Goal: Task Accomplishment & Management: Use online tool/utility

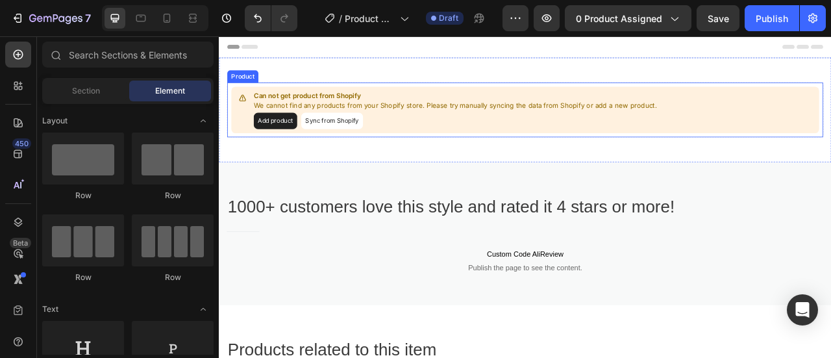
click at [380, 144] on button "Sync from Shopify" at bounding box center [362, 143] width 79 height 21
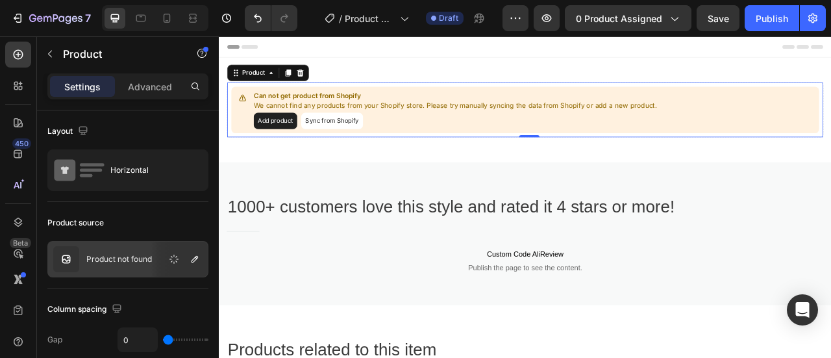
click at [372, 140] on button "Sync from Shopify" at bounding box center [362, 143] width 79 height 21
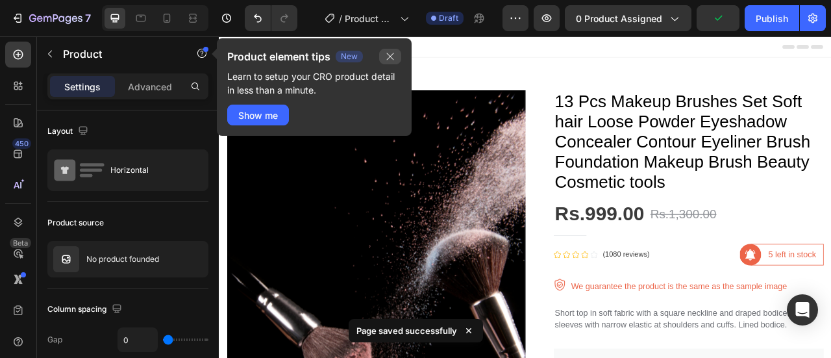
click at [392, 56] on icon "button" at bounding box center [390, 56] width 10 height 10
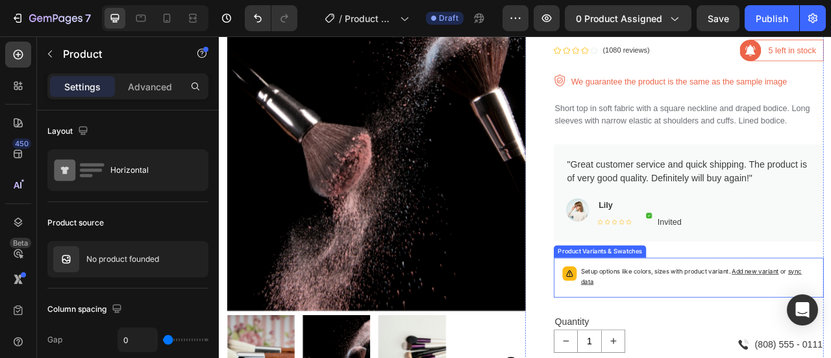
scroll to position [390, 0]
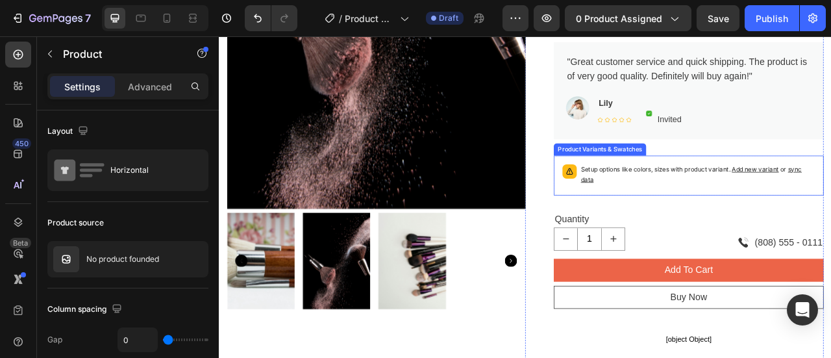
click at [742, 223] on p "Setup options like colors, sizes with product variant. Add new variant or sync …" at bounding box center [828, 212] width 298 height 26
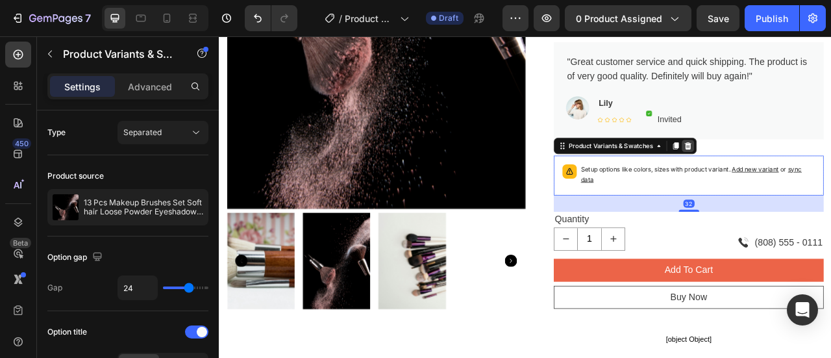
click at [812, 175] on icon at bounding box center [816, 174] width 8 height 9
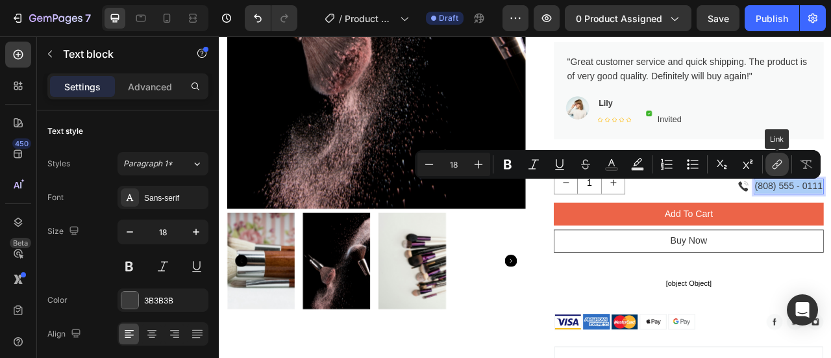
click at [778, 171] on button "link" at bounding box center [777, 164] width 23 height 23
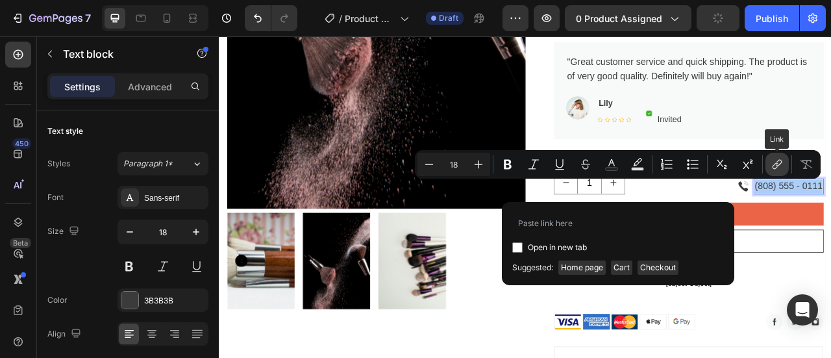
click at [780, 168] on icon "Editor contextual toolbar" at bounding box center [777, 164] width 13 height 13
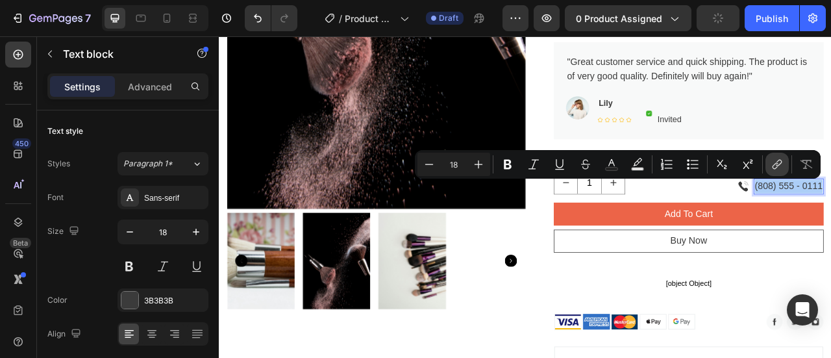
click at [780, 168] on icon "Editor contextual toolbar" at bounding box center [777, 164] width 13 height 13
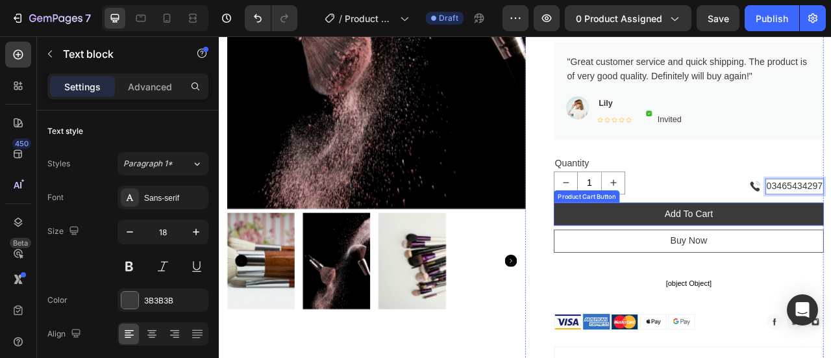
click at [707, 256] on button "Add To Cart" at bounding box center [817, 261] width 344 height 29
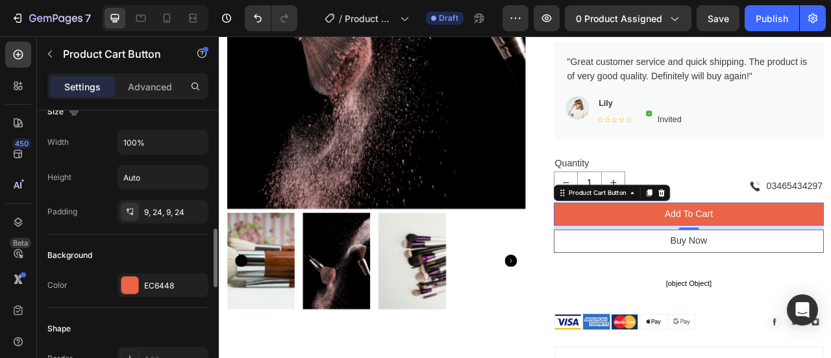
scroll to position [260, 0]
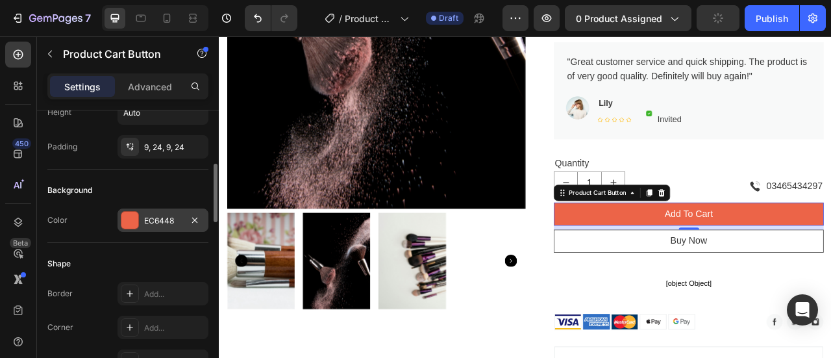
click at [131, 223] on div at bounding box center [129, 220] width 17 height 17
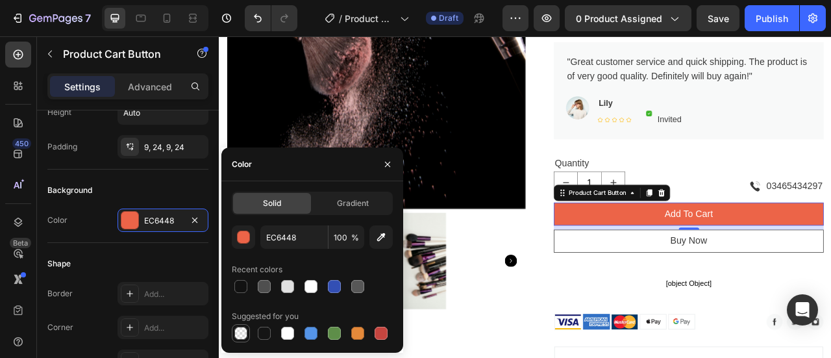
click at [240, 332] on div at bounding box center [240, 333] width 13 height 13
type input "000000"
type input "0"
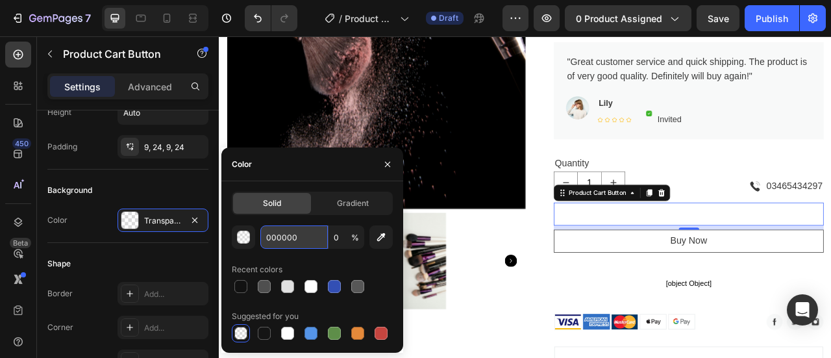
click at [279, 231] on input "000000" at bounding box center [294, 236] width 68 height 23
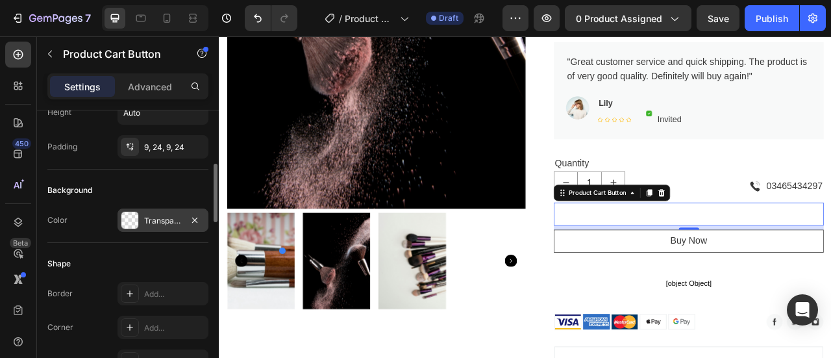
drag, startPoint x: 278, startPoint y: 238, endPoint x: 135, endPoint y: 218, distance: 144.3
click at [135, 218] on div at bounding box center [129, 220] width 17 height 17
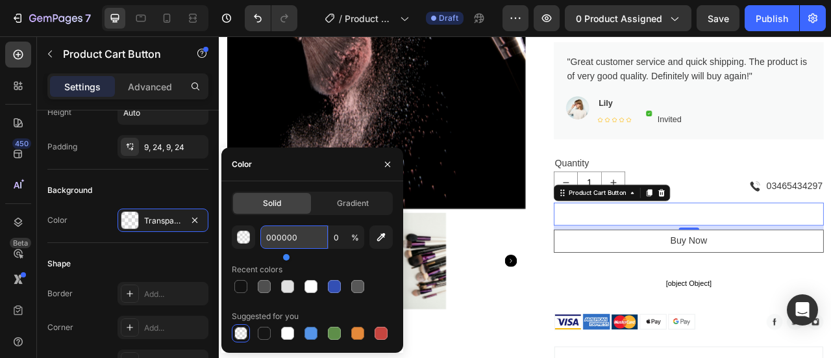
paste input "FF6F7D"
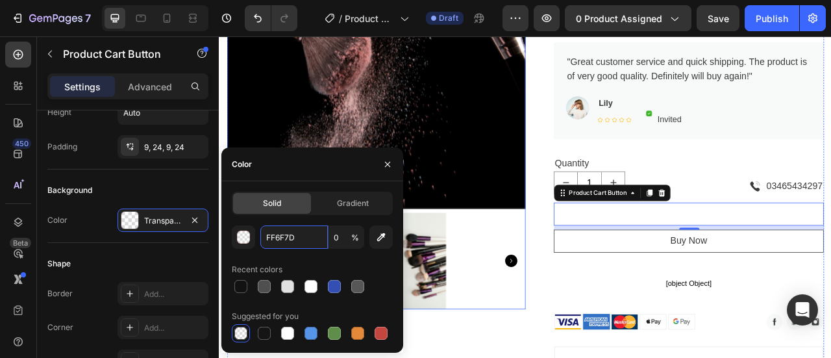
type input "FF6F7D"
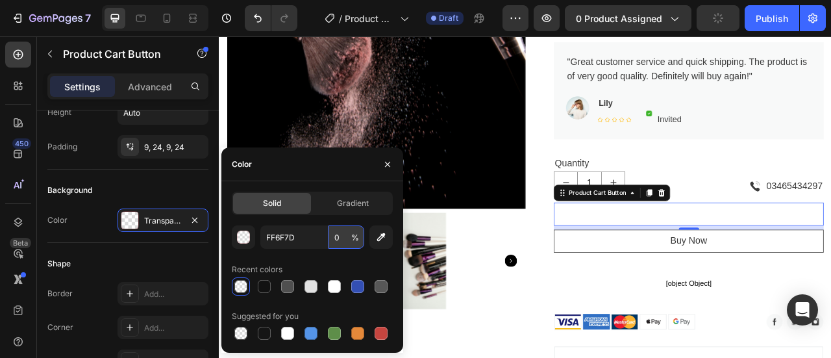
click at [346, 240] on input "0" at bounding box center [347, 236] width 36 height 23
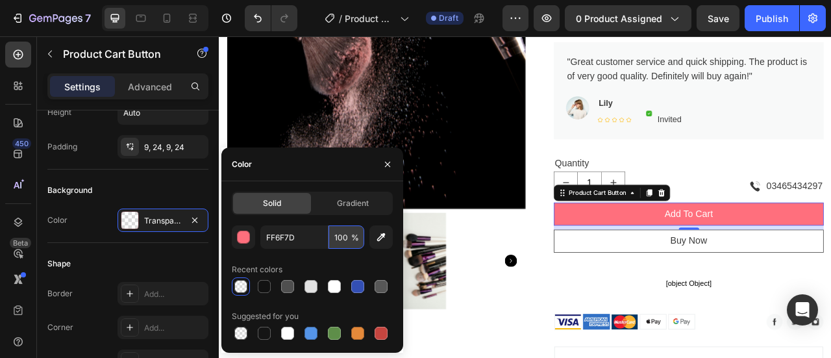
type input "100"
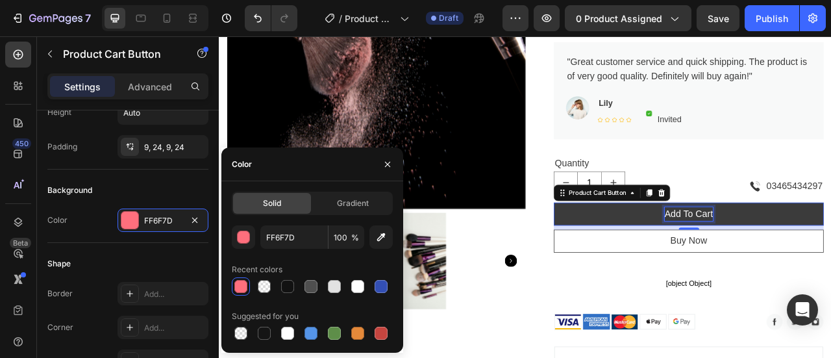
click at [827, 258] on div "Add To Cart" at bounding box center [817, 262] width 62 height 18
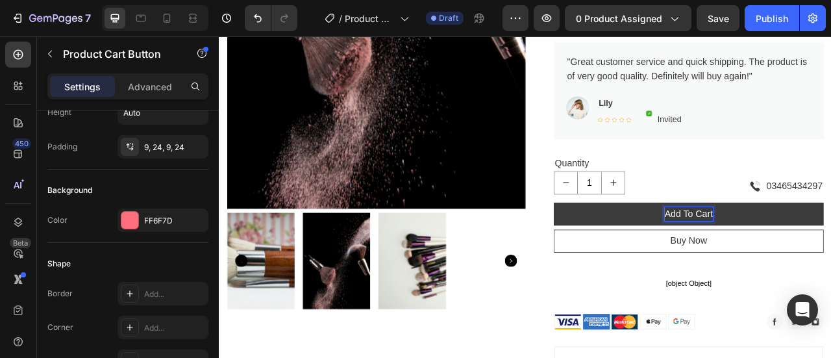
click at [818, 260] on p "Add To Cart" at bounding box center [817, 262] width 62 height 18
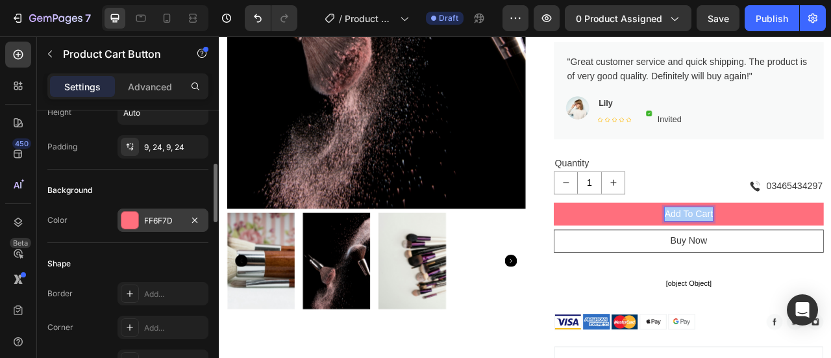
click at [174, 218] on div "FF6F7D" at bounding box center [163, 221] width 38 height 12
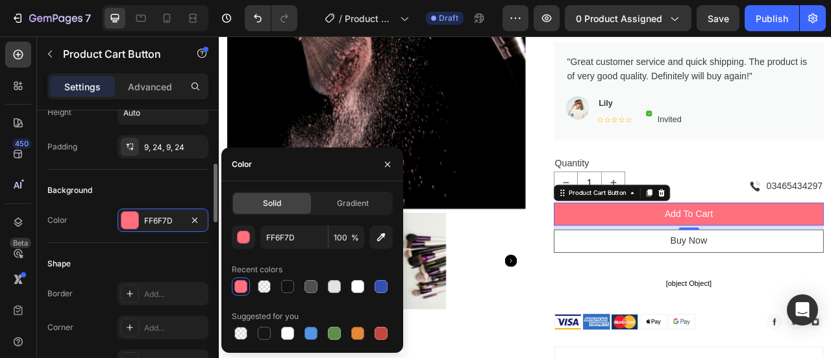
click at [136, 250] on div "Shape Border Add... Corner Add... Shadow Add..." at bounding box center [127, 313] width 161 height 141
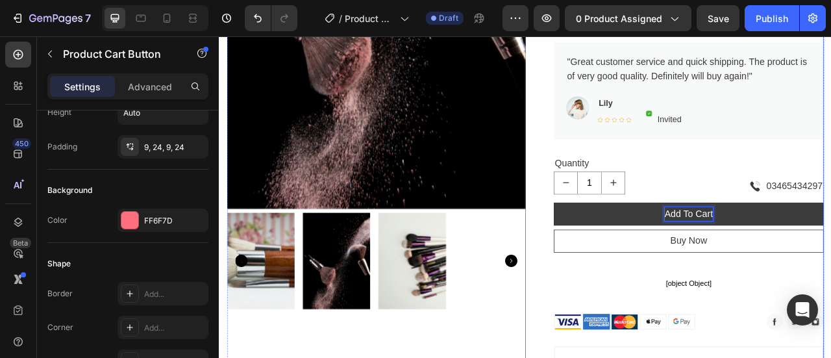
click at [626, 305] on div "13 Pcs Makeup Brushes Set Soft hair Loose Powder Eyeshadow Concealer Contour Ey…" at bounding box center [798, 174] width 380 height 918
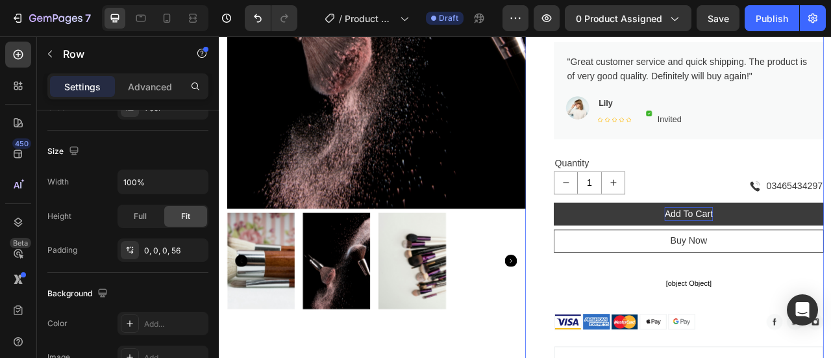
scroll to position [0, 0]
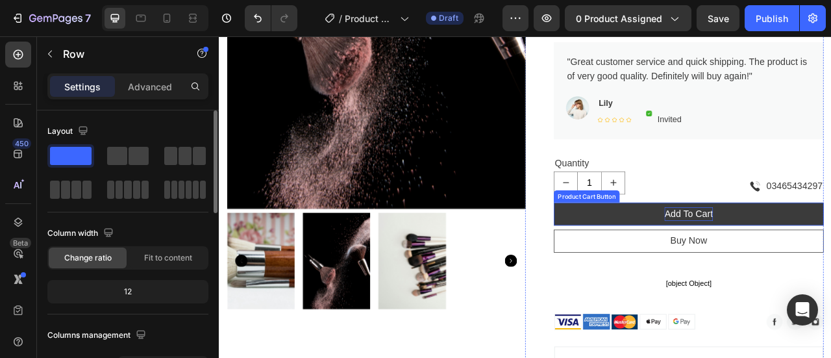
click at [792, 262] on p "Add To Cart" at bounding box center [817, 262] width 62 height 18
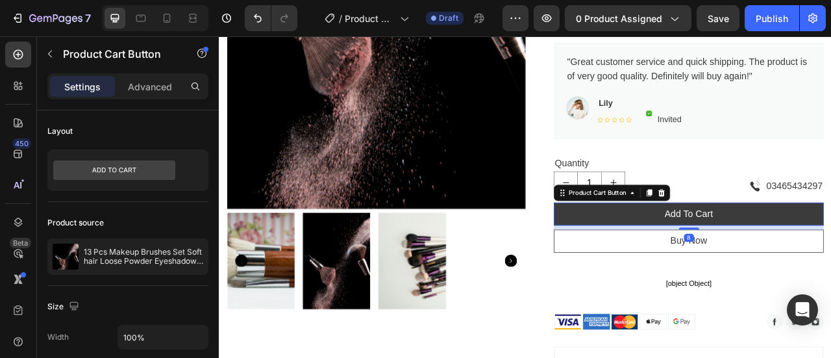
click at [721, 266] on button "Add To Cart" at bounding box center [817, 261] width 344 height 29
click at [663, 264] on button "Add To Cart" at bounding box center [817, 261] width 344 height 29
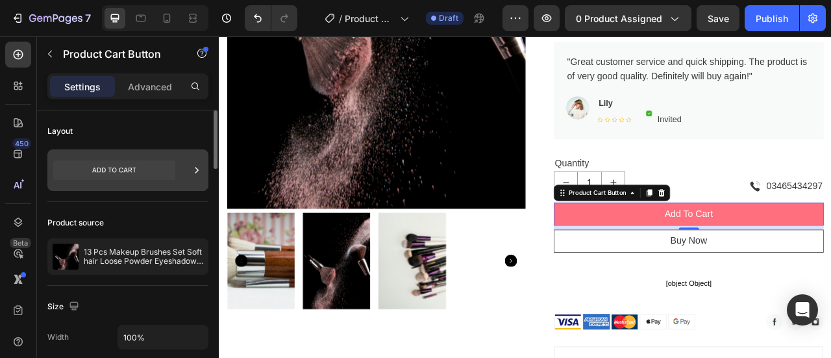
click at [191, 171] on icon at bounding box center [196, 170] width 13 height 13
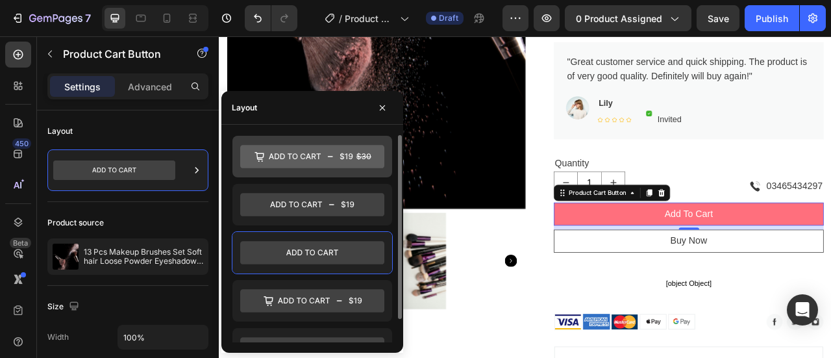
click at [332, 155] on icon at bounding box center [312, 156] width 144 height 23
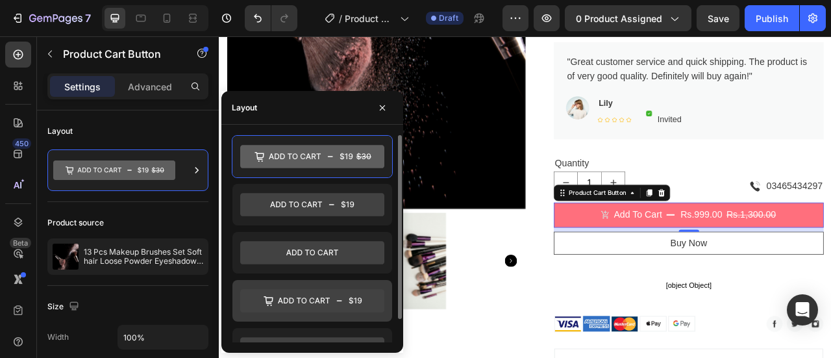
click at [295, 294] on icon at bounding box center [312, 300] width 144 height 23
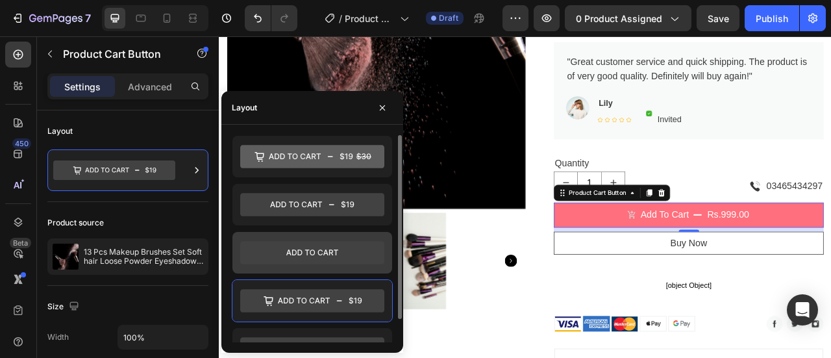
scroll to position [25, 0]
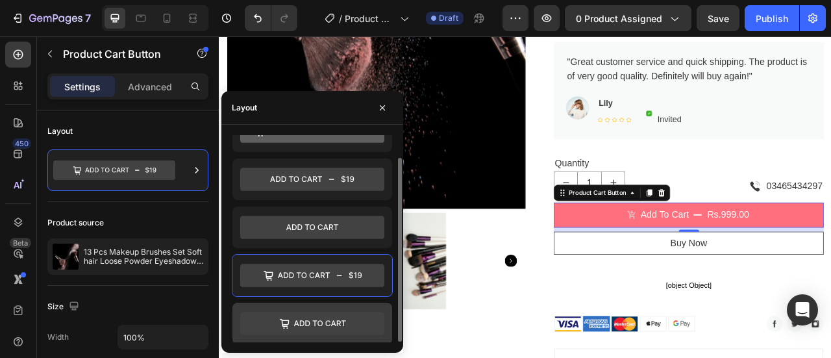
click at [316, 323] on icon at bounding box center [312, 323] width 144 height 23
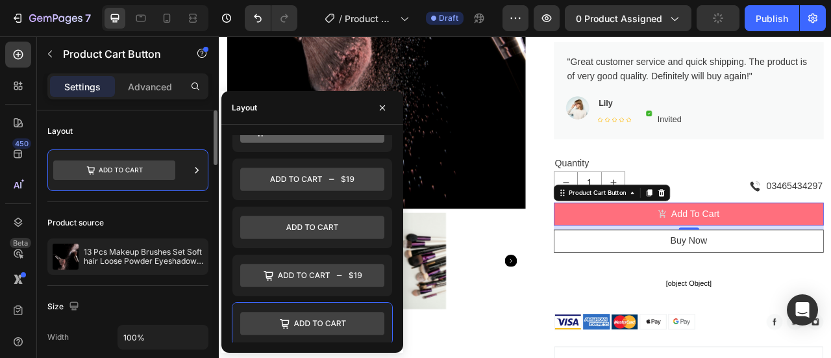
click at [179, 206] on div "Product source 13 Pcs Makeup Brushes Set Soft hair Loose Powder Eyeshadow Conce…" at bounding box center [127, 244] width 161 height 84
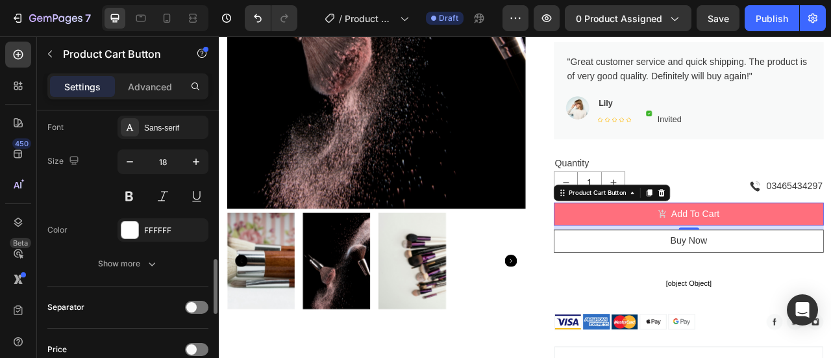
scroll to position [844, 0]
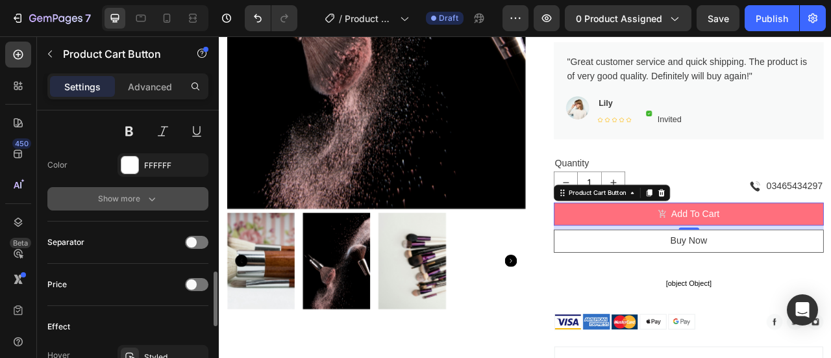
click at [139, 192] on div "Show more" at bounding box center [128, 198] width 60 height 13
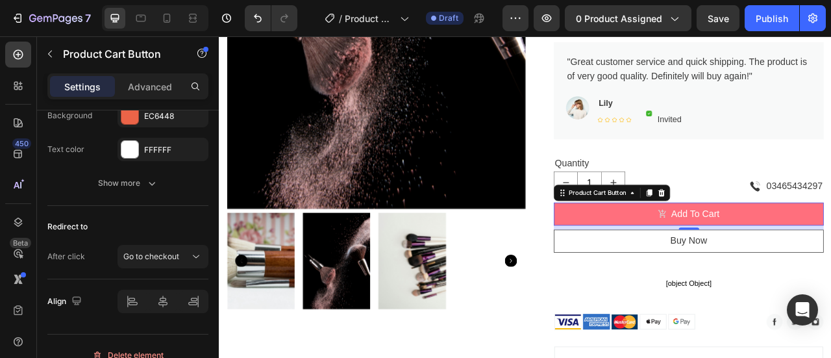
scroll to position [1375, 0]
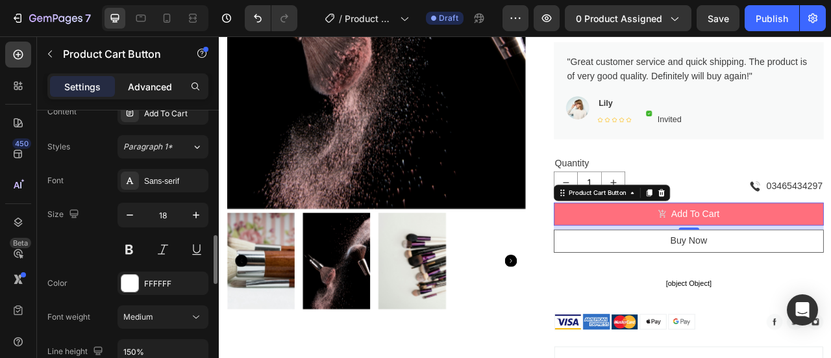
click at [138, 94] on div "Advanced" at bounding box center [150, 86] width 65 height 21
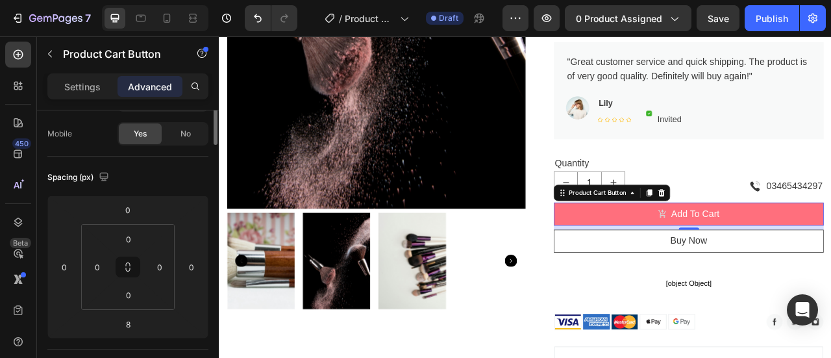
scroll to position [0, 0]
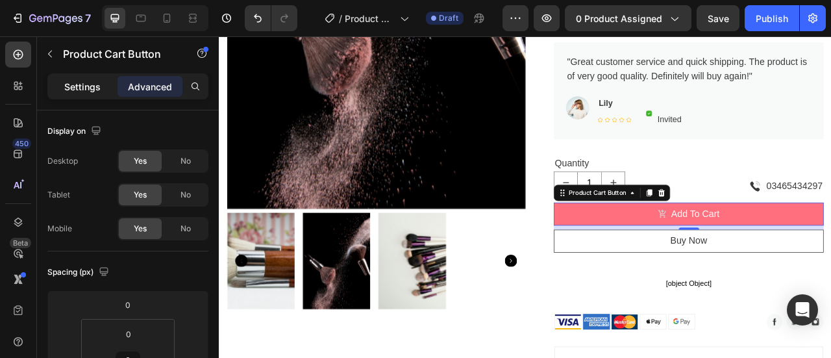
click at [83, 87] on p "Settings" at bounding box center [82, 87] width 36 height 14
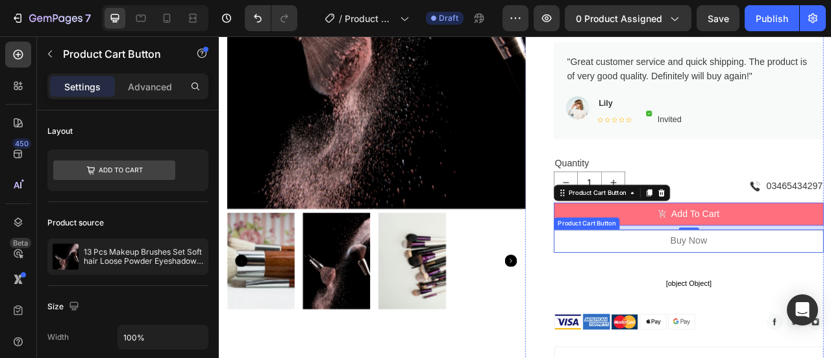
click at [645, 298] on button "Buy Now" at bounding box center [817, 296] width 344 height 29
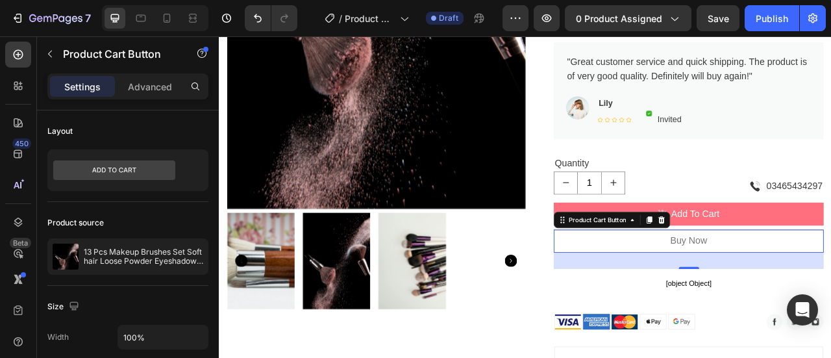
click at [719, 293] on button "Buy Now" at bounding box center [817, 296] width 344 height 29
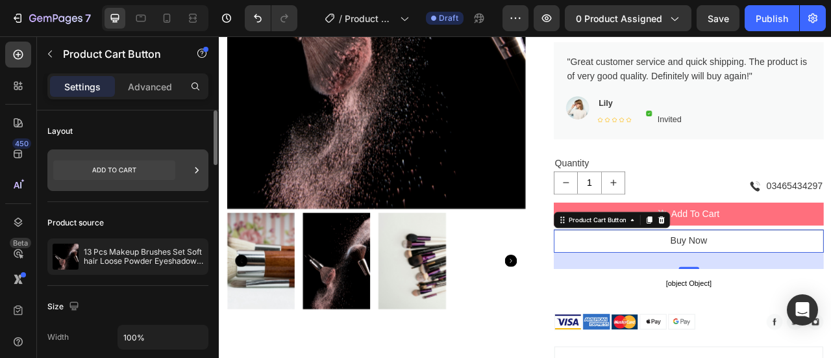
click at [188, 162] on div at bounding box center [127, 170] width 161 height 42
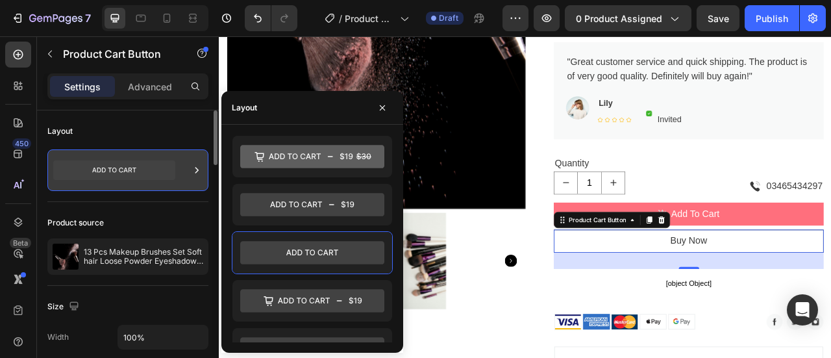
click at [188, 162] on div at bounding box center [127, 170] width 161 height 42
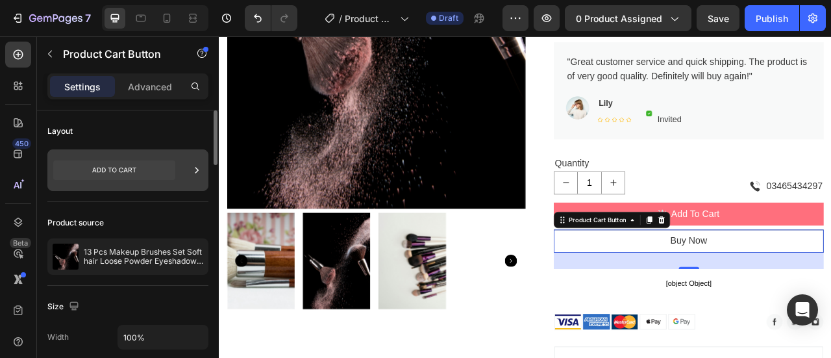
click at [182, 172] on div at bounding box center [127, 170] width 161 height 42
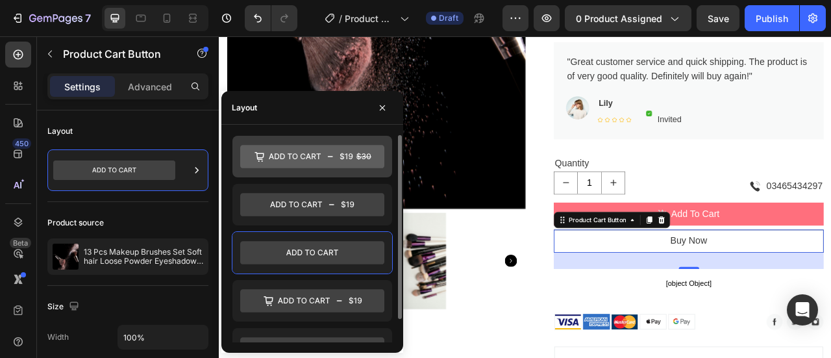
click at [341, 165] on icon at bounding box center [312, 156] width 144 height 23
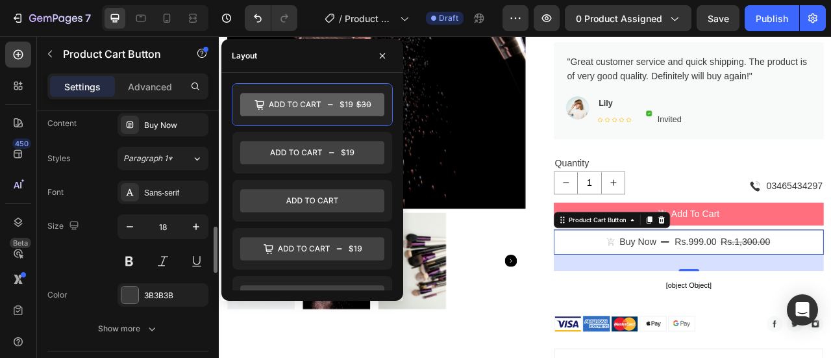
scroll to position [844, 0]
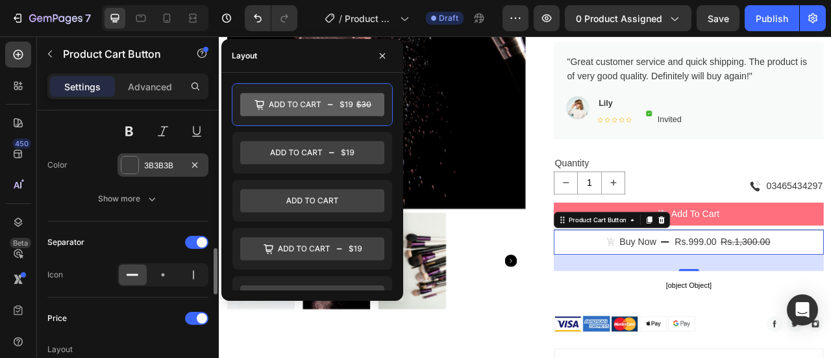
click at [127, 162] on div at bounding box center [129, 164] width 17 height 17
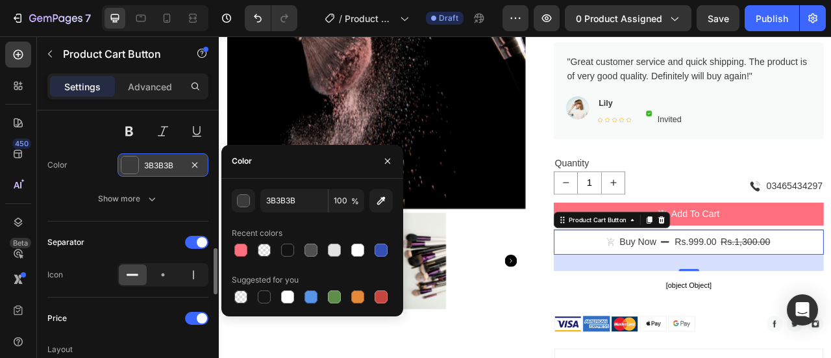
click at [164, 160] on div "3B3B3B" at bounding box center [163, 166] width 38 height 12
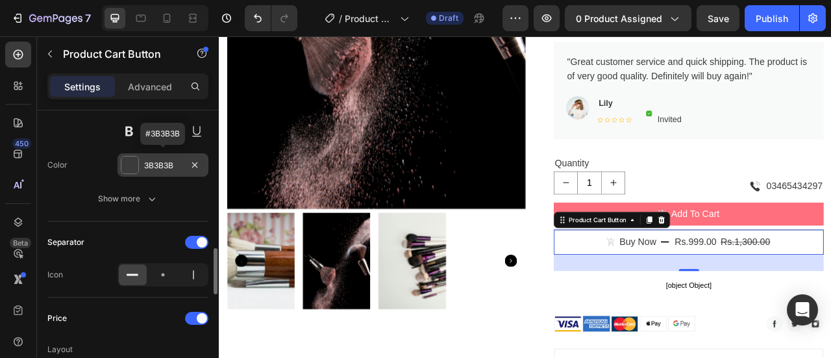
click at [134, 160] on div at bounding box center [129, 164] width 17 height 17
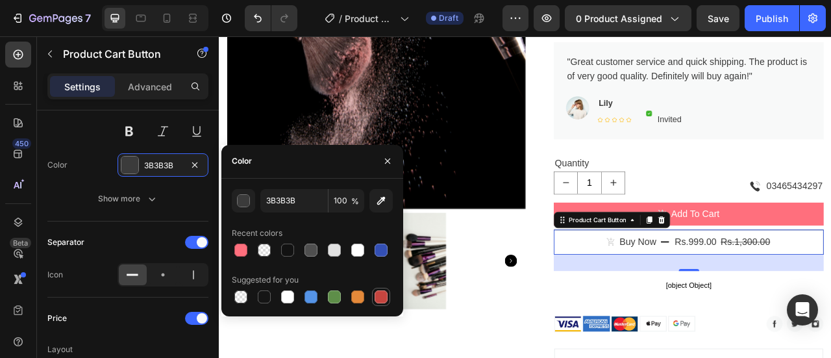
click at [379, 296] on div at bounding box center [381, 296] width 13 height 13
type input "C5453F"
click at [390, 163] on icon "button" at bounding box center [387, 160] width 5 height 5
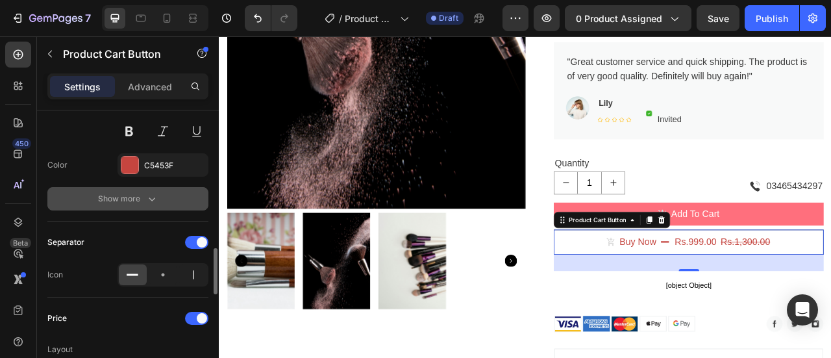
click at [132, 192] on div "Show more" at bounding box center [128, 198] width 60 height 13
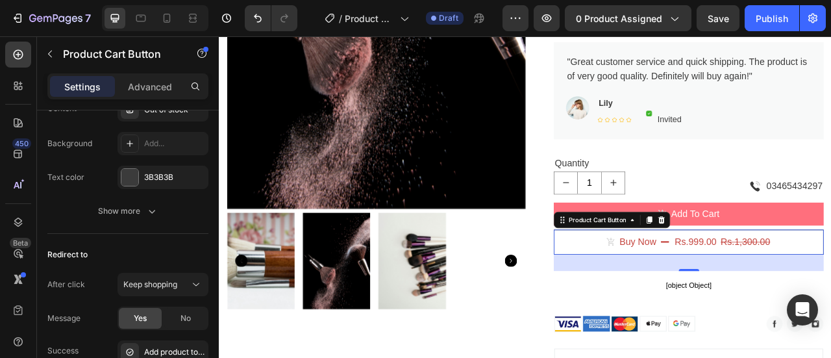
scroll to position [1558, 0]
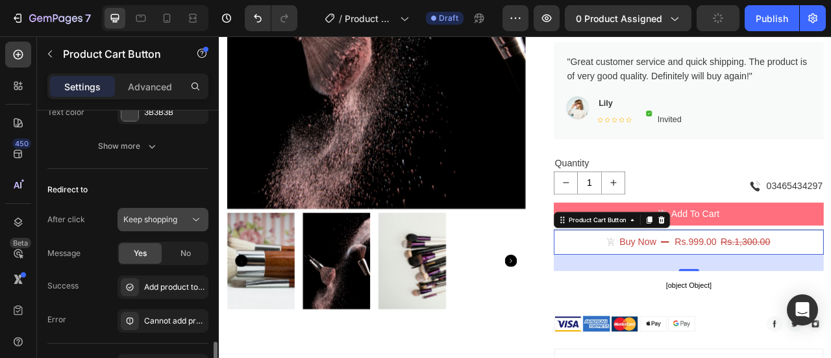
click at [166, 219] on span "Keep shopping" at bounding box center [150, 220] width 54 height 12
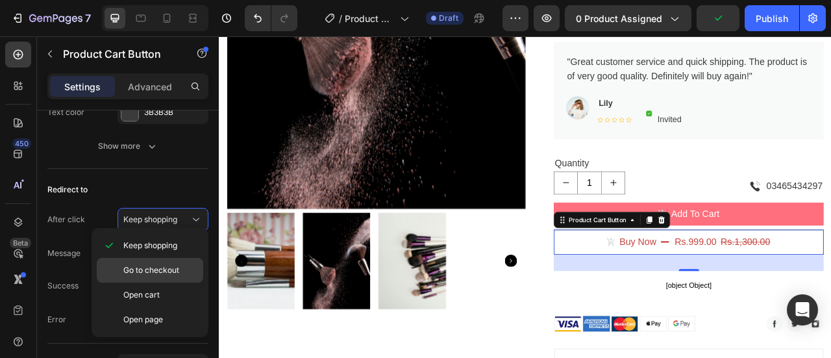
click at [160, 273] on span "Go to checkout" at bounding box center [151, 270] width 56 height 12
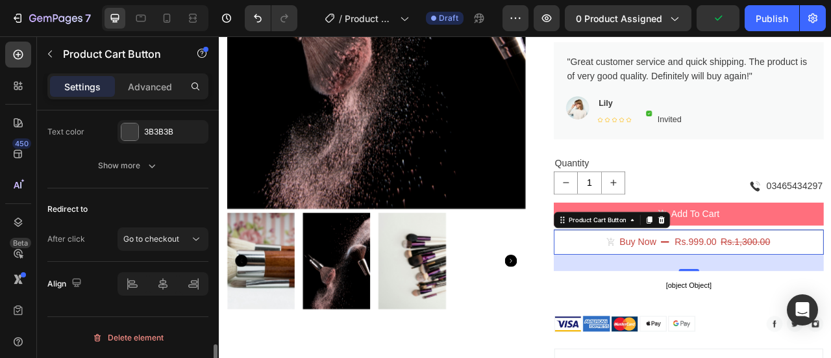
scroll to position [1532, 0]
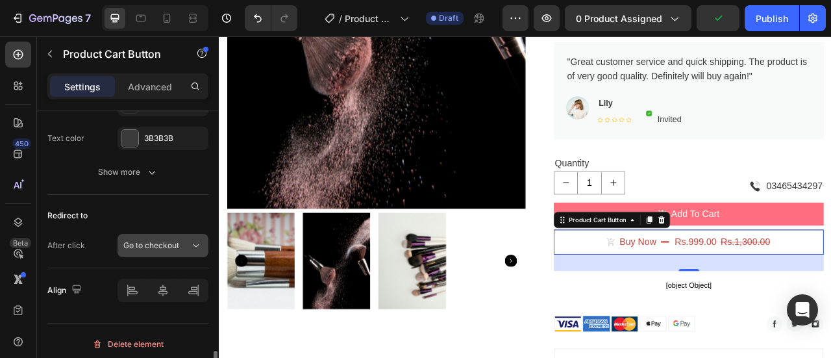
click at [164, 241] on span "Go to checkout" at bounding box center [151, 245] width 56 height 10
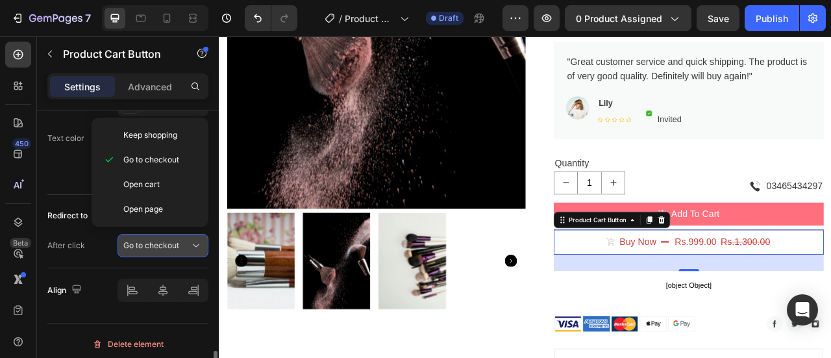
click at [164, 241] on span "Go to checkout" at bounding box center [151, 245] width 56 height 10
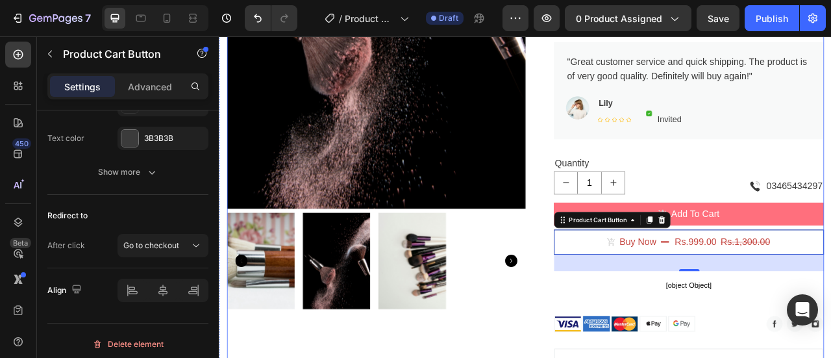
click at [541, 357] on div "Product Images" at bounding box center [419, 175] width 380 height 920
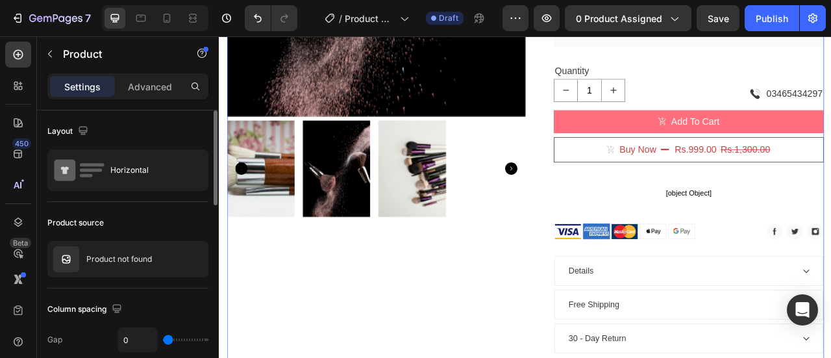
scroll to position [519, 0]
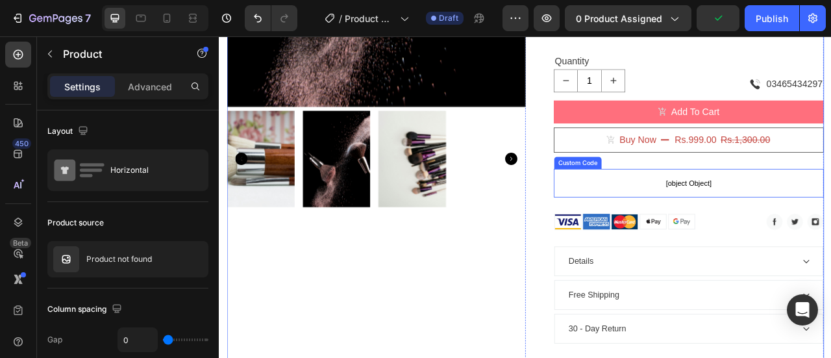
click at [812, 218] on span "[object Object]" at bounding box center [817, 223] width 344 height 16
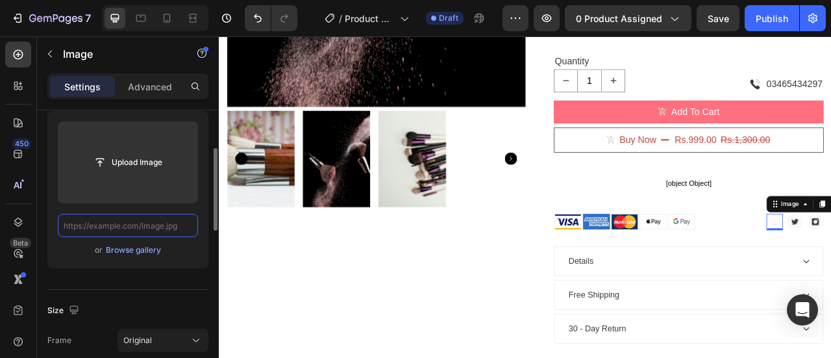
scroll to position [0, 0]
click at [148, 295] on div "Size Frame Original Width 32 px % Height px %" at bounding box center [127, 360] width 161 height 141
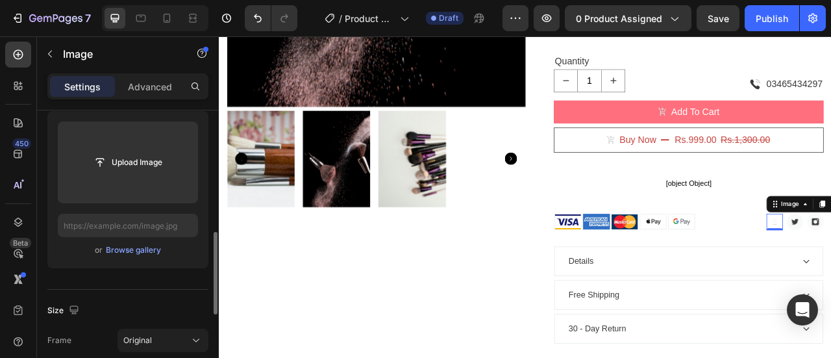
scroll to position [195, 0]
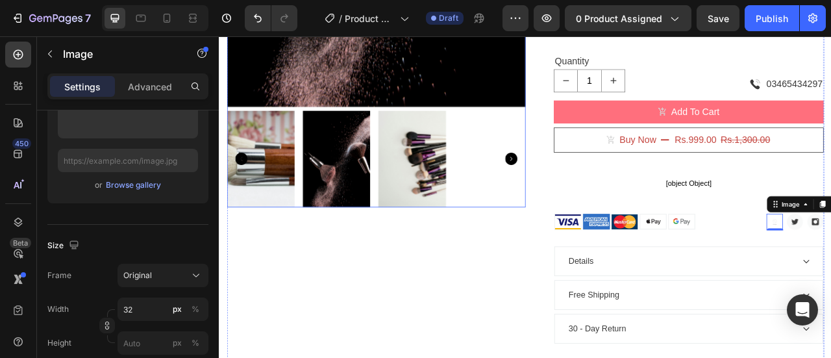
type input "https://ucarecdn.com/dc6ba56b-d461-4a93-a944-7c8f985f7048/-/format/auto/"
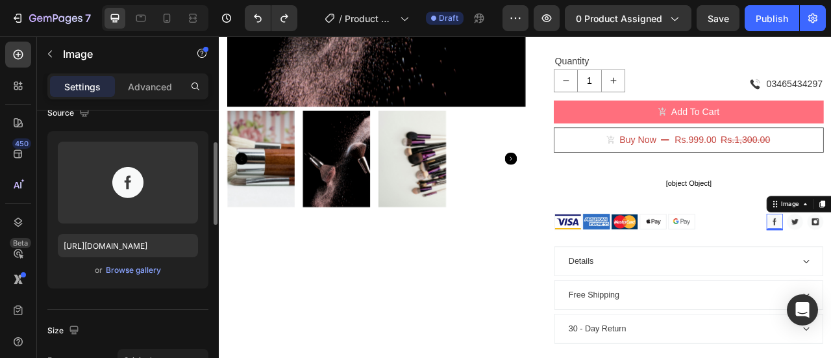
scroll to position [0, 0]
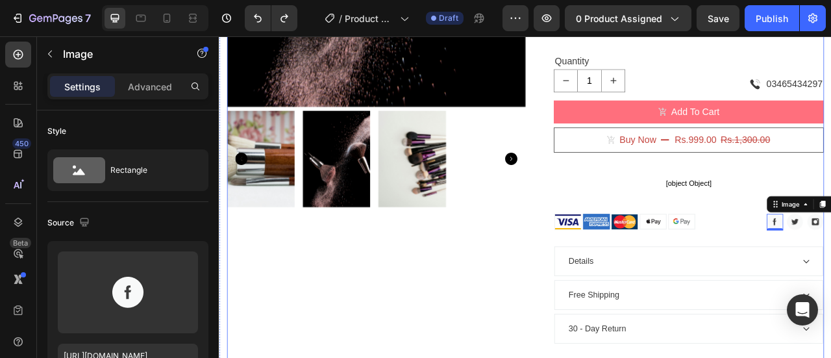
click at [566, 314] on div "Product Images" at bounding box center [419, 45] width 380 height 920
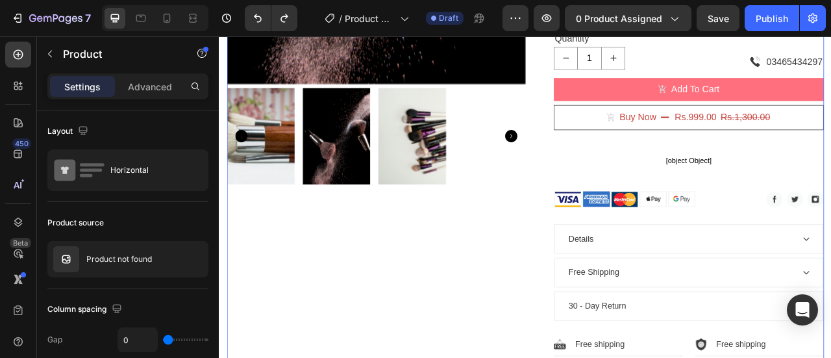
scroll to position [649, 0]
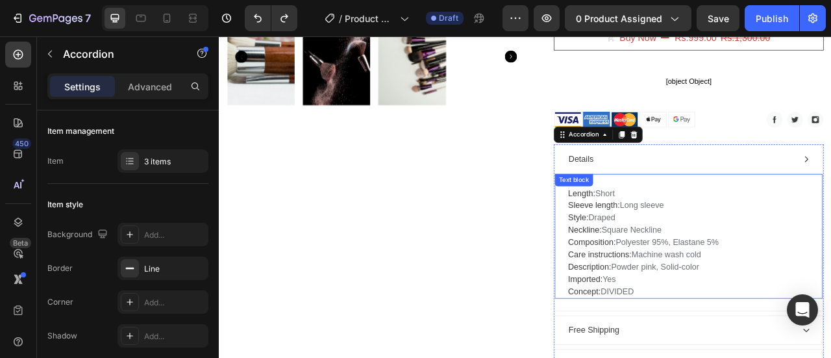
click at [725, 238] on p "Length: Short Sleeve length: Long sleeve Style: Draped Neckline: Square Necklin…" at bounding box center [816, 298] width 307 height 140
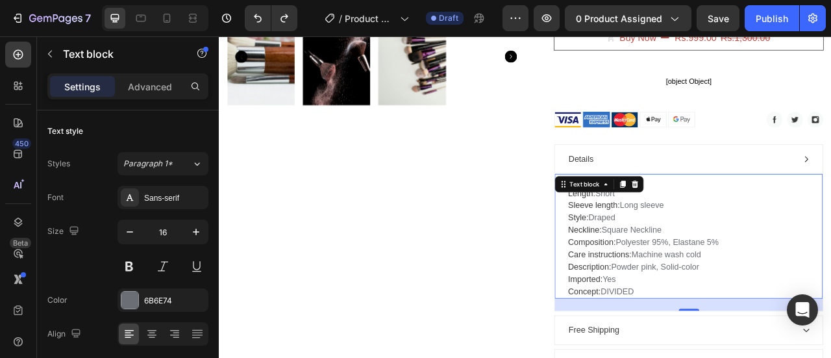
click at [718, 240] on p "Length: Short Sleeve length: Long sleeve Style: Draped Neckline: Square Necklin…" at bounding box center [816, 298] width 307 height 140
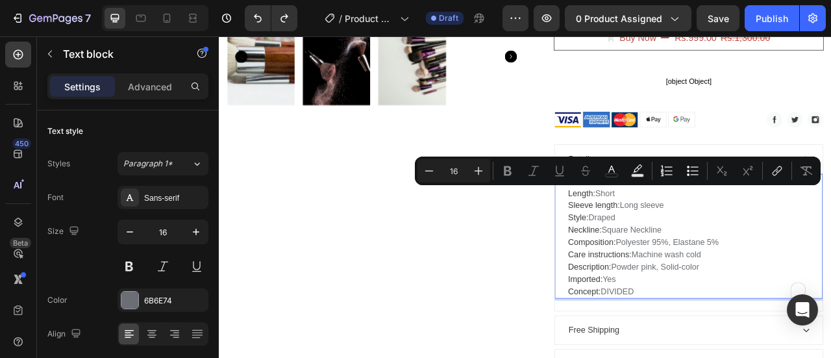
click at [740, 255] on p "Length: Short Sleeve length: Long sleeve Style: Draped Neckline: Square Necklin…" at bounding box center [816, 298] width 307 height 140
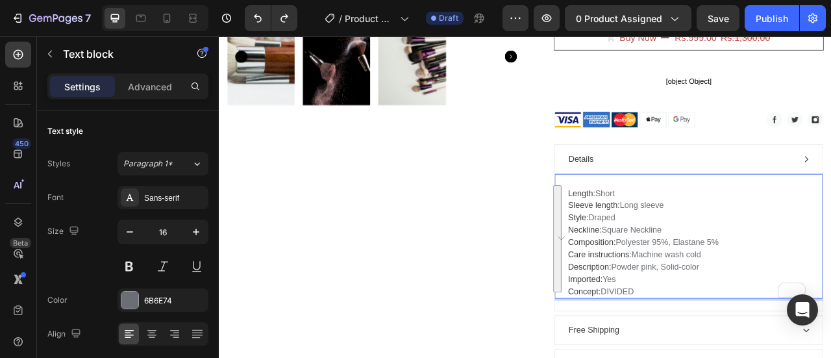
drag, startPoint x: 747, startPoint y: 360, endPoint x: 659, endPoint y: 230, distance: 157.1
click at [663, 230] on p "Length: Short Sleeve length: Long sleeve Style: Draped Neckline: Square Necklin…" at bounding box center [816, 298] width 307 height 140
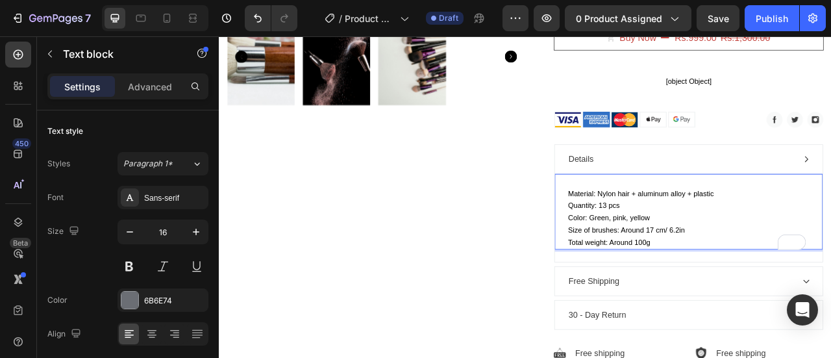
click at [687, 231] on span "Material: Nylon hair + aluminum alloy + plastic" at bounding box center [756, 236] width 186 height 10
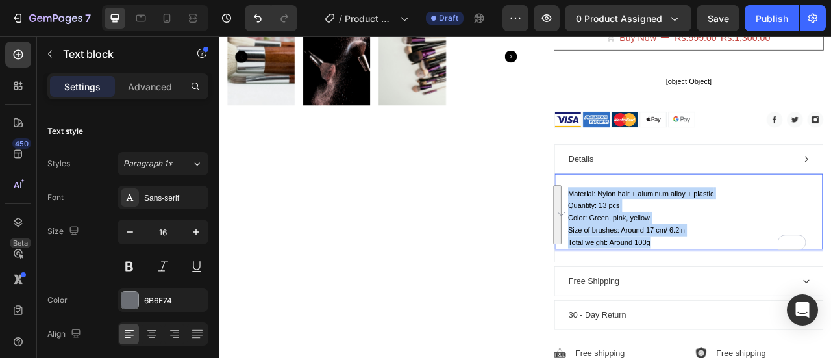
drag, startPoint x: 764, startPoint y: 299, endPoint x: 661, endPoint y: 228, distance: 125.5
click at [663, 228] on p "Material: Nylon hair + aluminum alloy + plastic Quantity: 13 pcs Color: Green, …" at bounding box center [816, 267] width 307 height 78
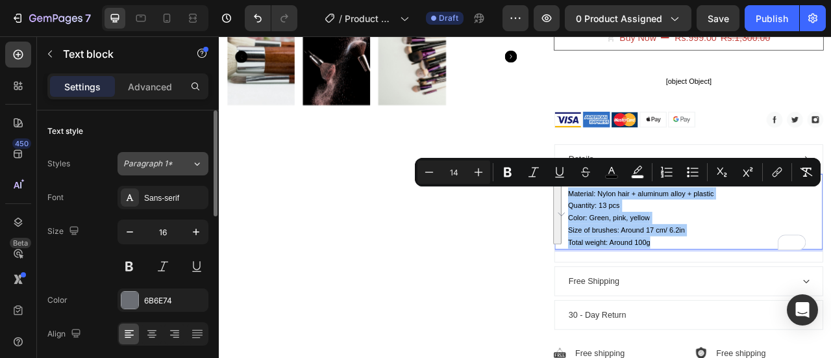
click at [199, 162] on icon at bounding box center [197, 163] width 11 height 13
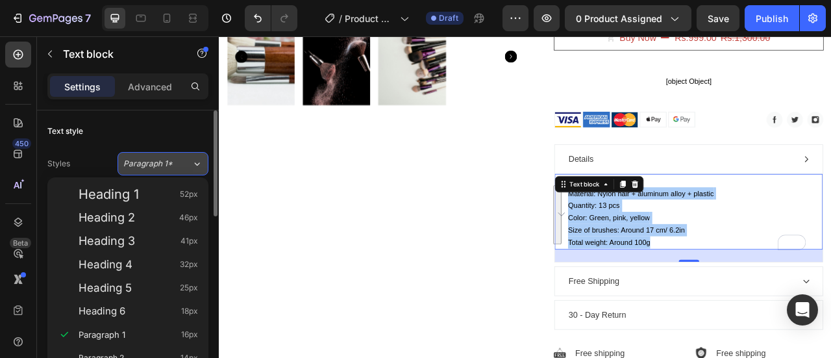
click at [199, 162] on icon at bounding box center [197, 163] width 11 height 13
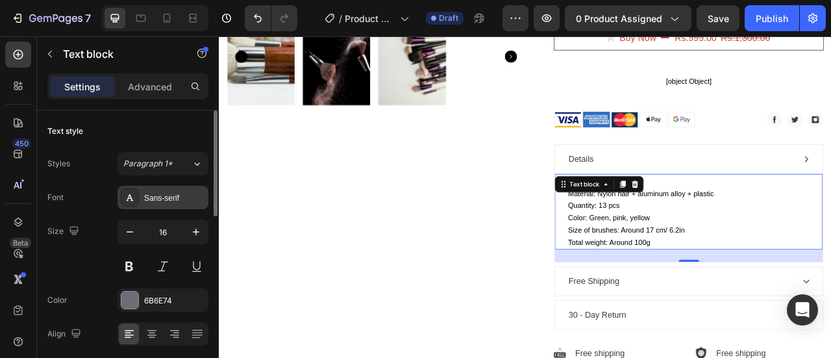
click at [188, 192] on div "Sans-serif" at bounding box center [174, 198] width 61 height 12
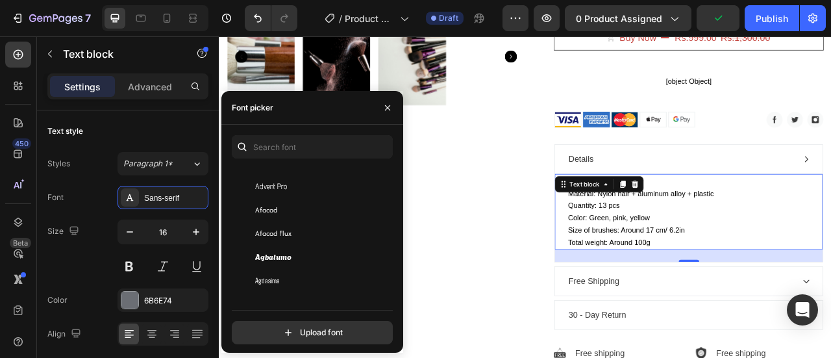
scroll to position [195, 0]
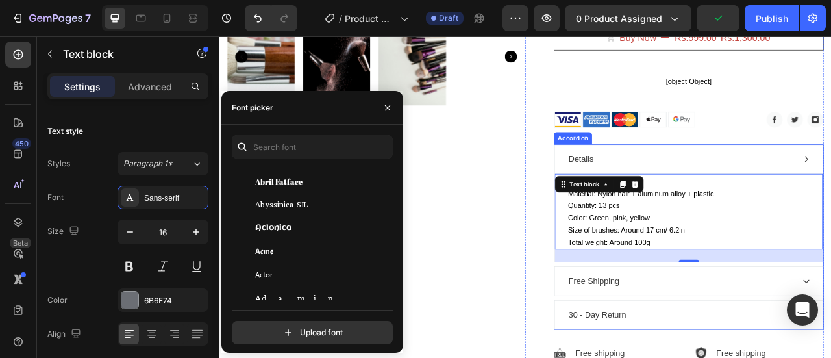
click at [685, 344] on div "Free Shipping" at bounding box center [696, 347] width 69 height 19
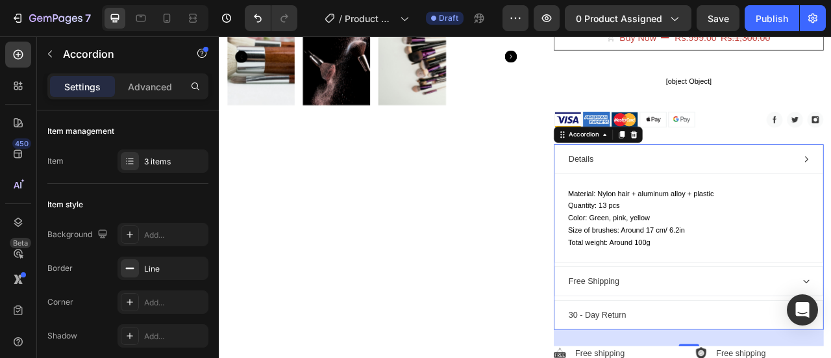
scroll to position [714, 0]
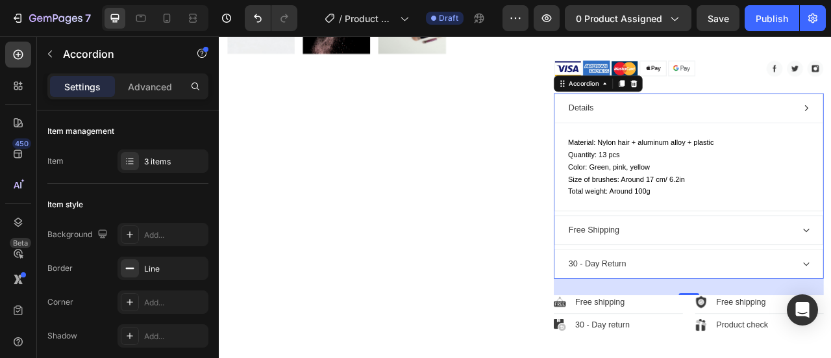
click at [685, 285] on div "Free Shipping" at bounding box center [696, 282] width 69 height 19
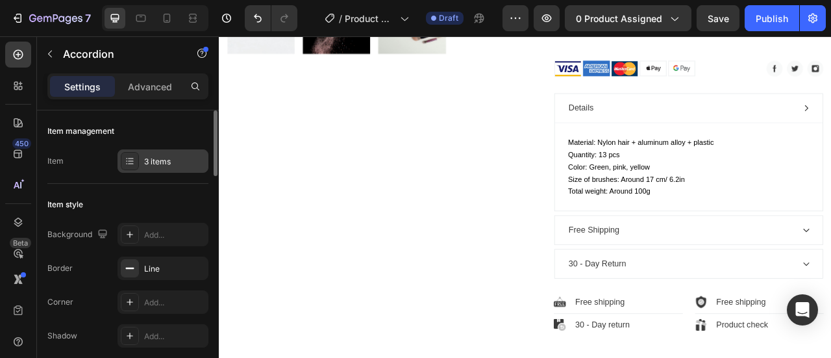
click at [123, 158] on div at bounding box center [130, 161] width 18 height 18
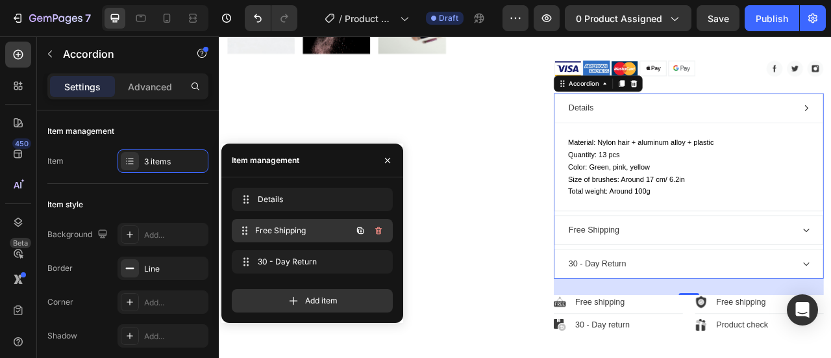
click at [277, 227] on span "Free Shipping" at bounding box center [303, 231] width 96 height 12
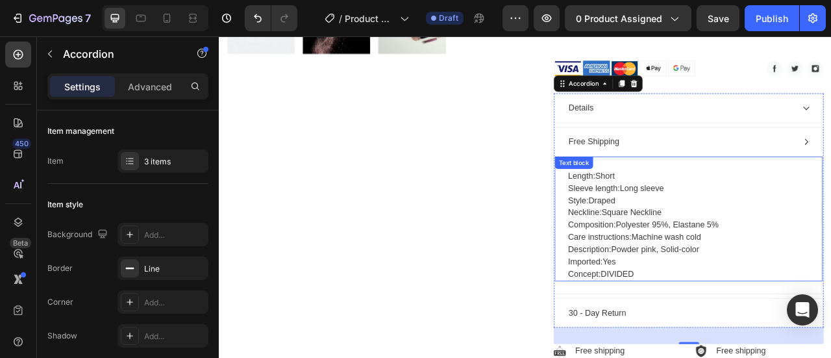
click at [713, 231] on span "Sleeve length:" at bounding box center [696, 228] width 66 height 11
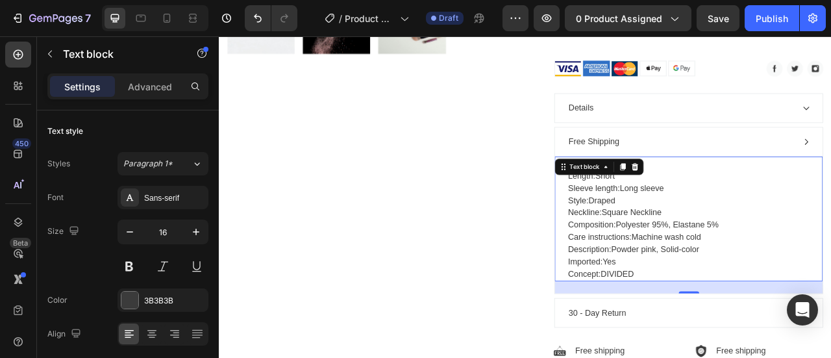
click at [712, 224] on span "Sleeve length:" at bounding box center [696, 228] width 66 height 11
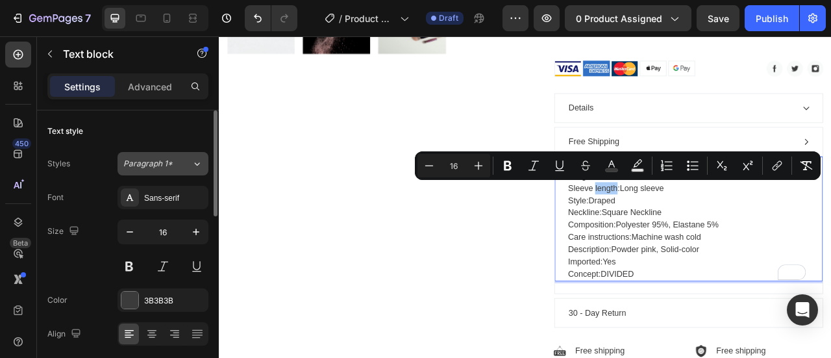
click at [197, 165] on icon at bounding box center [197, 163] width 11 height 13
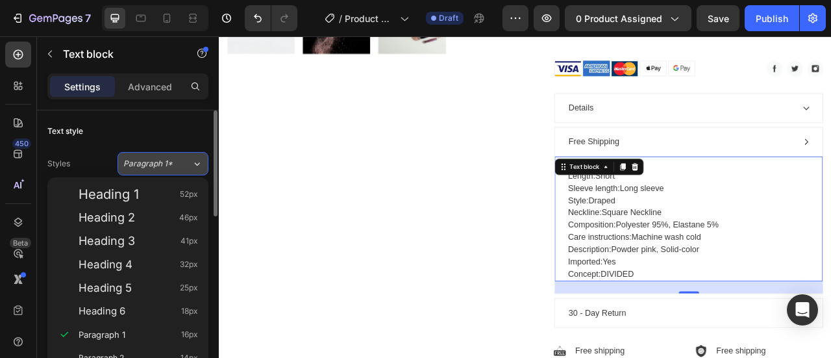
click at [197, 165] on icon at bounding box center [197, 163] width 11 height 13
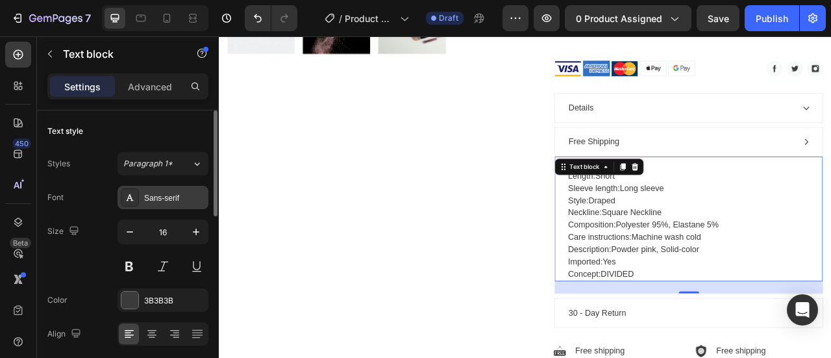
click at [189, 195] on div "Sans-serif" at bounding box center [174, 198] width 61 height 12
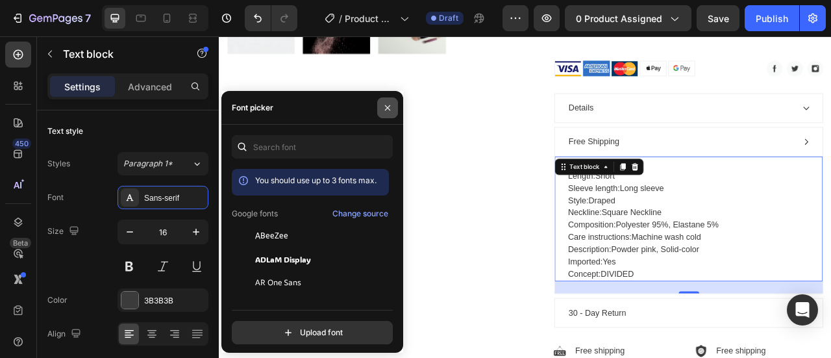
click at [383, 105] on icon "button" at bounding box center [387, 108] width 10 height 10
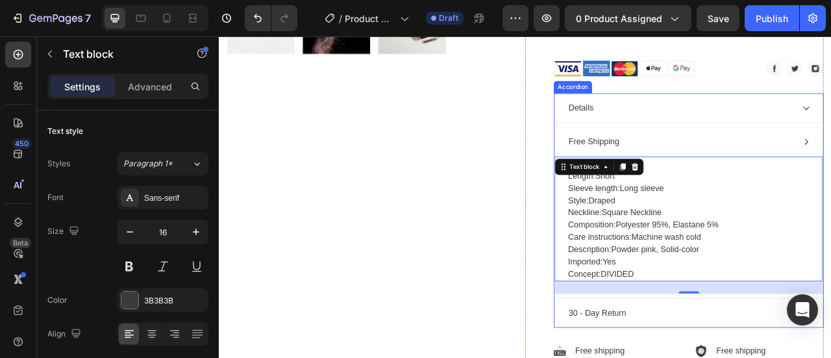
click at [694, 119] on div "Details" at bounding box center [806, 127] width 289 height 19
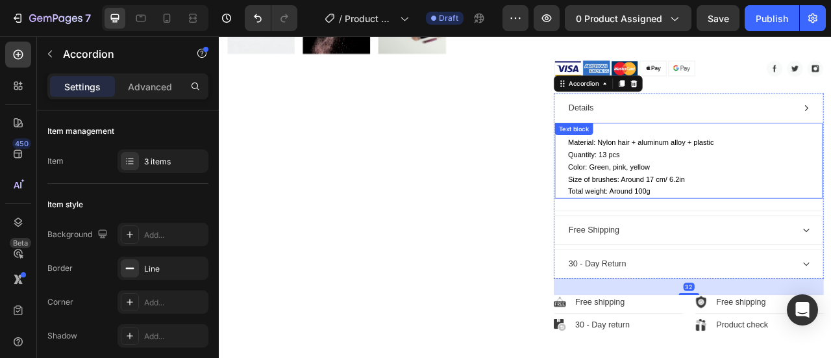
click at [746, 231] on span "Total weight: Around 100g" at bounding box center [715, 233] width 105 height 10
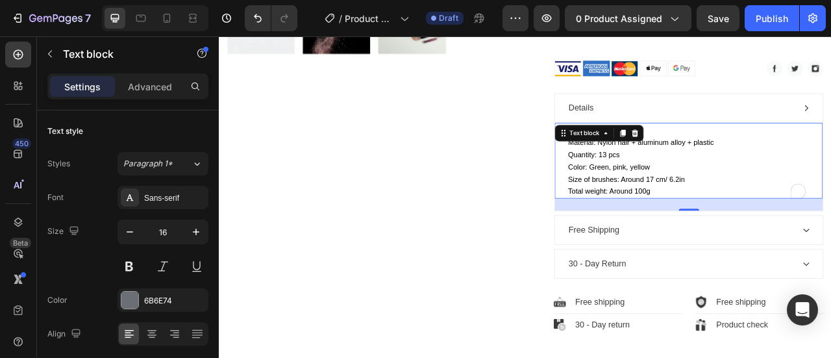
click at [755, 231] on span "Total weight: Around 100g" at bounding box center [715, 233] width 105 height 10
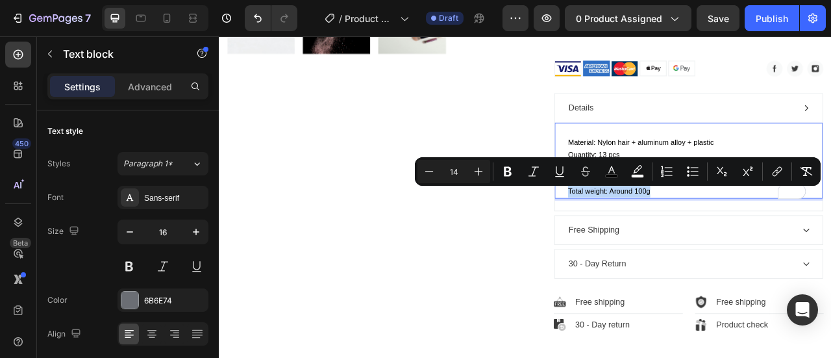
click at [639, 184] on div "Minus 14 Plus Bold Italic Underline Strikethrough color color Numbered List Bul…" at bounding box center [618, 171] width 406 height 29
click at [757, 234] on span "Total weight: Around 100g" at bounding box center [715, 233] width 105 height 10
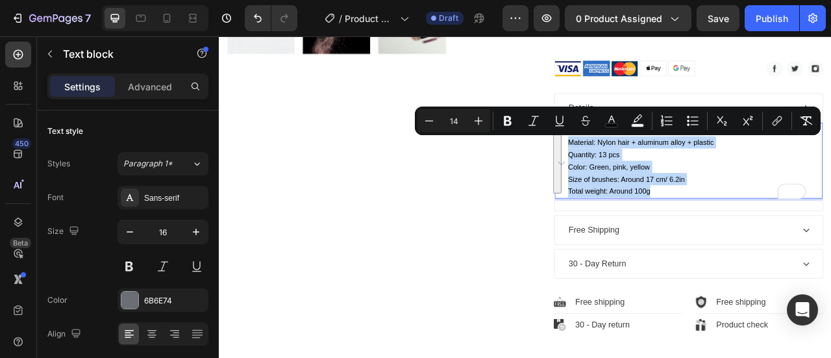
drag, startPoint x: 660, startPoint y: 168, endPoint x: 780, endPoint y: 238, distance: 139.1
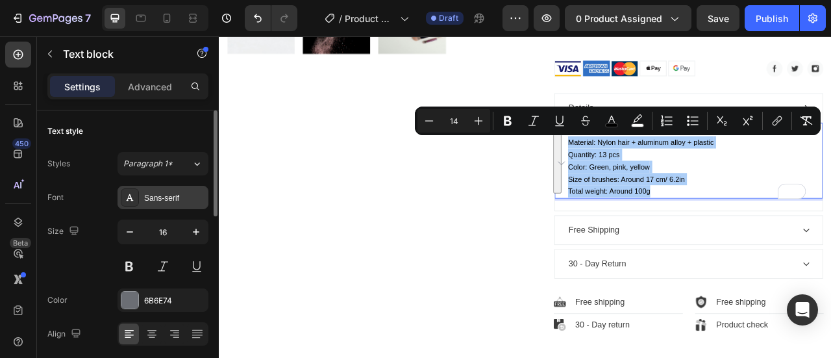
click at [132, 197] on icon at bounding box center [130, 197] width 10 height 10
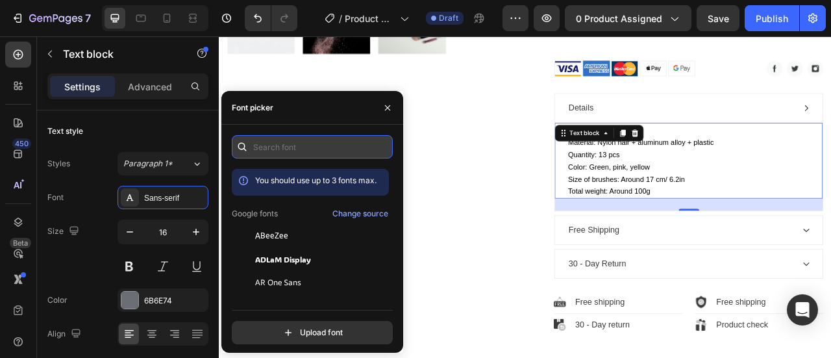
click at [267, 146] on input "text" at bounding box center [312, 146] width 161 height 23
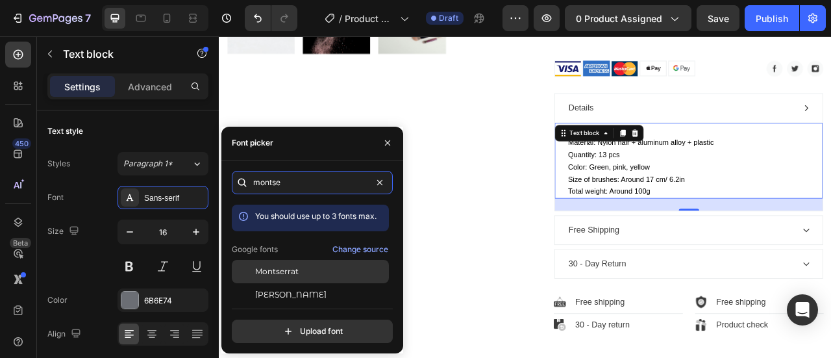
type input "montse"
click at [301, 269] on div "Montserrat" at bounding box center [320, 272] width 131 height 12
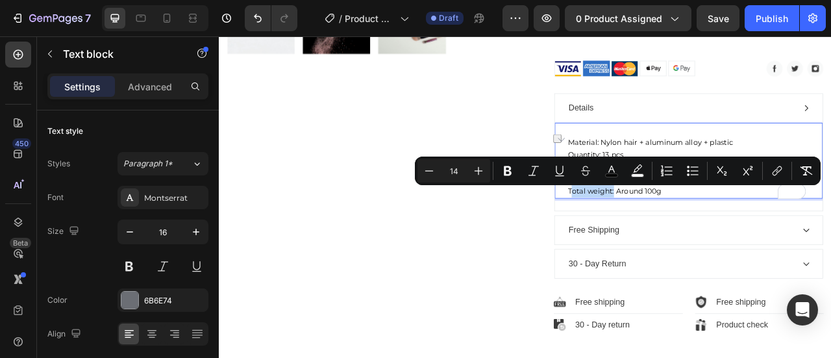
drag, startPoint x: 716, startPoint y: 233, endPoint x: 662, endPoint y: 236, distance: 54.0
click at [663, 236] on span "Total weight: Around 100g" at bounding box center [722, 233] width 119 height 12
click at [671, 234] on span "Total weight: Around 100g" at bounding box center [722, 233] width 119 height 12
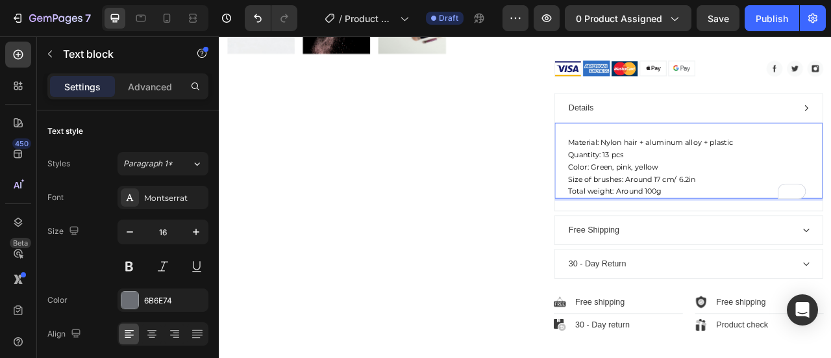
click at [702, 231] on span "Total weight: Around 100g" at bounding box center [722, 233] width 119 height 12
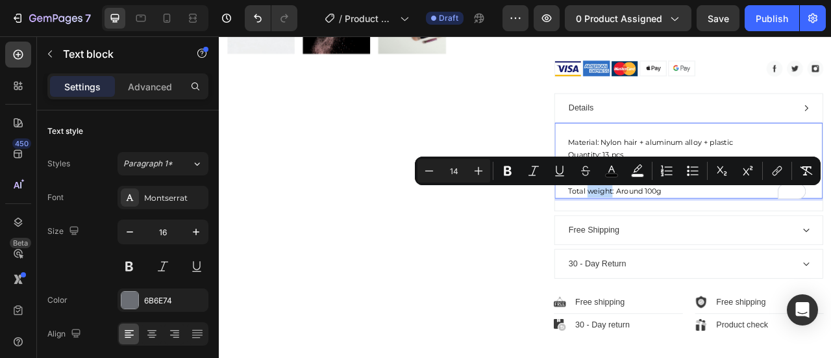
click at [710, 234] on span "Total weight: Around 100g" at bounding box center [722, 233] width 119 height 12
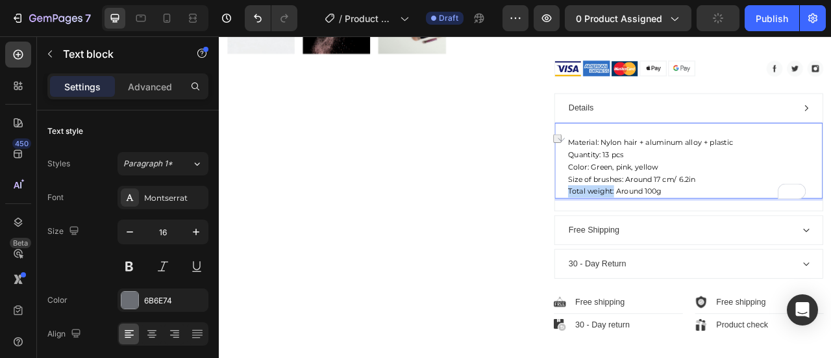
drag, startPoint x: 716, startPoint y: 234, endPoint x: 656, endPoint y: 238, distance: 59.2
click at [662, 238] on div "Material: Nylon hair + aluminum alloy + plastic Quantity: 13 pcs Color: Green, …" at bounding box center [817, 202] width 310 height 81
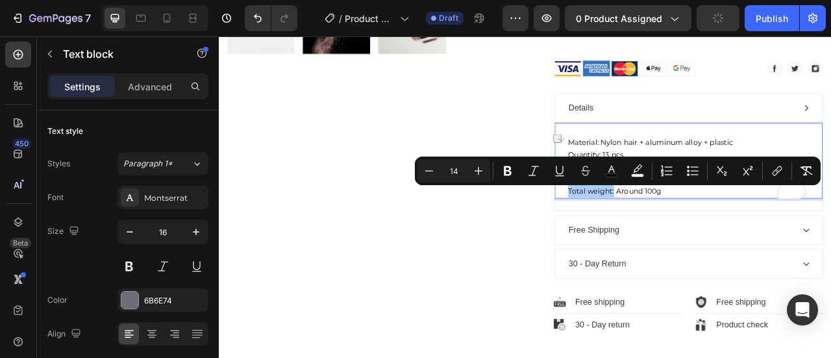
click at [504, 172] on icon "Editor contextual toolbar" at bounding box center [508, 171] width 8 height 10
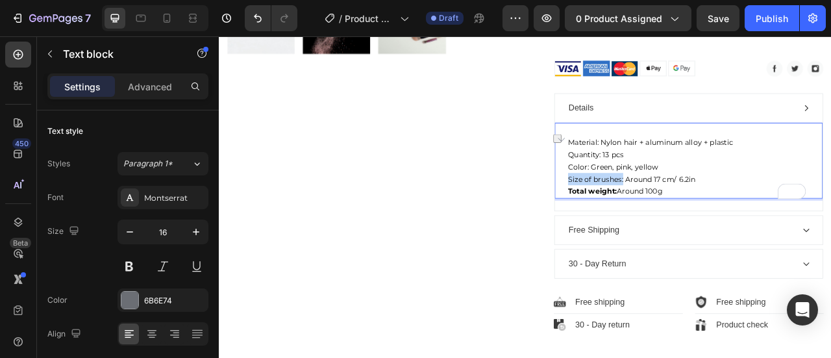
drag, startPoint x: 728, startPoint y: 218, endPoint x: 655, endPoint y: 222, distance: 73.5
click at [655, 222] on div "Material: Nylon hair + aluminum alloy + plastic Quantity: 13 pcs Color: Green, …" at bounding box center [816, 193] width 341 height 97
drag, startPoint x: 773, startPoint y: 200, endPoint x: 658, endPoint y: 208, distance: 114.6
click at [663, 208] on p "Material: Nylon hair + aluminum alloy + plastic Quantity: 13 pcs Color: Green, …" at bounding box center [816, 202] width 307 height 78
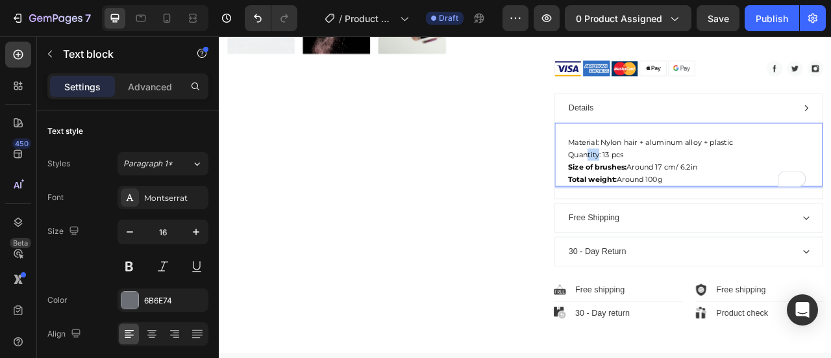
drag, startPoint x: 697, startPoint y: 190, endPoint x: 684, endPoint y: 190, distance: 13.0
click at [684, 190] on span "Quantity: 13 pcs" at bounding box center [698, 187] width 71 height 12
drag, startPoint x: 701, startPoint y: 188, endPoint x: 655, endPoint y: 190, distance: 45.5
click at [655, 190] on div "Material: Nylon hair + aluminum alloy + plastic Quantity: 13 pcs Size of brushe…" at bounding box center [816, 185] width 341 height 81
drag, startPoint x: 688, startPoint y: 171, endPoint x: 656, endPoint y: 174, distance: 32.6
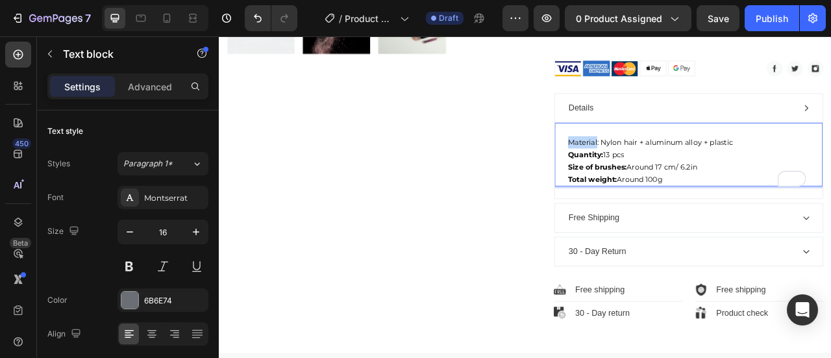
click at [656, 174] on div "Material: Nylon hair + aluminum alloy + plastic Quantity: 13 pcs Size of brushe…" at bounding box center [816, 185] width 341 height 81
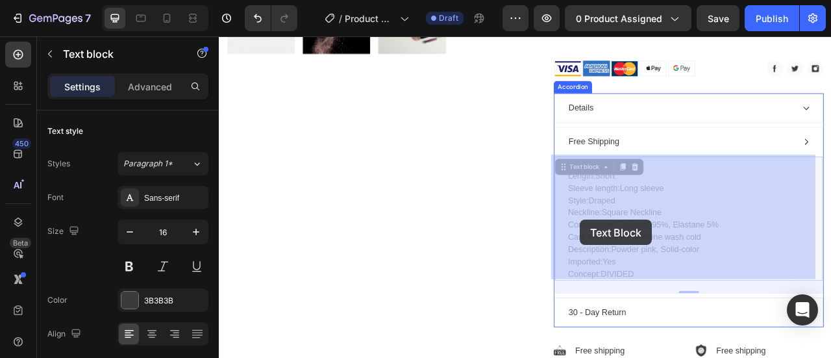
drag, startPoint x: 744, startPoint y: 332, endPoint x: 682, endPoint y: 274, distance: 84.5
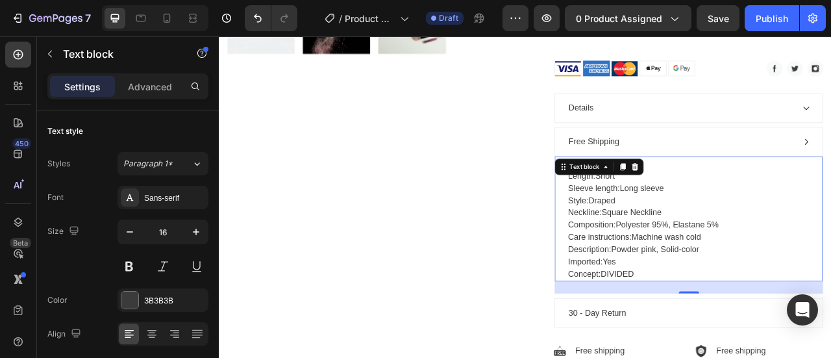
click at [682, 270] on span "Composition:" at bounding box center [693, 275] width 60 height 11
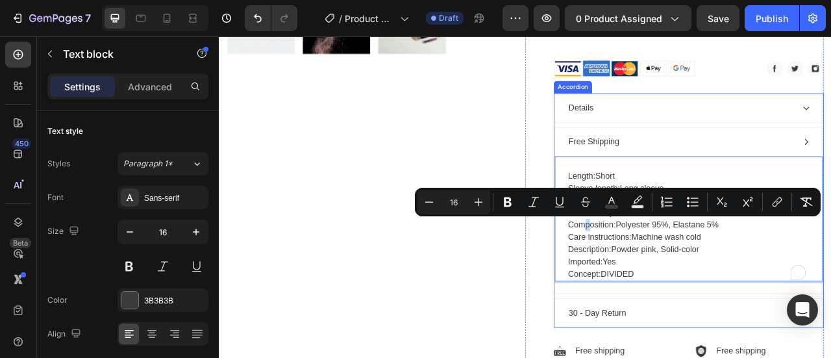
click at [717, 168] on p "Free Shipping" at bounding box center [696, 170] width 65 height 16
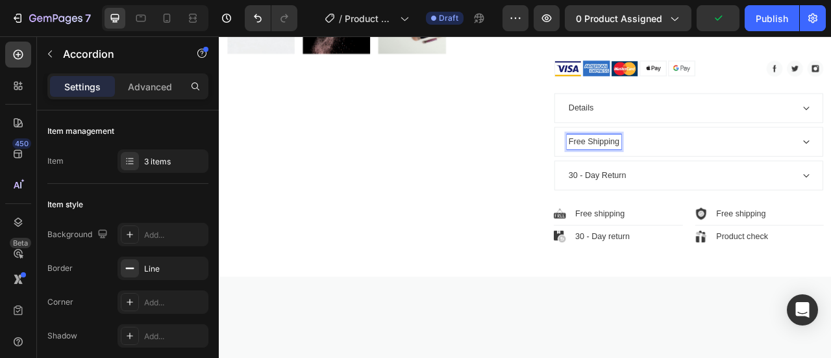
click at [831, 173] on div "Free Shipping" at bounding box center [816, 170] width 341 height 36
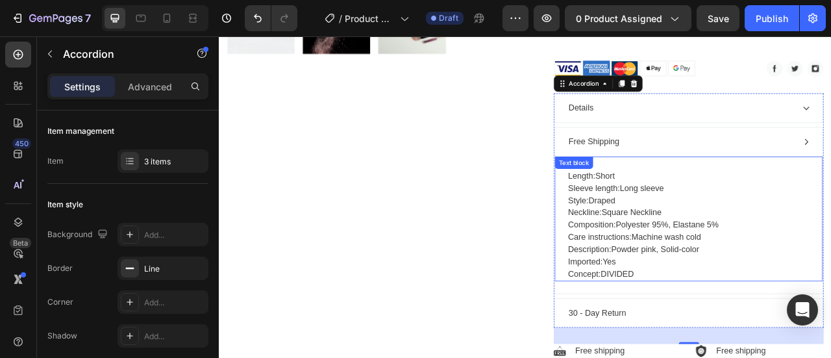
click at [745, 332] on p "Length: Short Sleeve length: Long sleeve Style: Draped Neckline: Square Necklin…" at bounding box center [816, 276] width 307 height 140
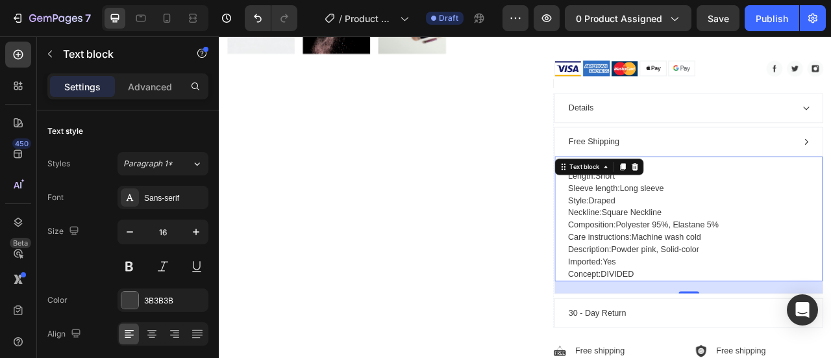
click at [745, 332] on p "Length: Short Sleeve length: Long sleeve Style: Draped Neckline: Square Necklin…" at bounding box center [816, 276] width 307 height 140
click at [746, 332] on p "Length: Short Sleeve length: Long sleeve Style: Draped Neckline: Square Necklin…" at bounding box center [816, 276] width 307 height 140
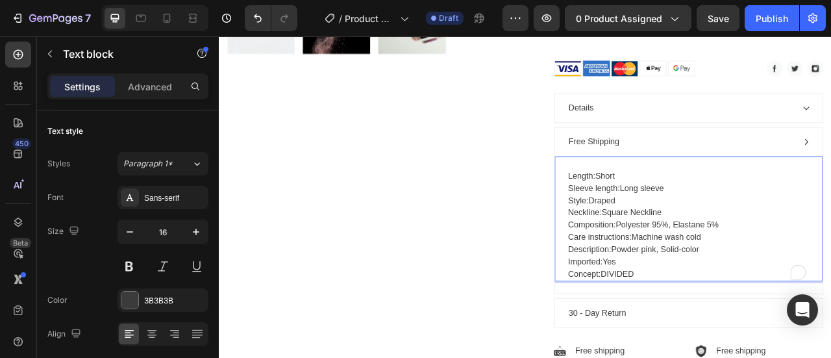
click at [746, 332] on p "Length: Short Sleeve length: Long sleeve Style: Draped Neckline: Square Necklin…" at bounding box center [816, 276] width 307 height 140
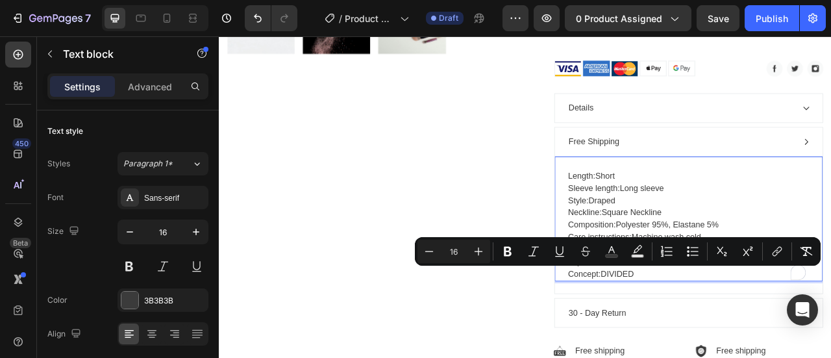
click at [746, 332] on p "Length: Short Sleeve length: Long sleeve Style: Draped Neckline: Square Necklin…" at bounding box center [816, 276] width 307 height 140
click at [747, 332] on p "Length: Short Sleeve length: Long sleeve Style: Draped Neckline: Square Necklin…" at bounding box center [816, 276] width 307 height 140
drag, startPoint x: 740, startPoint y: 332, endPoint x: 734, endPoint y: 334, distance: 6.8
click at [739, 333] on p "Length: Short Sleeve length: Long sleeve Style: Draped Neckline: Square Necklin…" at bounding box center [816, 276] width 307 height 140
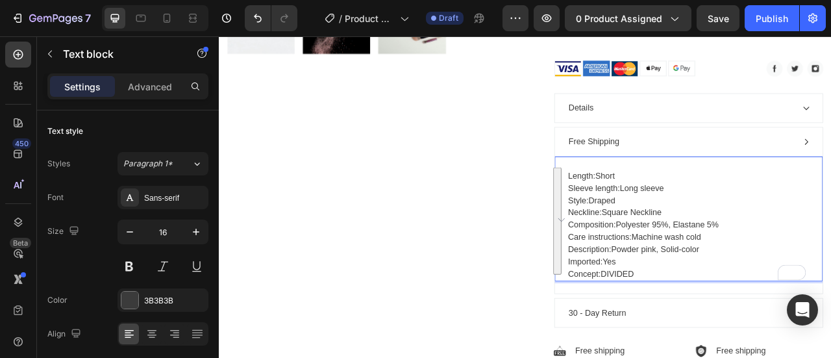
drag, startPoint x: 659, startPoint y: 215, endPoint x: 783, endPoint y: 335, distance: 172.7
click at [783, 335] on p "Length: Short Sleeve length: Long sleeve Style: Draped Neckline: Square Necklin…" at bounding box center [816, 276] width 307 height 140
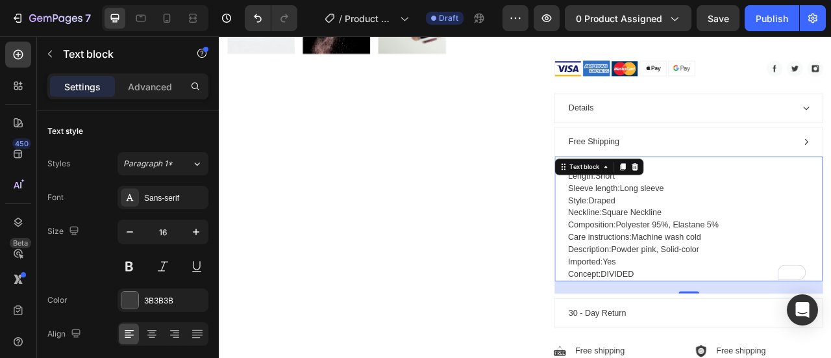
click at [721, 266] on p "Length: Short Sleeve length: Long sleeve Style: Draped Neckline: Square Necklin…" at bounding box center [816, 276] width 307 height 140
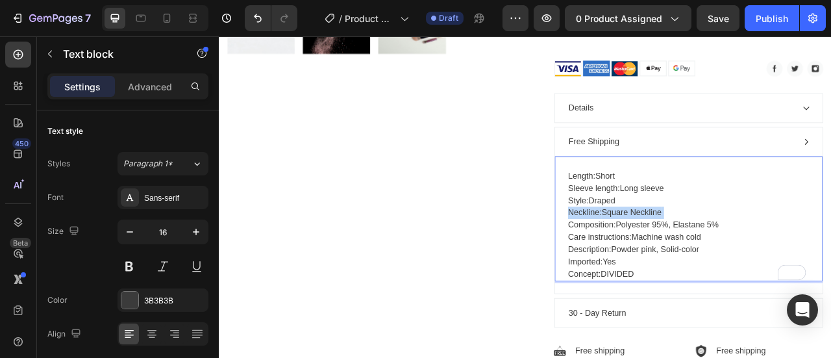
click at [721, 266] on p "Length: Short Sleeve length: Long sleeve Style: Draped Neckline: Square Necklin…" at bounding box center [816, 276] width 307 height 140
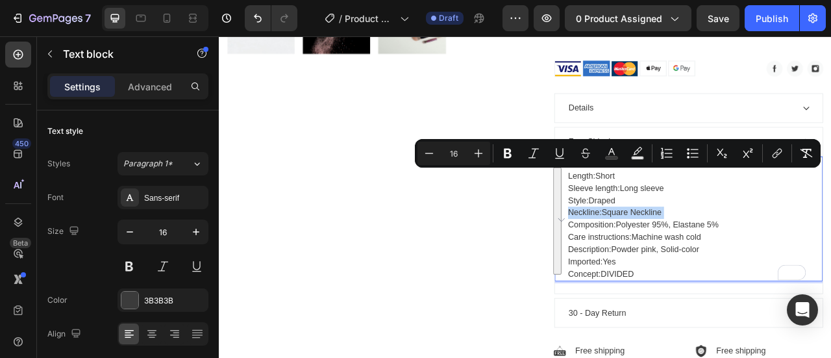
drag, startPoint x: 744, startPoint y: 336, endPoint x: 663, endPoint y: 208, distance: 151.2
click at [663, 208] on p "Length: Short Sleeve length: Long sleeve Style: Draped Neckline: Square Necklin…" at bounding box center [816, 276] width 307 height 140
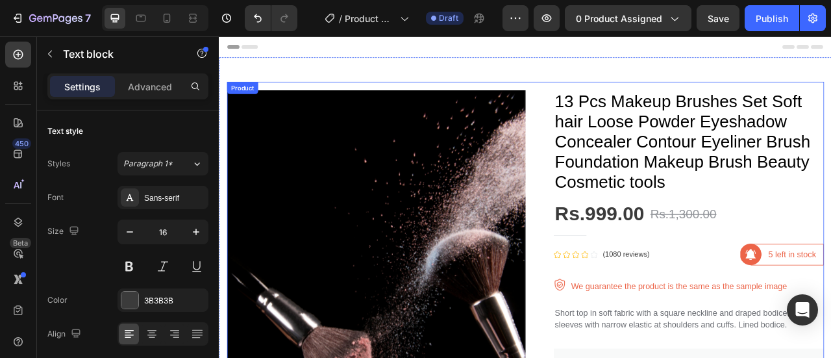
scroll to position [714, 0]
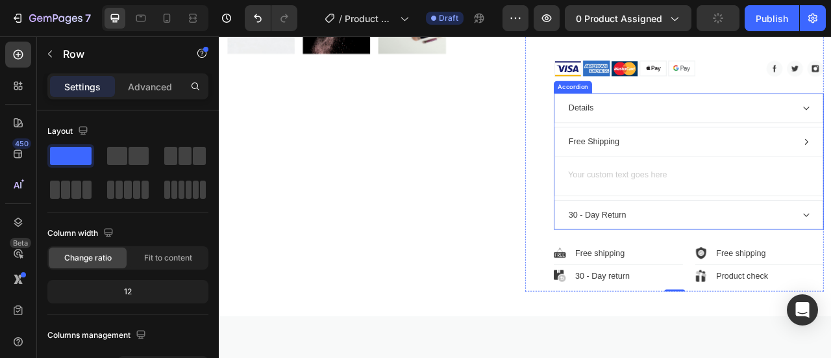
click at [690, 148] on div "Details Free Shipping Text block 30 - Day Return" at bounding box center [817, 194] width 344 height 173
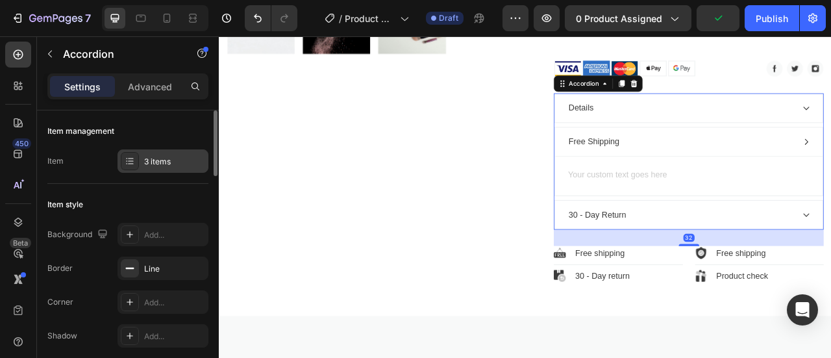
click at [128, 158] on icon at bounding box center [130, 158] width 5 height 1
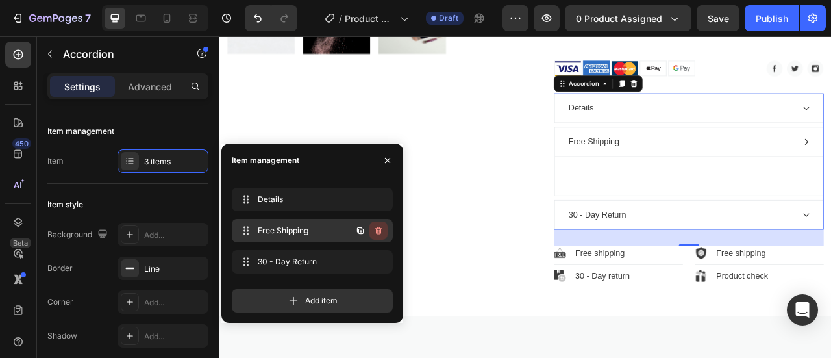
click at [381, 229] on icon "button" at bounding box center [378, 231] width 6 height 8
click at [375, 232] on div "Delete" at bounding box center [370, 231] width 24 height 12
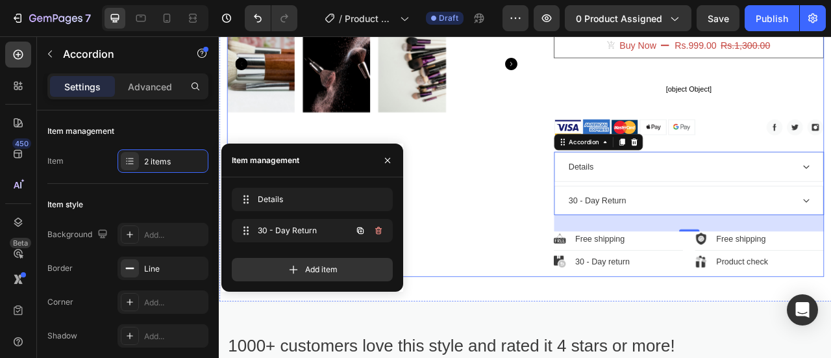
scroll to position [622, 0]
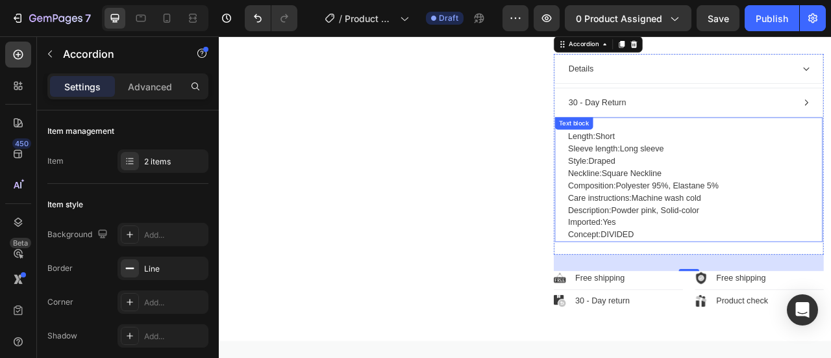
scroll to position [797, 0]
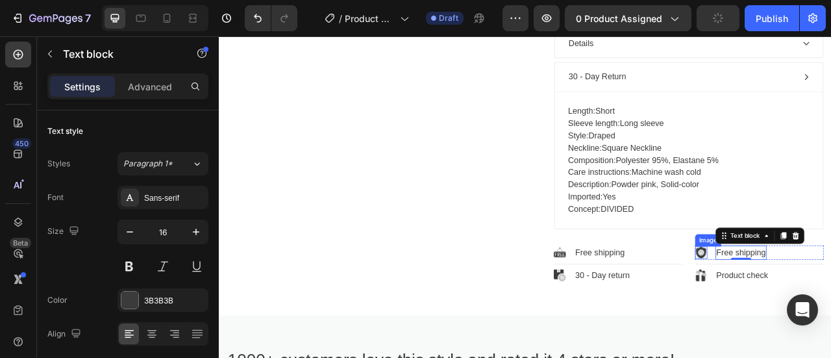
click at [827, 313] on img at bounding box center [833, 311] width 16 height 16
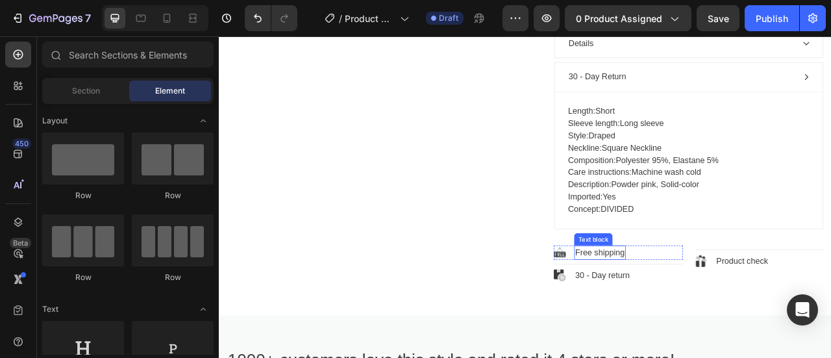
click at [729, 313] on p "Free shipping" at bounding box center [703, 311] width 63 height 16
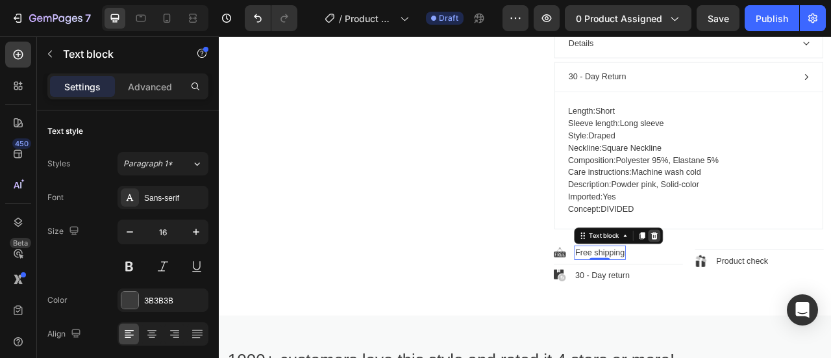
click at [769, 290] on icon at bounding box center [773, 289] width 8 height 9
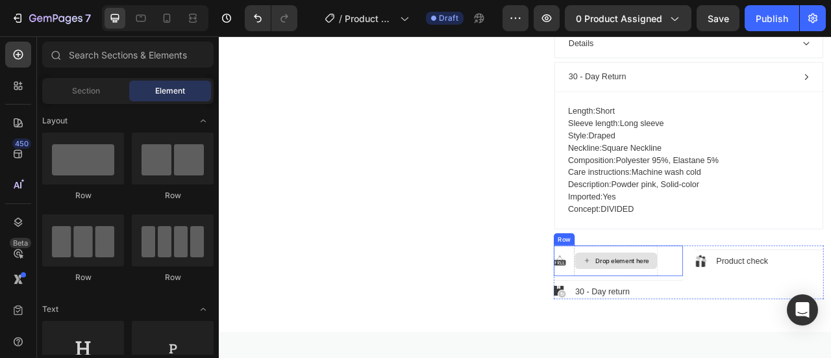
click at [738, 311] on div "Drop element here" at bounding box center [723, 321] width 105 height 21
click at [735, 312] on div "Drop element here" at bounding box center [723, 321] width 105 height 21
click at [688, 320] on div "Drop element here" at bounding box center [723, 321] width 105 height 21
click at [656, 316] on div "Image Drop element here Row" at bounding box center [727, 321] width 164 height 39
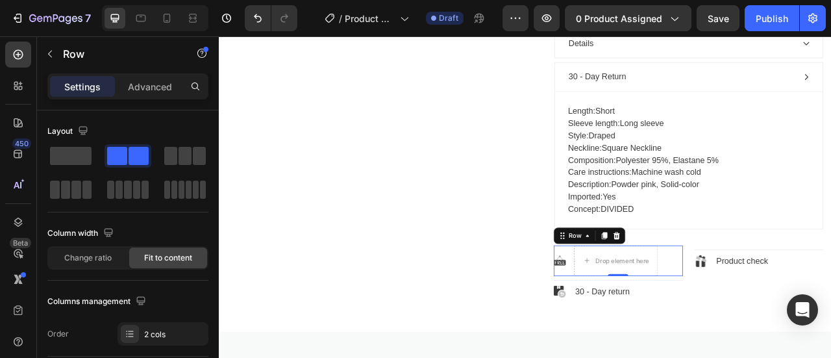
click at [721, 285] on icon at bounding box center [725, 289] width 8 height 9
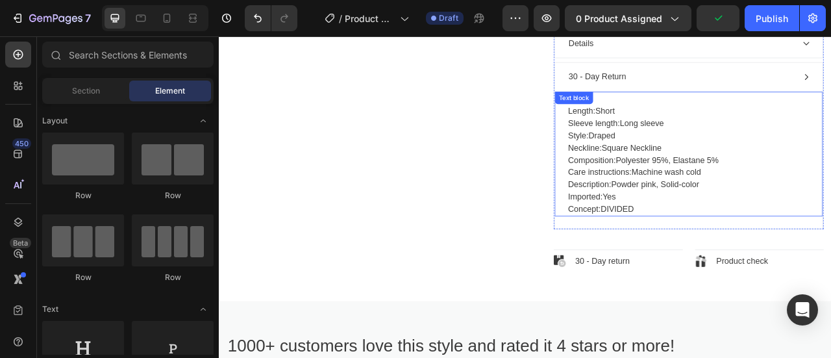
scroll to position [732, 0]
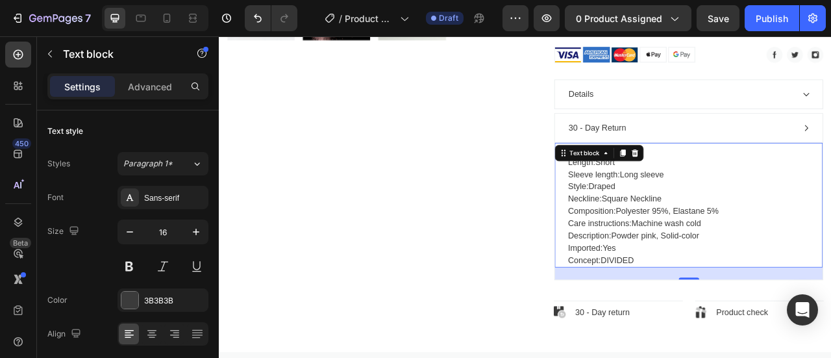
click at [710, 274] on span "Care instructions:" at bounding box center [703, 273] width 81 height 11
click at [713, 273] on span "Care instructions:" at bounding box center [703, 273] width 81 height 11
click at [714, 273] on span "Care instructions:" at bounding box center [703, 273] width 81 height 11
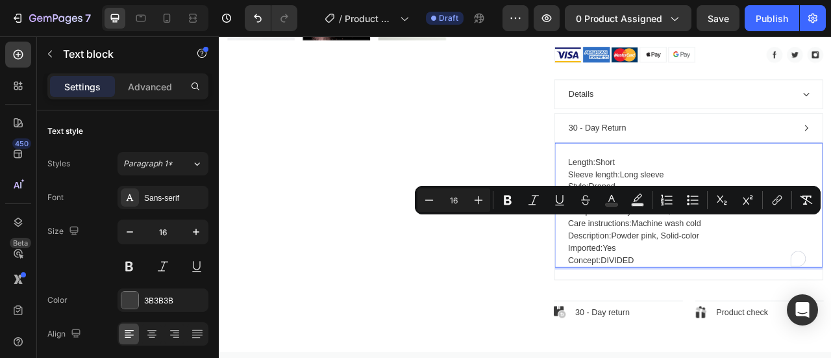
click at [714, 273] on span "Care instructions:" at bounding box center [703, 273] width 81 height 11
click at [745, 315] on p "Length: Short Sleeve length: Long sleeve Style: Draped Neckline: Square Necklin…" at bounding box center [816, 258] width 307 height 140
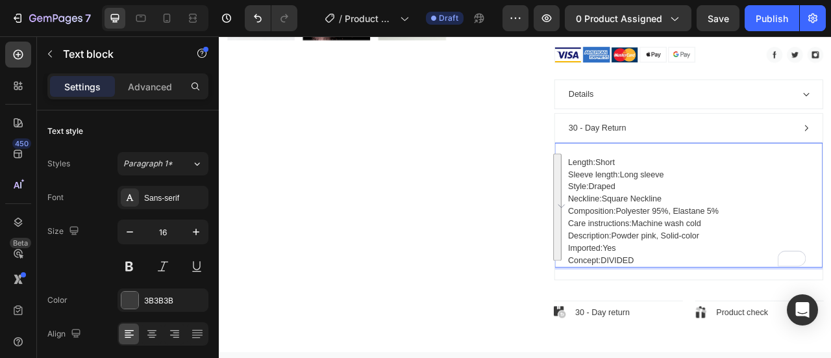
drag, startPoint x: 745, startPoint y: 315, endPoint x: 658, endPoint y: 188, distance: 153.6
click at [663, 188] on p "Length: Short Sleeve length: Long sleeve Style: Draped Neckline: Square Necklin…" at bounding box center [816, 258] width 307 height 140
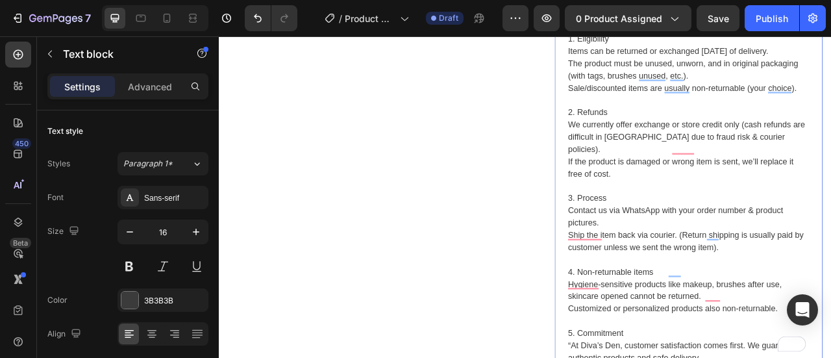
scroll to position [823, 0]
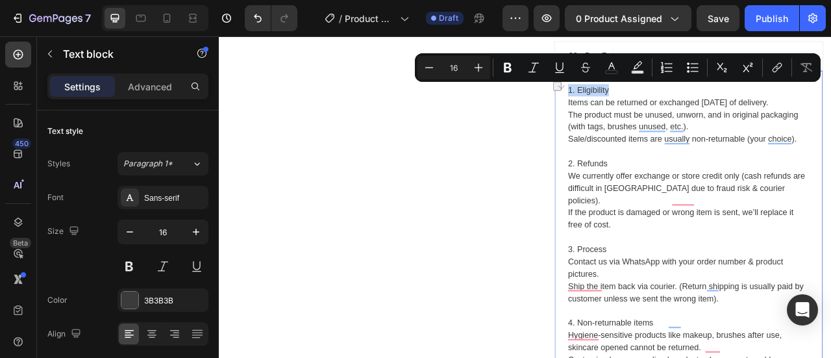
drag, startPoint x: 708, startPoint y: 103, endPoint x: 657, endPoint y: 107, distance: 50.9
click at [663, 107] on p "1. Eligibility" at bounding box center [816, 105] width 307 height 16
click at [506, 68] on icon "Editor contextual toolbar" at bounding box center [507, 67] width 13 height 13
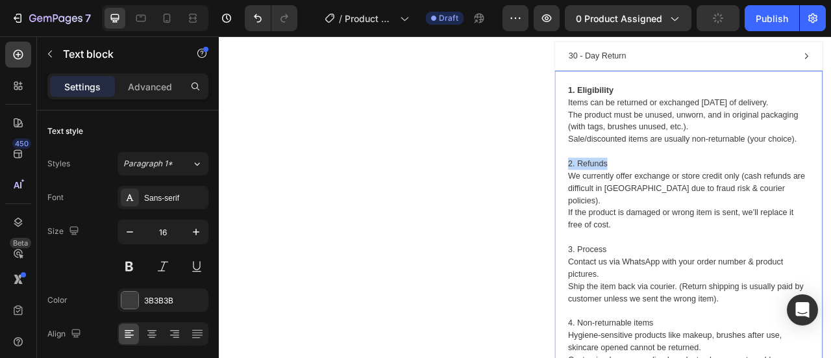
click at [653, 197] on div "Details 30 - Day Return 1. Eligibility Items can be returned or exchanged withi…" at bounding box center [817, 267] width 344 height 536
drag, startPoint x: 708, startPoint y: 289, endPoint x: 658, endPoint y: 286, distance: 50.1
click at [663, 286] on p "3. Process" at bounding box center [816, 299] width 307 height 31
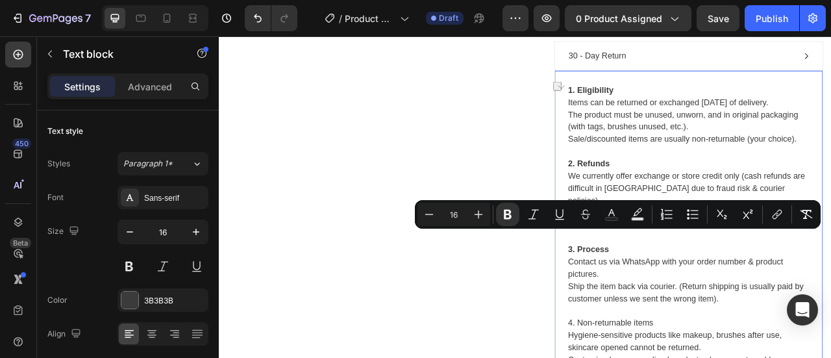
scroll to position [1018, 0]
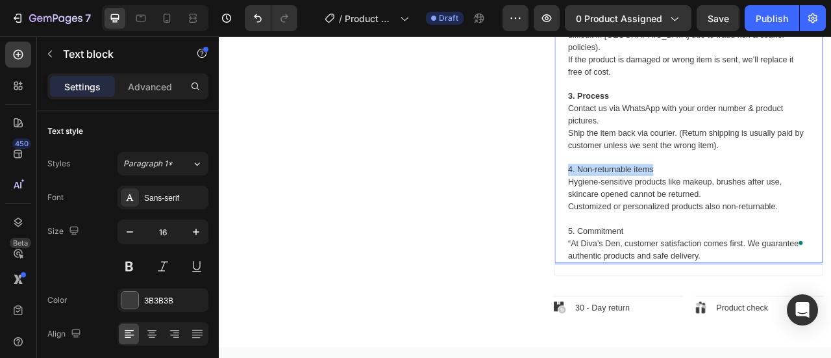
drag, startPoint x: 762, startPoint y: 184, endPoint x: 657, endPoint y: 188, distance: 104.6
click at [663, 188] on p "4. Non-returnable items" at bounding box center [816, 197] width 307 height 31
drag, startPoint x: 731, startPoint y: 268, endPoint x: 653, endPoint y: 273, distance: 78.8
click at [653, 273] on div "1. Eligibility Items can be returned or exchanged within 7 days of delivery. Th…" at bounding box center [816, 104] width 341 height 440
click at [676, 154] on p "Ship the item back via courier. (Return shipping is usually paid by customer un…" at bounding box center [816, 166] width 307 height 31
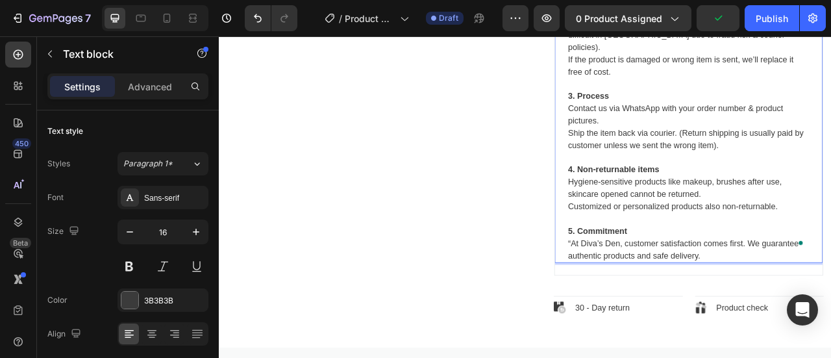
click at [219, 36] on lt-span "customer ," at bounding box center [219, 36] width 0 height 0
click at [663, 292] on p "“At Diva’s Den, customer satisfaction comes first. We guarantee authentic produ…" at bounding box center [816, 307] width 307 height 31
click at [737, 260] on p "5. Commitment" at bounding box center [816, 275] width 307 height 31
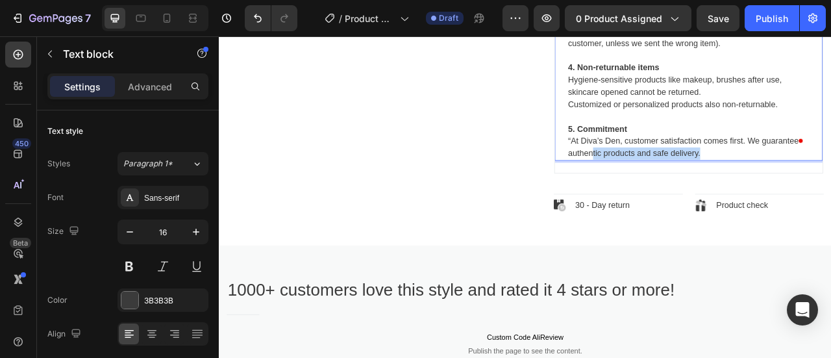
scroll to position [1083, 0]
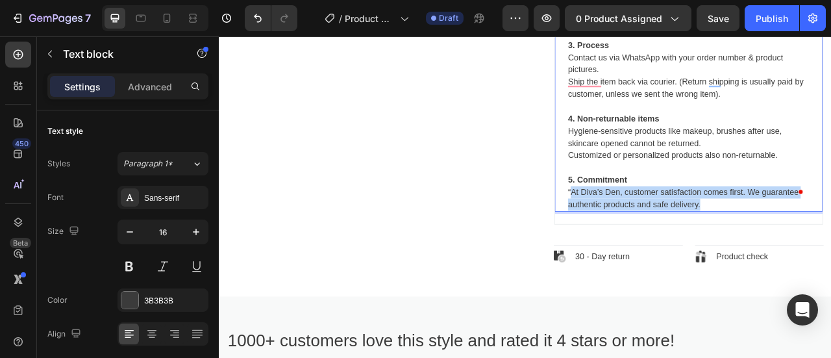
drag, startPoint x: 825, startPoint y: 297, endPoint x: 664, endPoint y: 218, distance: 179.8
click at [664, 227] on p "“At Diva’s Den, customer satisfaction comes first. We guarantee authentic produ…" at bounding box center [816, 242] width 307 height 31
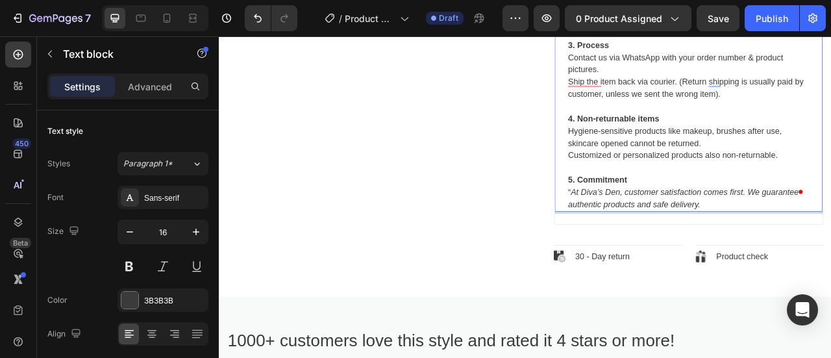
click at [667, 229] on icon "At Diva’s Den, customer satisfaction comes first. We guarantee authentic produc…" at bounding box center [810, 242] width 294 height 27
click at [663, 229] on icon "At Diva’s Den, customer satisfaction comes first. We guarantee authentic produc…" at bounding box center [810, 242] width 294 height 27
click at [772, 195] on p "5. Commitment" at bounding box center [816, 210] width 307 height 31
click at [825, 234] on icon "At Diva’s Den, customer satisfaction comes first. We guarantee authentic produc…" at bounding box center [810, 242] width 294 height 27
click at [823, 236] on icon "At Diva’s Den, customer satisfaction comes first. We guarantee authentic produc…" at bounding box center [810, 242] width 294 height 27
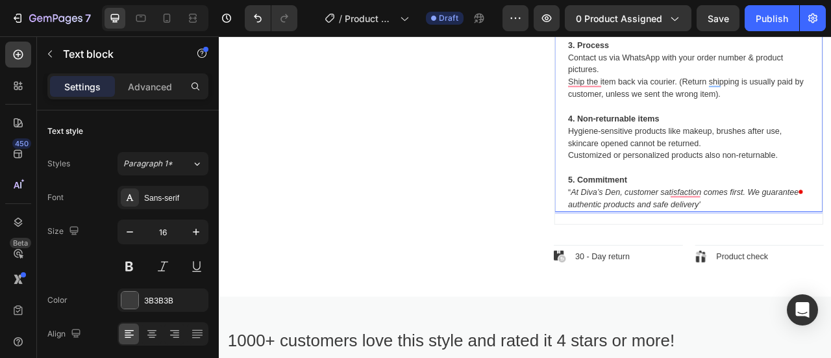
click at [831, 231] on p "“ At Diva’s Den, customer satisfaction comes first. We guarantee authentic prod…" at bounding box center [816, 242] width 307 height 31
click at [824, 229] on icon "At Diva’s Den, customer satisfaction comes first. We guarantee authentic produc…" at bounding box center [810, 242] width 294 height 27
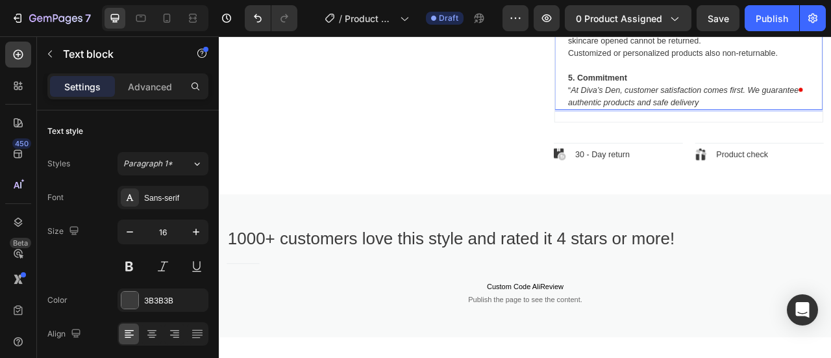
click at [829, 109] on p "“ At Diva’s Den, customer satisfaction comes first. We guarantee authentic prod…" at bounding box center [816, 112] width 307 height 31
click at [831, 106] on p "“ At Diva’s Den, customer satisfaction comes first. We guarantee authentic prod…" at bounding box center [816, 112] width 307 height 31
click at [663, 99] on icon "At Diva’s Den, customer satisfaction comes first. We guarantee authentic produc…" at bounding box center [810, 112] width 294 height 27
click at [219, 36] on lt-span "Ignore" at bounding box center [219, 36] width 0 height 0
click at [816, 99] on icon "At Diva’s Den, customer satisfaction comes first. We guarantee authentic produc…" at bounding box center [810, 112] width 294 height 27
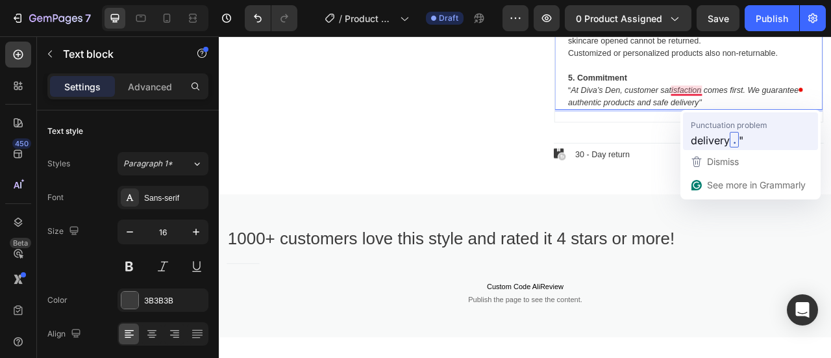
click at [703, 136] on span "delivery" at bounding box center [710, 140] width 39 height 16
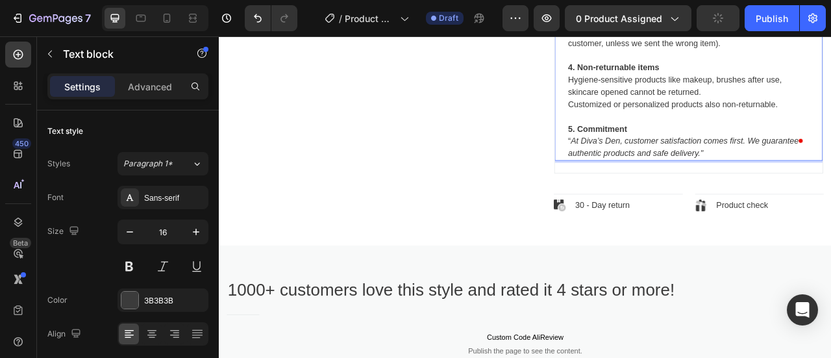
scroll to position [1083, 0]
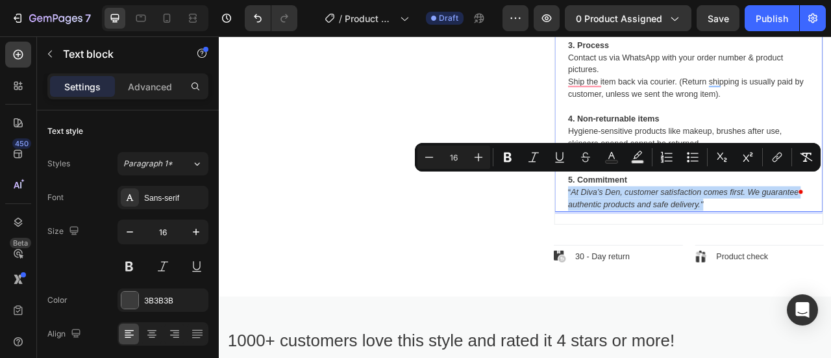
drag, startPoint x: 834, startPoint y: 233, endPoint x: 658, endPoint y: 215, distance: 176.3
click at [663, 227] on p "“ At Diva’s Den, customer satisfaction comes first. We guarantee authentic prod…" at bounding box center [816, 242] width 307 height 31
click at [636, 159] on icon "Editor contextual toolbar" at bounding box center [637, 157] width 13 height 13
type input "000000"
type input "77"
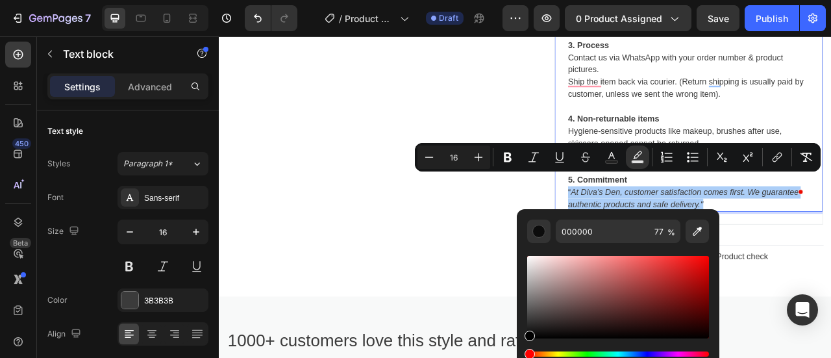
click at [557, 351] on div "Hue" at bounding box center [618, 353] width 182 height 5
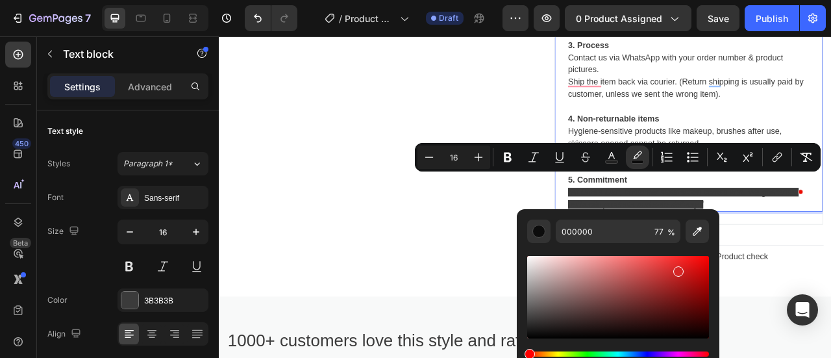
click at [677, 269] on div "Editor contextual toolbar" at bounding box center [618, 297] width 182 height 82
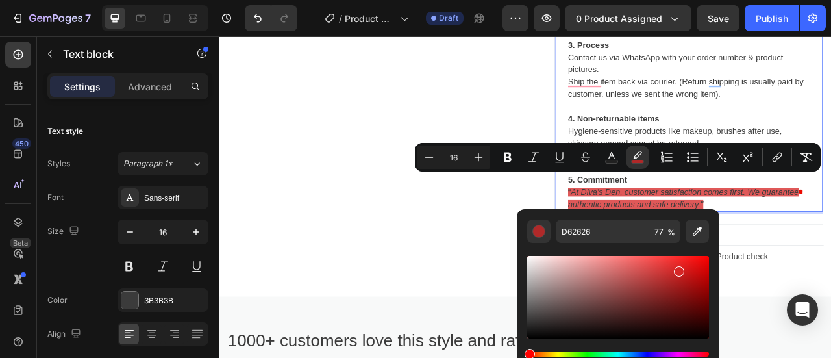
click at [558, 353] on div "Hue" at bounding box center [618, 353] width 182 height 5
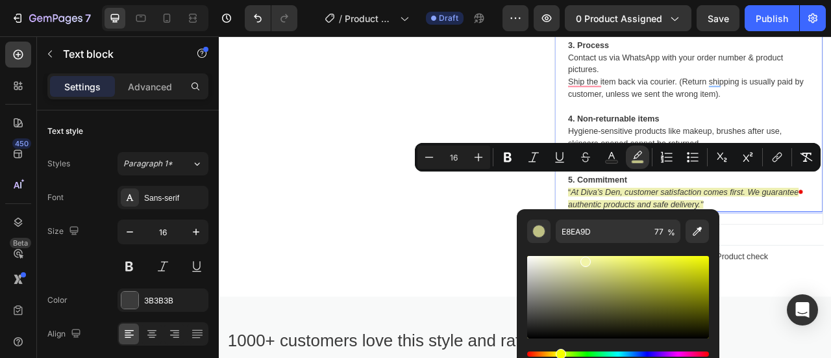
drag, startPoint x: 688, startPoint y: 270, endPoint x: 584, endPoint y: 259, distance: 103.8
click at [584, 259] on div "Editor contextual toolbar" at bounding box center [586, 261] width 10 height 10
type input "F2F4A8"
click at [819, 118] on p "4. Non-returnable items" at bounding box center [816, 133] width 307 height 31
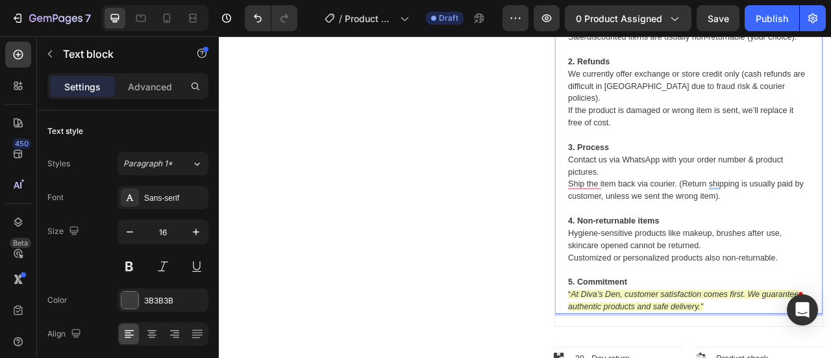
scroll to position [823, 0]
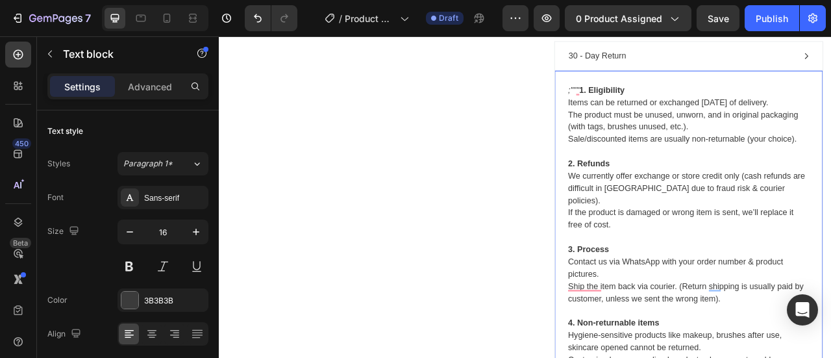
click at [809, 253] on p "If the product is damaged or wrong item is sent, we’ll replace it free of cost." at bounding box center [816, 268] width 307 height 31
click at [219, 36] on lt-strong "the" at bounding box center [219, 36] width 0 height 0
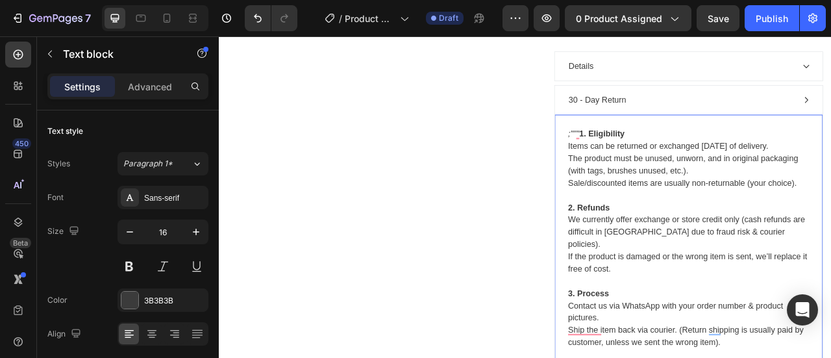
scroll to position [694, 0]
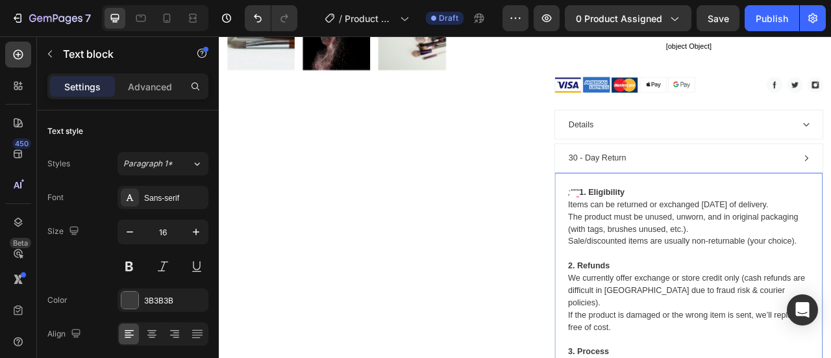
click at [677, 232] on strong "1. Eligibility" at bounding box center [706, 234] width 58 height 11
click at [668, 188] on p "30 - Day Return" at bounding box center [700, 191] width 73 height 16
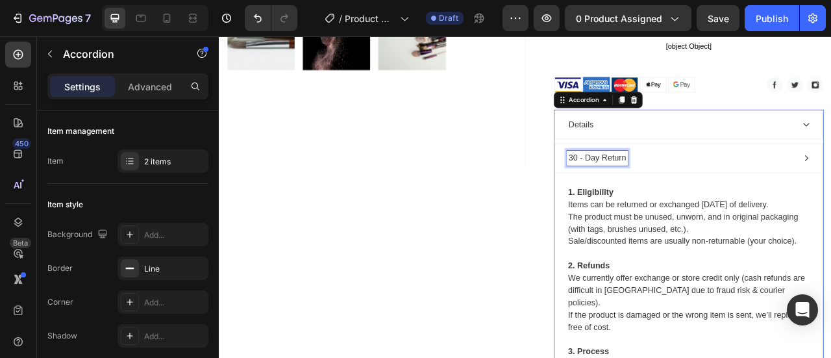
click at [668, 188] on p "30 - Day Return" at bounding box center [700, 191] width 73 height 16
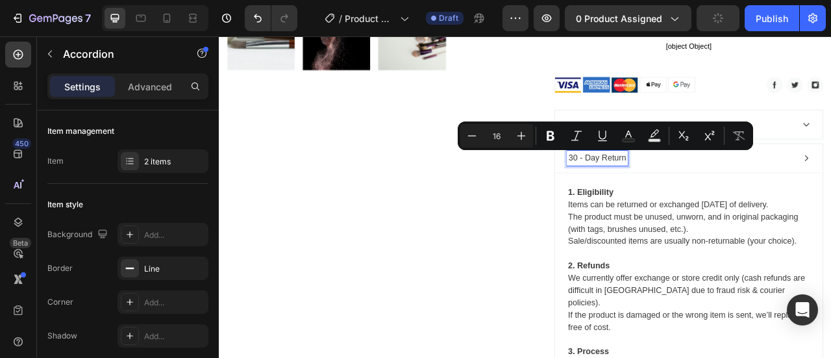
click at [664, 190] on p "30 - Day Return" at bounding box center [700, 191] width 73 height 16
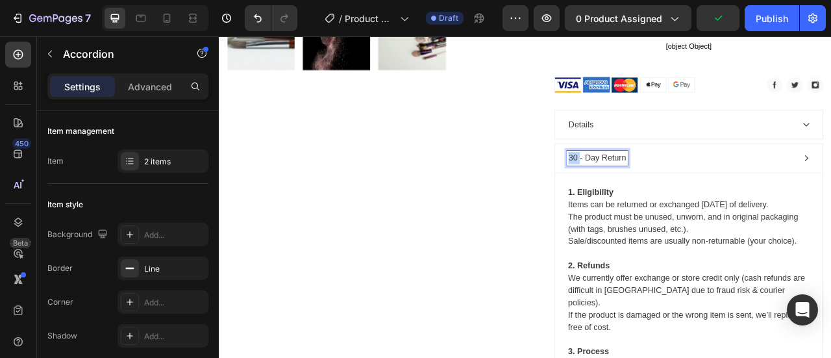
click at [664, 190] on p "30 - Day Return" at bounding box center [700, 191] width 73 height 16
click at [684, 254] on p "Items can be returned or exchanged within 7 days of delivery." at bounding box center [816, 250] width 307 height 16
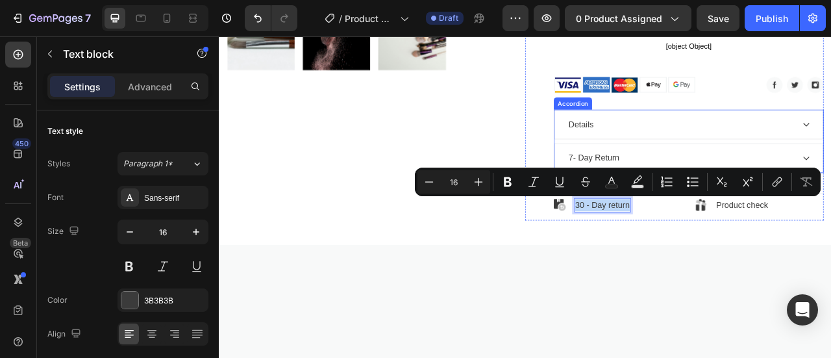
click at [690, 184] on p "7- Day Return" at bounding box center [696, 191] width 65 height 16
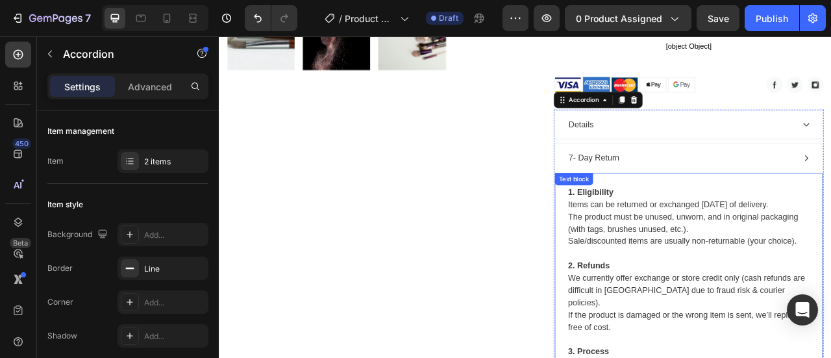
drag, startPoint x: 665, startPoint y: 226, endPoint x: 660, endPoint y: 231, distance: 7.3
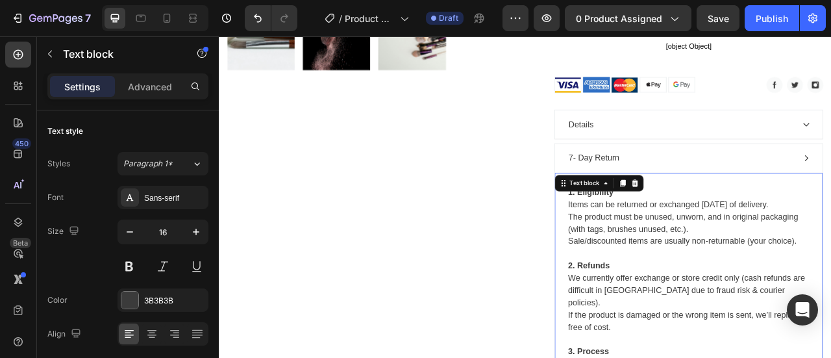
click at [663, 239] on p "1. Eligibility" at bounding box center [816, 235] width 307 height 16
click at [663, 237] on strong "1. Eligibility" at bounding box center [692, 234] width 58 height 11
click at [664, 236] on strong "1. Eligibility" at bounding box center [692, 234] width 58 height 11
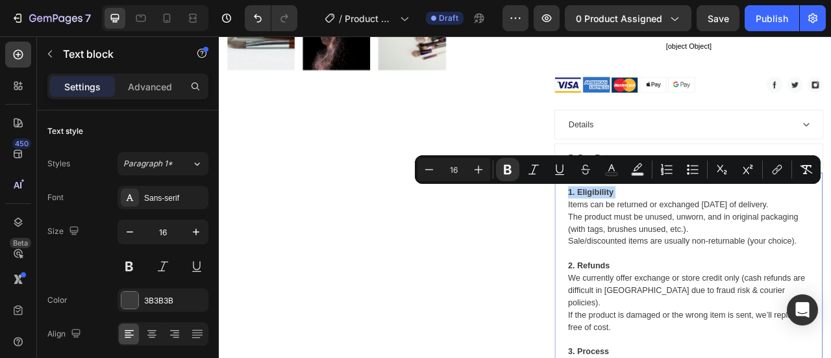
click at [729, 255] on p "Items can be returned or exchanged within 7 days of delivery." at bounding box center [816, 250] width 307 height 16
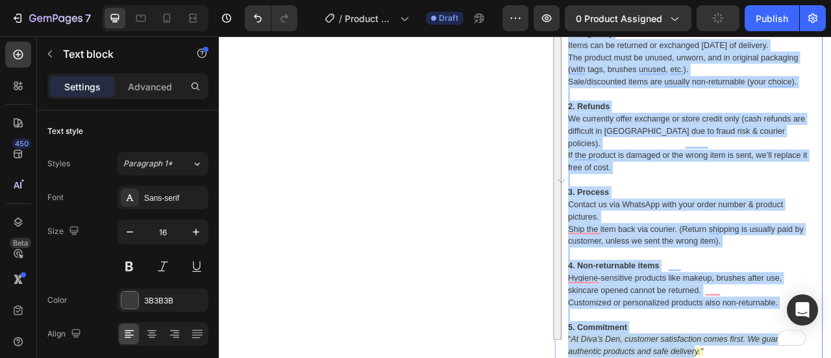
scroll to position [987, 0]
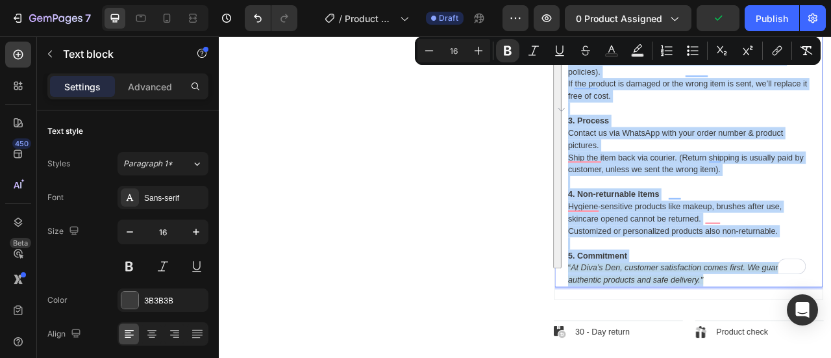
drag, startPoint x: 710, startPoint y: 257, endPoint x: 842, endPoint y: 326, distance: 148.1
click at [831, 326] on div "1. Eligibility Items can be returned or exchanged within 7 days of delivery. Th…" at bounding box center [817, 143] width 310 height 423
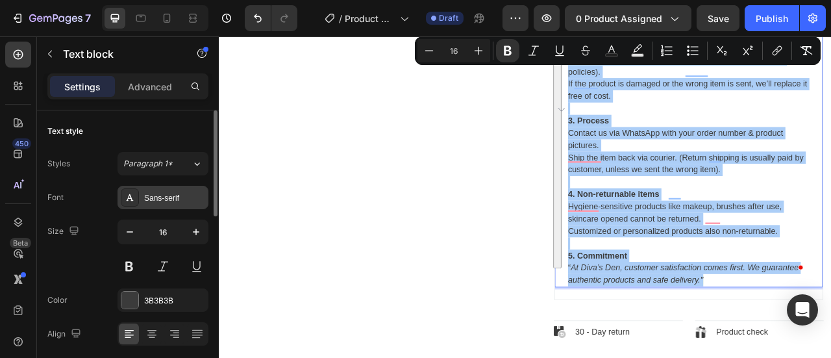
click at [181, 205] on div "Sans-serif" at bounding box center [163, 197] width 91 height 23
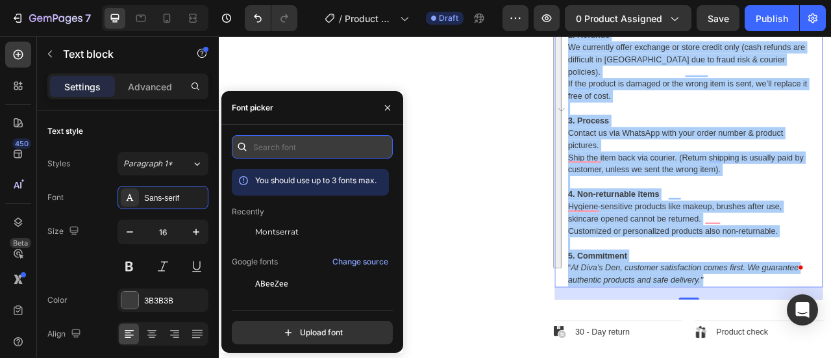
click at [290, 153] on input "text" at bounding box center [312, 146] width 161 height 23
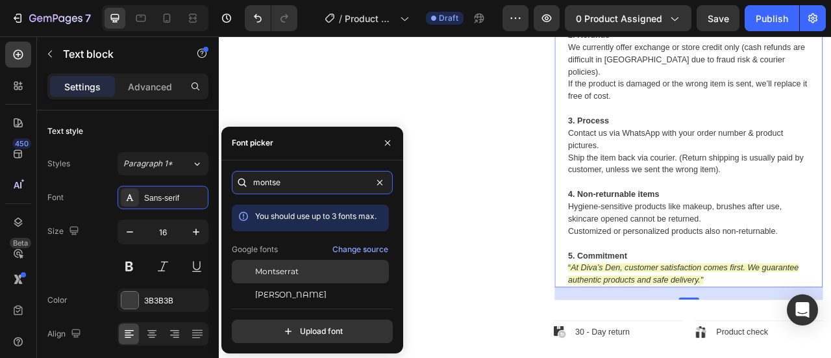
type input "montse"
click at [303, 268] on div "Montserrat" at bounding box center [320, 272] width 131 height 12
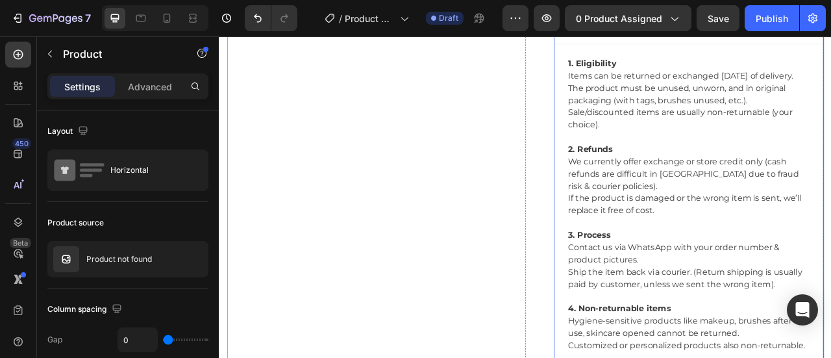
scroll to position [662, 0]
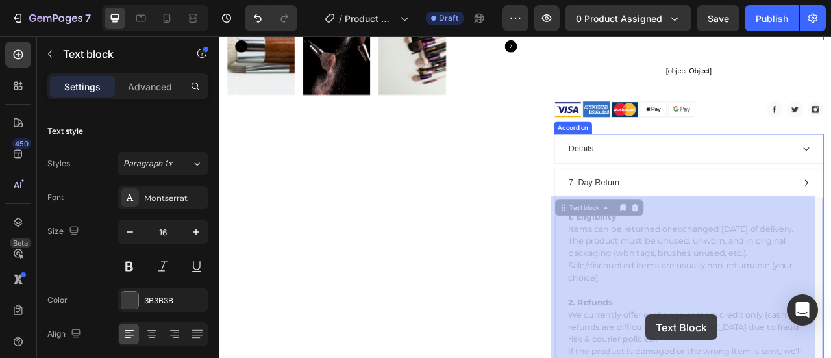
drag, startPoint x: 672, startPoint y: 273, endPoint x: 756, endPoint y: 386, distance: 141.0
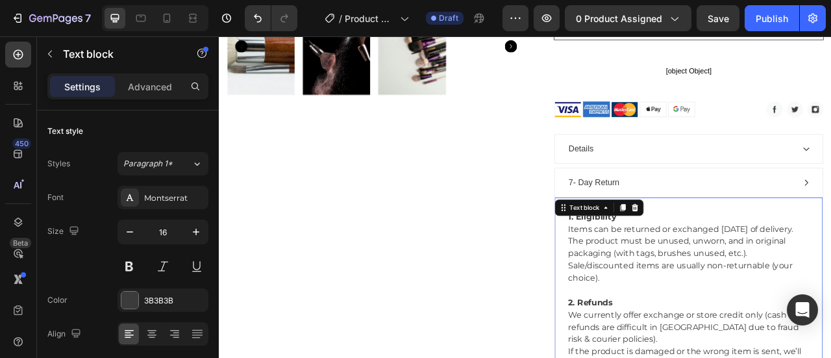
scroll to position [704, 0]
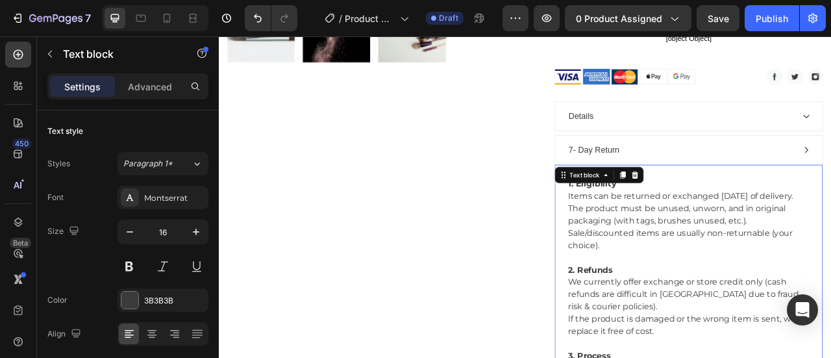
click at [700, 269] on p "The product must be unused, unworn, and in original packaging (with tags, brush…" at bounding box center [816, 262] width 307 height 31
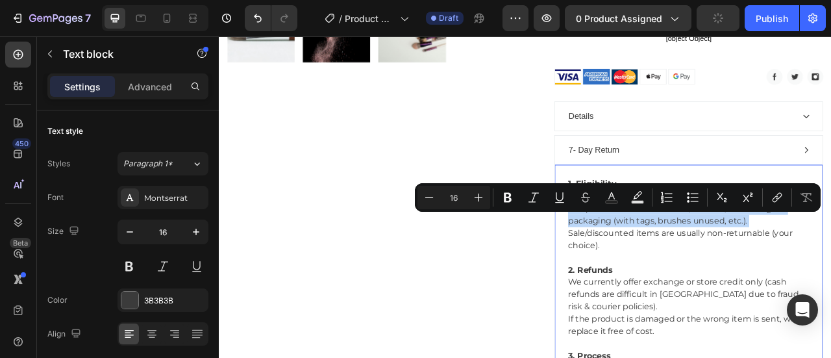
click at [700, 279] on p "The product must be unused, unworn, and in original packaging (with tags, brush…" at bounding box center [816, 262] width 307 height 31
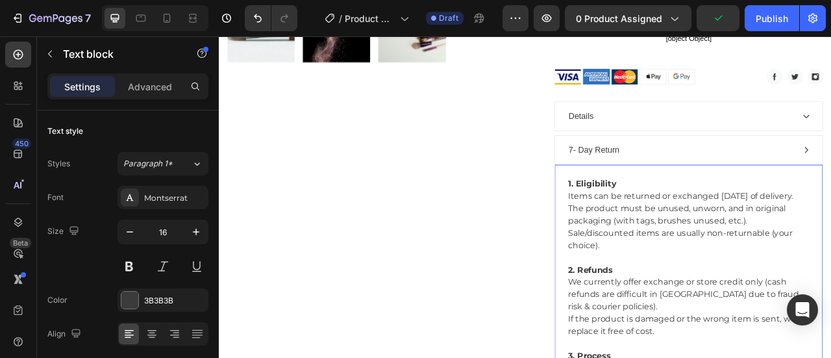
click at [680, 221] on strong "1. Eligibility" at bounding box center [694, 224] width 62 height 12
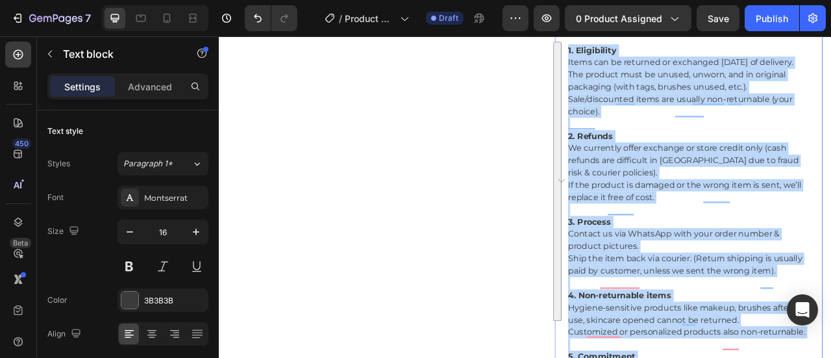
scroll to position [1032, 0]
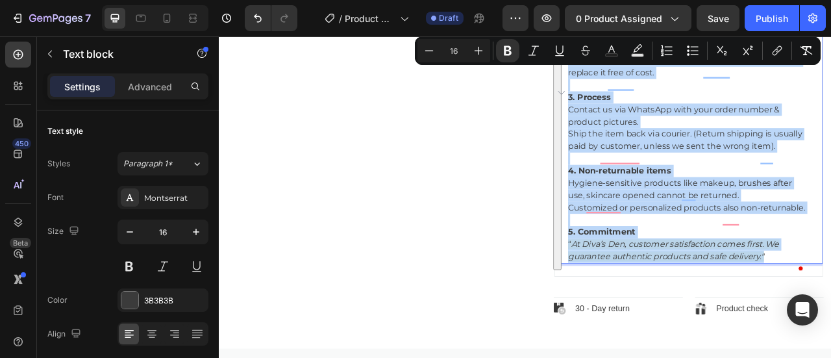
drag, startPoint x: 658, startPoint y: 219, endPoint x: 918, endPoint y: 332, distance: 283.8
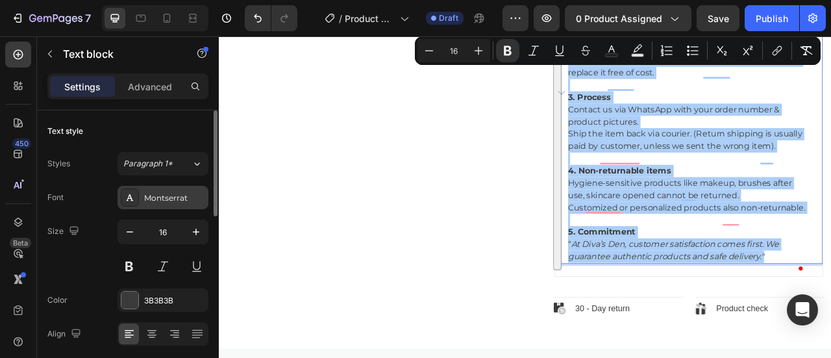
click at [174, 198] on div "Montserrat" at bounding box center [174, 198] width 61 height 12
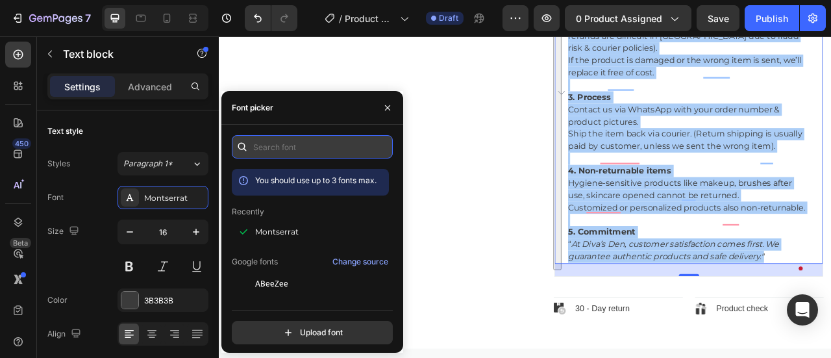
click at [269, 145] on input "text" at bounding box center [312, 146] width 161 height 23
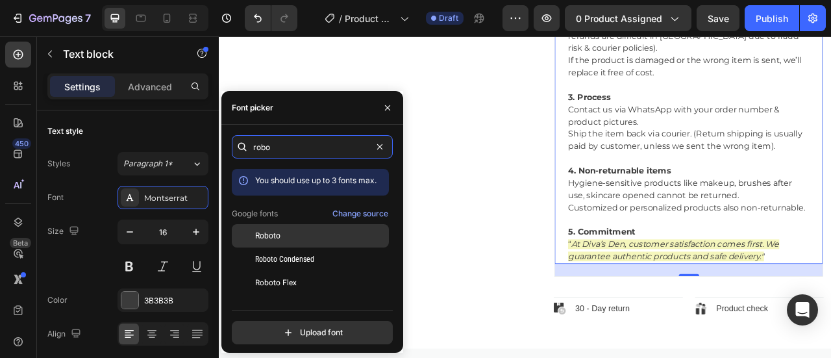
type input "robo"
click at [297, 234] on div "Roboto" at bounding box center [320, 236] width 131 height 12
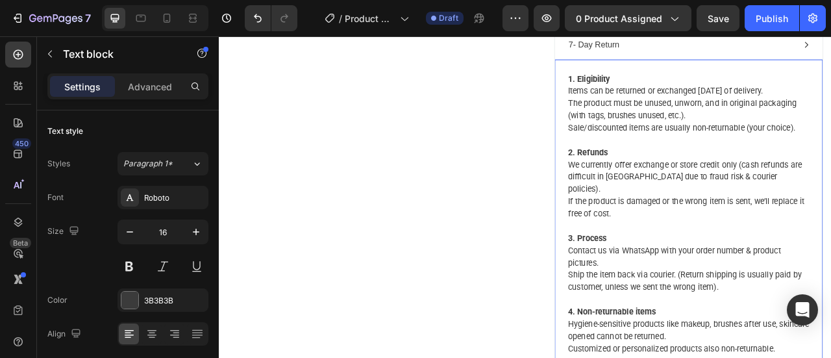
scroll to position [708, 0]
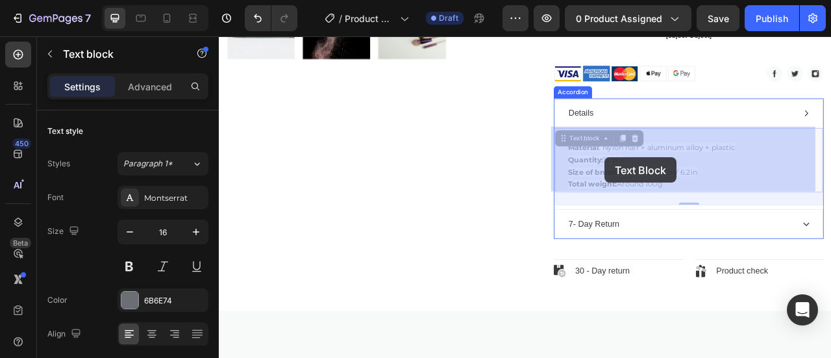
drag, startPoint x: 787, startPoint y: 226, endPoint x: 760, endPoint y: 215, distance: 28.8
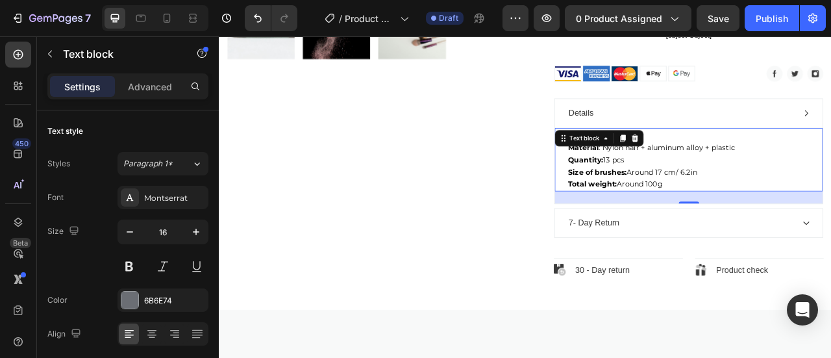
click at [721, 197] on span "Quantity: 13 pcs" at bounding box center [698, 193] width 71 height 12
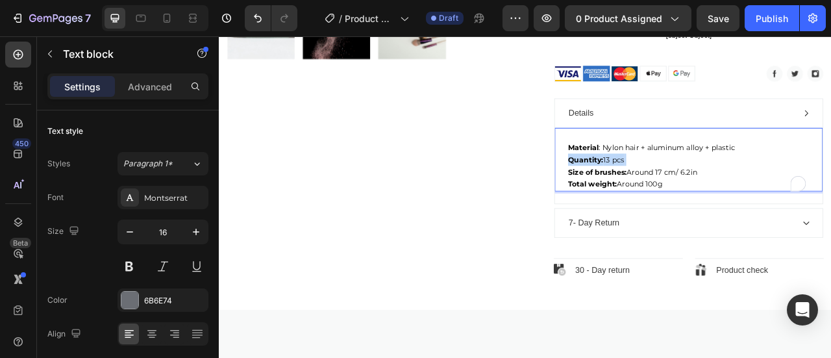
click at [721, 197] on span "Quantity: 13 pcs" at bounding box center [698, 193] width 71 height 12
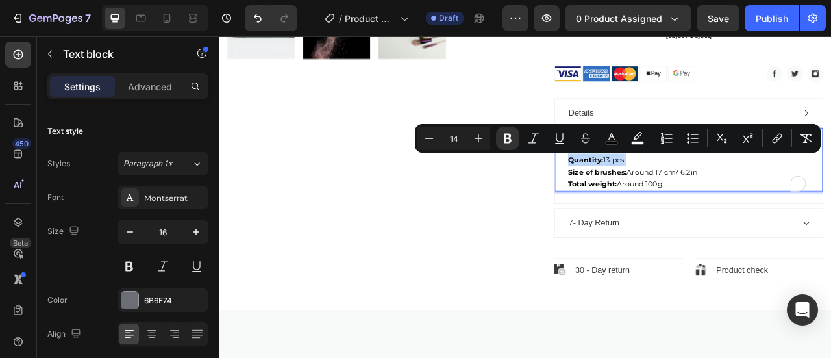
click at [781, 228] on p "Material : Nylon hair + aluminum alloy + plastic Quantity: 13 pcs Size of brush…" at bounding box center [816, 200] width 307 height 62
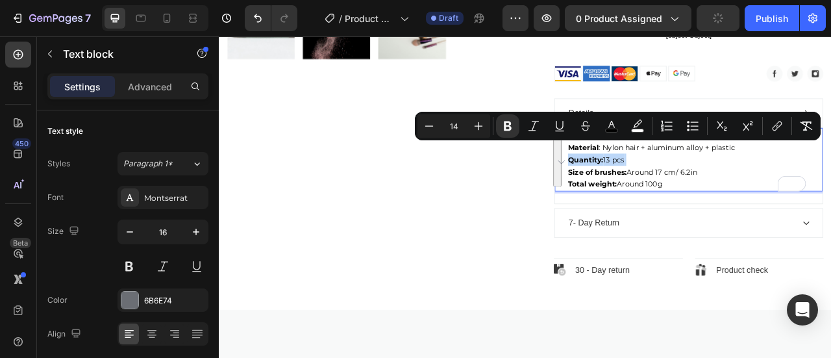
drag, startPoint x: 777, startPoint y: 222, endPoint x: 656, endPoint y: 169, distance: 132.0
click at [662, 169] on div "Material : Nylon hair + aluminum alloy + plastic Quantity: 13 pcs Size of brush…" at bounding box center [817, 200] width 310 height 65
click at [188, 194] on div "Montserrat" at bounding box center [174, 198] width 61 height 12
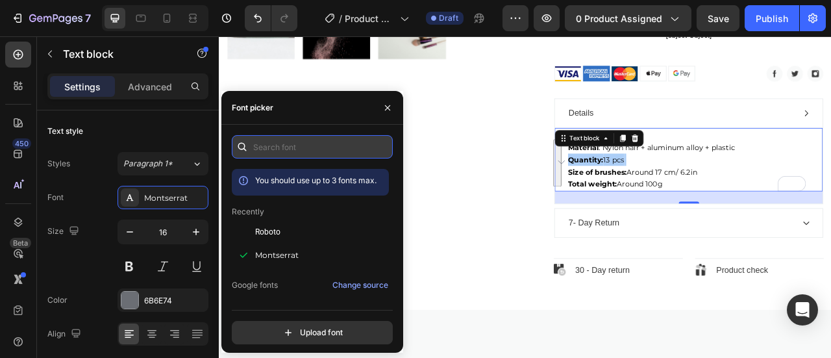
click at [284, 152] on input "text" at bounding box center [312, 146] width 161 height 23
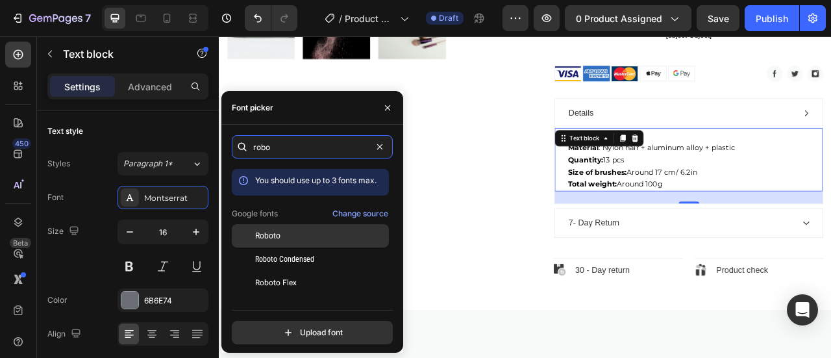
type input "robo"
click at [282, 236] on div "Roboto" at bounding box center [320, 236] width 131 height 12
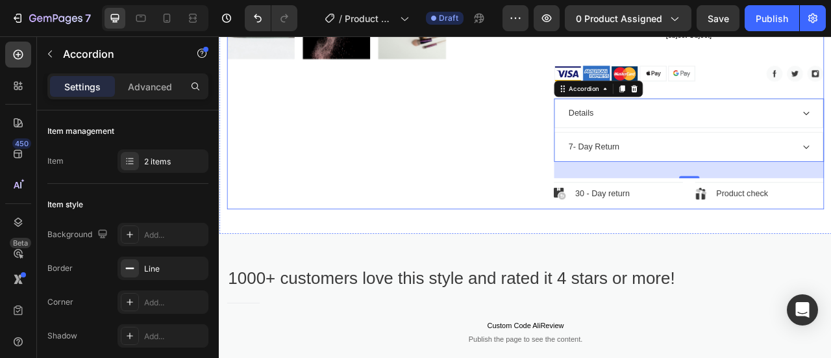
scroll to position [643, 0]
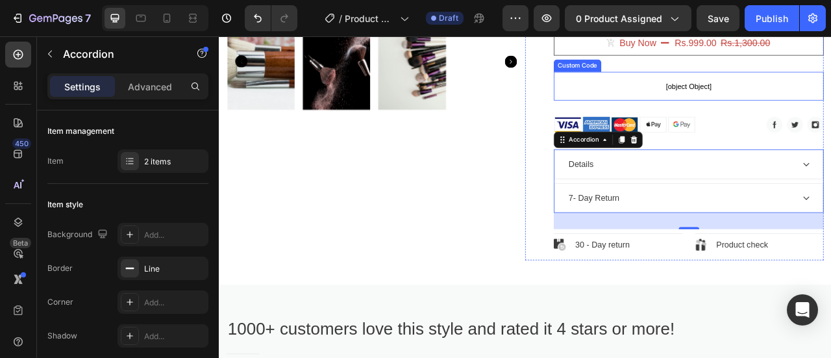
click at [810, 95] on span "[object Object]" at bounding box center [817, 100] width 344 height 16
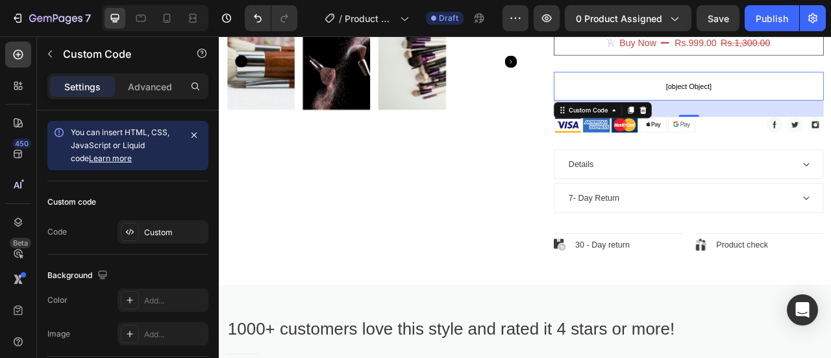
click at [810, 95] on span "[object Object]" at bounding box center [817, 100] width 344 height 16
click at [755, 129] on icon at bounding box center [759, 129] width 8 height 9
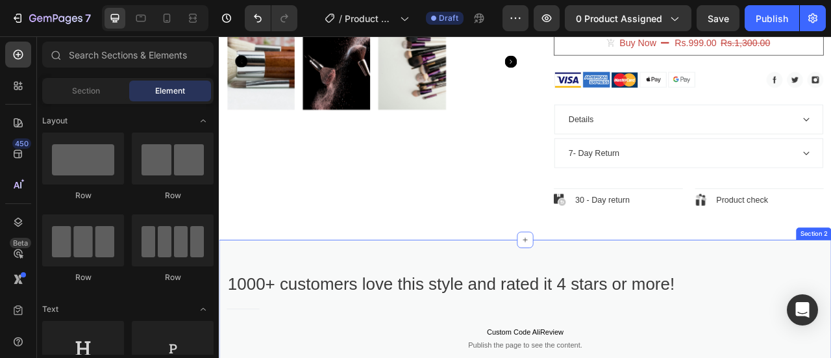
scroll to position [838, 0]
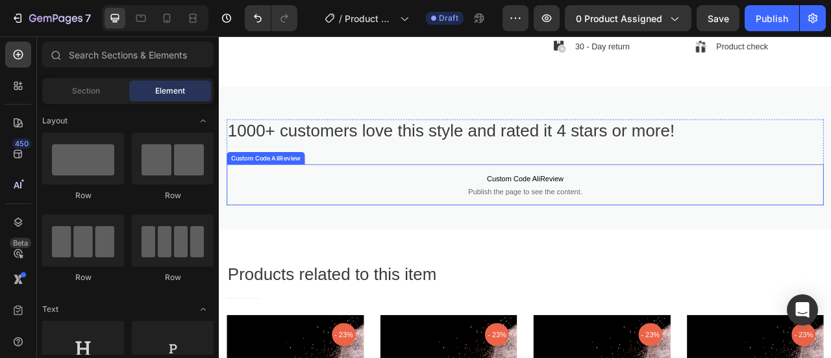
click at [578, 234] on span "Publish the page to see the content." at bounding box center [609, 233] width 760 height 13
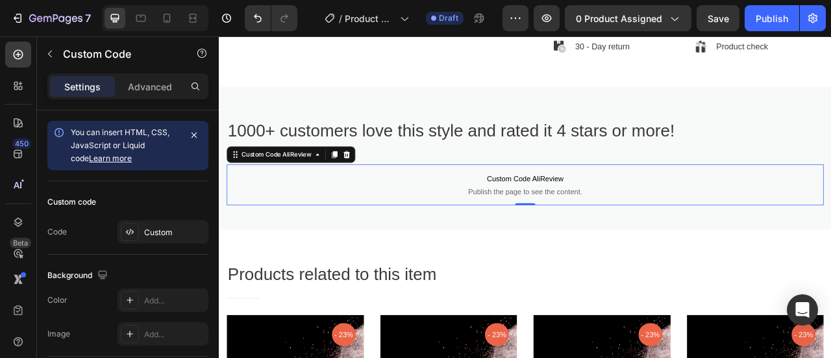
click at [604, 221] on span "Custom Code AliReview" at bounding box center [609, 217] width 760 height 16
click at [385, 181] on icon at bounding box center [381, 186] width 10 height 10
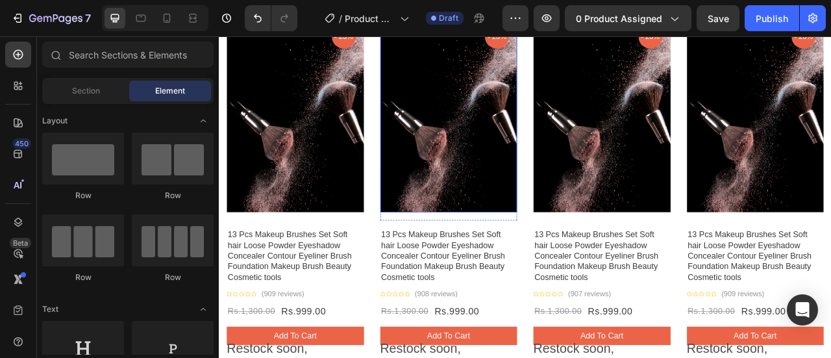
scroll to position [968, 0]
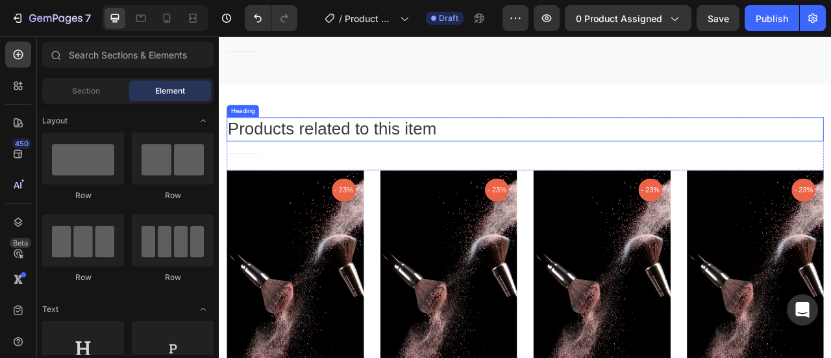
click at [399, 153] on p "Products related to this item" at bounding box center [608, 154] width 757 height 28
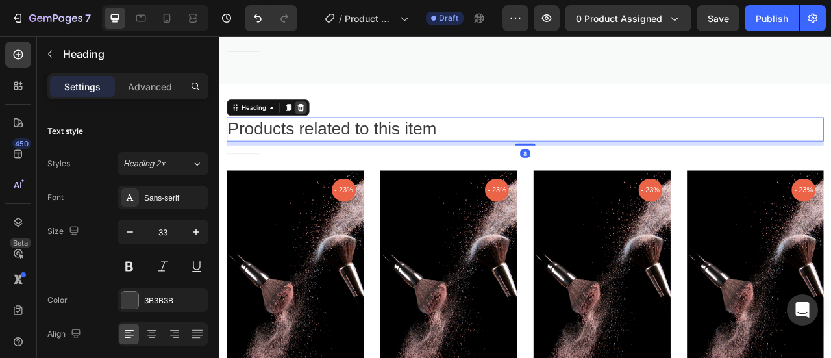
click at [319, 125] on icon at bounding box center [323, 126] width 10 height 10
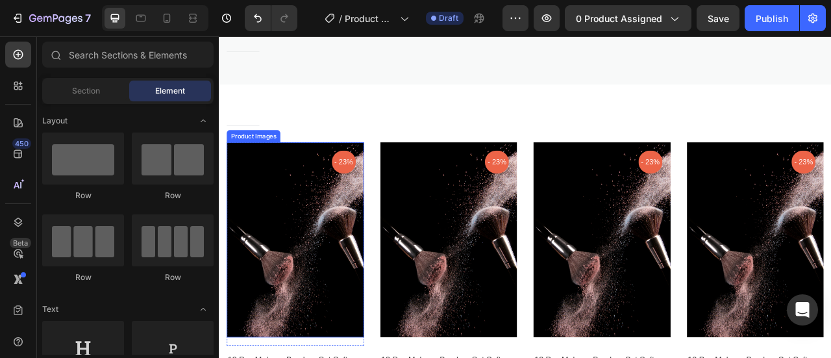
click at [362, 216] on img at bounding box center [316, 295] width 175 height 248
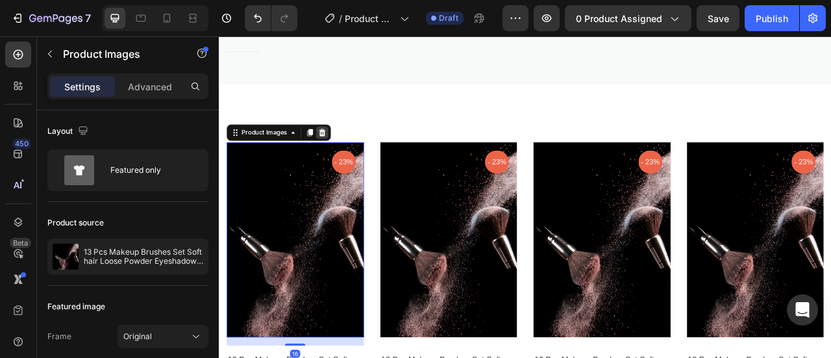
click at [353, 159] on icon at bounding box center [350, 158] width 8 height 9
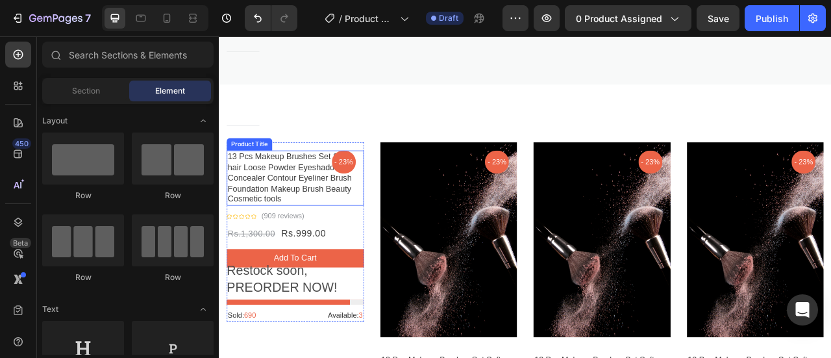
click at [345, 202] on h1 "13 Pcs Makeup Brushes Set Soft hair Loose Powder Eyeshadow Concealer Contour Ey…" at bounding box center [316, 216] width 175 height 70
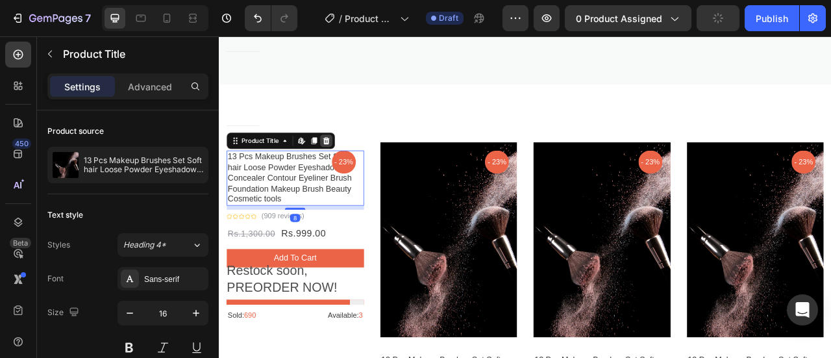
click at [362, 166] on div at bounding box center [355, 169] width 16 height 16
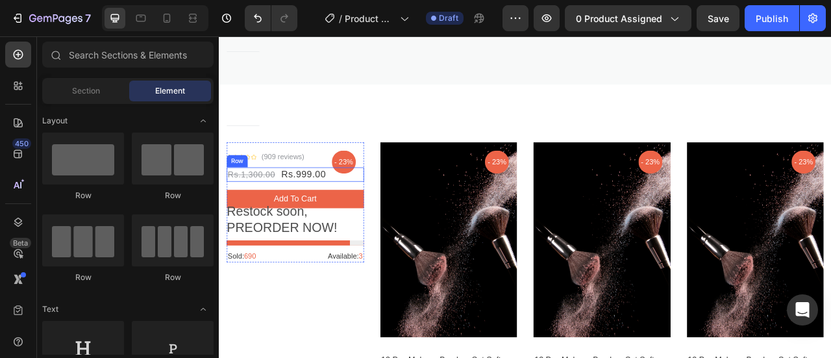
click at [344, 226] on div "- 23% Product Badge Row Icon Icon Icon Icon Icon Icon List Hoz (909 reviews) Te…" at bounding box center [316, 247] width 175 height 152
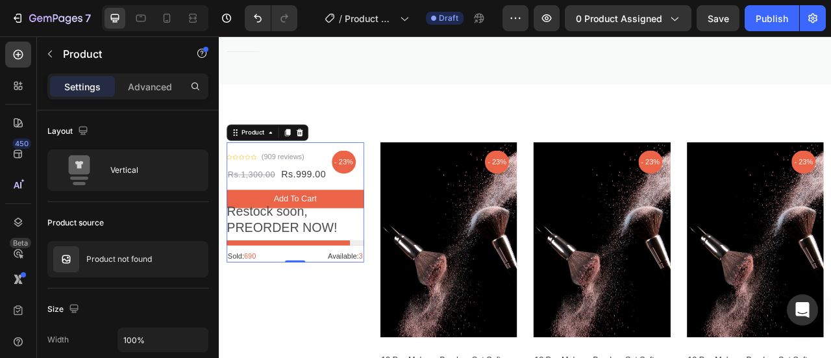
click at [326, 158] on div at bounding box center [322, 159] width 16 height 16
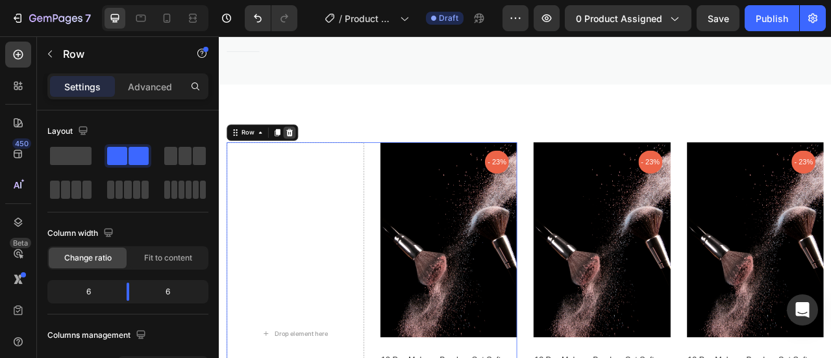
click at [306, 158] on icon at bounding box center [308, 158] width 10 height 10
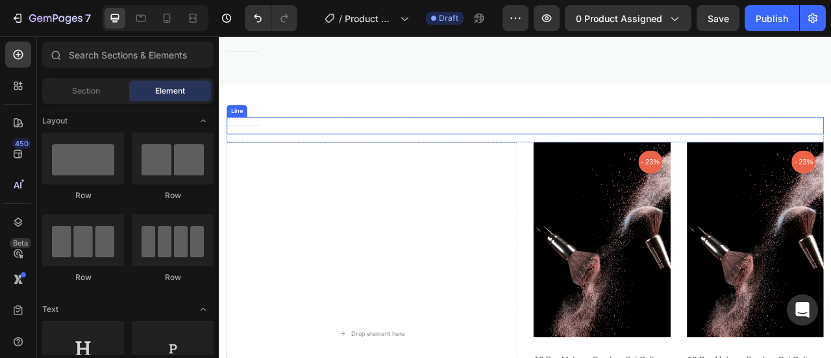
click at [316, 146] on div "Title Line" at bounding box center [609, 149] width 760 height 21
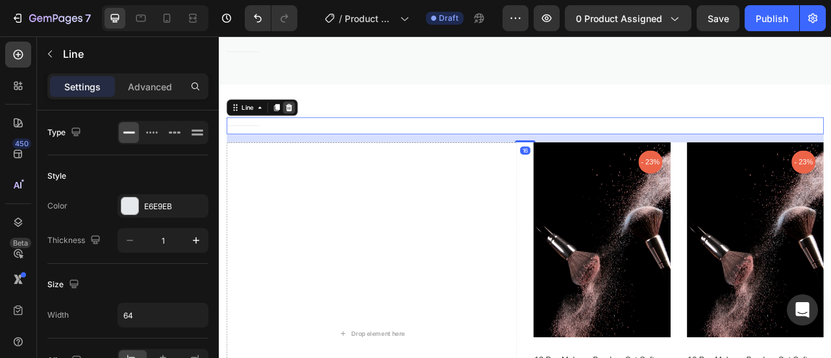
click at [311, 126] on icon at bounding box center [308, 126] width 10 height 10
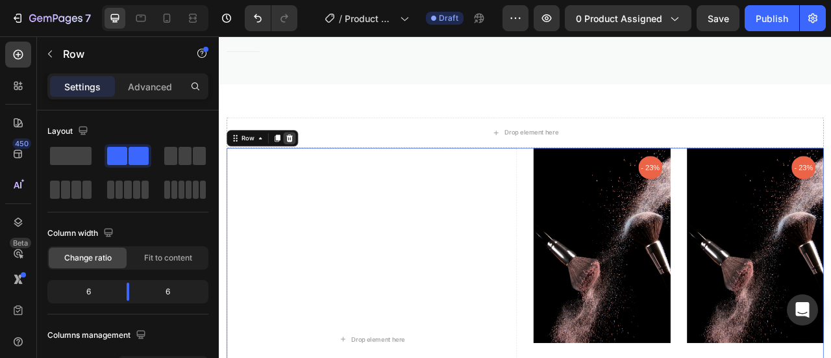
click at [313, 169] on div at bounding box center [309, 166] width 16 height 16
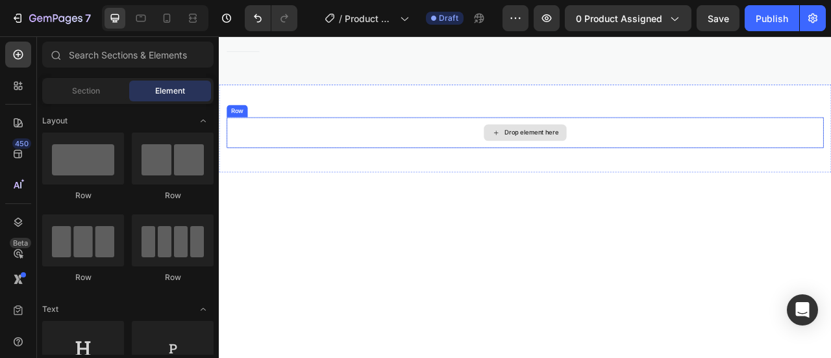
click at [367, 169] on div "Drop element here" at bounding box center [609, 158] width 760 height 39
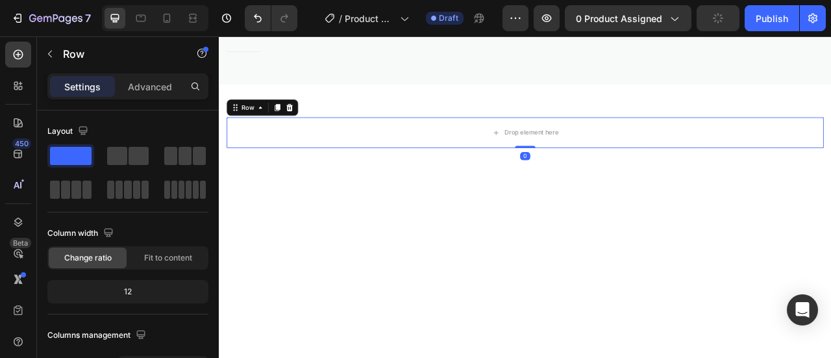
click at [303, 124] on icon at bounding box center [308, 126] width 10 height 10
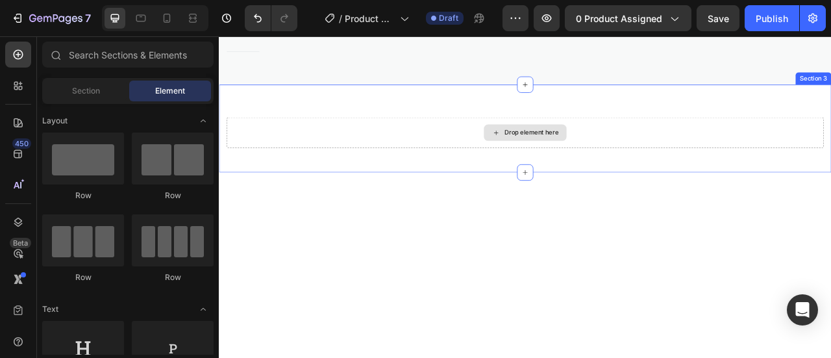
click at [360, 170] on div "Drop element here" at bounding box center [609, 158] width 760 height 39
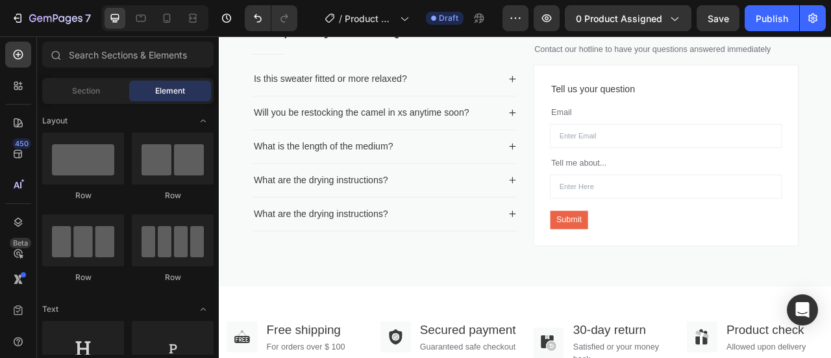
scroll to position [974, 0]
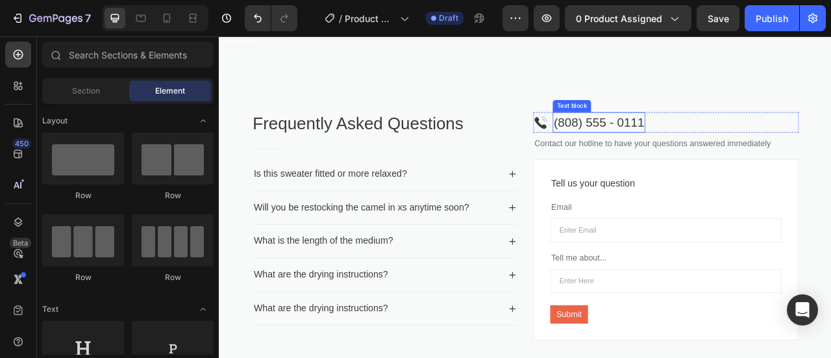
click at [668, 142] on p "(808) 555 - 0111" at bounding box center [702, 145] width 115 height 23
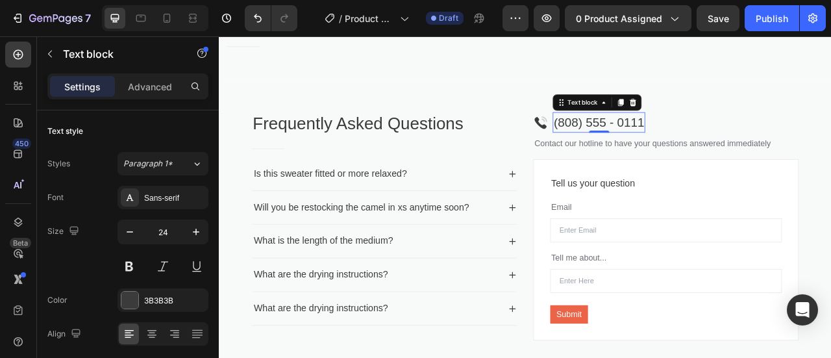
click at [668, 142] on p "(808) 555 - 0111" at bounding box center [702, 145] width 115 height 23
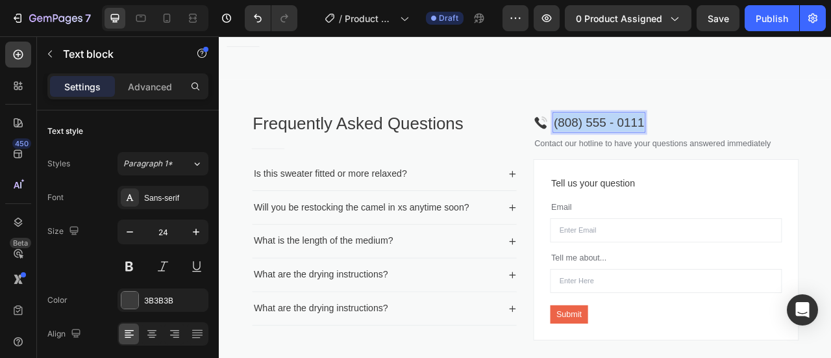
click at [668, 142] on p "(808) 555 - 0111" at bounding box center [702, 145] width 115 height 23
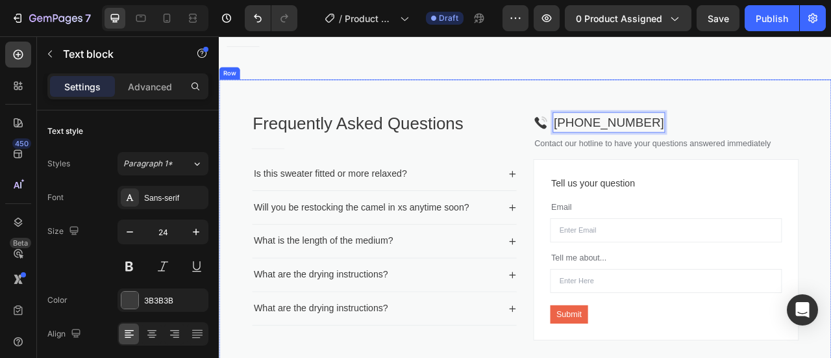
click at [584, 100] on div "Frequently Asked Questions Heading Title Line Is this sweater fitted or more re…" at bounding box center [608, 283] width 779 height 384
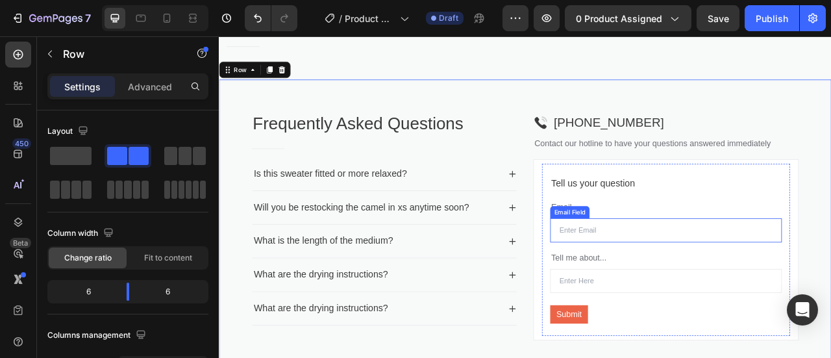
scroll to position [1039, 0]
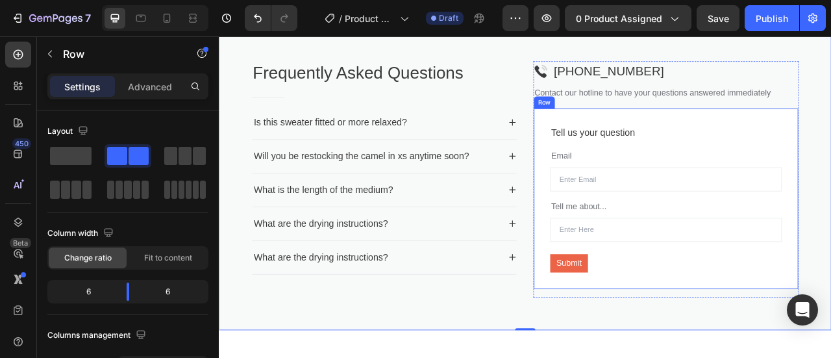
click at [623, 134] on div "Tell us your question Text block Email Text block Email Field Tell me about... …" at bounding box center [788, 242] width 338 height 231
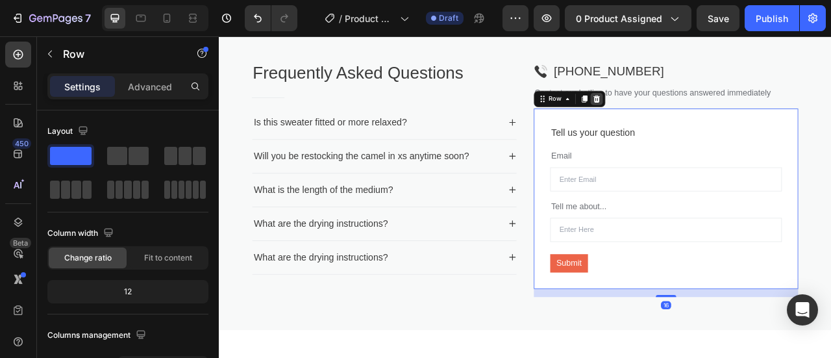
click at [694, 119] on icon at bounding box center [699, 115] width 10 height 10
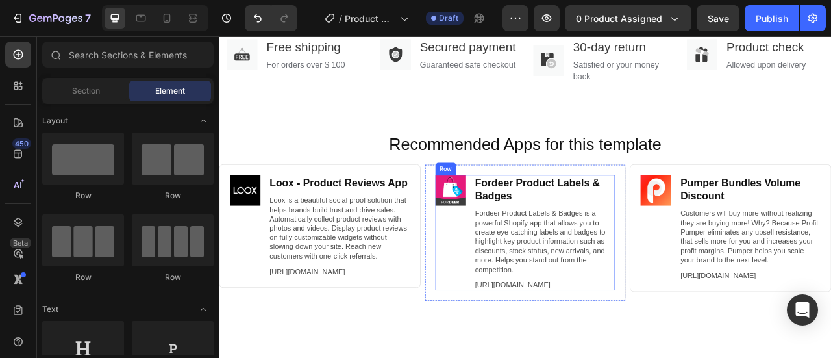
scroll to position [1164, 0]
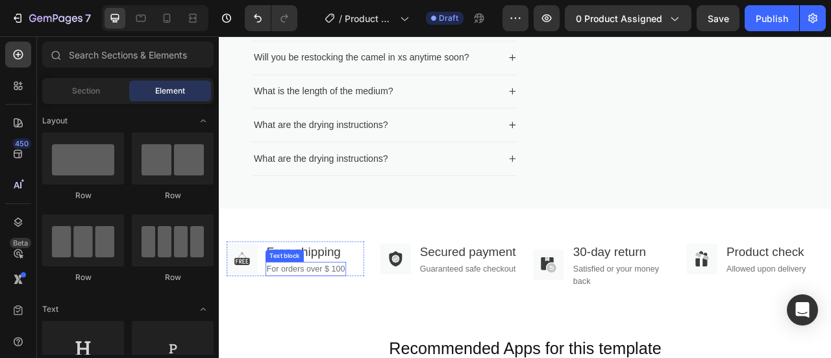
click at [369, 325] on p "For orders over $ 100" at bounding box center [329, 332] width 100 height 16
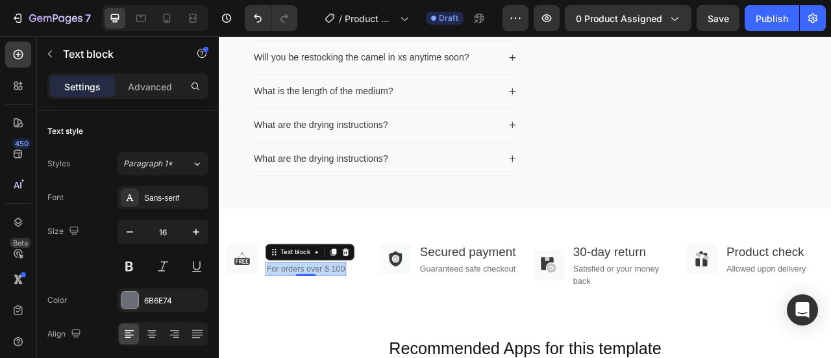
click at [369, 325] on p "For orders over $ 100" at bounding box center [329, 332] width 100 height 16
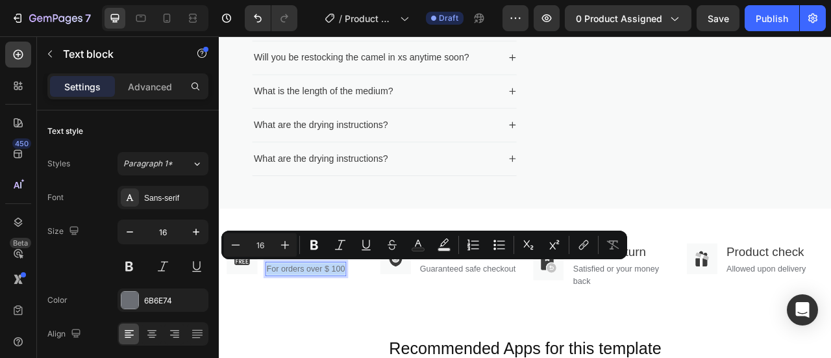
click at [369, 325] on p "For orders over $ 100" at bounding box center [329, 332] width 100 height 16
drag, startPoint x: 355, startPoint y: 329, endPoint x: 379, endPoint y: 336, distance: 25.1
click at [379, 336] on div "For orders over $ 100" at bounding box center [329, 332] width 103 height 18
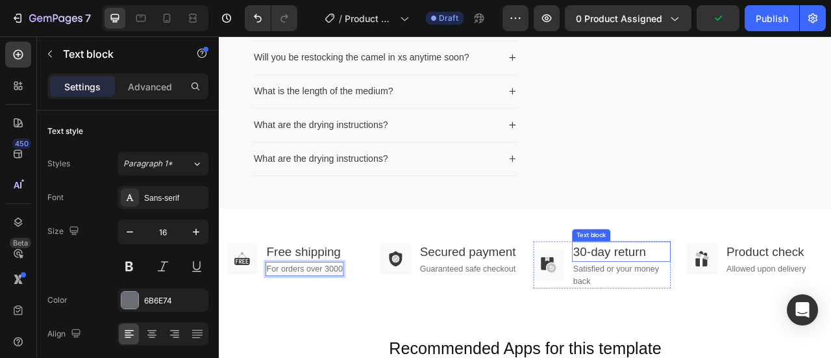
click at [676, 304] on p "30-day return" at bounding box center [730, 309] width 123 height 23
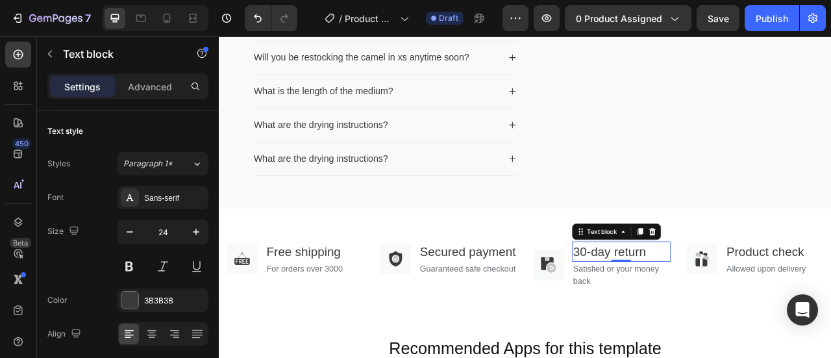
click at [676, 304] on p "30-day return" at bounding box center [730, 309] width 123 height 23
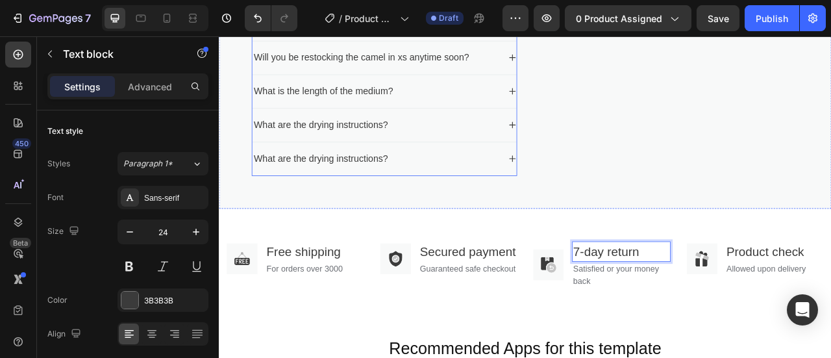
scroll to position [1034, 0]
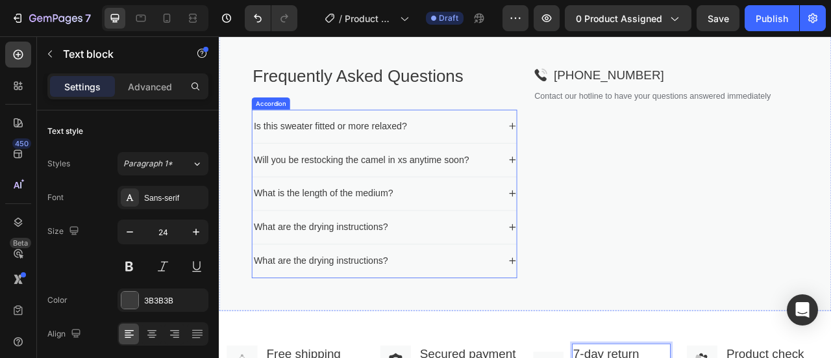
click at [405, 152] on div "Is this sweater fitted or more relaxed?" at bounding box center [360, 150] width 199 height 21
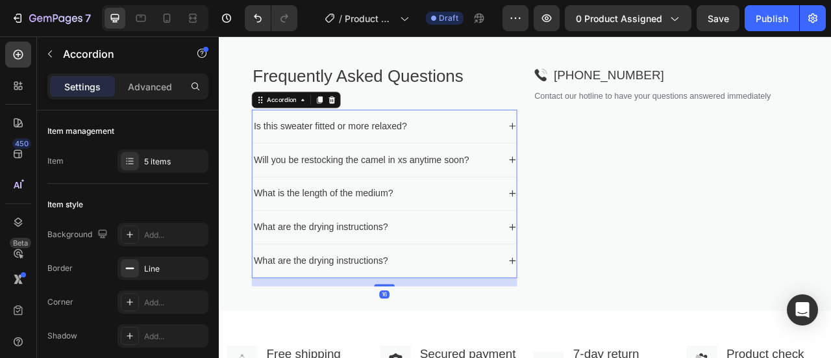
click at [588, 149] on icon at bounding box center [592, 150] width 8 height 8
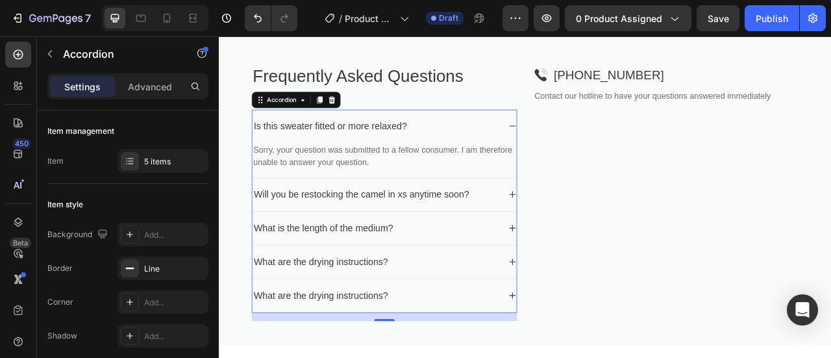
click at [399, 148] on div "Is this sweater fitted or more relaxed?" at bounding box center [360, 150] width 199 height 21
click at [399, 148] on p "Is this sweater fitted or more relaxed?" at bounding box center [360, 151] width 195 height 18
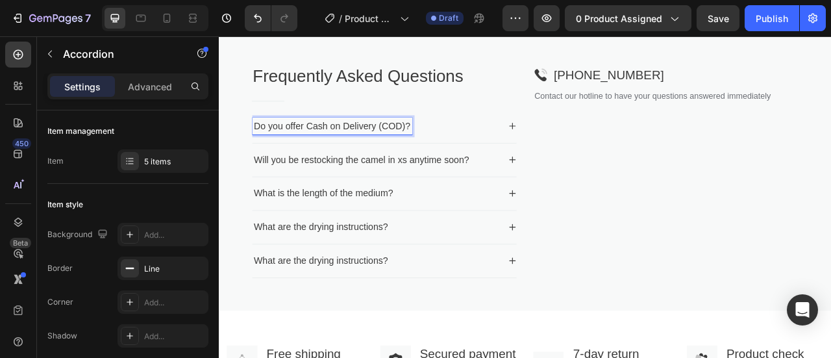
click at [588, 149] on icon at bounding box center [592, 150] width 8 height 8
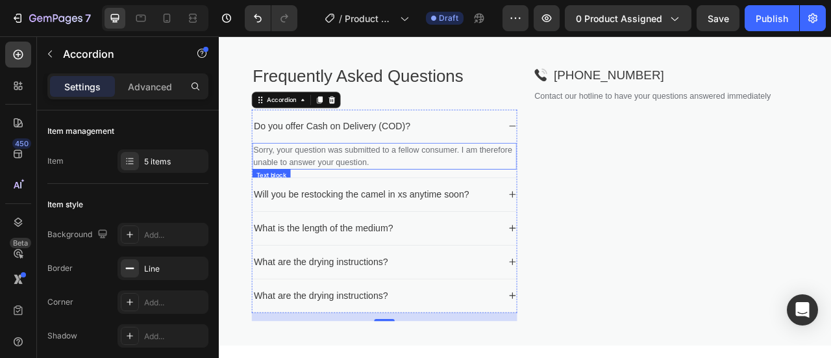
click at [445, 195] on p "Sorry, your question was submitted to a fellow consumer. I am therefore unable …" at bounding box center [429, 188] width 334 height 31
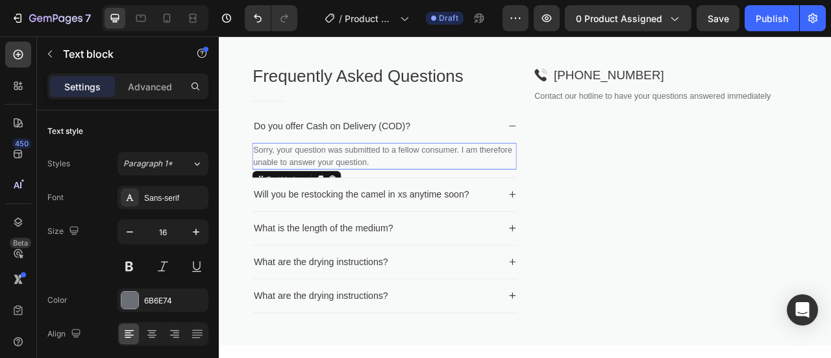
click at [445, 195] on p "Sorry, your question was submitted to a fellow consumer. I am therefore unable …" at bounding box center [429, 188] width 334 height 31
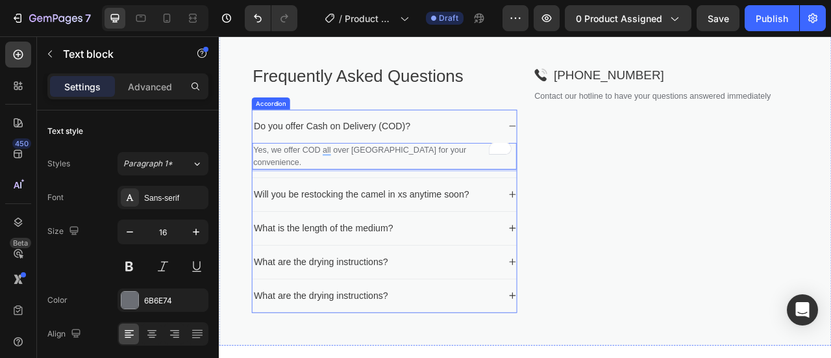
click at [505, 229] on p "Will you be restocking the camel in xs anytime soon?" at bounding box center [400, 238] width 274 height 18
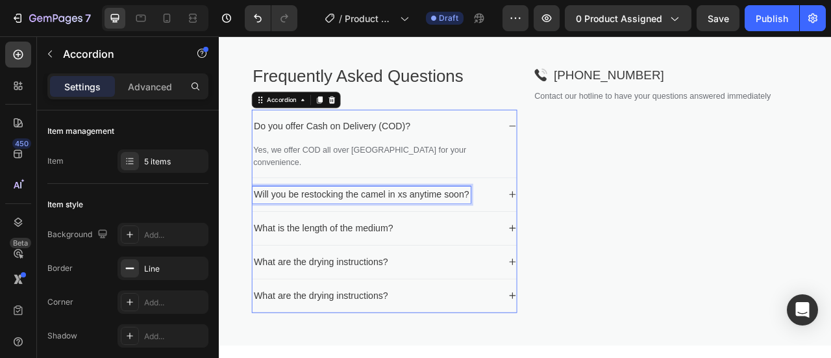
click at [504, 229] on p "Will you be restocking the camel in xs anytime soon?" at bounding box center [400, 238] width 274 height 18
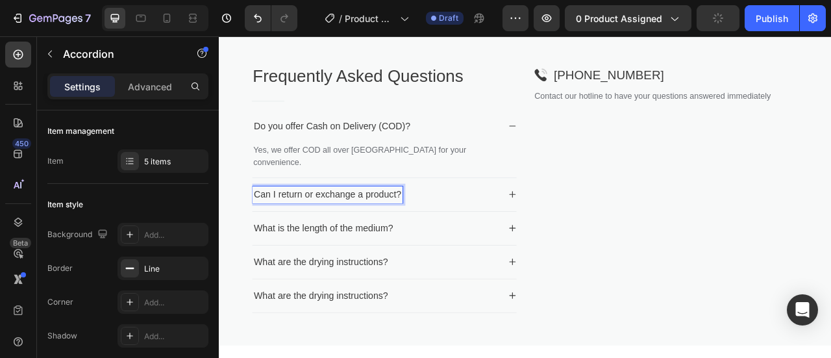
click at [590, 232] on icon at bounding box center [592, 237] width 10 height 10
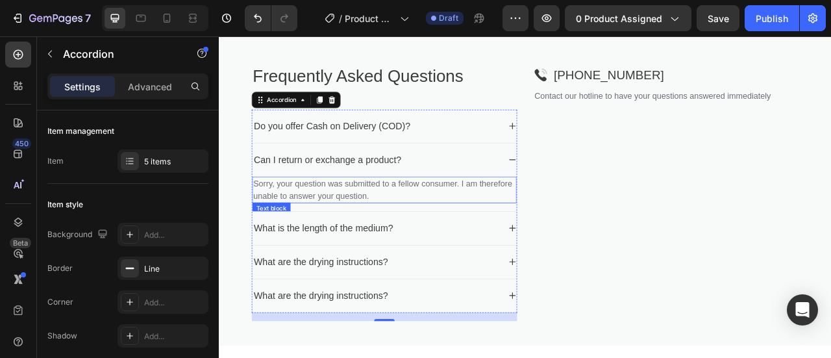
click at [399, 226] on p "Sorry, your question was submitted to a fellow consumer. I am therefore unable …" at bounding box center [429, 231] width 334 height 31
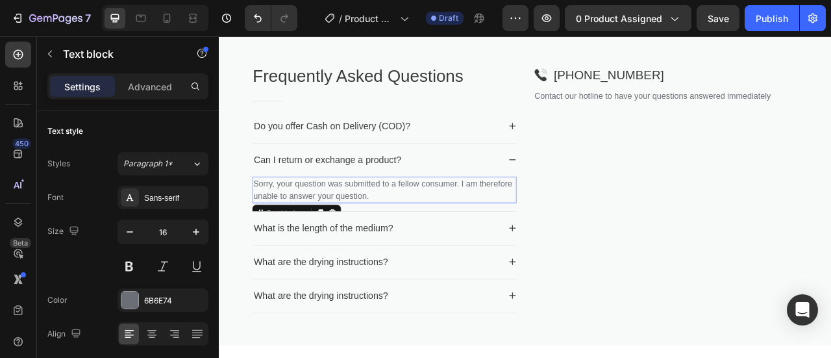
click at [399, 226] on p "Sorry, your question was submitted to a fellow consumer. I am therefore unable …" at bounding box center [429, 231] width 334 height 31
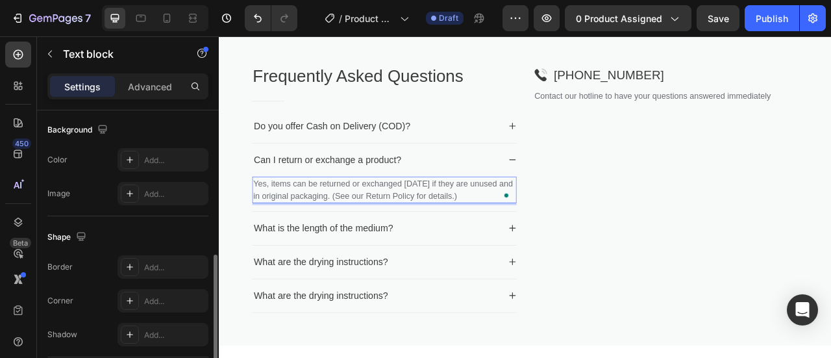
scroll to position [325, 0]
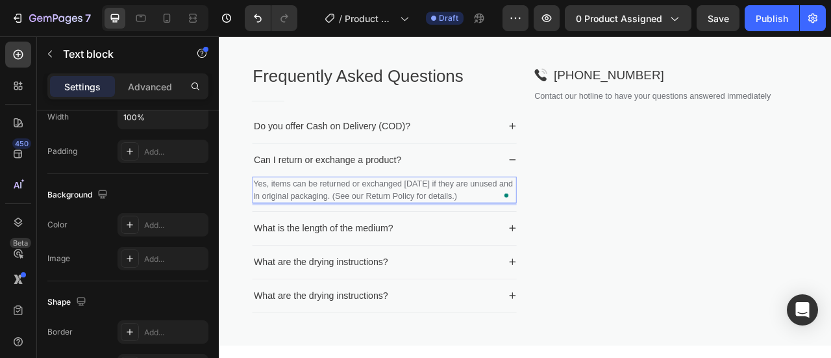
click at [574, 237] on p "Yes, items can be returned or exchanged within 7 days if they are unused and in…" at bounding box center [429, 231] width 334 height 31
drag, startPoint x: 578, startPoint y: 238, endPoint x: 429, endPoint y: 244, distance: 149.5
click at [419, 235] on p "Yes, items can be returned or exchanged within 7 days if they are unused and in…" at bounding box center [429, 231] width 334 height 31
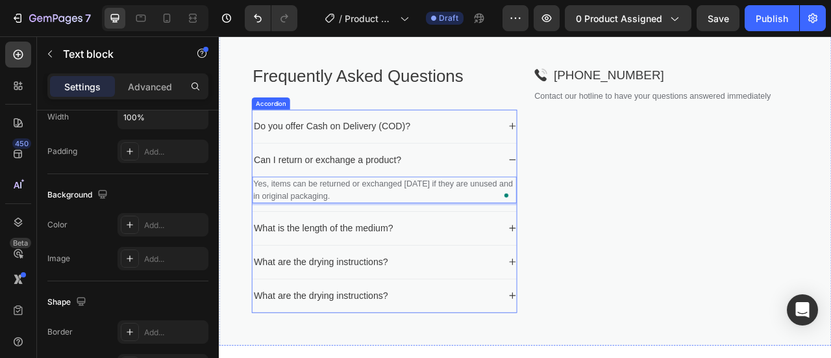
click at [430, 275] on p "What is the length of the medium?" at bounding box center [351, 280] width 177 height 18
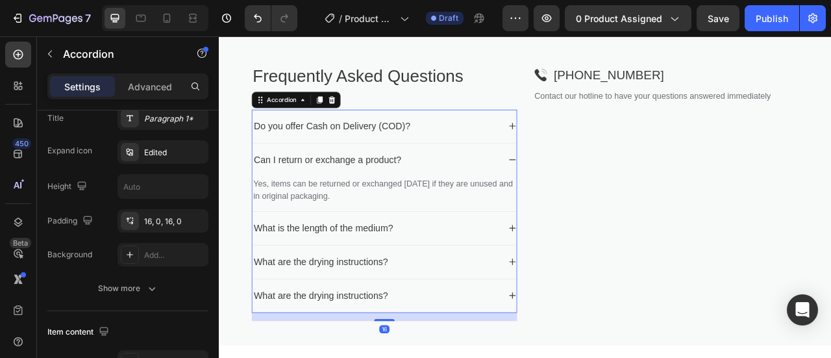
scroll to position [0, 0]
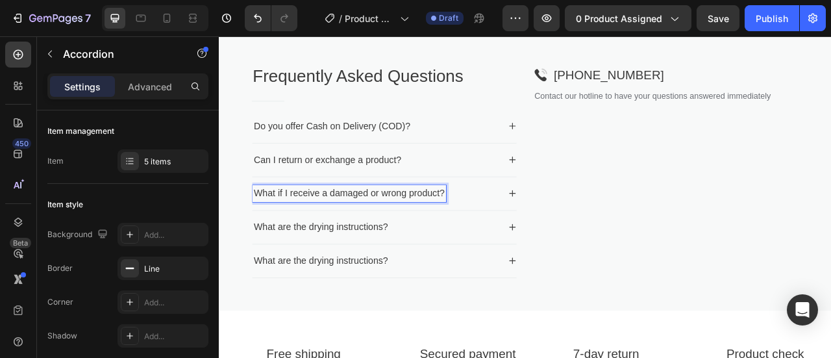
click at [587, 231] on icon at bounding box center [592, 236] width 10 height 10
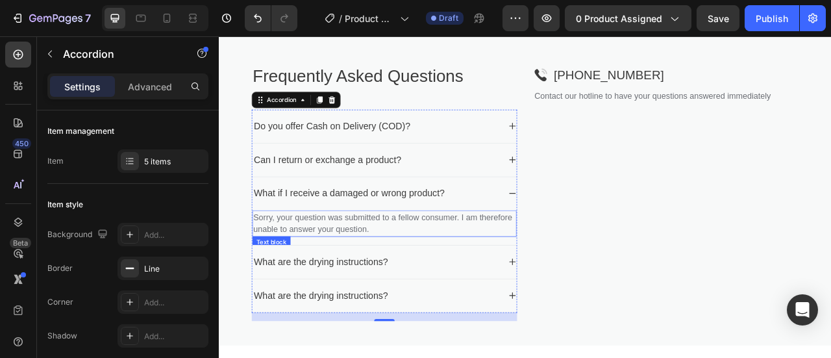
click at [447, 279] on p "Sorry, your question was submitted to a fellow consumer. I am therefore unable …" at bounding box center [429, 273] width 334 height 31
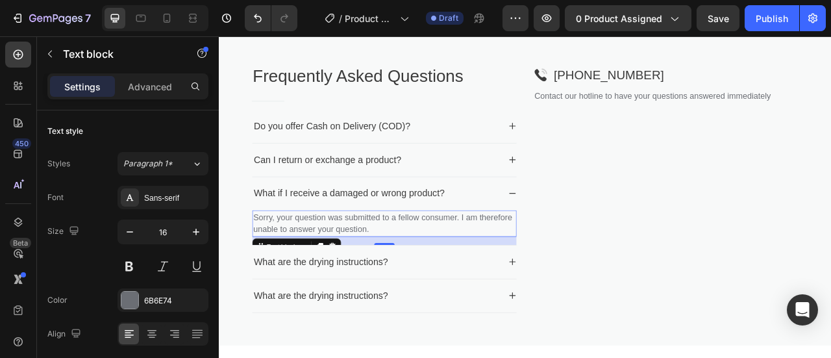
click at [447, 279] on p "Sorry, your question was submitted to a fellow consumer. I am therefore unable …" at bounding box center [429, 273] width 334 height 31
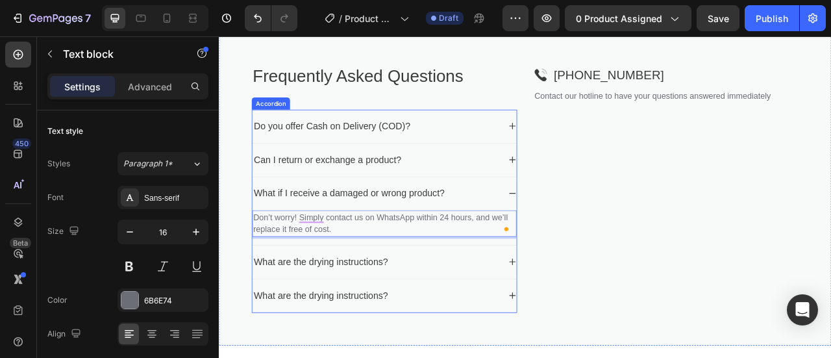
click at [427, 318] on p "What are the drying instructions?" at bounding box center [348, 323] width 171 height 18
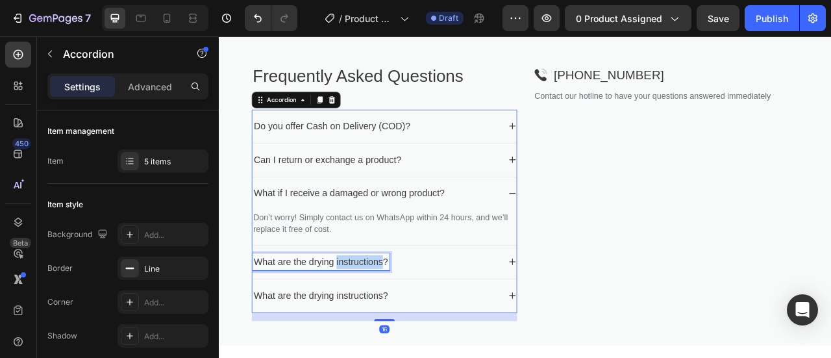
click at [413, 322] on p "What are the drying instructions?" at bounding box center [348, 323] width 171 height 18
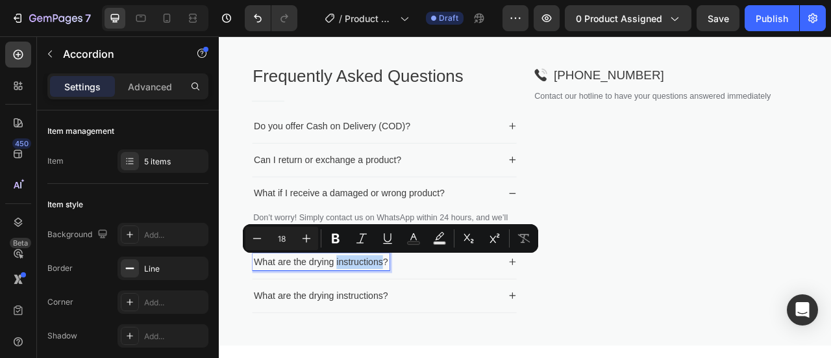
click at [396, 321] on p "What are the drying instructions?" at bounding box center [348, 323] width 171 height 18
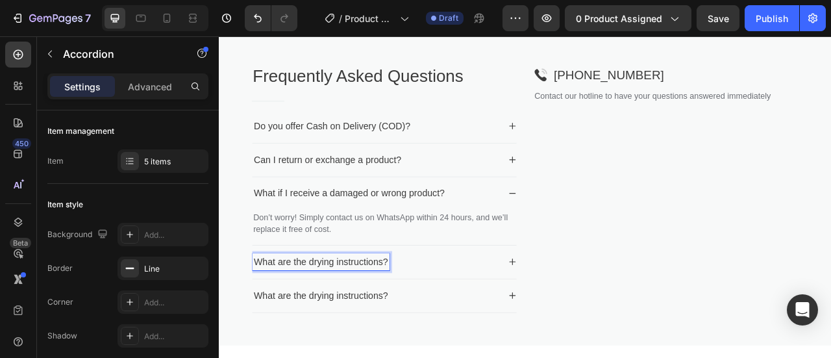
click at [396, 321] on p "What are the drying instructions?" at bounding box center [348, 323] width 171 height 18
click at [590, 321] on icon at bounding box center [592, 323] width 10 height 10
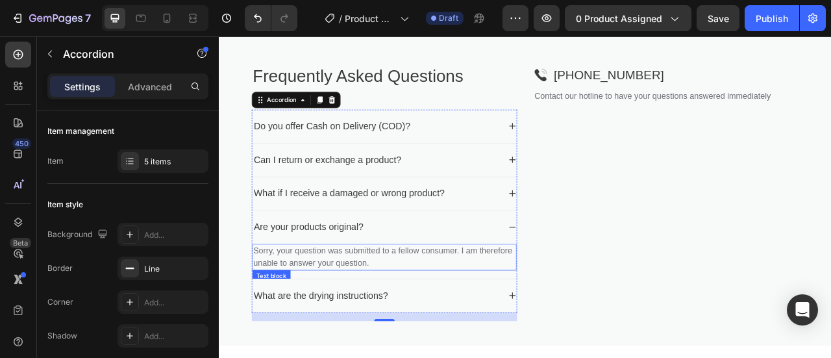
click at [406, 310] on p "Sorry, your question was submitted to a fellow consumer. I am therefore unable …" at bounding box center [429, 316] width 334 height 31
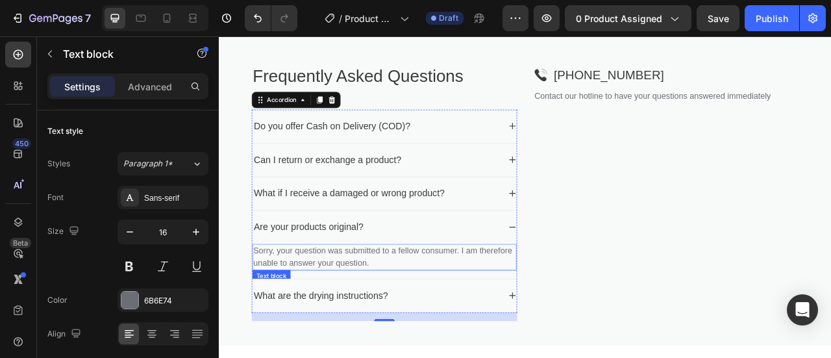
click at [406, 310] on p "Sorry, your question was submitted to a fellow consumer. I am therefore unable …" at bounding box center [429, 316] width 334 height 31
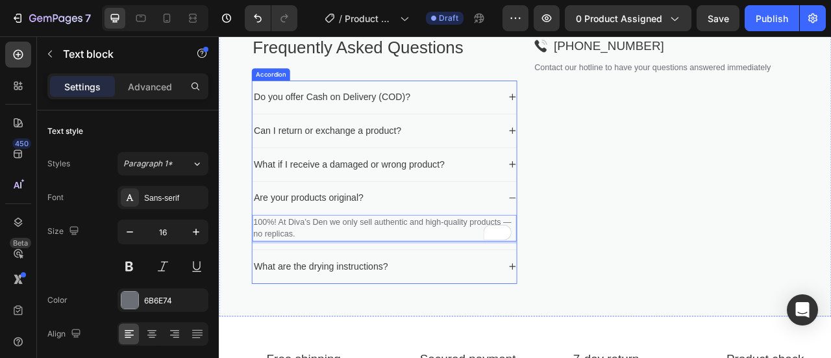
scroll to position [1099, 0]
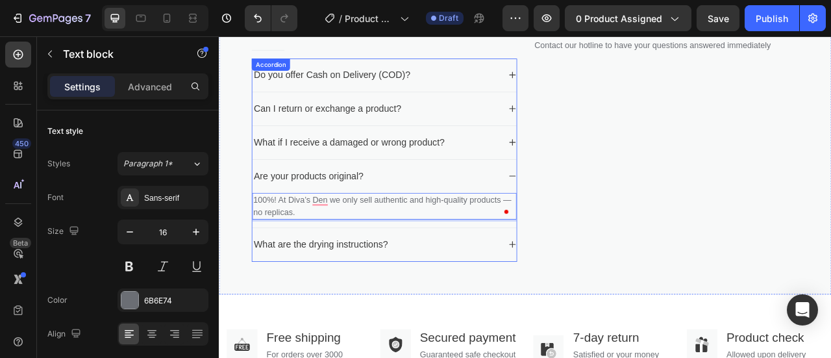
click at [386, 295] on p "What are the drying instructions?" at bounding box center [348, 301] width 171 height 18
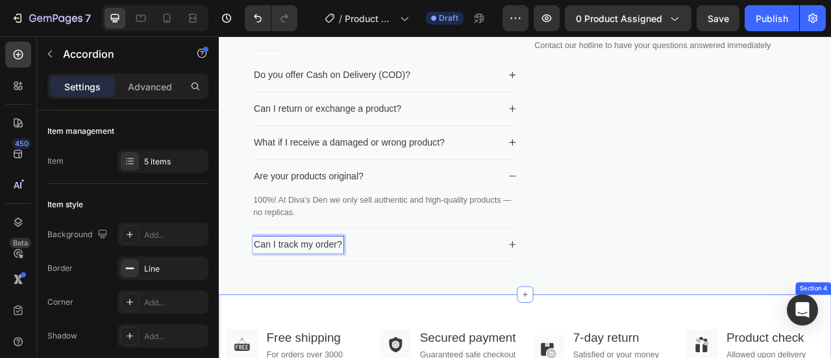
click at [584, 303] on div "Can I track my order?" at bounding box center [429, 301] width 336 height 42
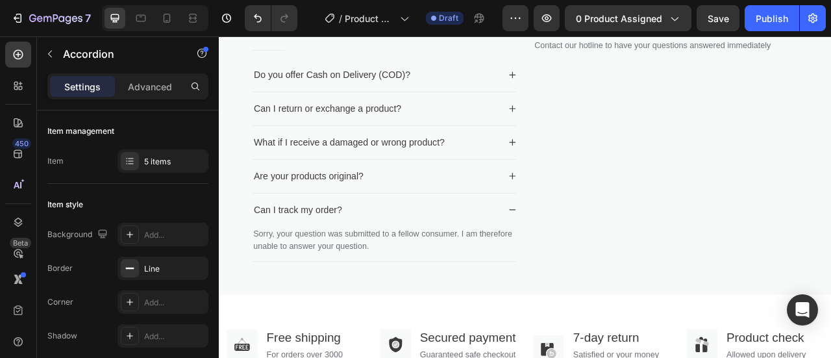
click at [589, 278] on div "Can I track my order?" at bounding box center [429, 257] width 336 height 42
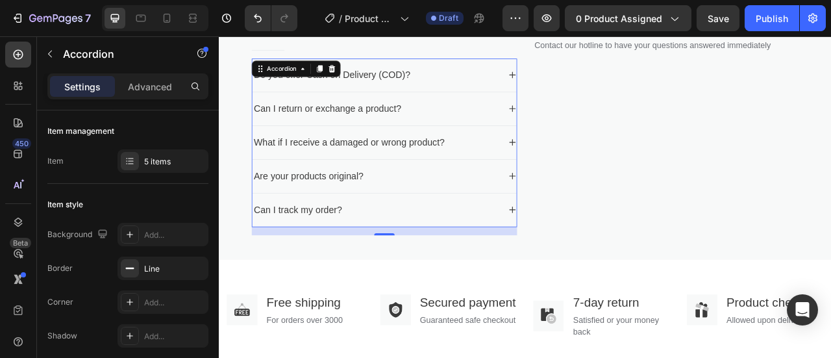
click at [588, 252] on icon at bounding box center [592, 256] width 10 height 10
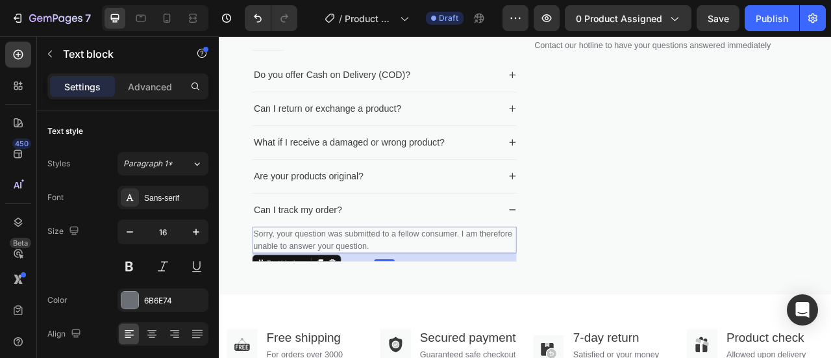
click at [427, 288] on p "Sorry, your question was submitted to a fellow consumer. I am therefore unable …" at bounding box center [429, 294] width 334 height 31
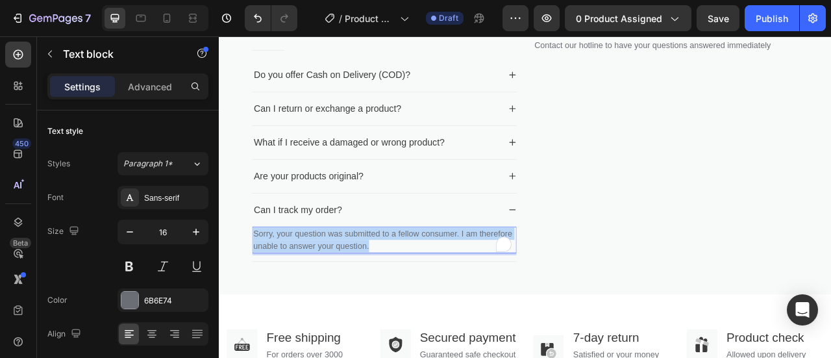
click at [427, 288] on p "Sorry, your question was submitted to a fellow consumer. I am therefore unable …" at bounding box center [429, 294] width 334 height 31
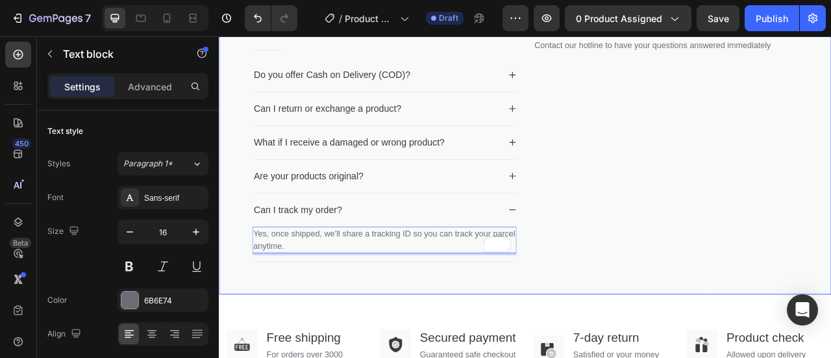
click at [636, 221] on div "Image +923465434297 Text block Row Contact our hotline to have your questions a…" at bounding box center [788, 170] width 338 height 326
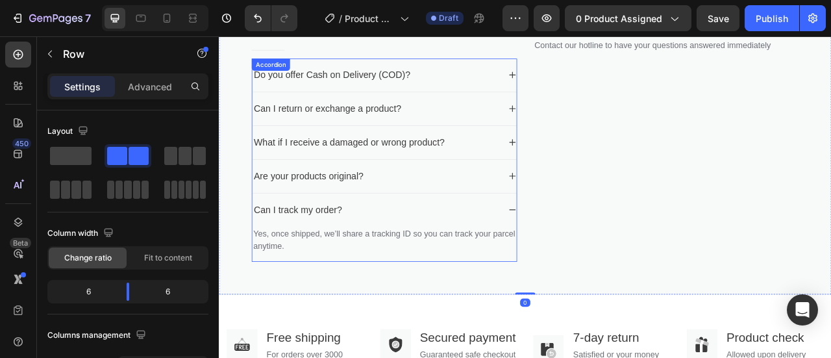
click at [590, 251] on icon at bounding box center [592, 256] width 10 height 10
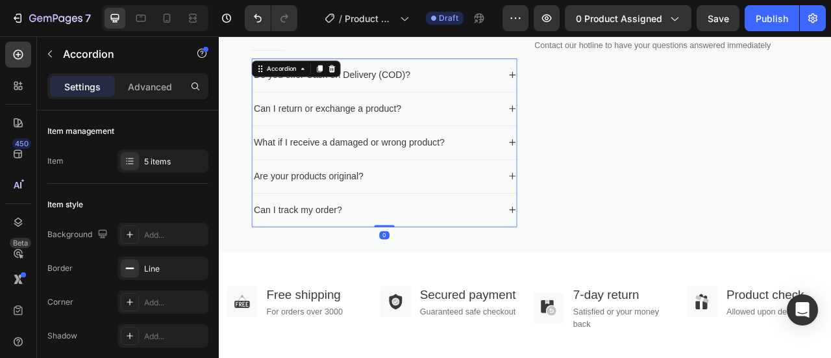
drag, startPoint x: 424, startPoint y: 282, endPoint x: 449, endPoint y: 270, distance: 28.2
click at [449, 270] on div "Do you offer Cash on Delivery (COD)? Can I return or exchange a product? What i…" at bounding box center [429, 171] width 338 height 214
type input "100%"
type input "100"
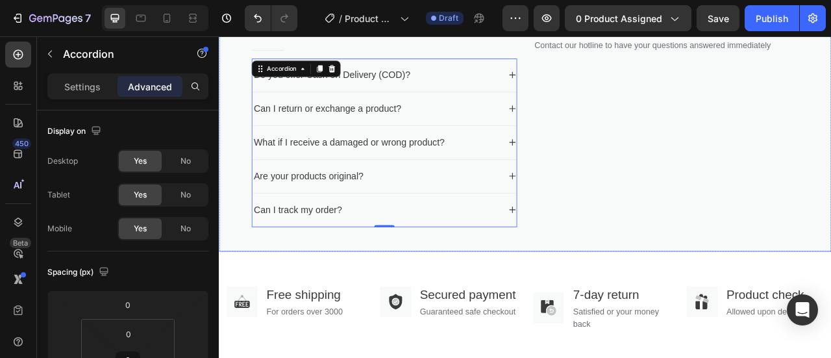
click at [686, 123] on div "Image +923465434297 Text block Row Contact our hotline to have your questions a…" at bounding box center [788, 142] width 338 height 271
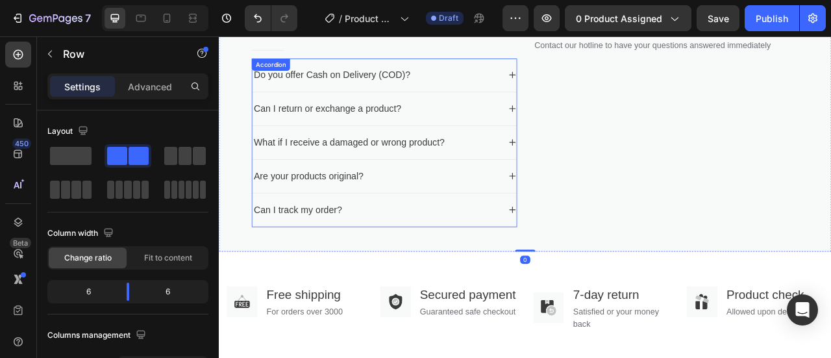
click at [379, 107] on div "Can I return or exchange a product?" at bounding box center [429, 128] width 336 height 42
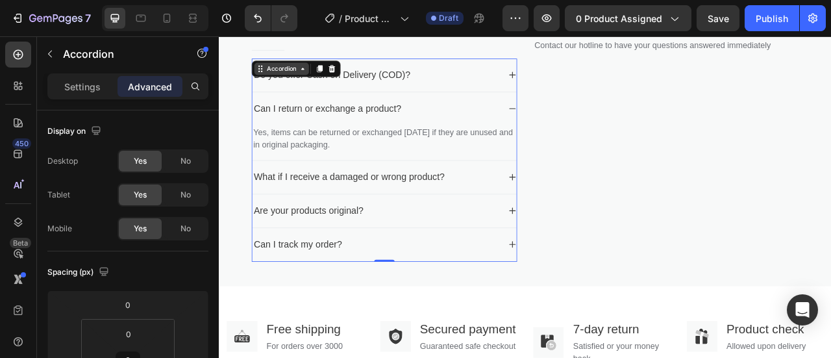
click at [325, 77] on icon at bounding box center [325, 77] width 10 height 10
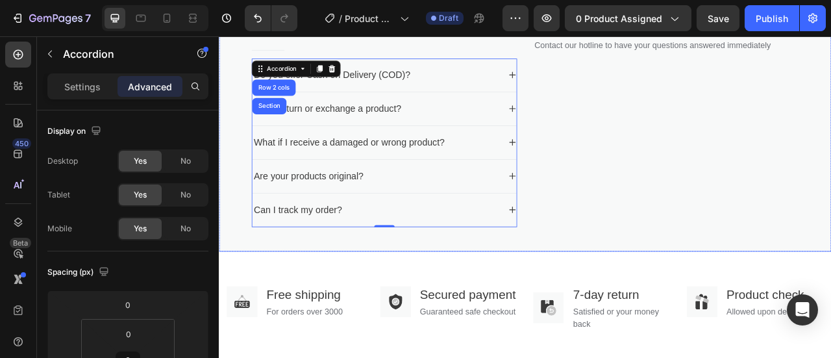
click at [729, 128] on div "Image +923465434297 Text block Row Contact our hotline to have your questions a…" at bounding box center [788, 142] width 338 height 271
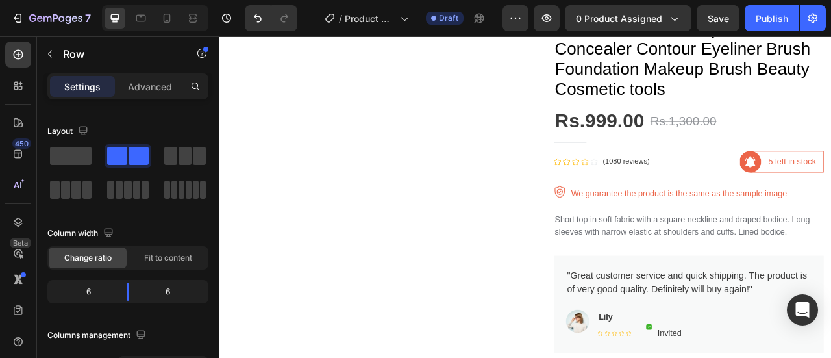
scroll to position [60, 0]
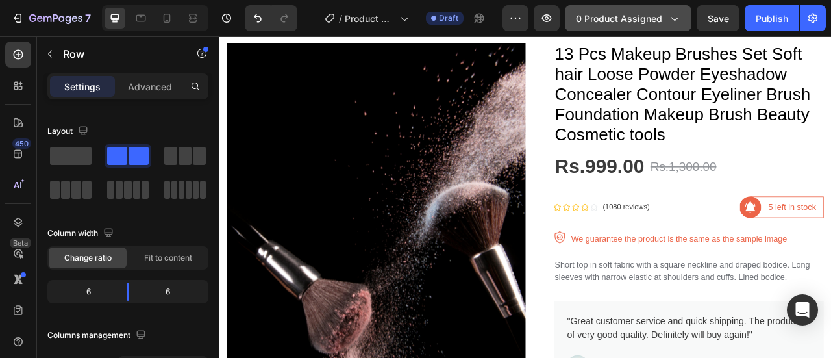
click at [653, 17] on span "0 product assigned" at bounding box center [619, 19] width 86 height 14
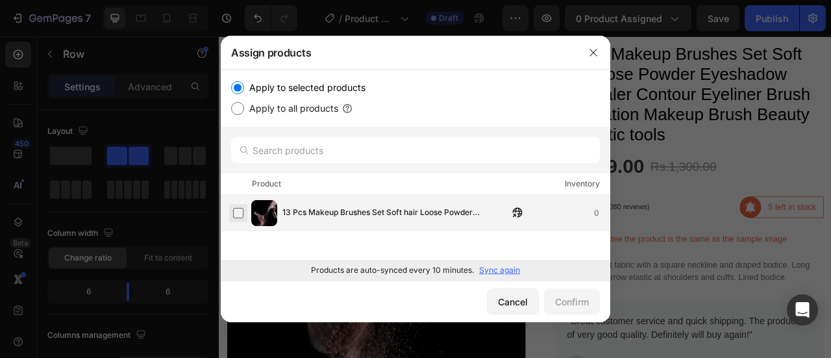
click at [244, 212] on label at bounding box center [238, 213] width 10 height 10
click at [568, 305] on div "Confirm" at bounding box center [572, 302] width 34 height 14
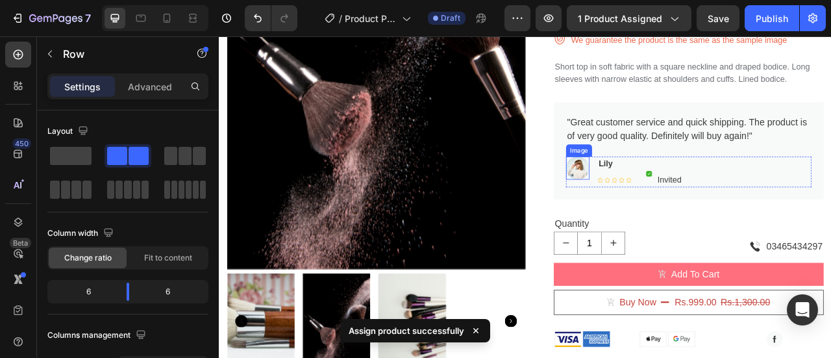
scroll to position [320, 0]
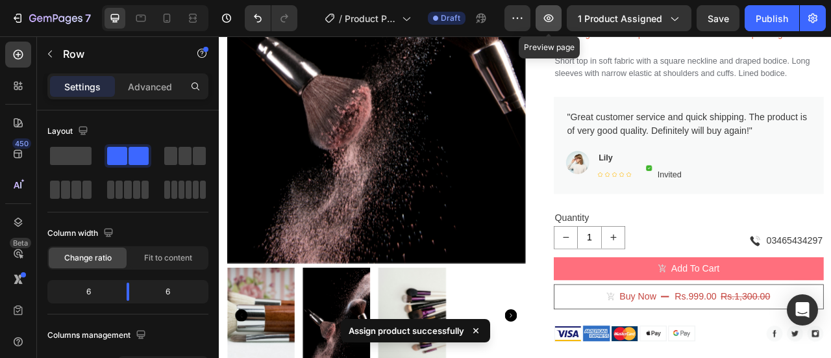
click at [549, 16] on icon "button" at bounding box center [548, 18] width 13 height 13
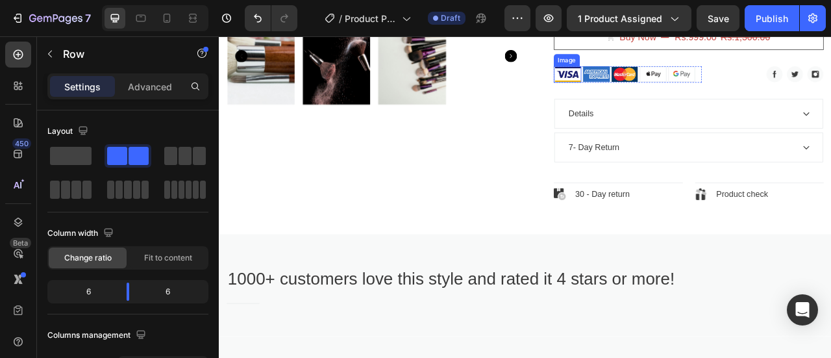
scroll to position [840, 0]
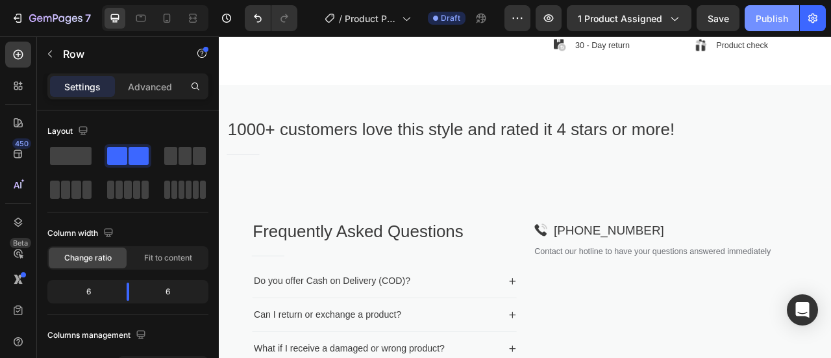
click at [764, 16] on div "Publish" at bounding box center [772, 19] width 32 height 14
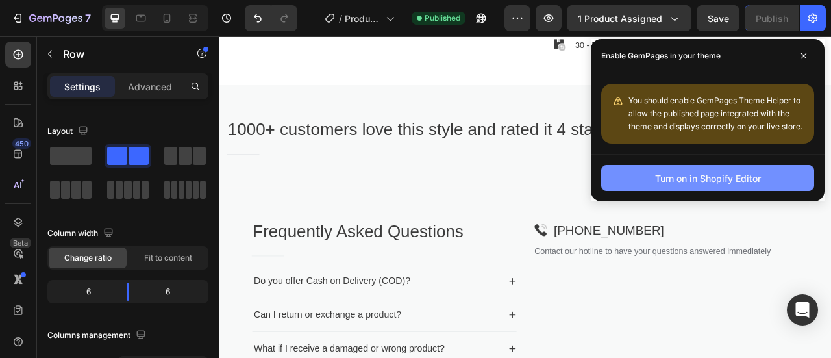
click at [702, 173] on div "Turn on in Shopify Editor" at bounding box center [708, 178] width 106 height 14
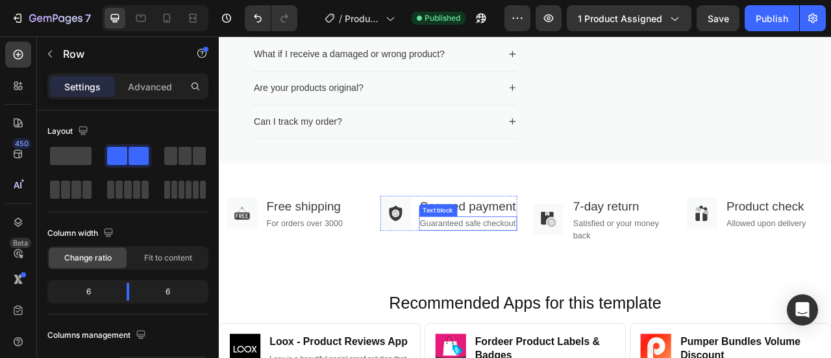
scroll to position [1294, 0]
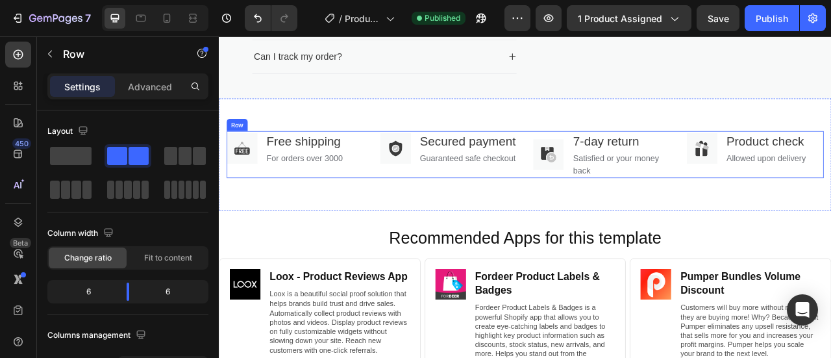
click at [329, 199] on div "Image Free shipping Text block For orders over 3000 Text block Row" at bounding box center [316, 186] width 175 height 60
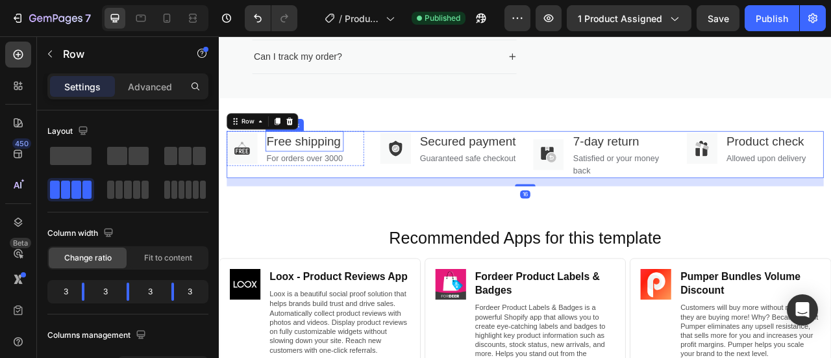
click at [330, 177] on p "Free shipping" at bounding box center [327, 169] width 97 height 23
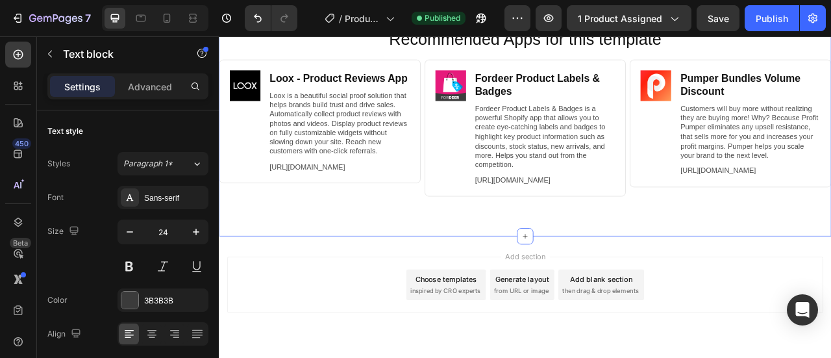
scroll to position [1414, 0]
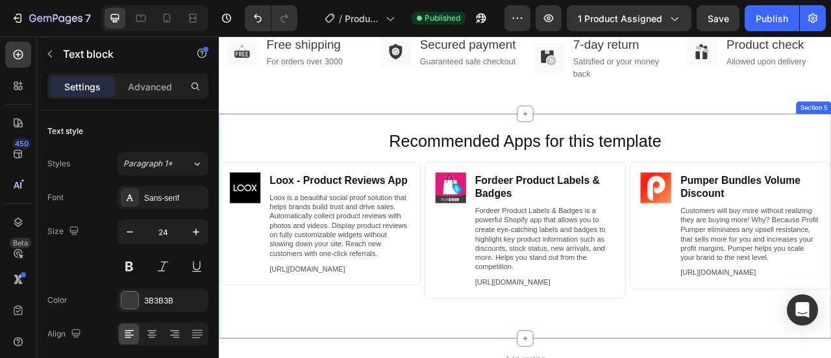
click at [566, 169] on div "Recommended Apps for this template Heading Image Loox ‑ Product Reviews App Hea…" at bounding box center [608, 276] width 779 height 285
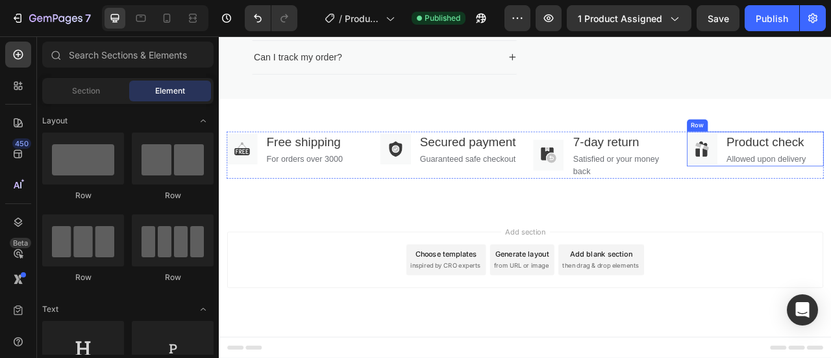
scroll to position [1312, 0]
click at [597, 285] on span "Add section" at bounding box center [609, 284] width 62 height 14
drag, startPoint x: 455, startPoint y: 282, endPoint x: 712, endPoint y: 343, distance: 264.9
click at [712, 343] on div "Add section Choose templates inspired by CRO experts Generate layout from URL o…" at bounding box center [608, 338] width 779 height 160
click at [598, 282] on span "Add section" at bounding box center [609, 284] width 62 height 14
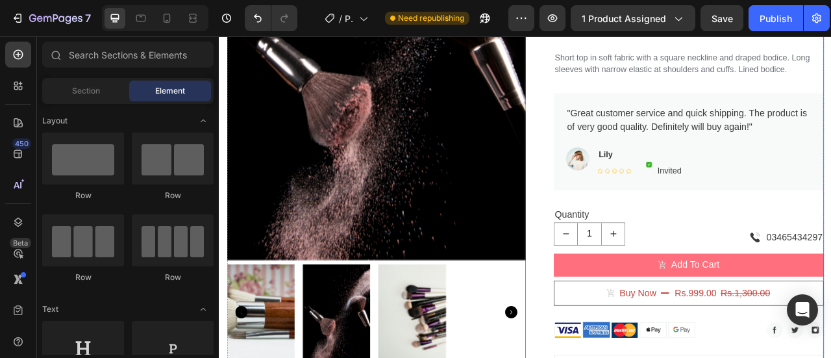
scroll to position [195, 0]
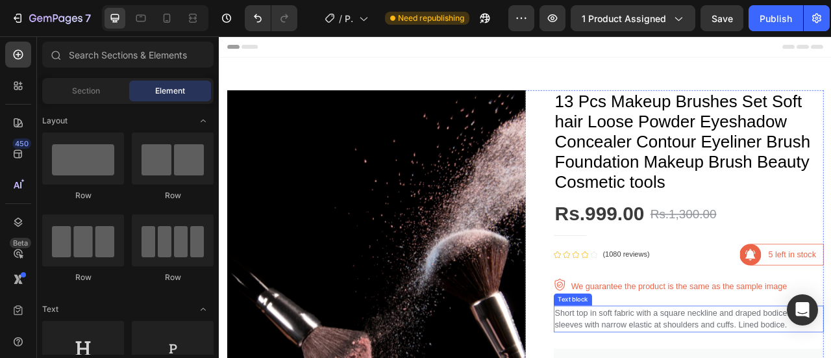
scroll to position [195, 0]
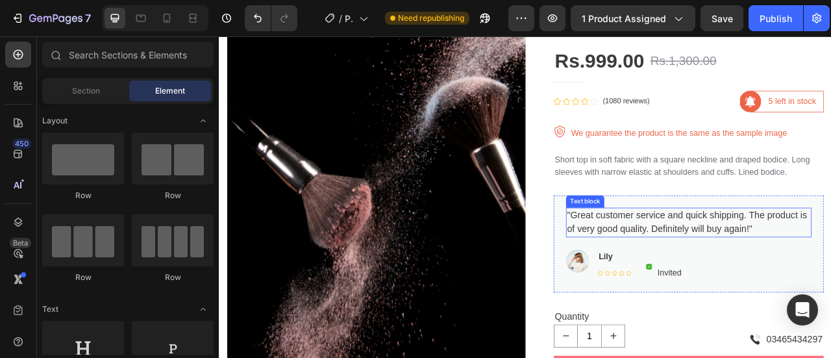
click at [734, 285] on p ""Great customer service and quick shipping. The product is of very good quality…" at bounding box center [817, 272] width 310 height 35
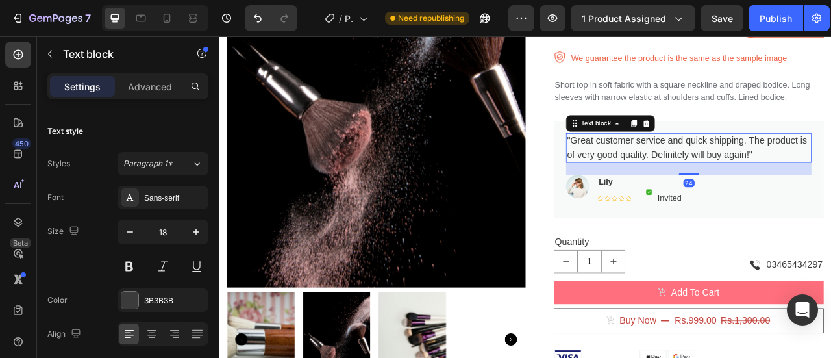
scroll to position [325, 0]
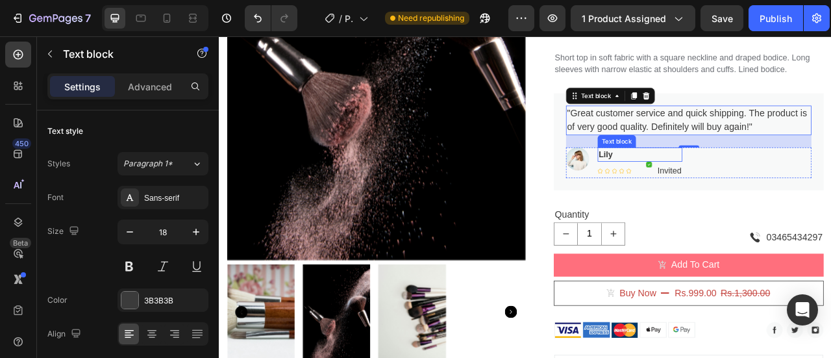
click at [756, 192] on p "Lily" at bounding box center [754, 187] width 105 height 16
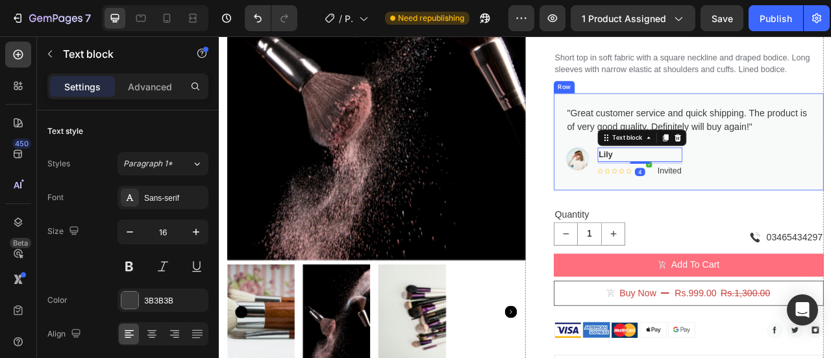
click at [648, 136] on div ""Great customer service and quick shipping. The product is of very good quality…" at bounding box center [817, 169] width 344 height 123
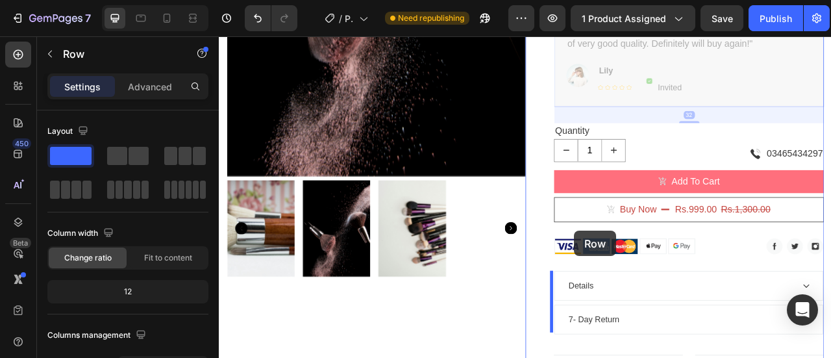
scroll to position [483, 0]
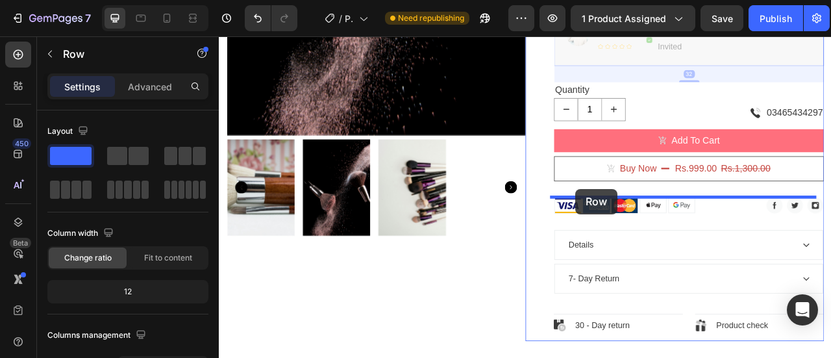
drag, startPoint x: 653, startPoint y: 151, endPoint x: 673, endPoint y: 231, distance: 82.4
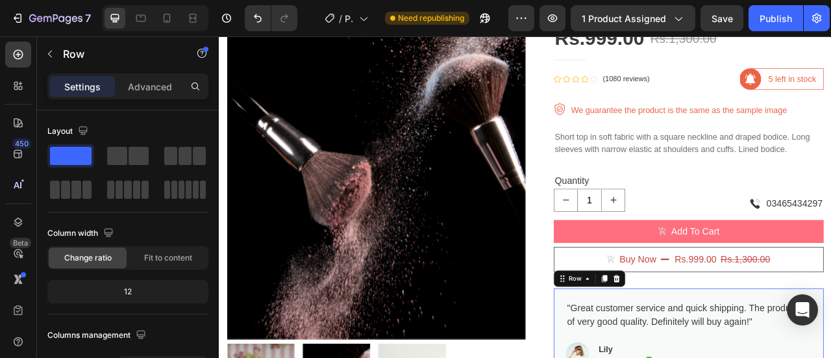
scroll to position [158, 0]
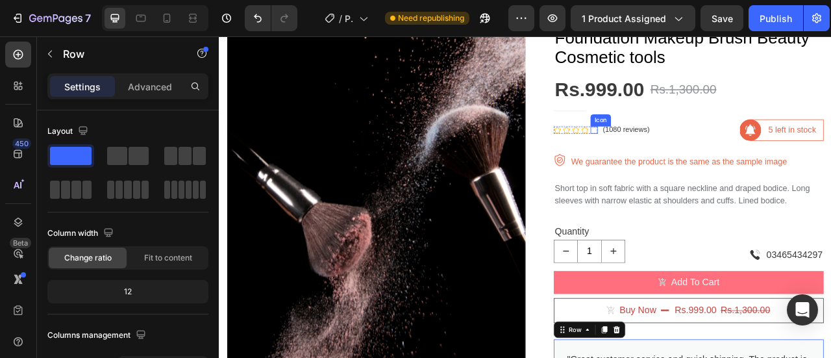
click at [692, 156] on icon at bounding box center [696, 155] width 9 height 9
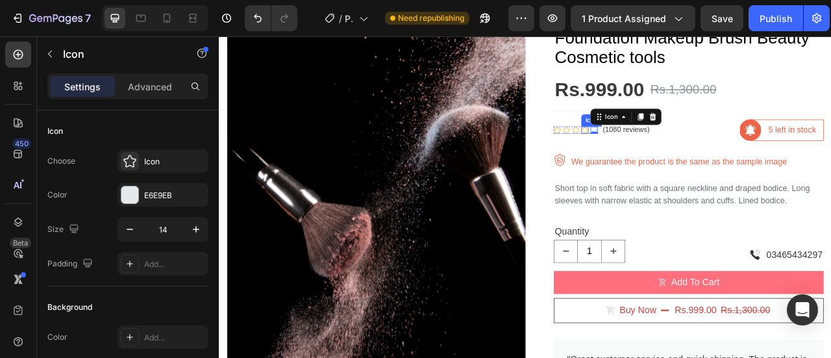
click at [680, 155] on icon at bounding box center [684, 155] width 9 height 9
click at [692, 154] on icon at bounding box center [696, 155] width 9 height 9
click at [727, 183] on div "13 Pcs Makeup Brushes Set Soft hair Loose Powder Eyeshadow Concealer Contour Ey…" at bounding box center [817, 347] width 344 height 802
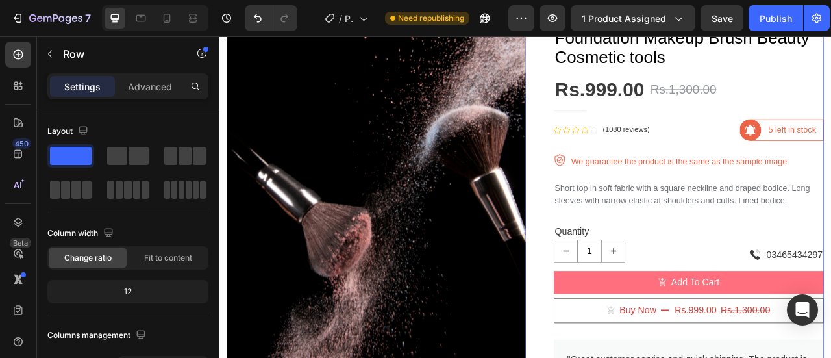
scroll to position [223, 0]
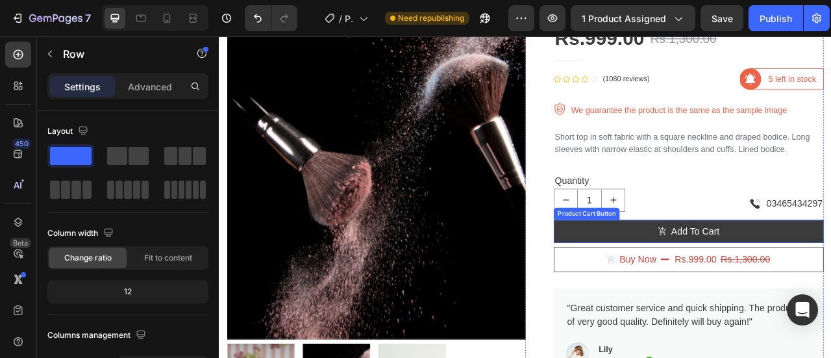
click at [778, 283] on icon "Add To Cart" at bounding box center [783, 284] width 10 height 10
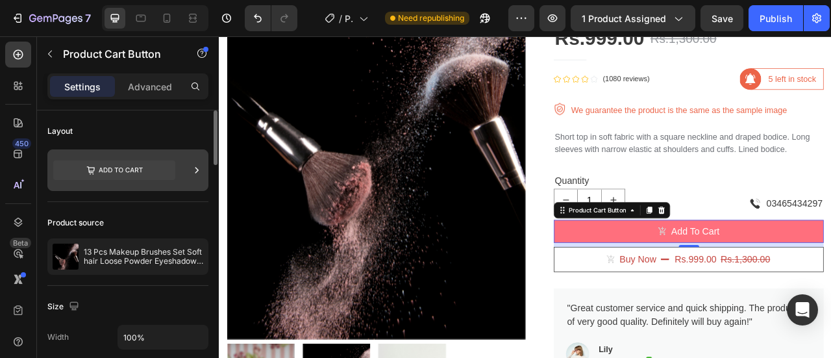
click at [196, 171] on icon at bounding box center [196, 170] width 3 height 6
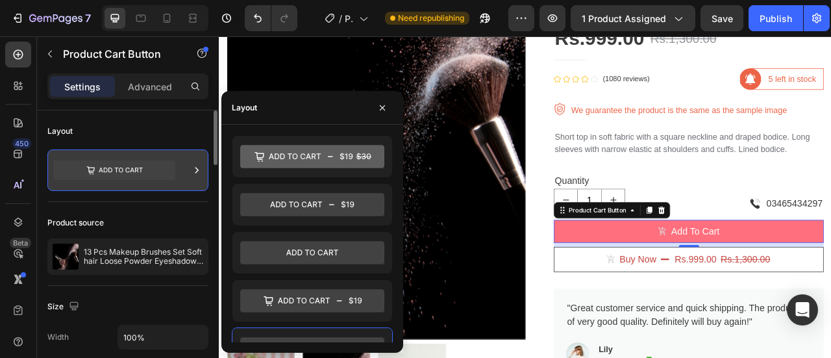
click at [196, 171] on icon at bounding box center [196, 170] width 3 height 6
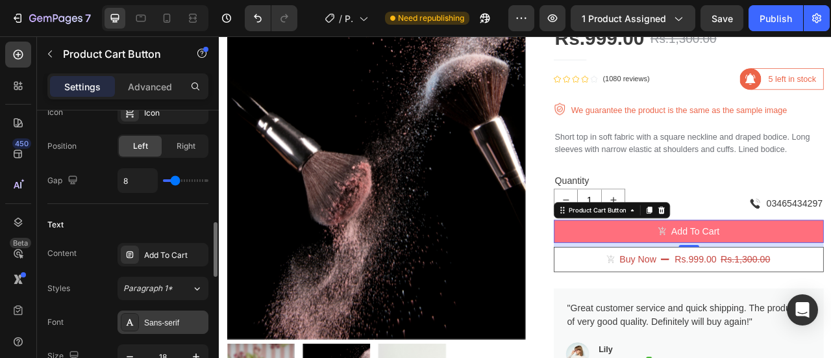
scroll to position [714, 0]
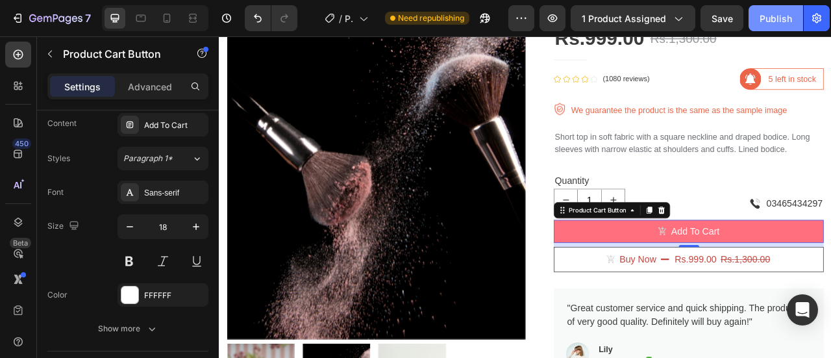
click at [764, 18] on div "Publish" at bounding box center [776, 19] width 32 height 14
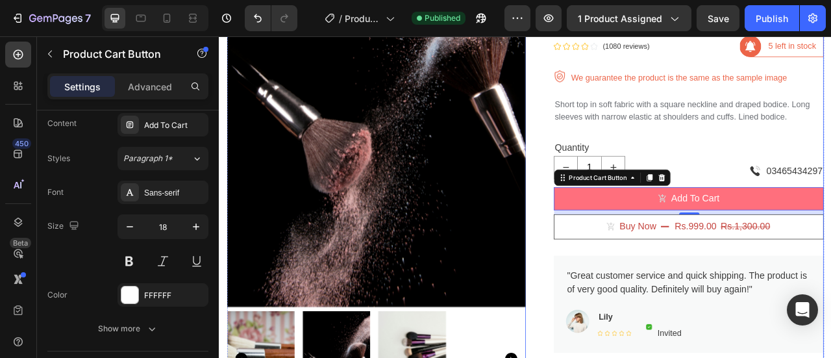
scroll to position [418, 0]
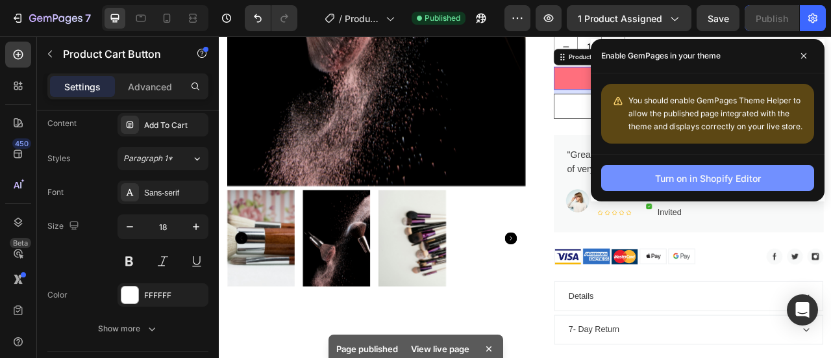
click at [700, 169] on button "Turn on in Shopify Editor" at bounding box center [707, 178] width 213 height 26
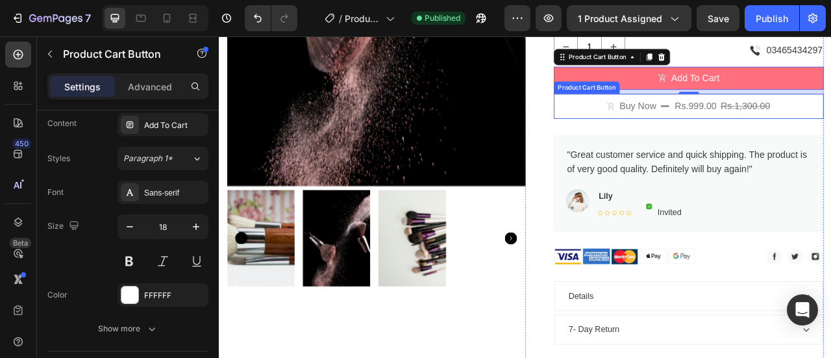
click at [829, 124] on div "rs.999.00" at bounding box center [825, 125] width 56 height 20
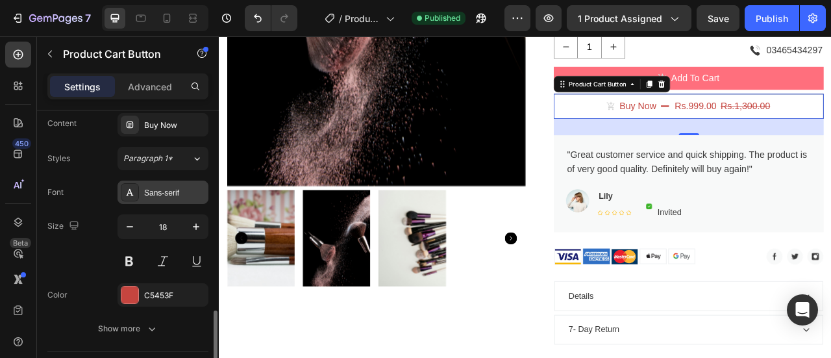
scroll to position [844, 0]
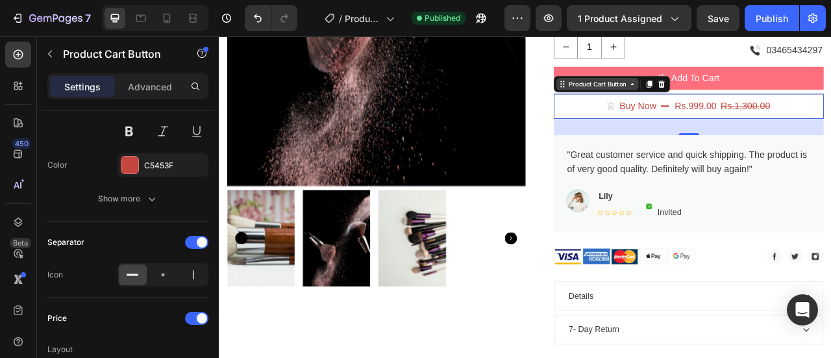
click at [704, 100] on div "Product Cart Button" at bounding box center [700, 97] width 79 height 12
click at [171, 16] on icon at bounding box center [166, 18] width 13 height 13
type input "16"
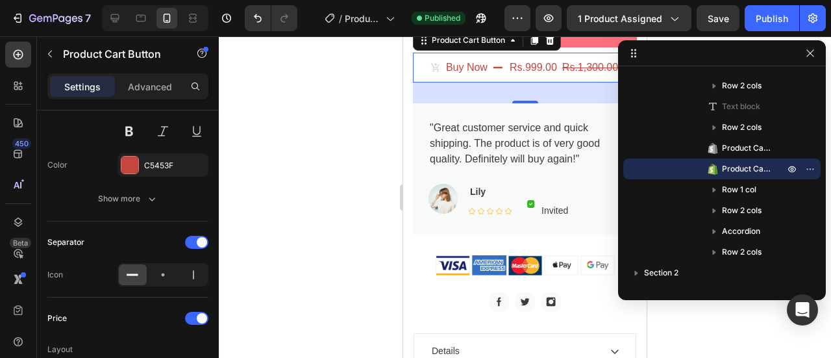
scroll to position [957, 0]
click at [809, 62] on div at bounding box center [722, 53] width 208 height 26
click at [810, 54] on icon "button" at bounding box center [810, 53] width 10 height 10
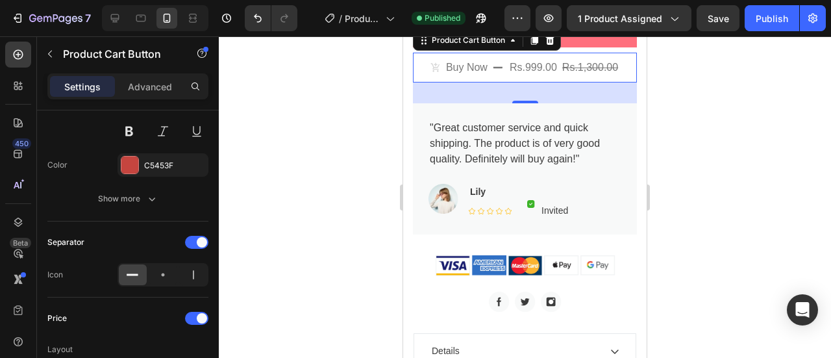
click at [582, 77] on div "rs.1,300.00" at bounding box center [590, 67] width 58 height 18
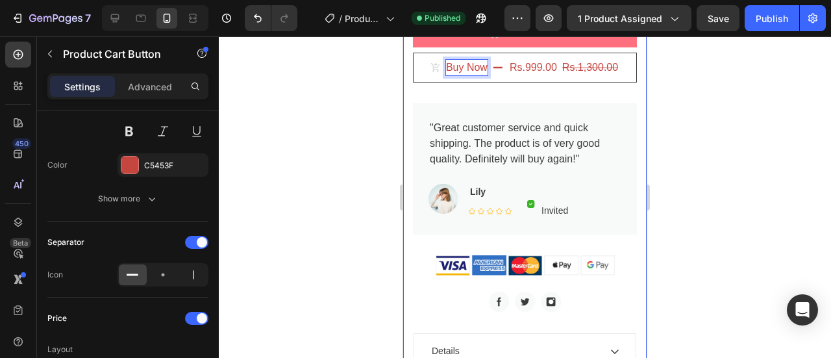
click at [386, 99] on div at bounding box center [525, 196] width 612 height 321
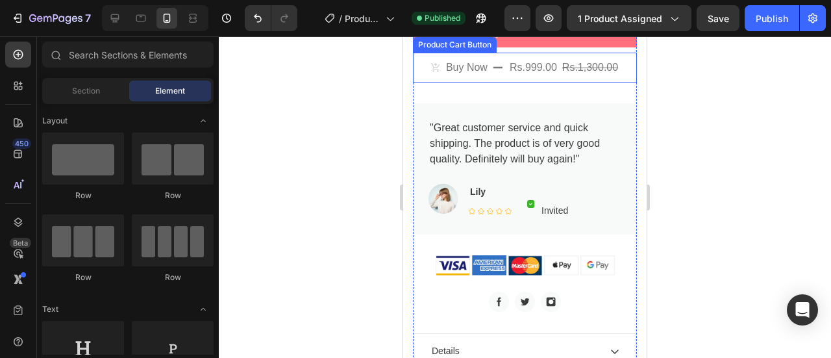
click at [443, 75] on div "Buy Now" at bounding box center [459, 68] width 57 height 16
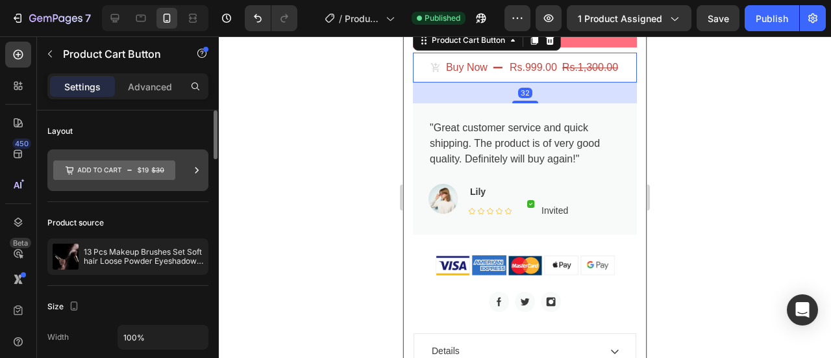
click at [182, 169] on div at bounding box center [127, 170] width 161 height 42
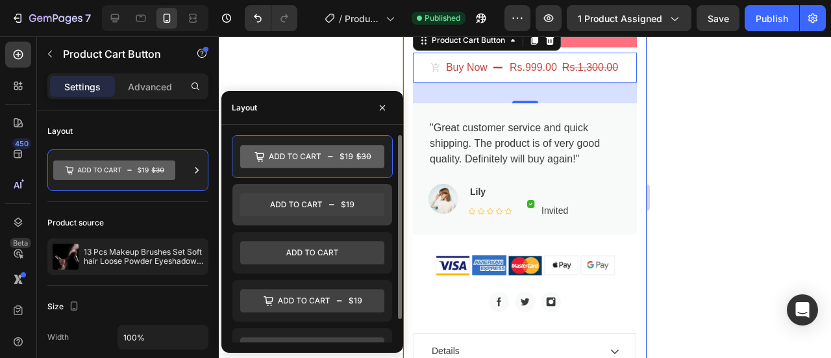
click at [295, 201] on icon at bounding box center [312, 204] width 144 height 23
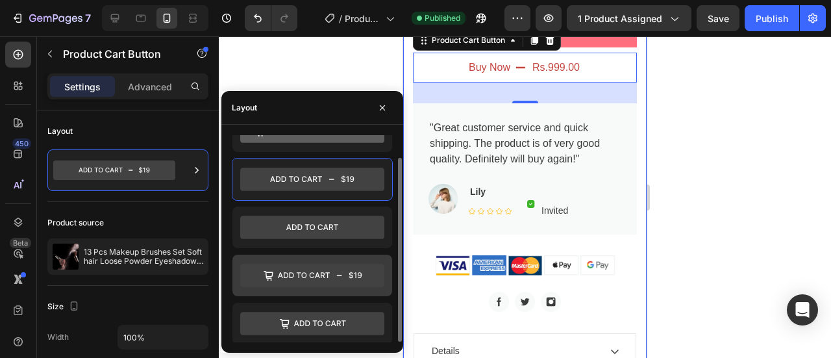
scroll to position [0, 0]
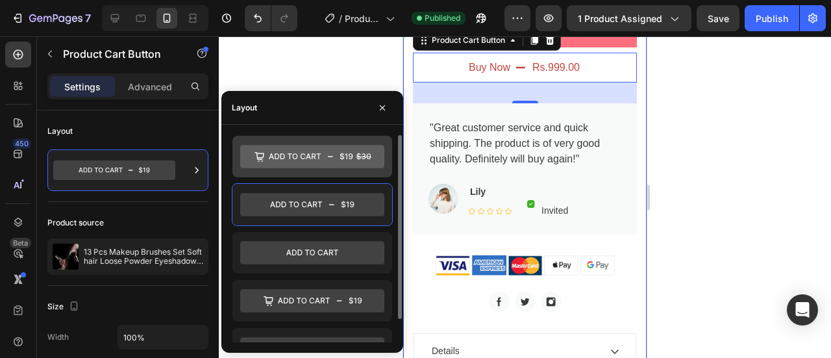
click at [344, 160] on icon at bounding box center [312, 156] width 144 height 23
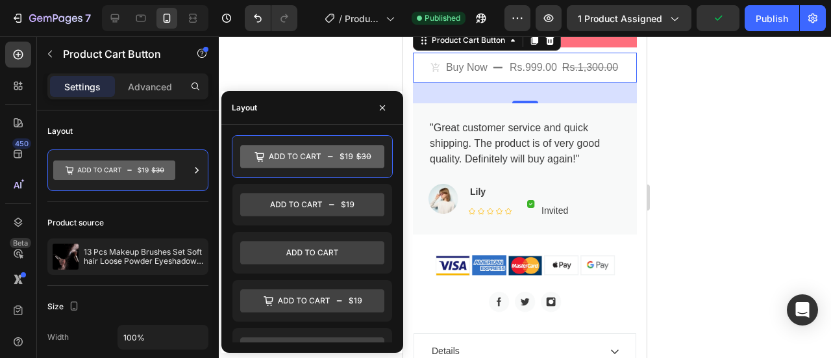
click at [434, 73] on icon "Buy Now" at bounding box center [436, 67] width 10 height 10
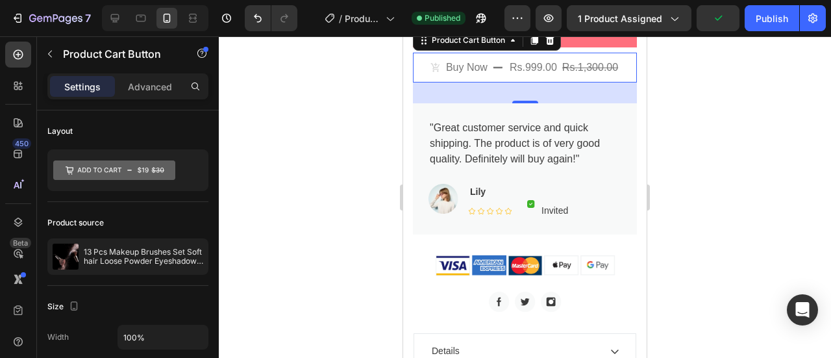
click at [434, 73] on icon "Buy Now" at bounding box center [436, 67] width 10 height 10
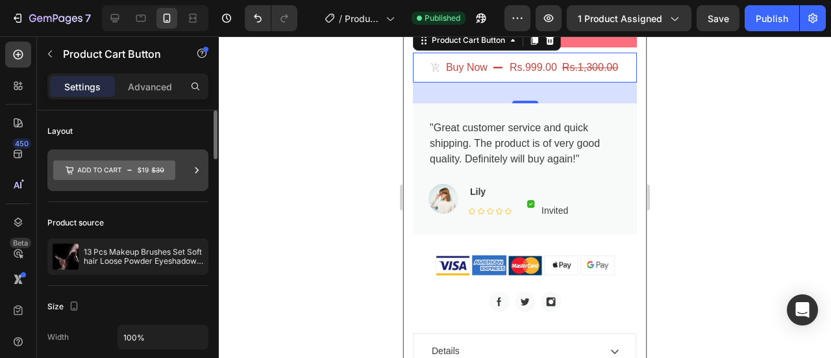
click at [145, 168] on icon at bounding box center [143, 170] width 11 height 6
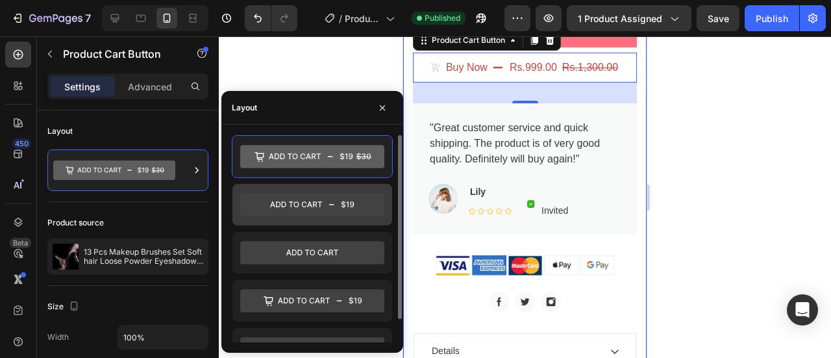
click at [339, 206] on icon at bounding box center [312, 204] width 144 height 23
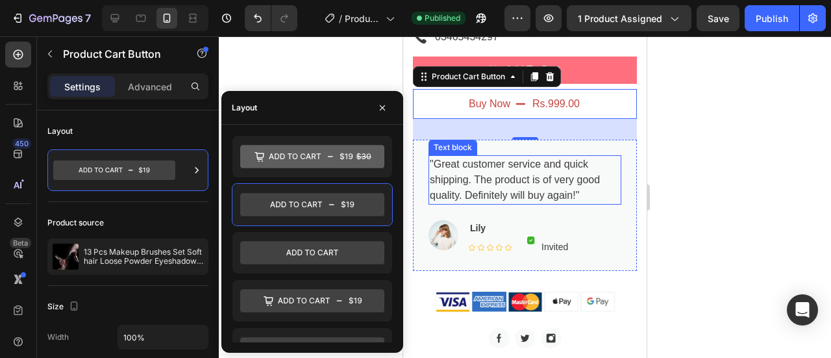
scroll to position [892, 0]
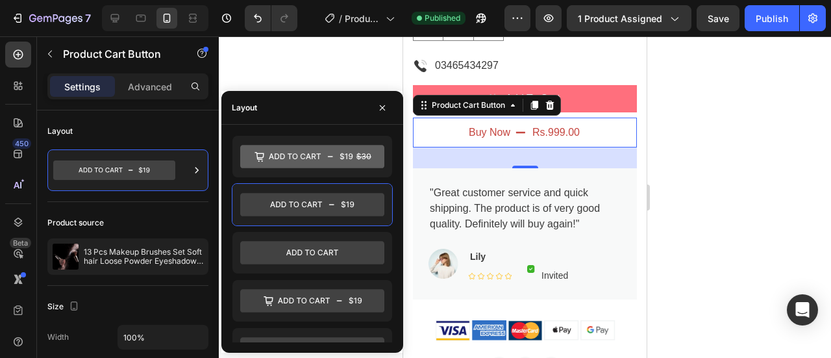
click at [698, 115] on div at bounding box center [525, 196] width 612 height 321
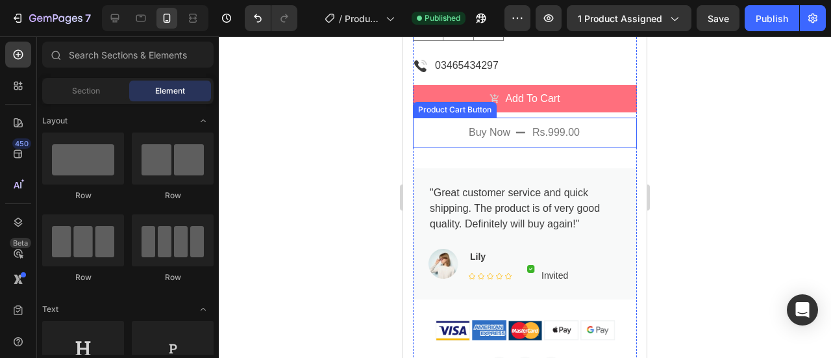
click at [553, 142] on div "rs.999.00" at bounding box center [556, 132] width 50 height 18
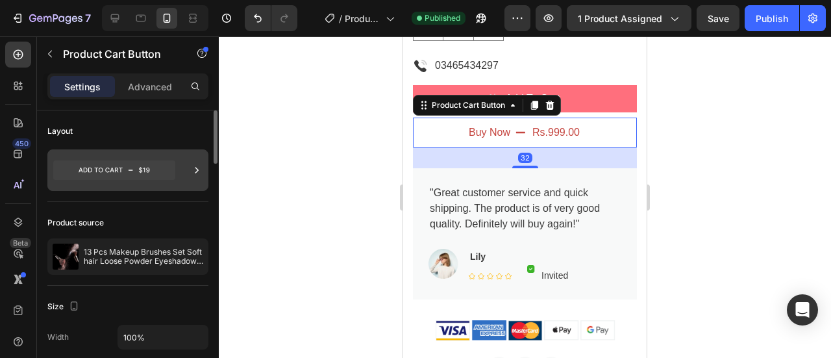
click at [110, 167] on icon at bounding box center [114, 169] width 122 height 19
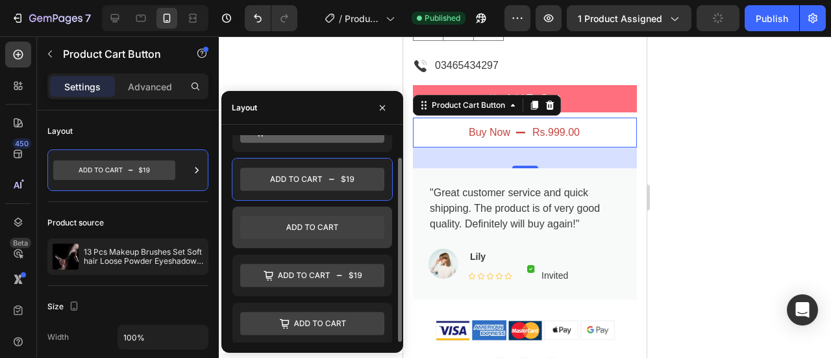
scroll to position [0, 0]
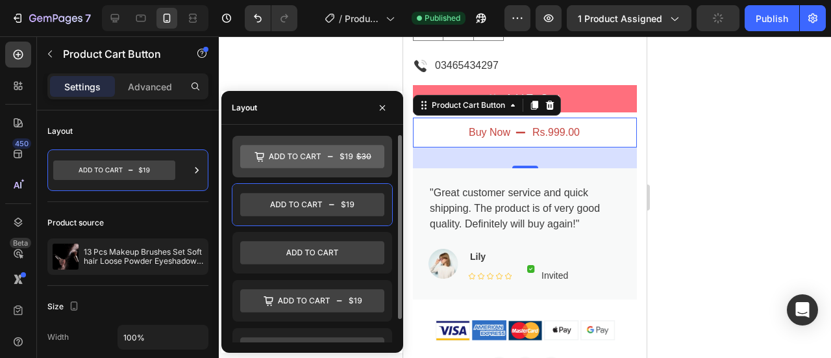
click at [345, 162] on icon at bounding box center [312, 156] width 144 height 23
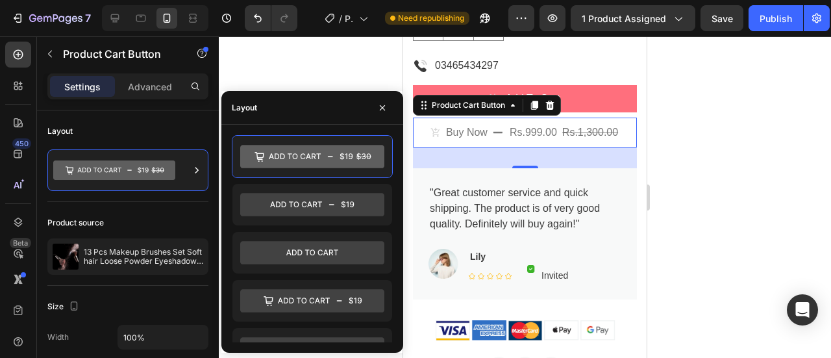
click at [619, 147] on button "Buy Now rs.999.00 rs.1,300.00" at bounding box center [525, 133] width 224 height 30
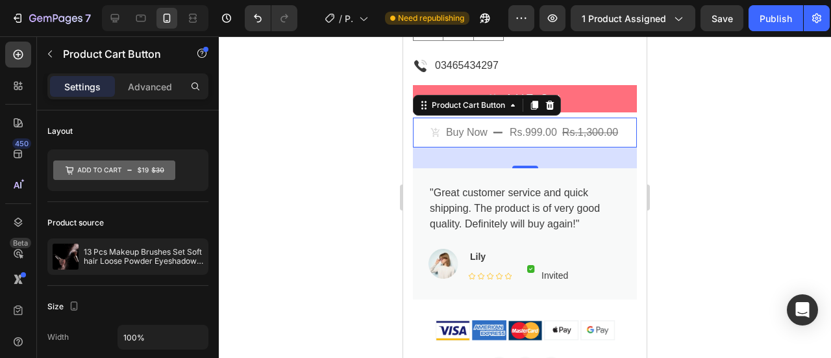
click at [616, 147] on button "Buy Now rs.999.00 rs.1,300.00" at bounding box center [525, 133] width 224 height 30
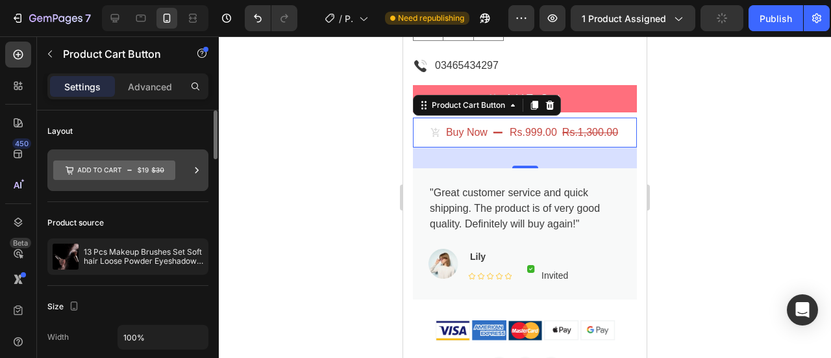
click at [165, 166] on icon at bounding box center [114, 169] width 122 height 19
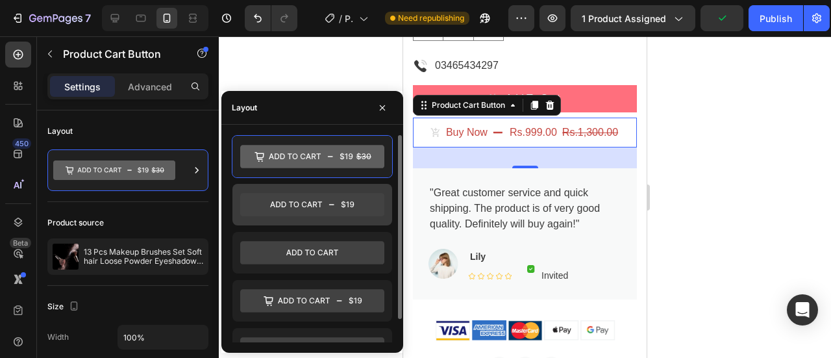
click at [301, 195] on icon at bounding box center [312, 204] width 144 height 23
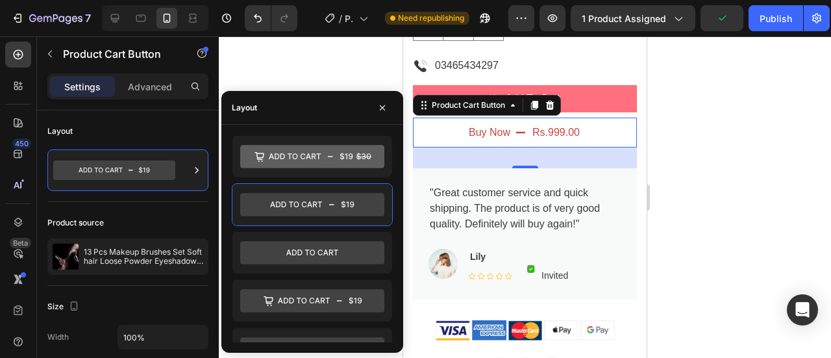
click at [695, 118] on div at bounding box center [525, 196] width 612 height 321
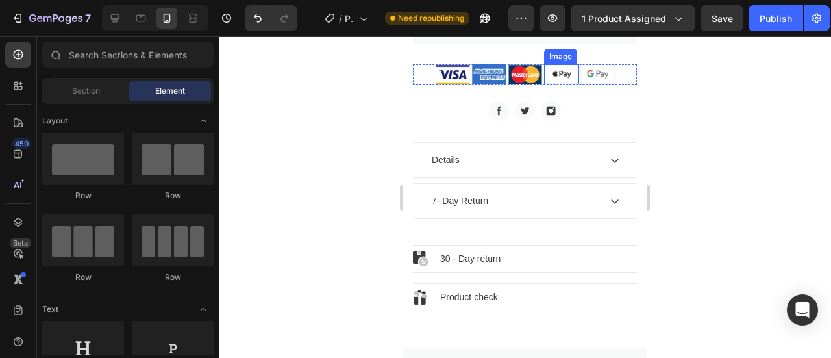
scroll to position [1152, 0]
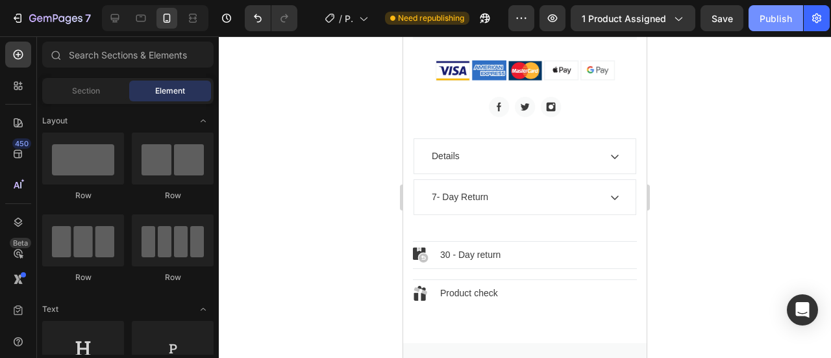
click at [757, 17] on button "Publish" at bounding box center [776, 18] width 55 height 26
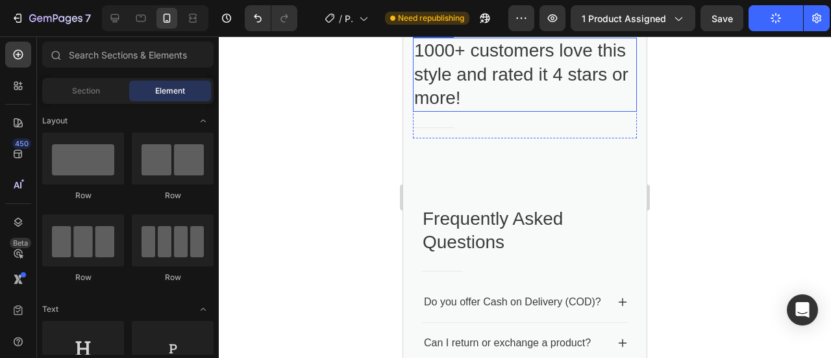
scroll to position [1044, 0]
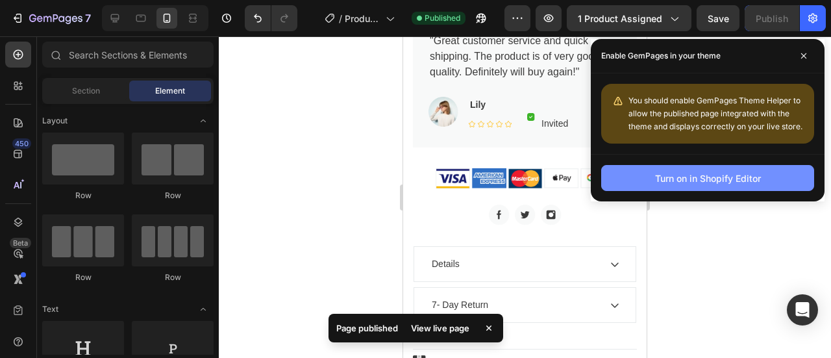
click at [686, 175] on div "Turn on in Shopify Editor" at bounding box center [708, 178] width 106 height 14
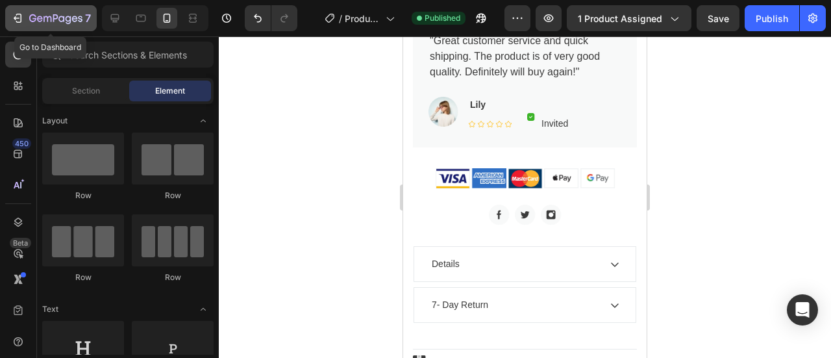
click at [16, 18] on icon "button" at bounding box center [17, 18] width 13 height 13
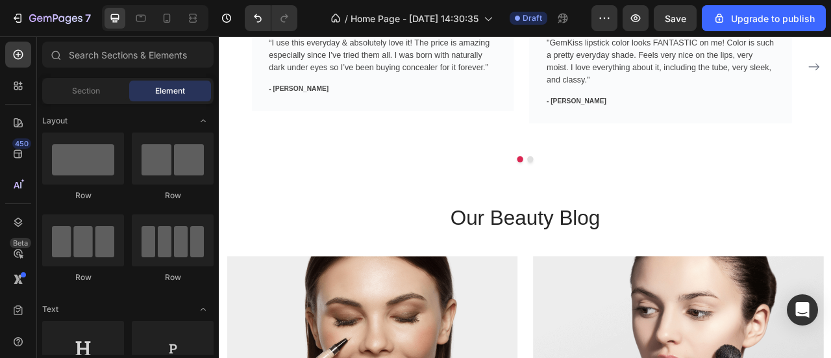
scroll to position [2143, 0]
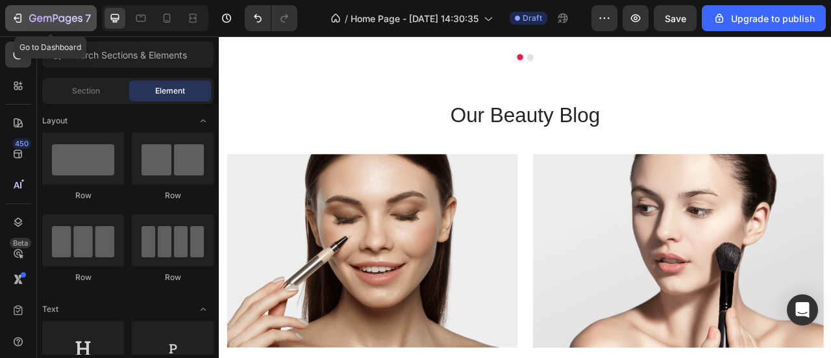
click at [34, 16] on icon "button" at bounding box center [55, 19] width 53 height 11
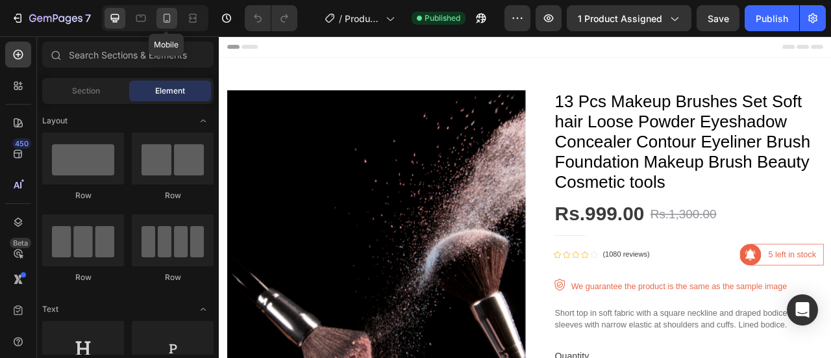
click at [165, 12] on icon at bounding box center [166, 18] width 13 height 13
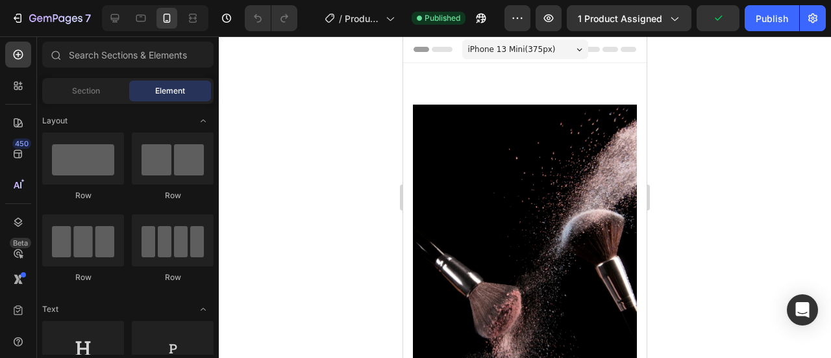
click at [558, 45] on div "iPhone 13 Mini ( 375 px)" at bounding box center [525, 49] width 126 height 19
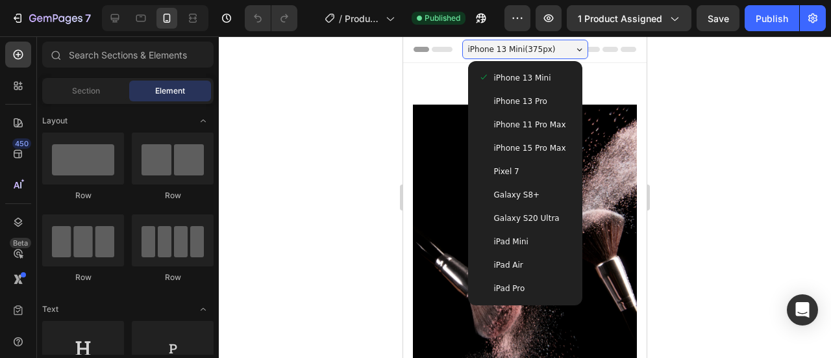
click at [526, 162] on div "Pixel 7" at bounding box center [525, 171] width 104 height 23
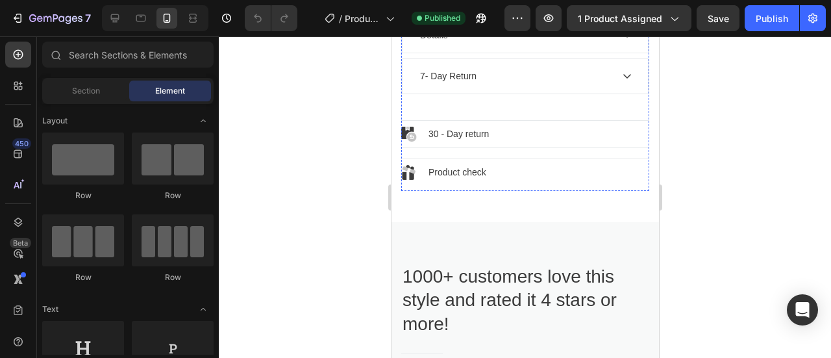
scroll to position [1299, 0]
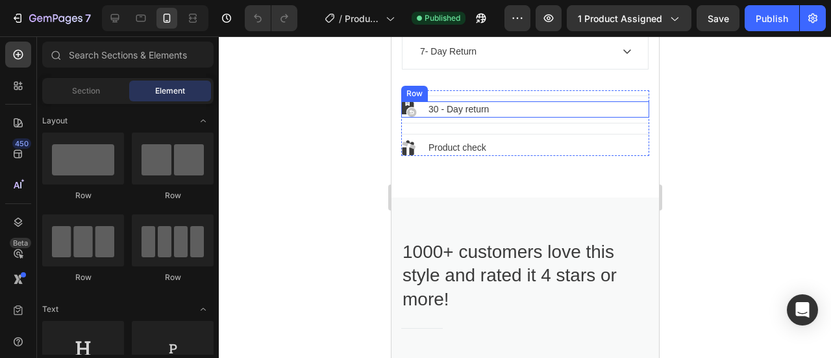
click at [522, 118] on div "Image 30 - Day return Text block Row" at bounding box center [525, 109] width 248 height 16
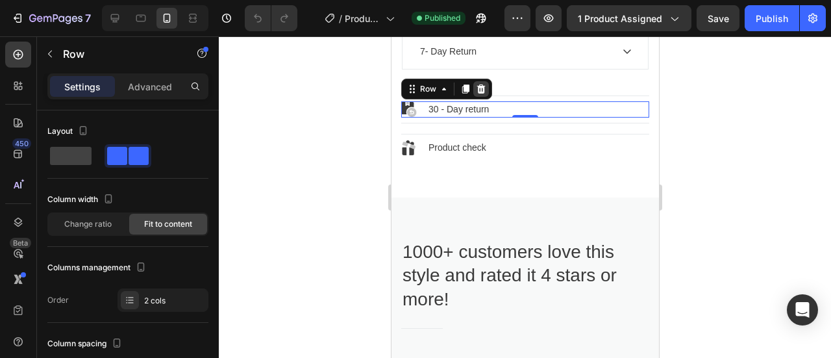
click at [482, 94] on icon at bounding box center [480, 89] width 10 height 10
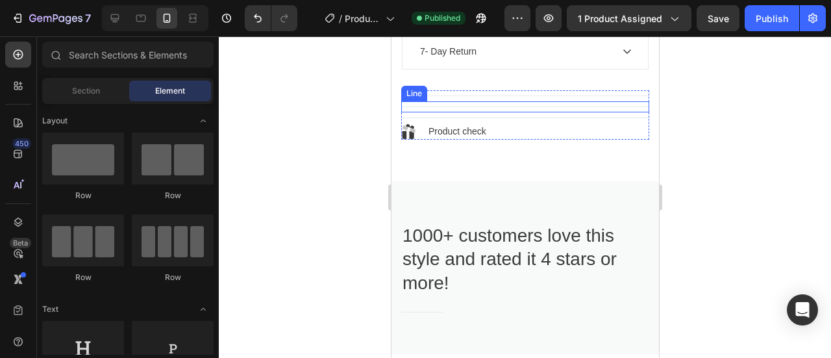
click at [479, 112] on div "Title Line" at bounding box center [525, 106] width 248 height 11
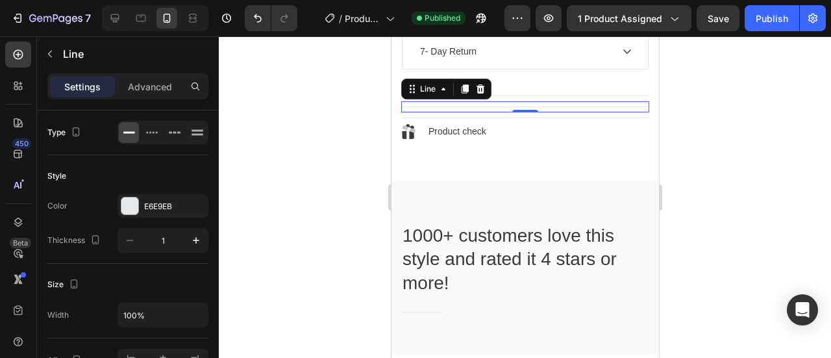
click at [481, 94] on icon at bounding box center [480, 88] width 8 height 9
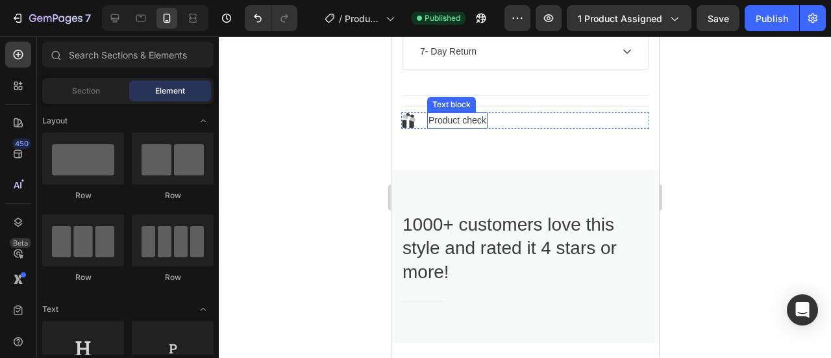
click at [477, 127] on p "Product check" at bounding box center [457, 121] width 58 height 14
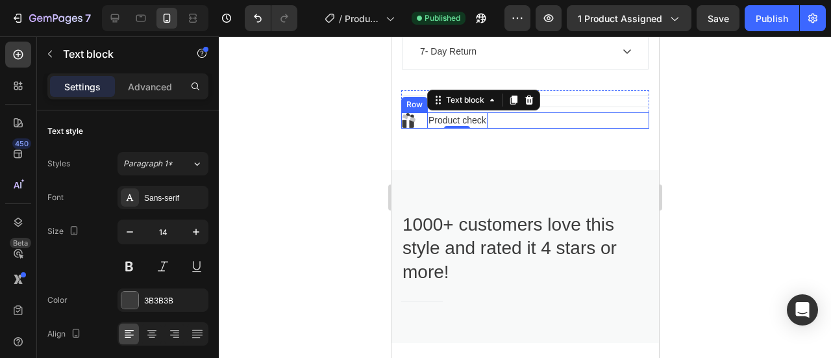
click at [544, 129] on div "Image Product check Text block 0 Row" at bounding box center [525, 120] width 248 height 16
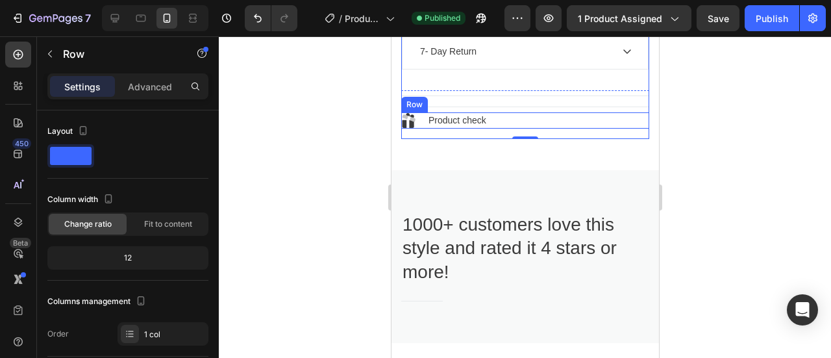
click at [548, 129] on div "Image Product check Text block Row" at bounding box center [525, 120] width 248 height 16
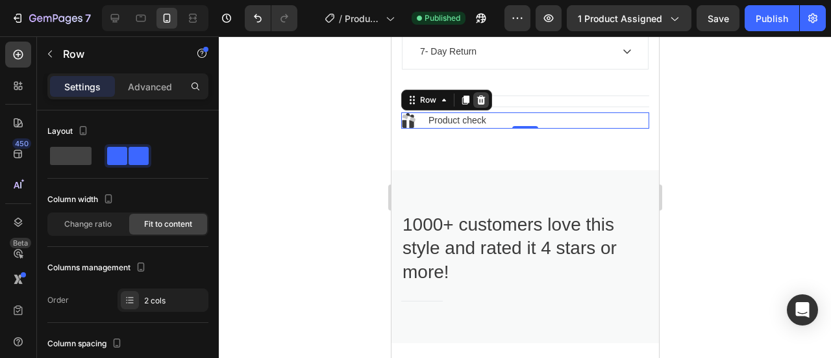
click at [479, 105] on icon at bounding box center [480, 100] width 10 height 10
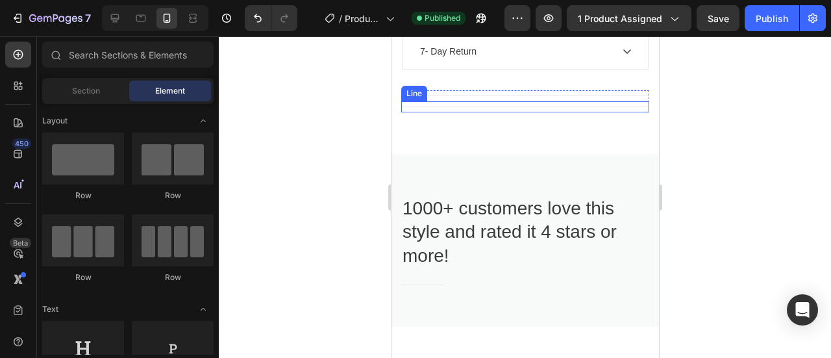
click at [492, 112] on div "Title Line Title Line Row" at bounding box center [525, 101] width 248 height 22
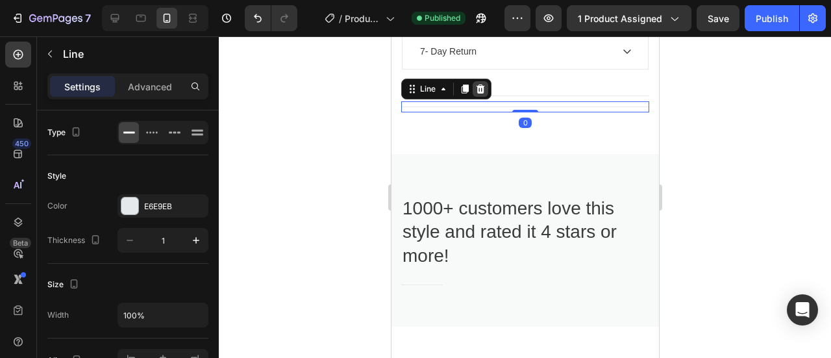
click at [481, 94] on icon at bounding box center [480, 88] width 8 height 9
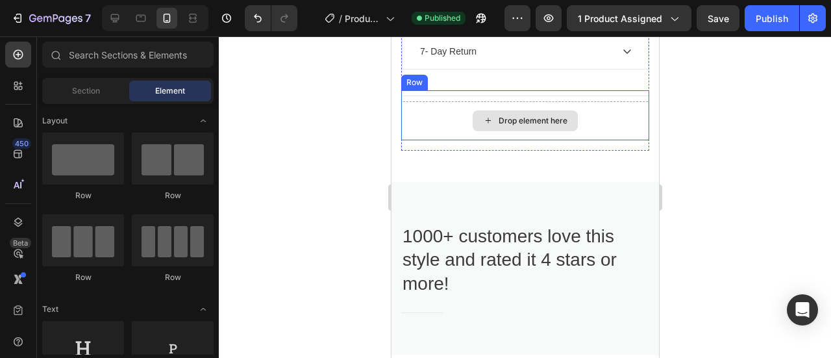
click at [499, 126] on div "Drop element here" at bounding box center [525, 120] width 248 height 39
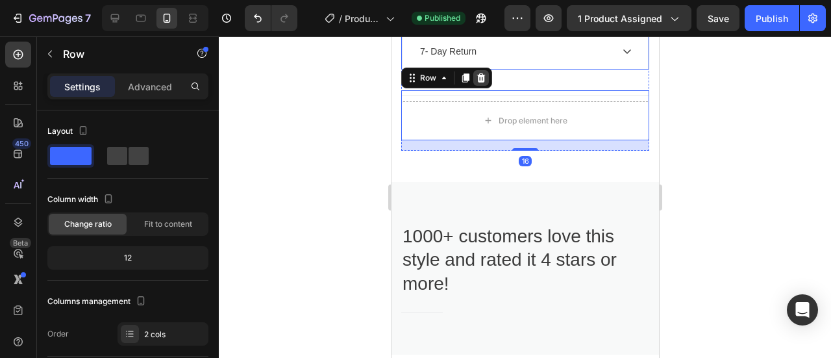
click at [478, 83] on icon at bounding box center [480, 78] width 10 height 10
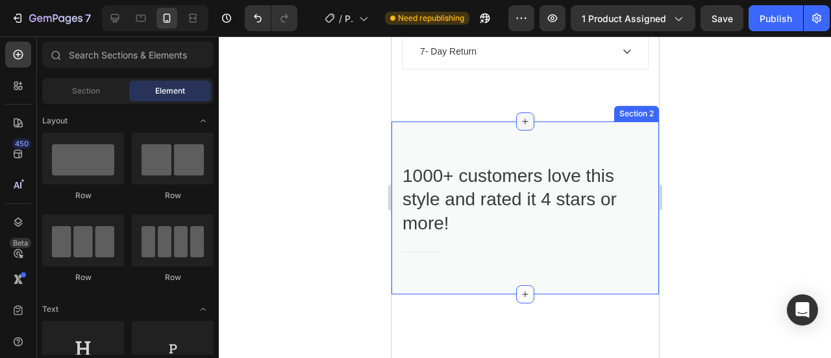
click at [522, 127] on icon at bounding box center [524, 121] width 10 height 10
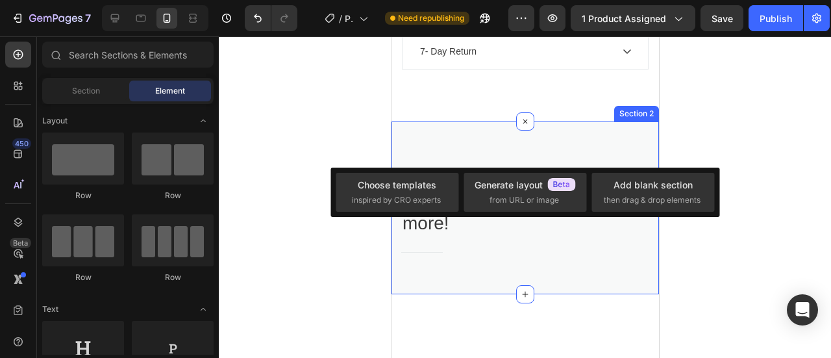
click at [568, 154] on div "1000+ customers love this style and rated it 4 stars or more! Heading Title Lin…" at bounding box center [525, 207] width 268 height 173
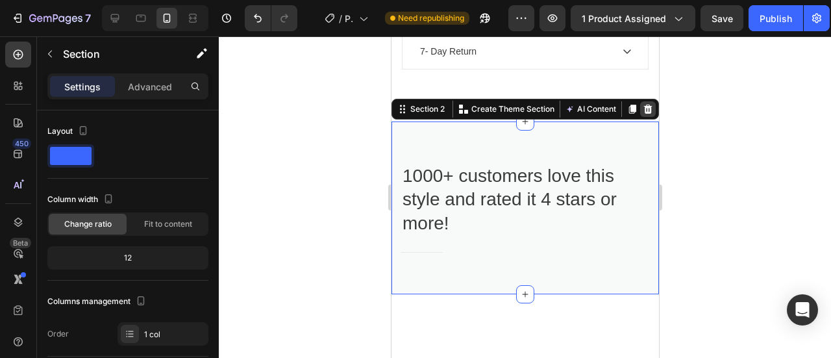
click at [642, 114] on icon at bounding box center [647, 109] width 10 height 10
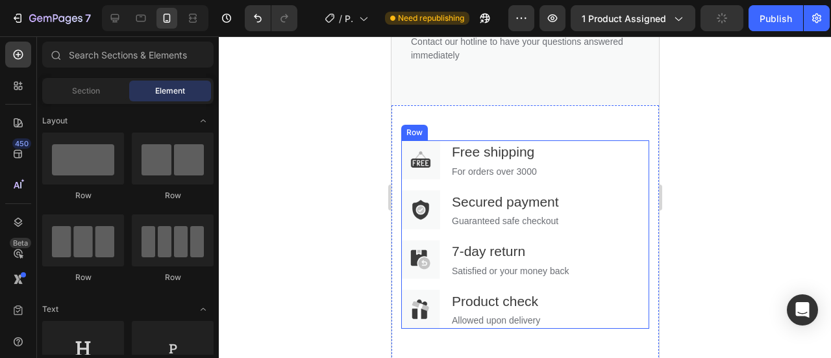
scroll to position [1687, 0]
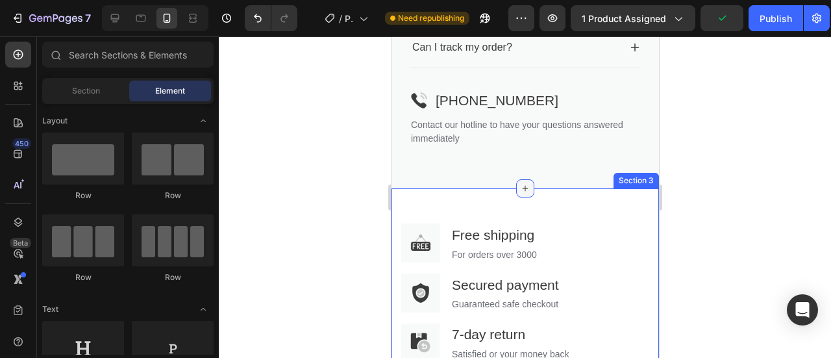
click at [519, 194] on icon at bounding box center [524, 188] width 10 height 10
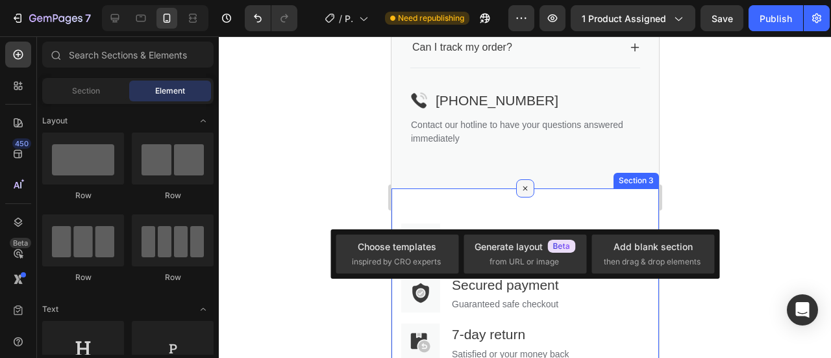
drag, startPoint x: 518, startPoint y: 208, endPoint x: 518, endPoint y: 216, distance: 7.1
click at [518, 197] on div at bounding box center [525, 188] width 18 height 18
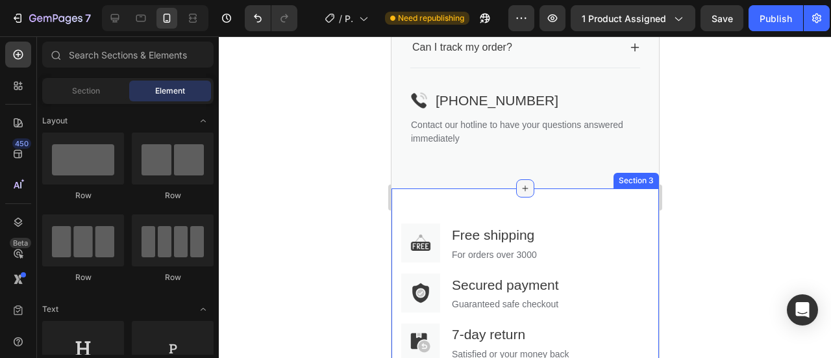
click at [519, 194] on icon at bounding box center [524, 188] width 10 height 10
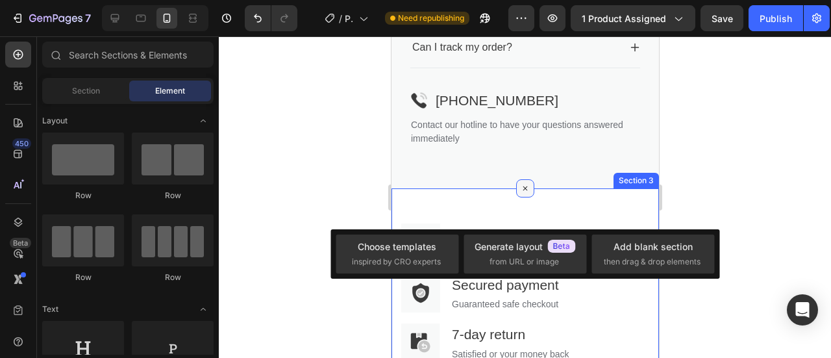
click at [518, 196] on icon at bounding box center [525, 188] width 15 height 15
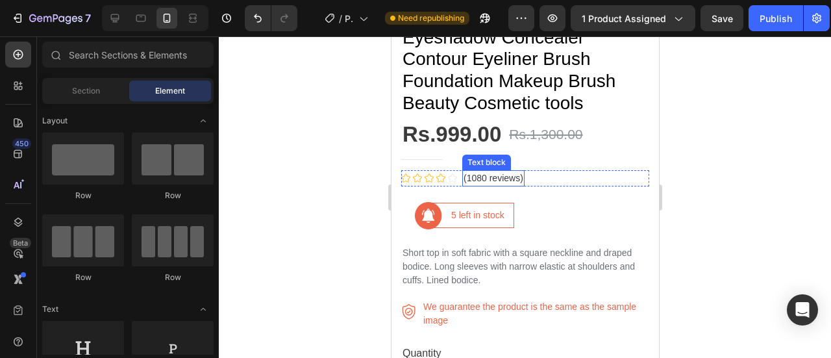
scroll to position [649, 0]
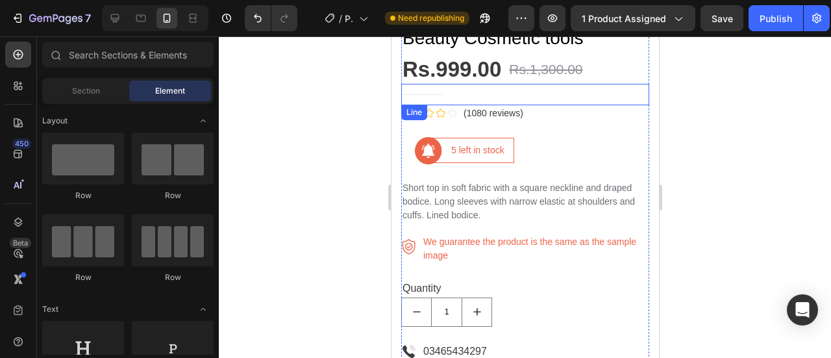
click at [508, 84] on div "Title Line" at bounding box center [525, 94] width 248 height 21
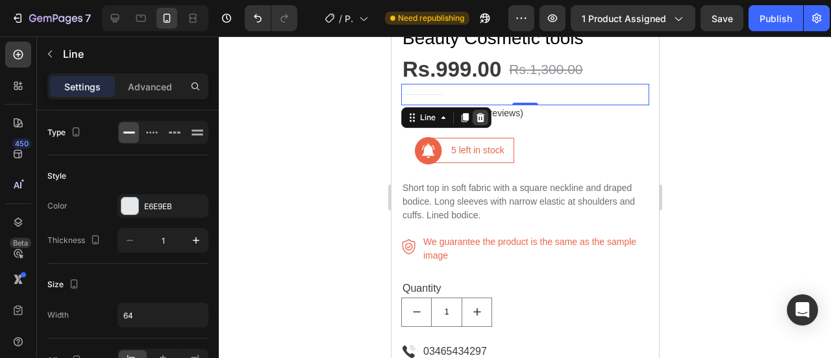
click at [477, 110] on div at bounding box center [480, 118] width 16 height 16
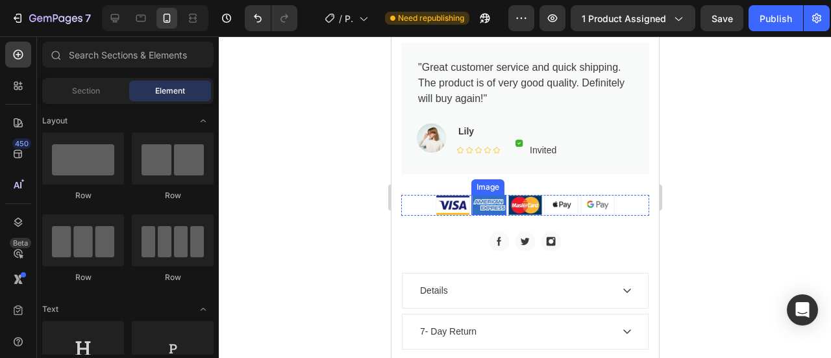
scroll to position [1169, 0]
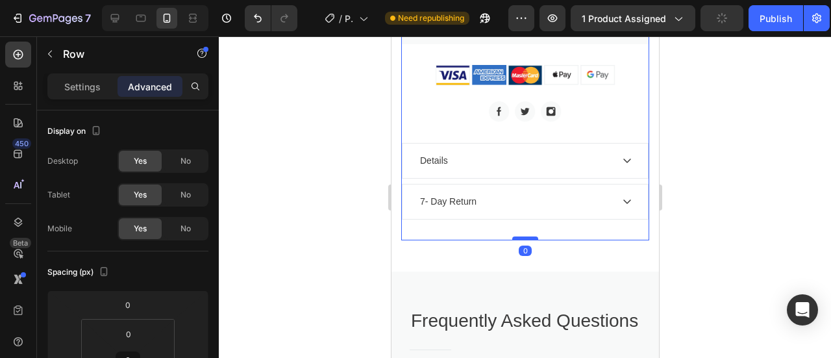
click at [519, 236] on div at bounding box center [525, 238] width 26 height 4
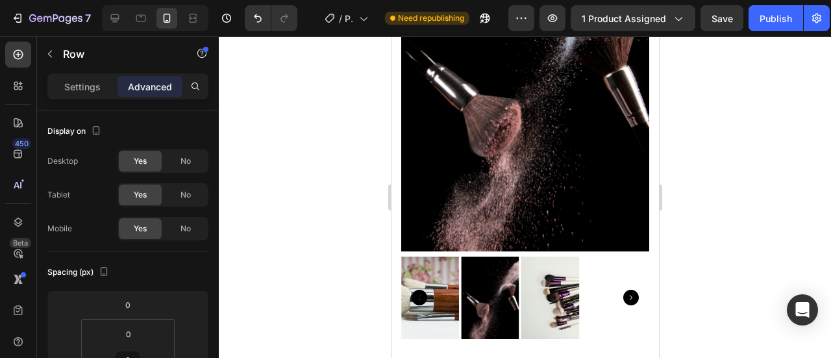
scroll to position [172, 0]
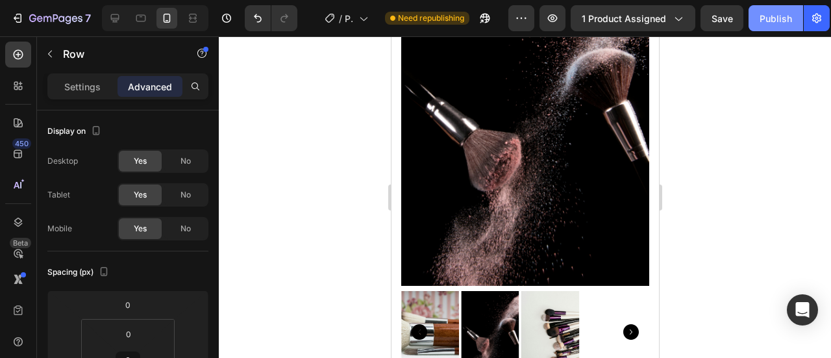
click at [765, 15] on div "Publish" at bounding box center [776, 19] width 32 height 14
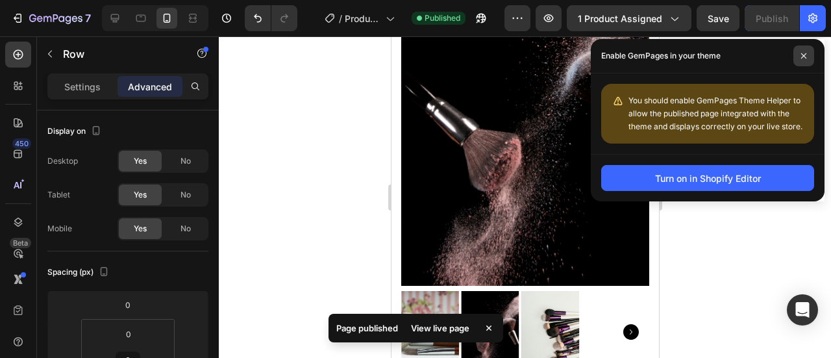
click at [806, 54] on icon at bounding box center [804, 56] width 6 height 6
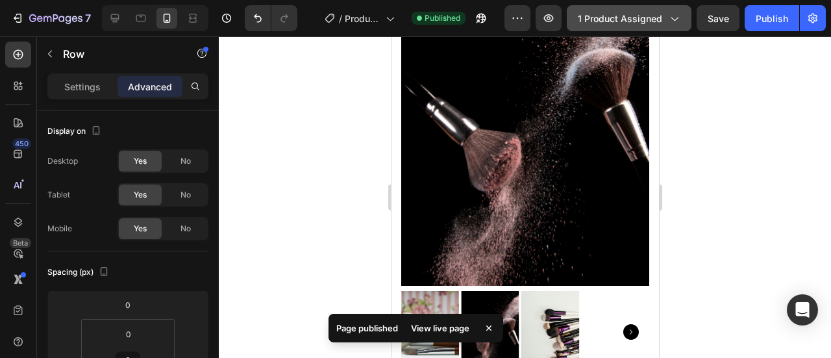
click at [601, 13] on span "1 product assigned" at bounding box center [620, 19] width 84 height 14
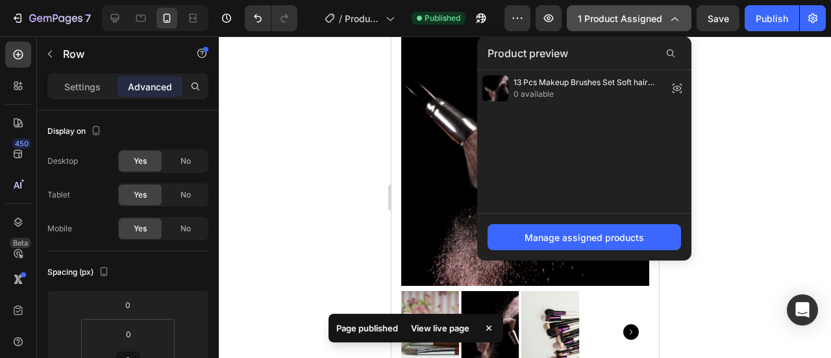
click at [601, 13] on span "1 product assigned" at bounding box center [620, 19] width 84 height 14
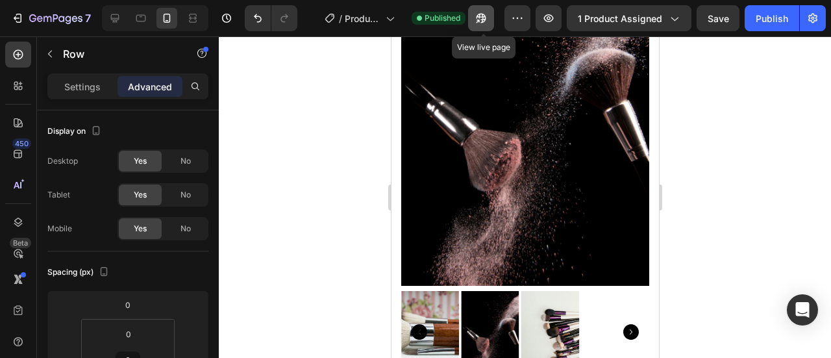
click at [484, 19] on icon "button" at bounding box center [481, 18] width 13 height 13
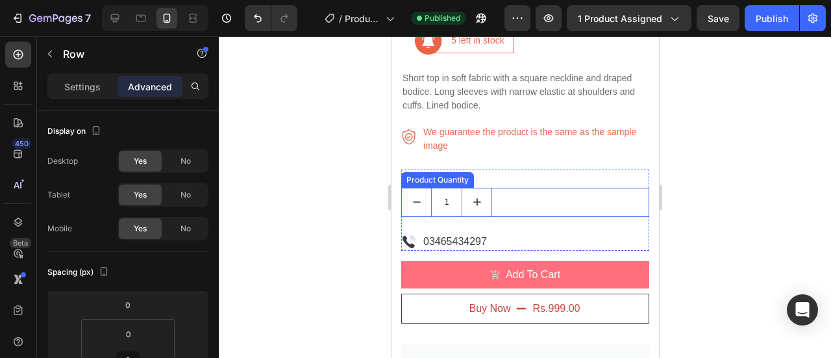
scroll to position [821, 0]
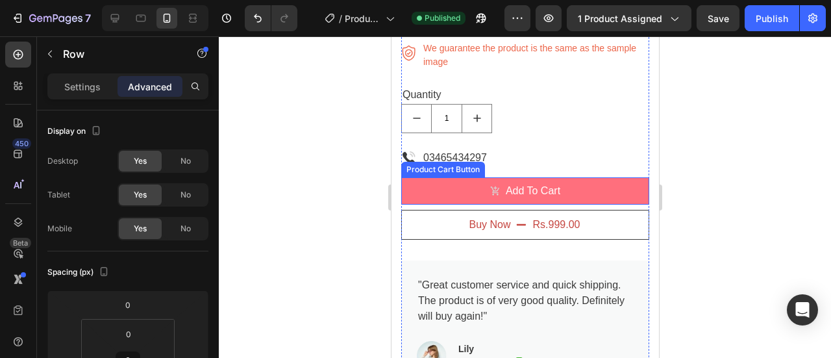
click at [470, 150] on p "03465434297" at bounding box center [455, 158] width 64 height 16
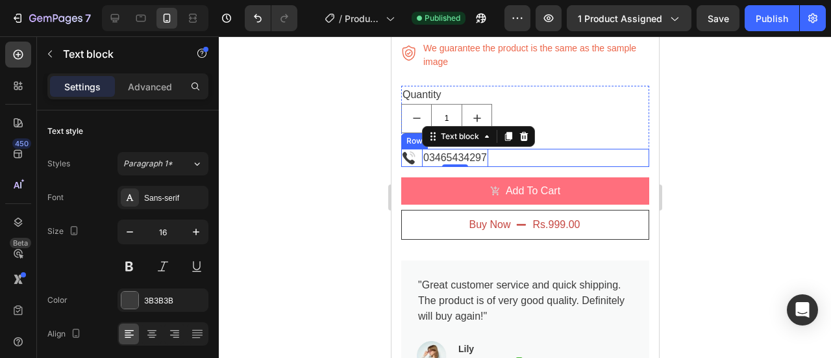
click at [539, 149] on div "Image 03465434297 Text block 0 Row" at bounding box center [525, 158] width 248 height 18
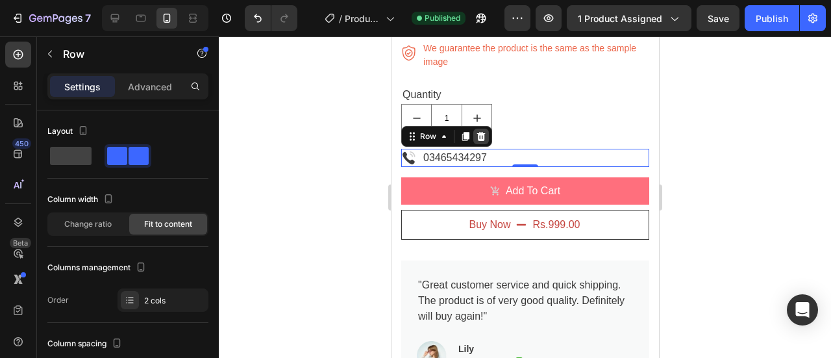
click at [480, 132] on icon at bounding box center [481, 136] width 8 height 9
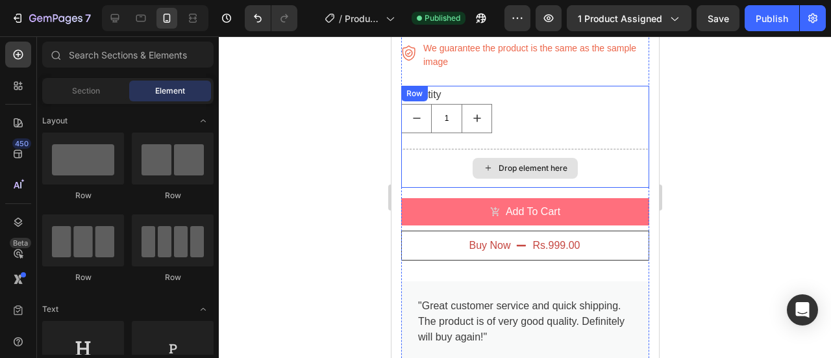
click at [619, 156] on div "Drop element here" at bounding box center [525, 168] width 248 height 39
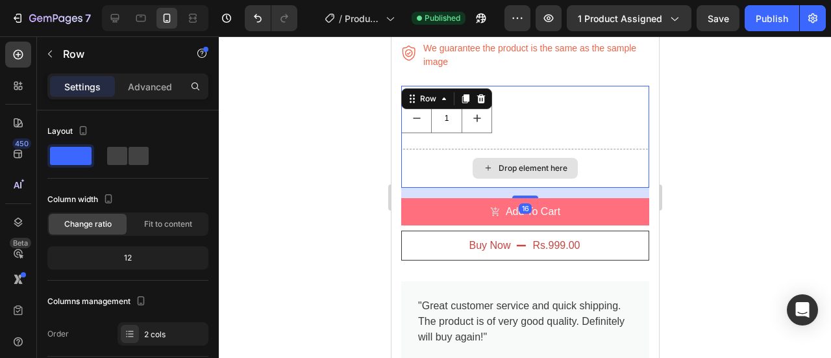
click at [616, 150] on div "Drop element here" at bounding box center [525, 168] width 248 height 39
click at [611, 150] on div "Drop element here" at bounding box center [525, 168] width 248 height 39
click at [612, 149] on div "Drop element here" at bounding box center [525, 168] width 248 height 39
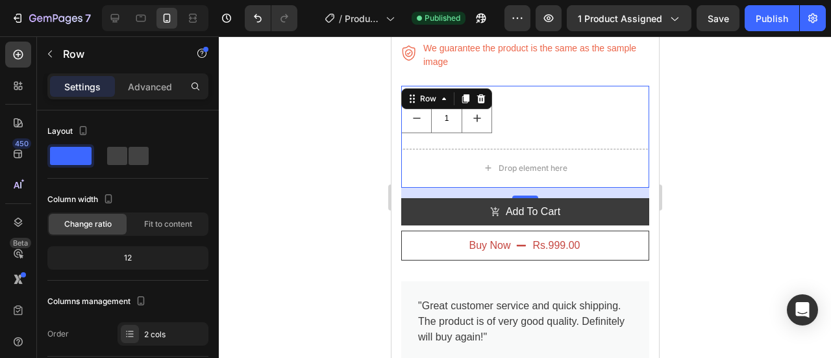
click at [483, 94] on icon at bounding box center [480, 99] width 10 height 10
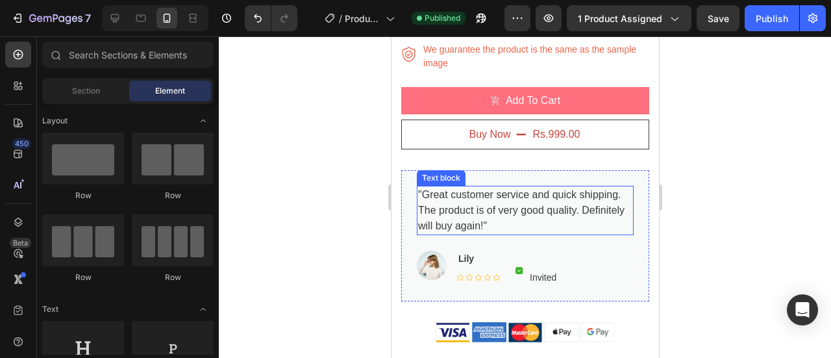
scroll to position [692, 0]
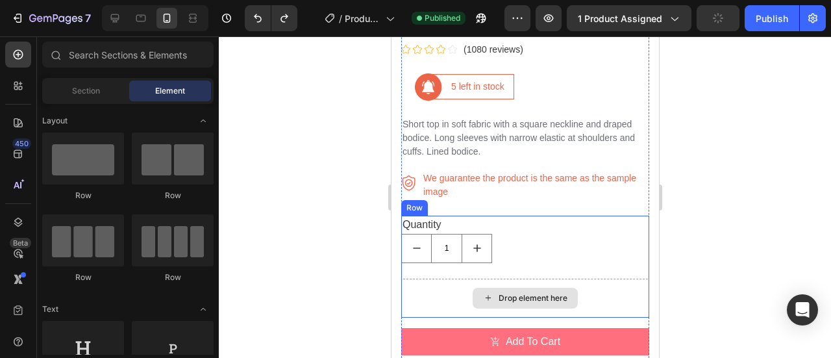
click at [442, 279] on div "Drop element here" at bounding box center [525, 298] width 248 height 39
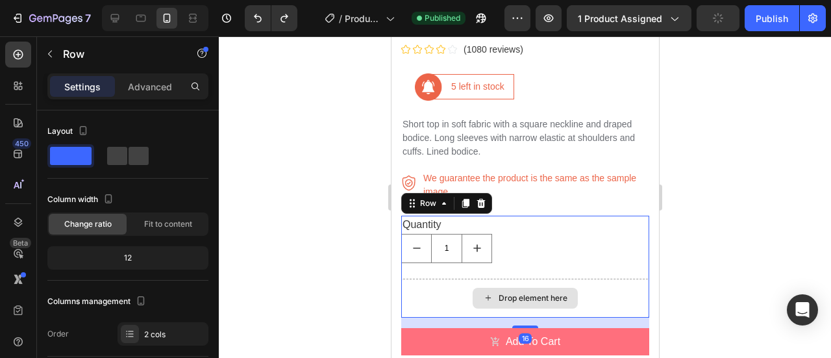
click at [466, 279] on div "Drop element here" at bounding box center [525, 298] width 248 height 39
click at [465, 279] on div "Drop element here" at bounding box center [525, 298] width 248 height 39
click at [511, 293] on div "Drop element here" at bounding box center [532, 298] width 69 height 10
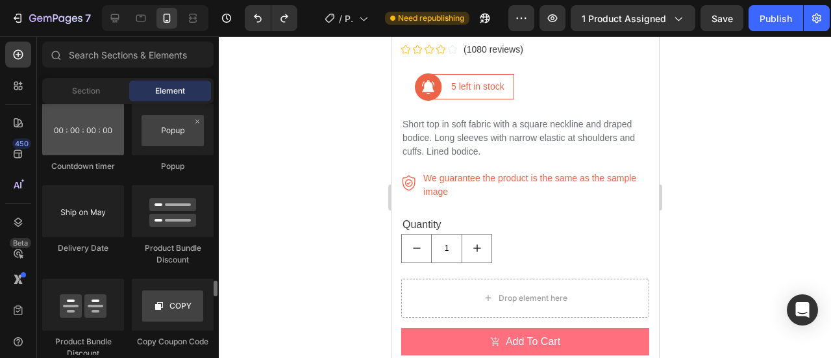
scroll to position [2710, 0]
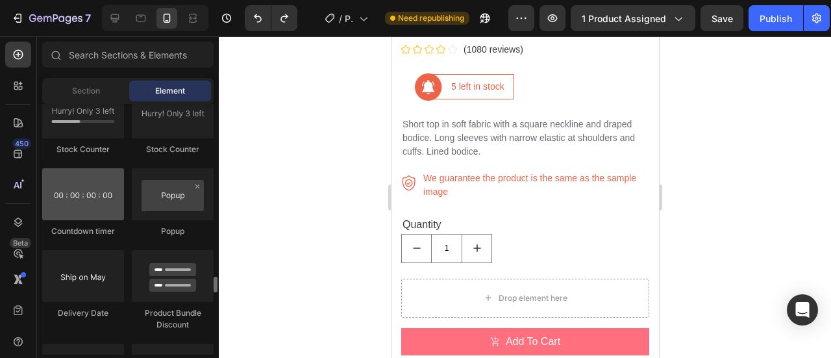
click at [100, 205] on div at bounding box center [83, 194] width 82 height 52
click at [94, 197] on div at bounding box center [83, 194] width 82 height 52
click at [90, 208] on div at bounding box center [83, 194] width 82 height 52
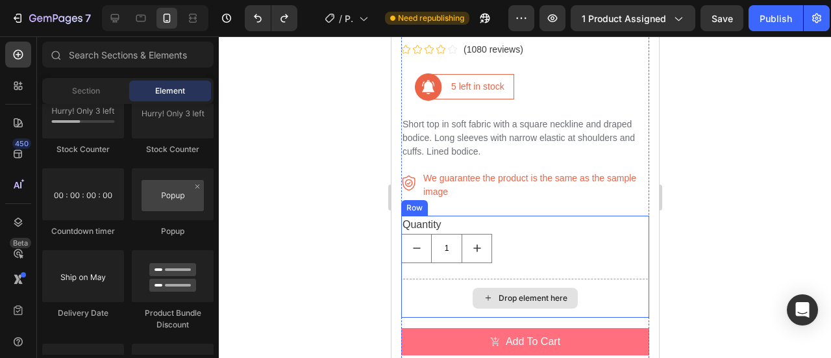
click at [516, 288] on div "Drop element here" at bounding box center [524, 298] width 105 height 21
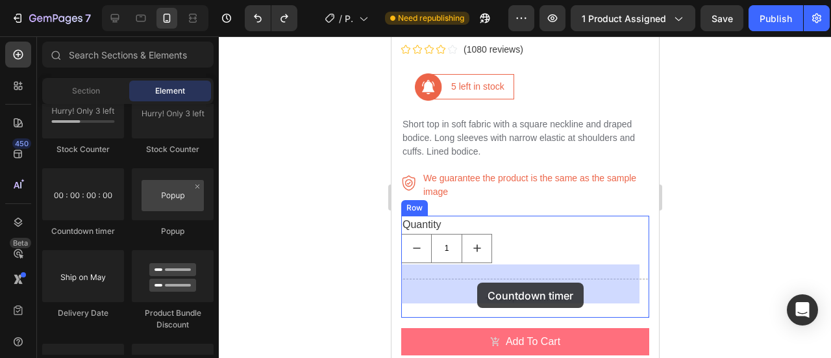
drag, startPoint x: 684, startPoint y: 279, endPoint x: 472, endPoint y: 229, distance: 217.4
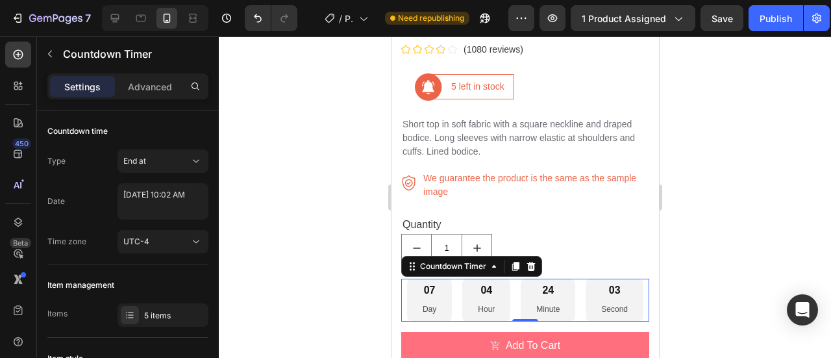
click at [426, 284] on div "07" at bounding box center [429, 291] width 14 height 14
click at [456, 260] on div "Countdown Timer" at bounding box center [452, 266] width 71 height 12
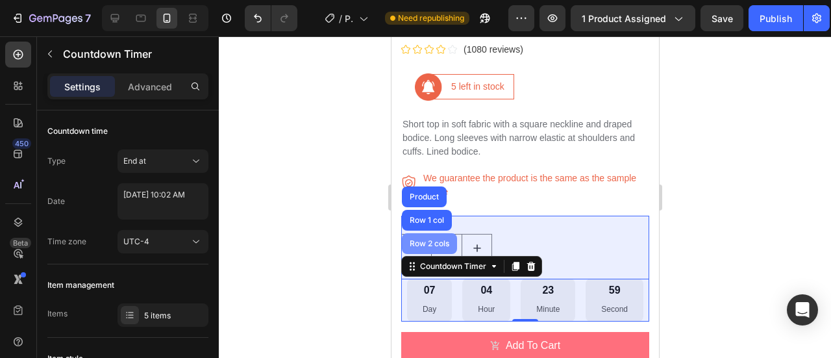
click at [429, 234] on div "Row 2 cols" at bounding box center [428, 243] width 55 height 21
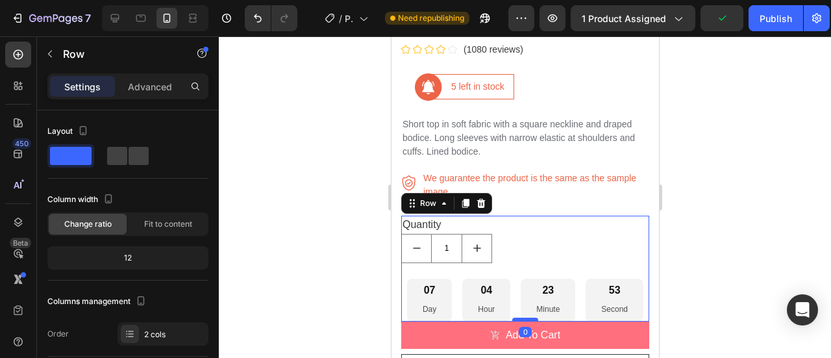
drag, startPoint x: 519, startPoint y: 315, endPoint x: 523, endPoint y: 303, distance: 13.1
click at [523, 318] on div at bounding box center [525, 320] width 26 height 4
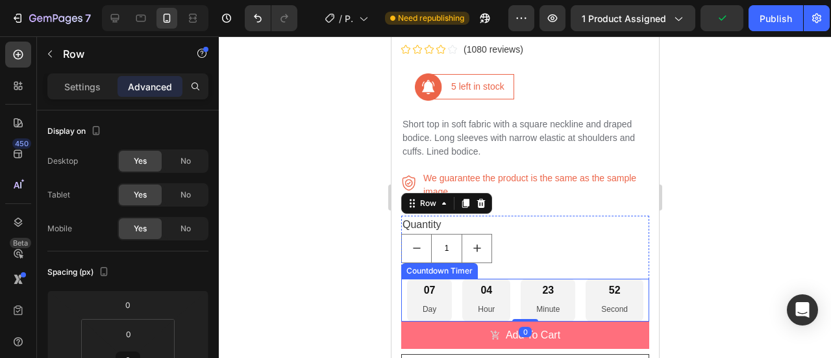
scroll to position [821, 0]
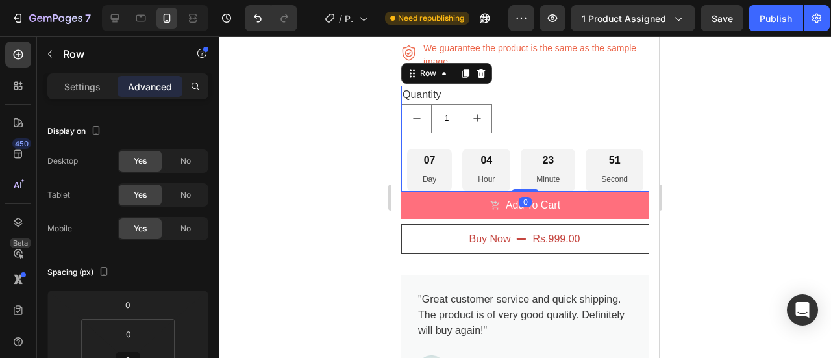
click at [681, 236] on div at bounding box center [525, 196] width 612 height 321
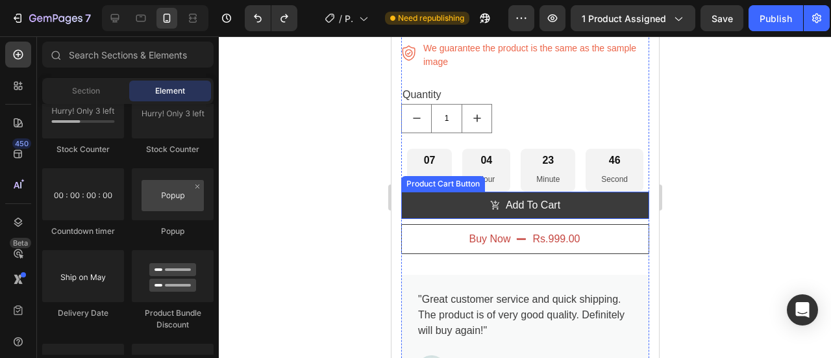
click at [542, 192] on button "Add To Cart" at bounding box center [525, 205] width 248 height 27
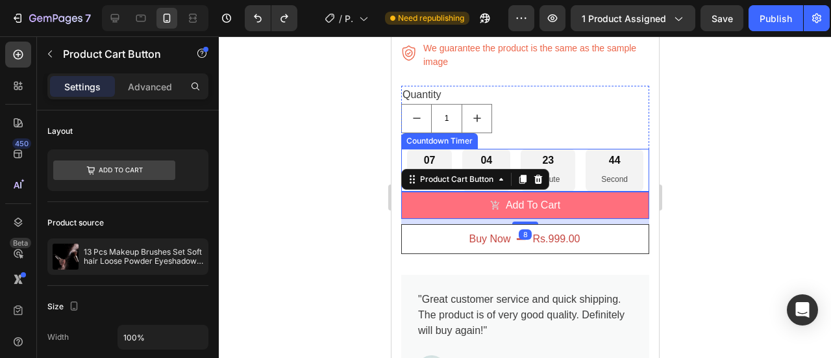
click at [440, 149] on div "07 Day" at bounding box center [428, 170] width 45 height 43
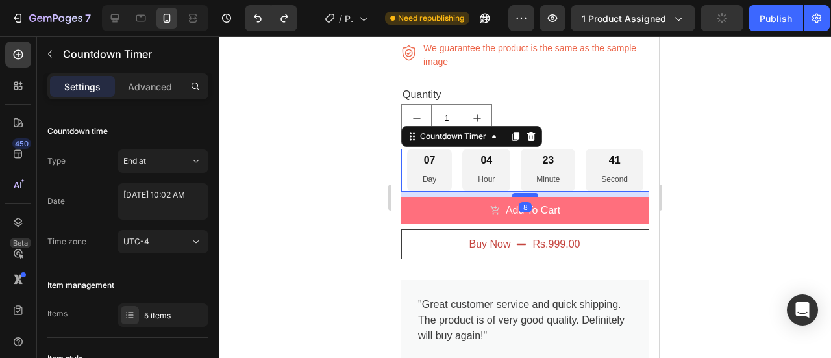
click at [525, 193] on div at bounding box center [525, 195] width 26 height 4
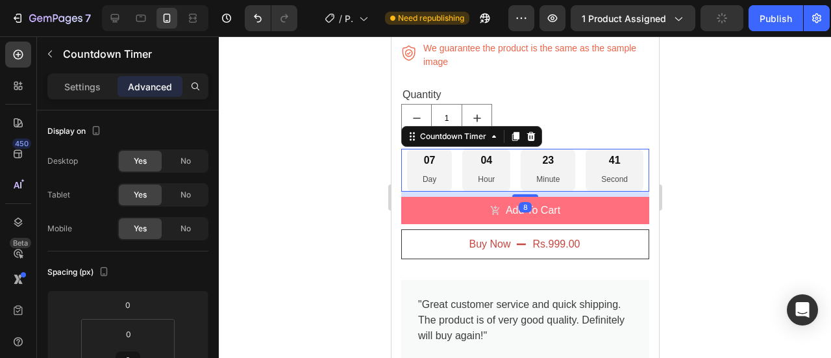
drag, startPoint x: 716, startPoint y: 165, endPoint x: 705, endPoint y: 172, distance: 13.1
click at [717, 165] on div at bounding box center [525, 196] width 612 height 321
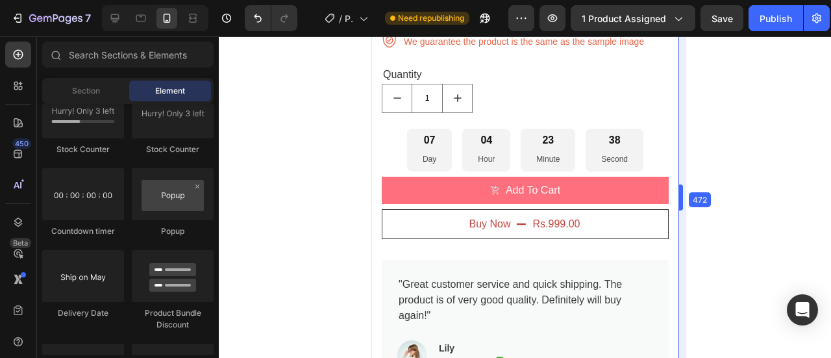
scroll to position [862, 0]
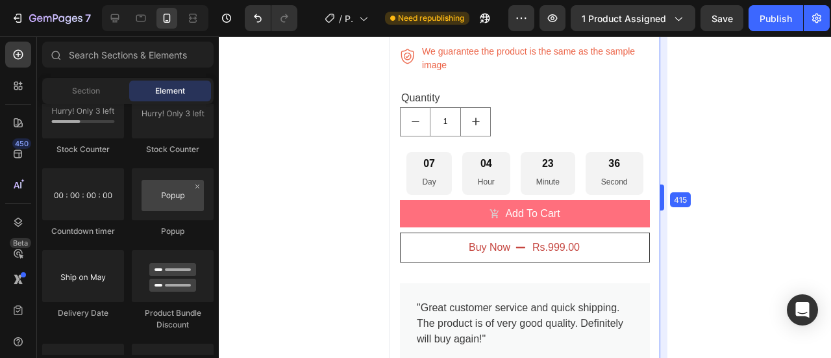
drag, startPoint x: 664, startPoint y: 196, endPoint x: 260, endPoint y: 167, distance: 404.3
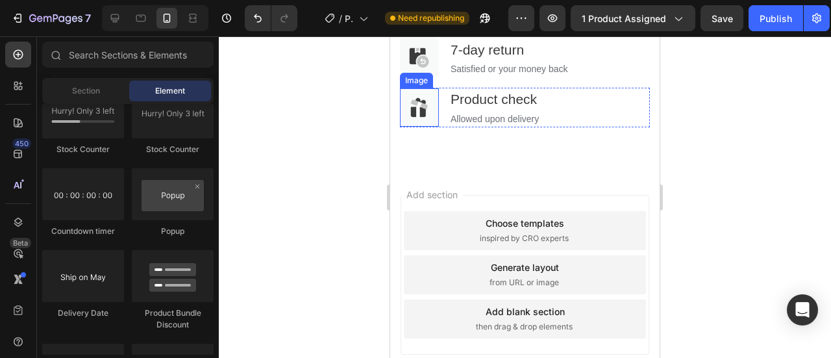
scroll to position [2059, 0]
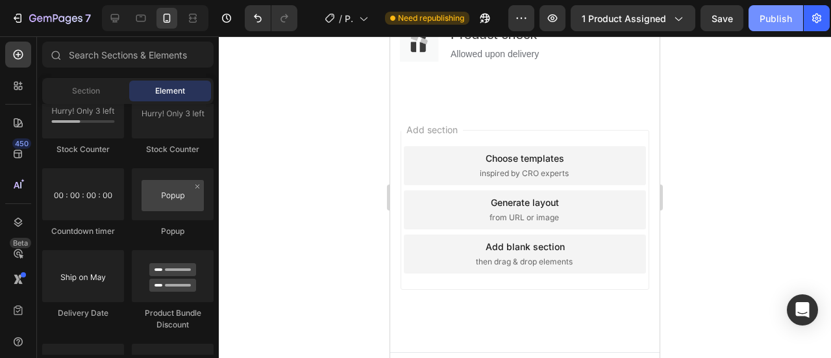
click at [764, 13] on div "Publish" at bounding box center [776, 19] width 32 height 14
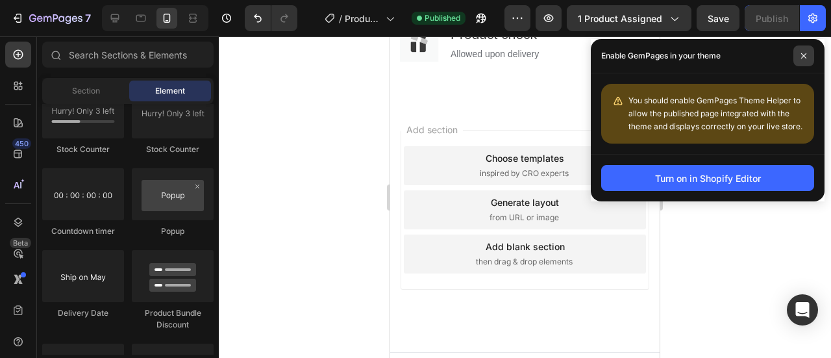
click at [810, 58] on span at bounding box center [804, 55] width 21 height 21
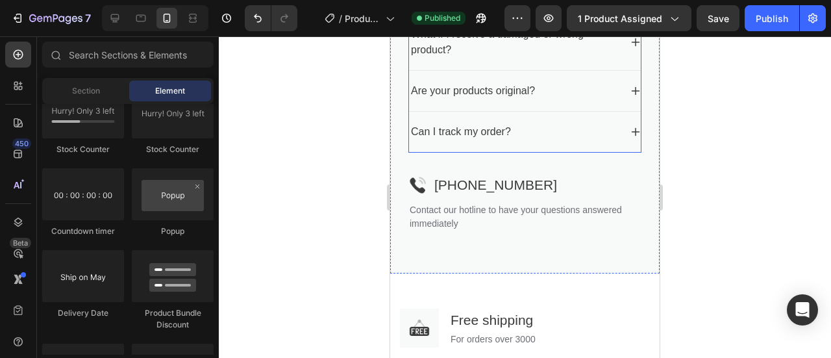
scroll to position [1669, 0]
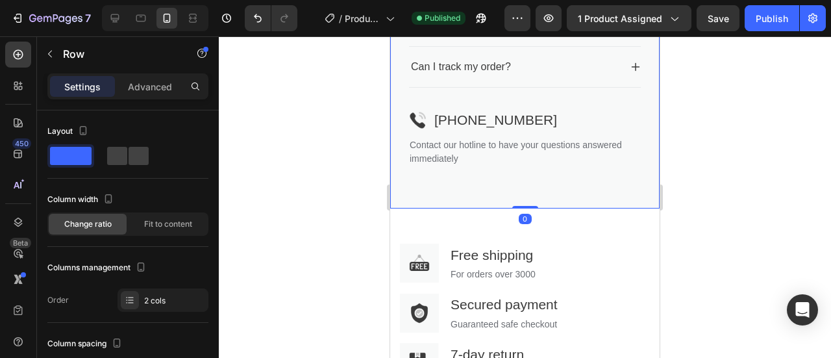
click at [155, 223] on span "Fit to content" at bounding box center [168, 224] width 48 height 12
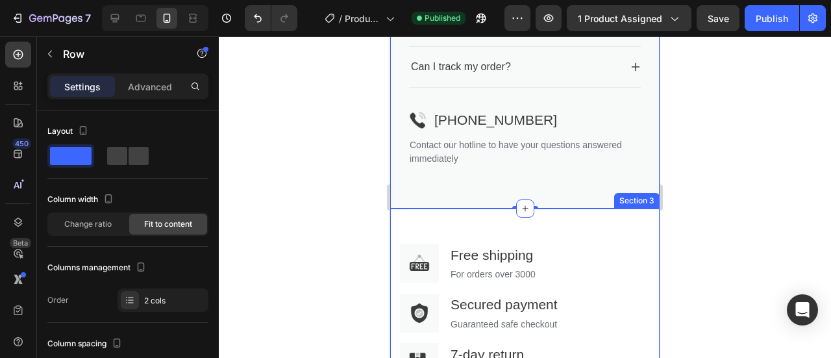
scroll to position [1734, 0]
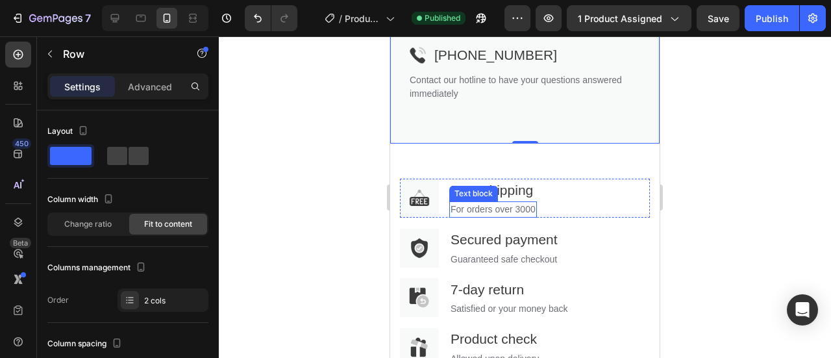
click at [496, 216] on p "For orders over 3000" at bounding box center [493, 210] width 85 height 14
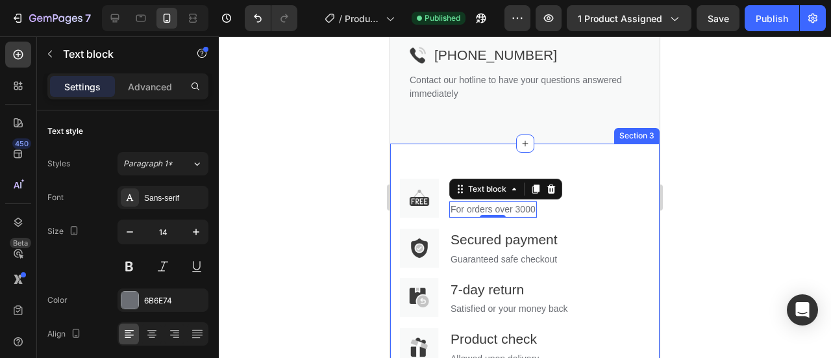
click at [436, 192] on div "Image Free shipping Text block For orders over 3000 Text block 0 Row Image Secu…" at bounding box center [524, 276] width 269 height 265
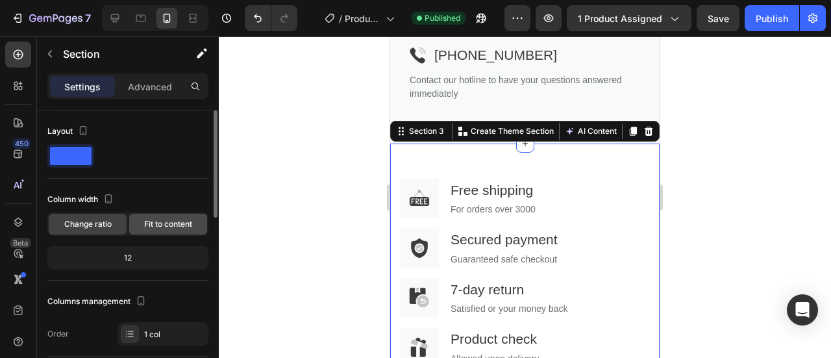
click at [148, 218] on span "Fit to content" at bounding box center [168, 224] width 48 height 12
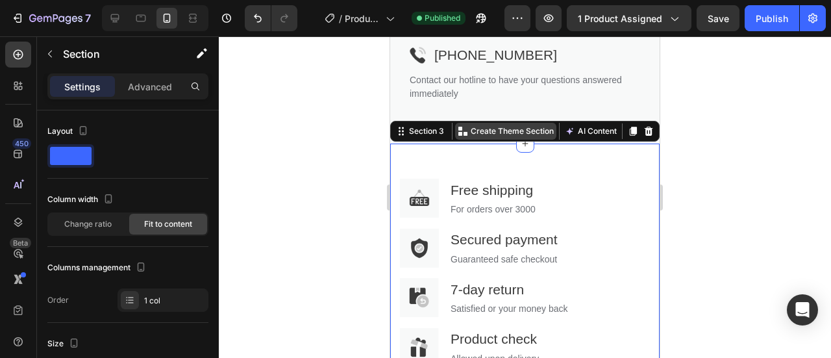
click at [501, 137] on p "Create Theme Section" at bounding box center [512, 131] width 83 height 12
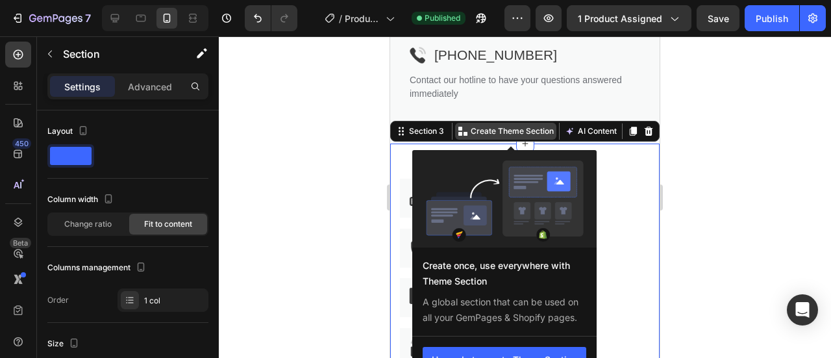
click at [503, 137] on p "Create Theme Section" at bounding box center [512, 131] width 83 height 12
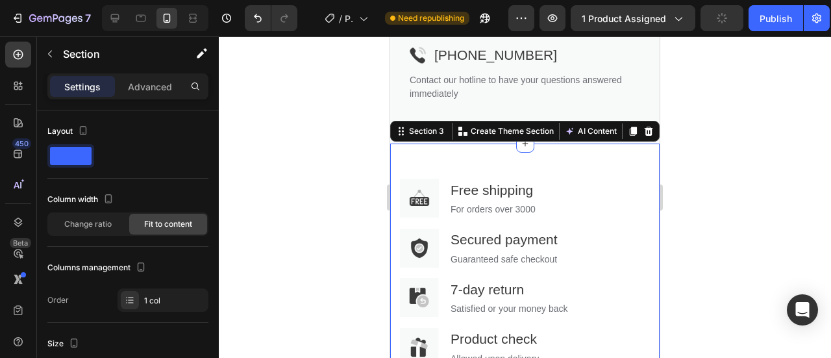
click at [670, 144] on div at bounding box center [525, 196] width 612 height 321
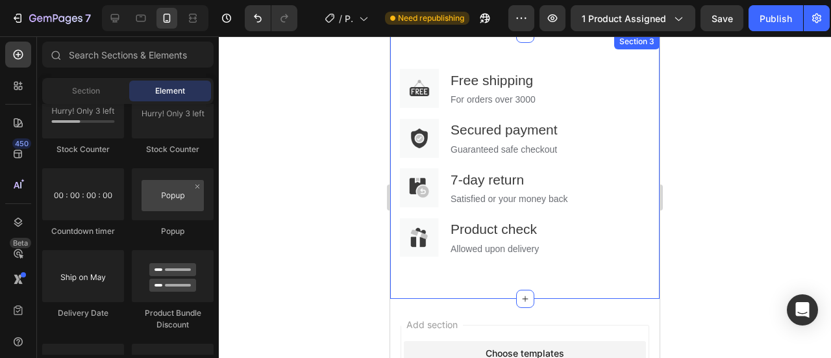
scroll to position [1799, 0]
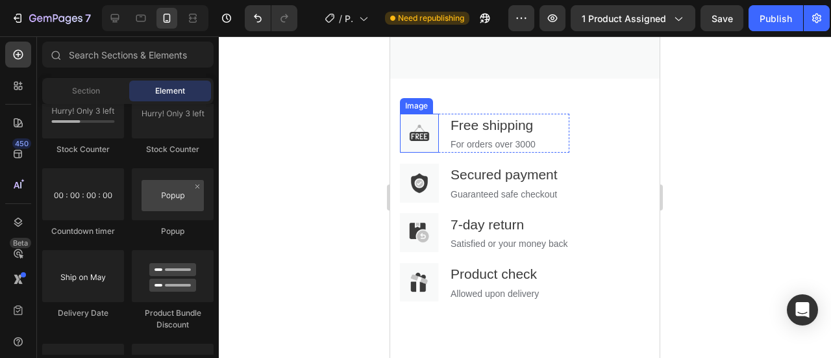
click at [414, 145] on img at bounding box center [419, 133] width 39 height 39
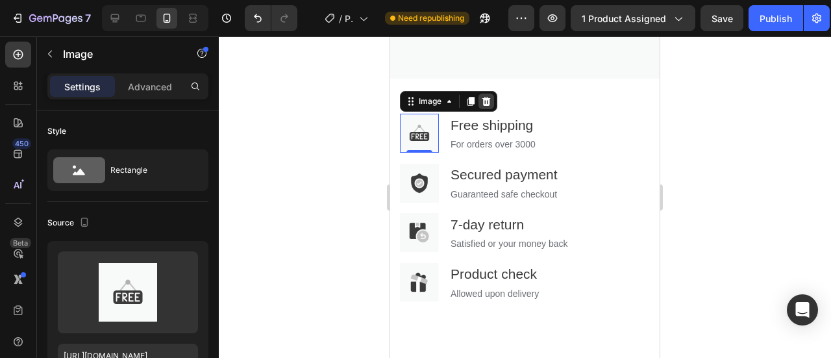
click at [484, 106] on icon at bounding box center [486, 101] width 8 height 9
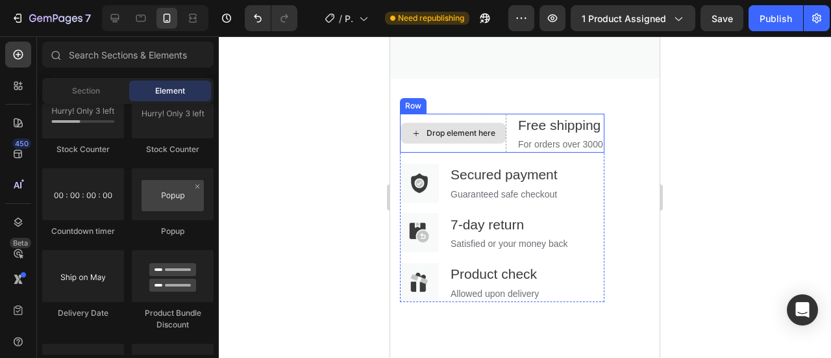
click at [475, 142] on div "Drop element here" at bounding box center [453, 133] width 105 height 21
click at [470, 138] on div "Drop element here" at bounding box center [461, 133] width 69 height 10
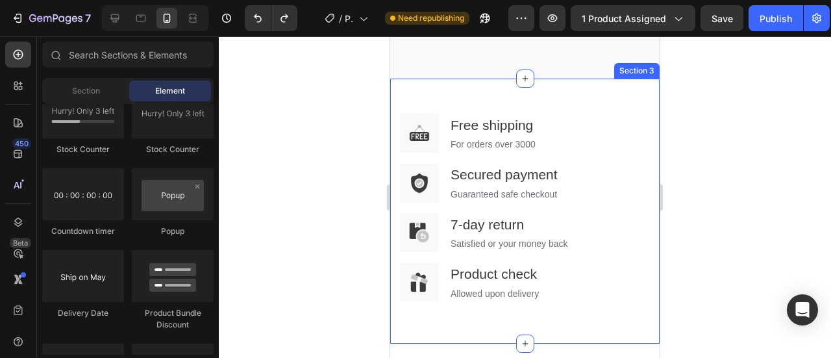
click at [456, 124] on div "Image Free shipping Text block For orders over 3000 Text block Row Image Secure…" at bounding box center [524, 211] width 269 height 265
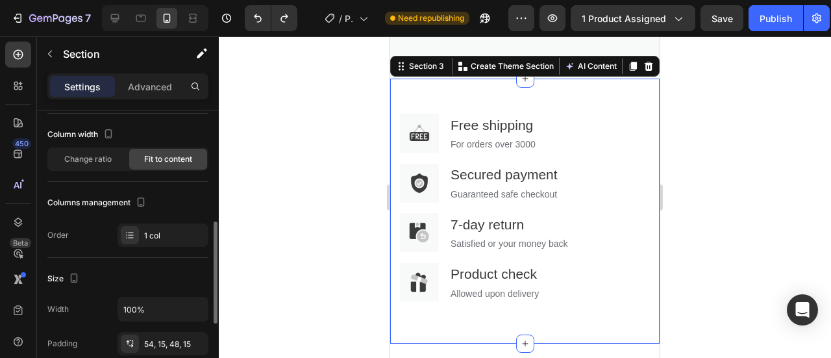
scroll to position [130, 0]
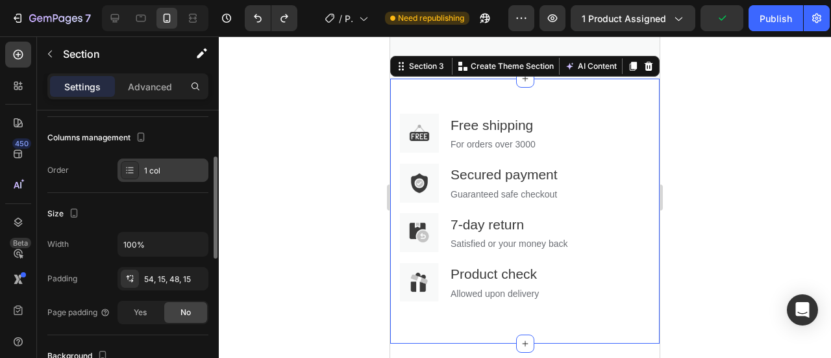
click at [131, 167] on icon at bounding box center [130, 167] width 5 height 1
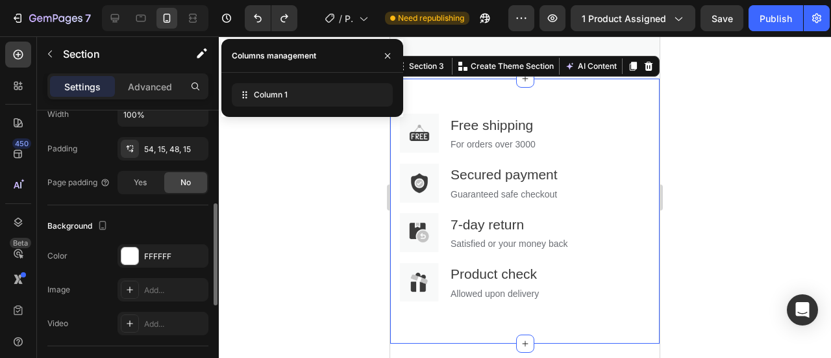
scroll to position [195, 0]
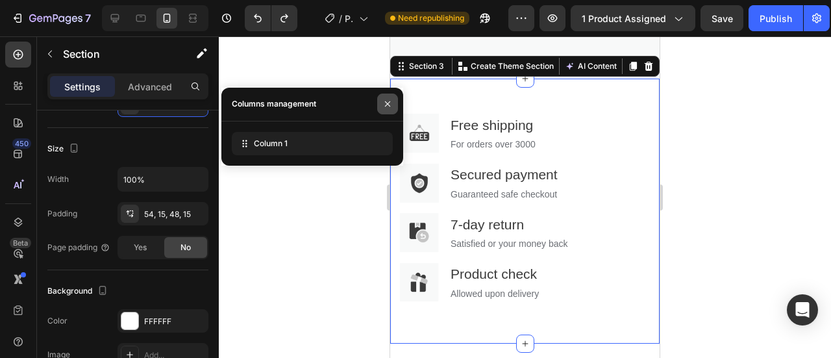
click at [394, 103] on button "button" at bounding box center [387, 104] width 21 height 21
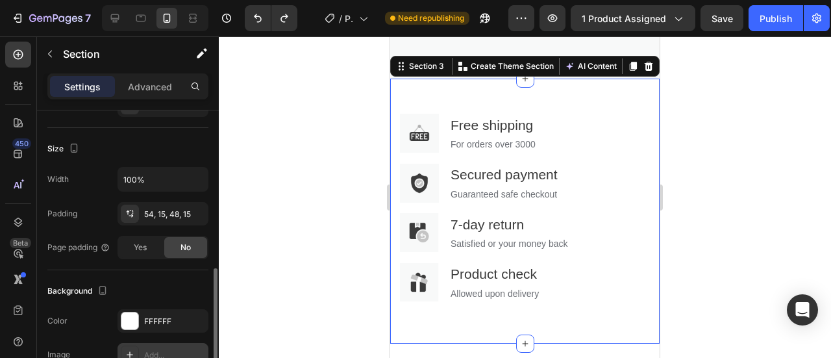
scroll to position [260, 0]
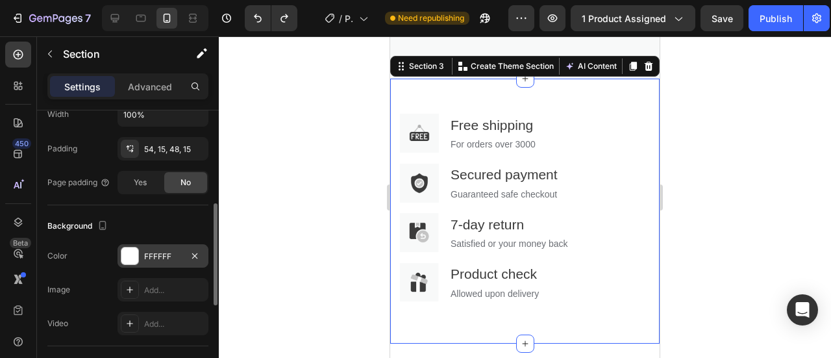
click at [131, 263] on div at bounding box center [130, 256] width 18 height 18
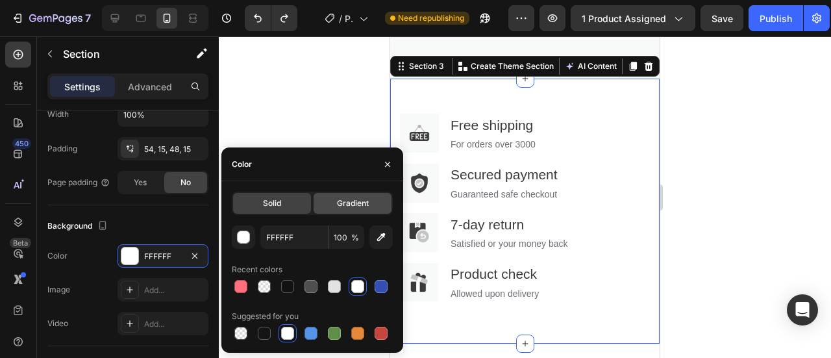
click at [335, 204] on div "Gradient" at bounding box center [353, 203] width 78 height 21
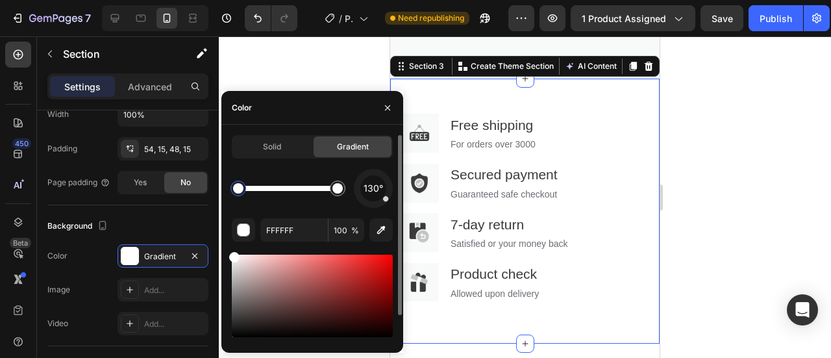
scroll to position [31, 0]
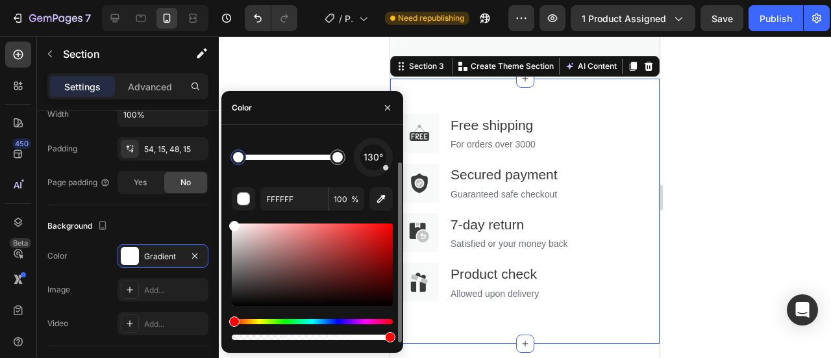
click at [355, 247] on div at bounding box center [312, 264] width 161 height 82
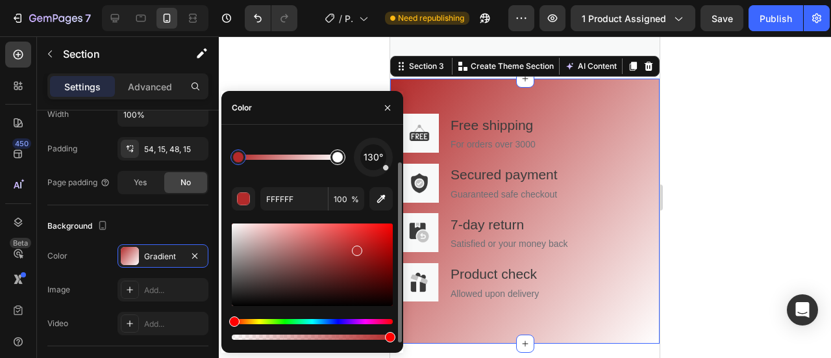
click at [338, 163] on div at bounding box center [338, 157] width 16 height 16
click at [274, 245] on div at bounding box center [312, 264] width 161 height 82
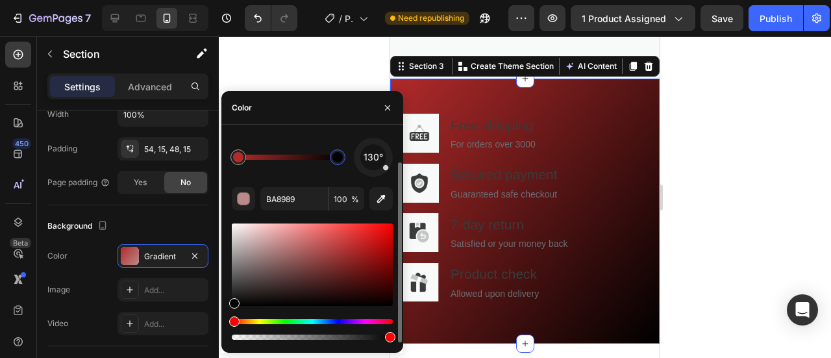
type input "000000"
drag, startPoint x: 281, startPoint y: 255, endPoint x: 375, endPoint y: 244, distance: 95.5
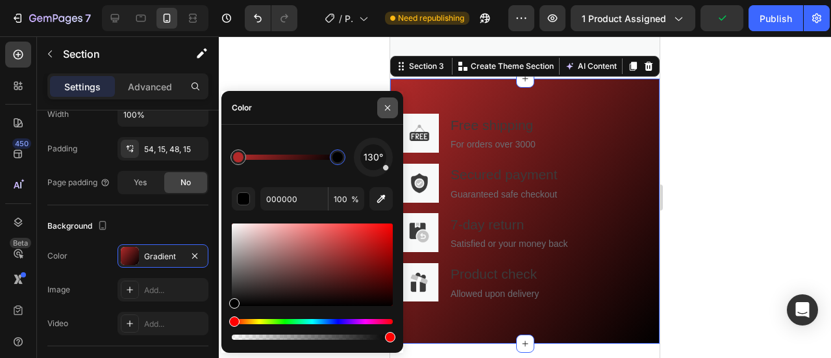
click at [385, 110] on icon "button" at bounding box center [387, 107] width 5 height 5
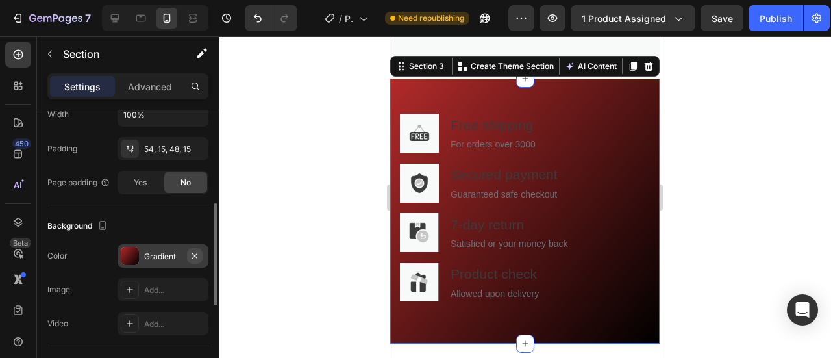
click at [199, 254] on icon "button" at bounding box center [195, 256] width 10 height 10
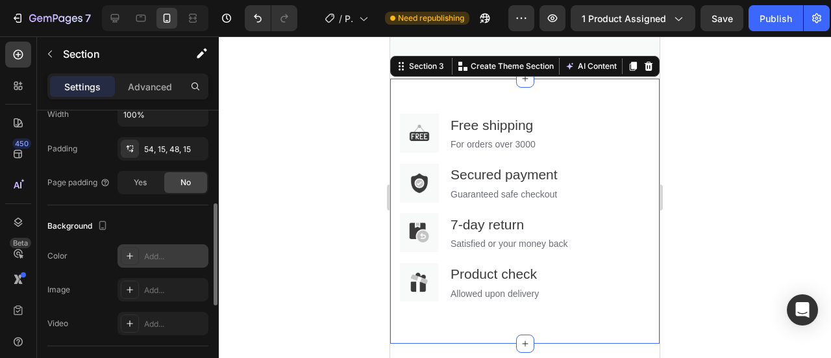
click at [161, 245] on div "Add..." at bounding box center [163, 255] width 91 height 23
type input "DDDDDD"
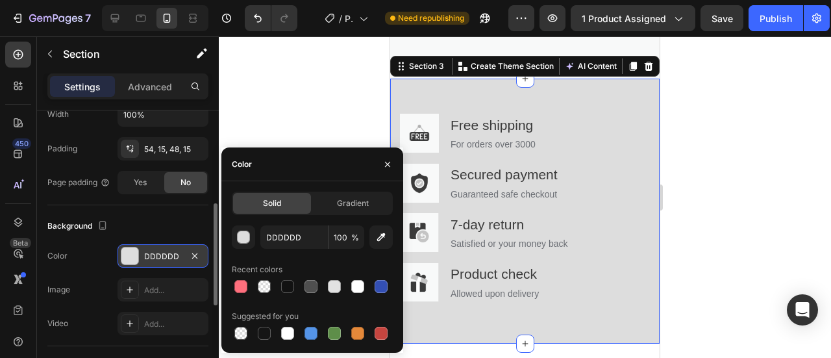
scroll to position [0, 0]
click at [196, 253] on icon "button" at bounding box center [194, 255] width 5 height 5
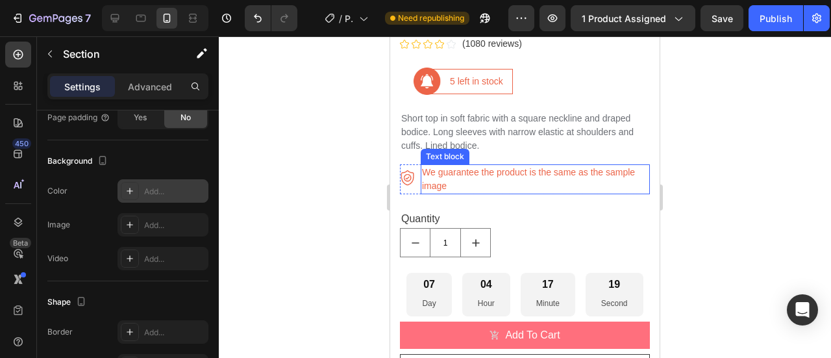
scroll to position [760, 0]
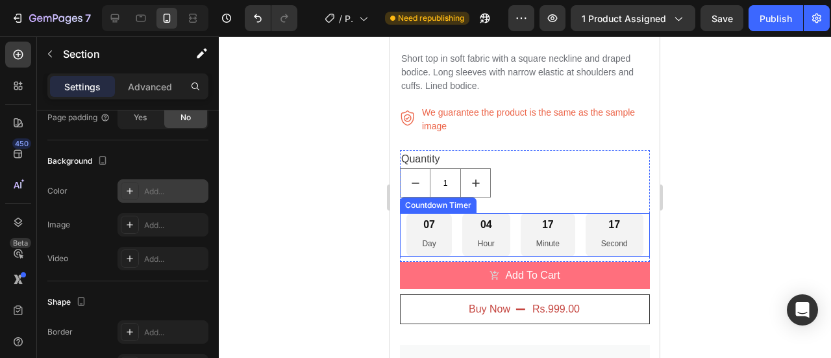
click at [514, 223] on div "07 Day 04 Hour 17 Minute 17 Second" at bounding box center [524, 234] width 236 height 43
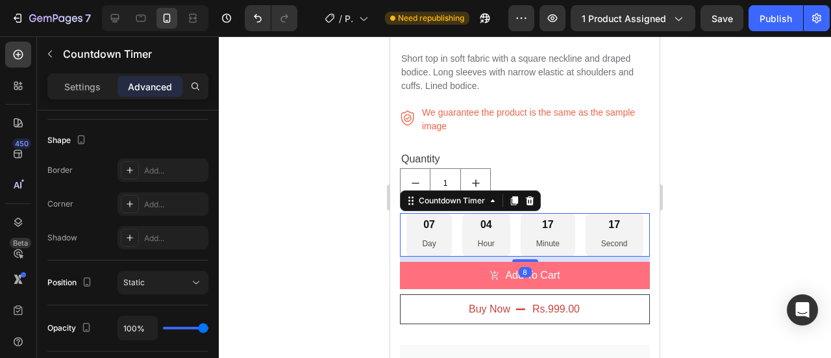
scroll to position [0, 0]
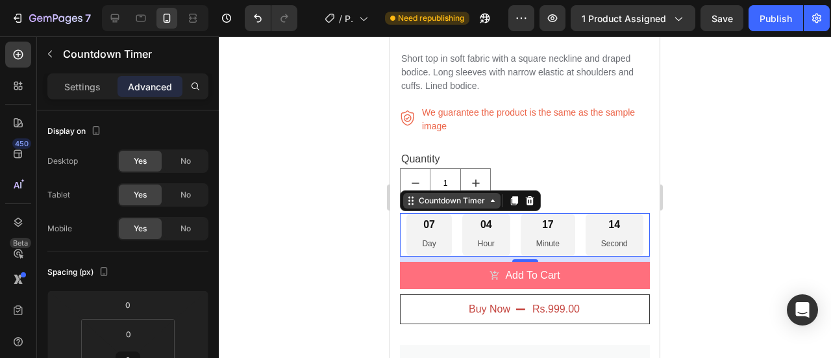
click at [488, 195] on icon at bounding box center [493, 200] width 10 height 10
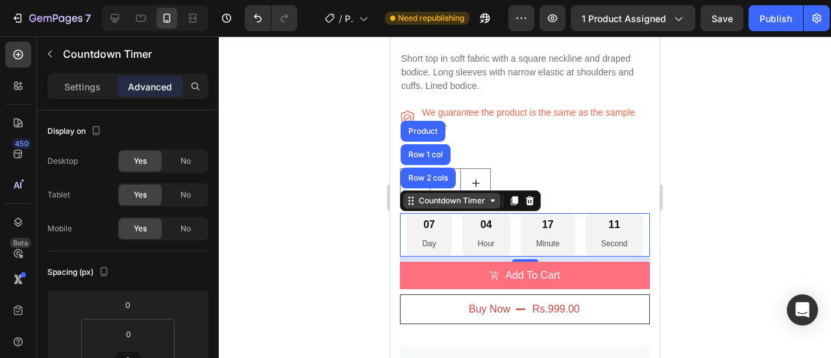
click at [491, 195] on icon at bounding box center [493, 200] width 10 height 10
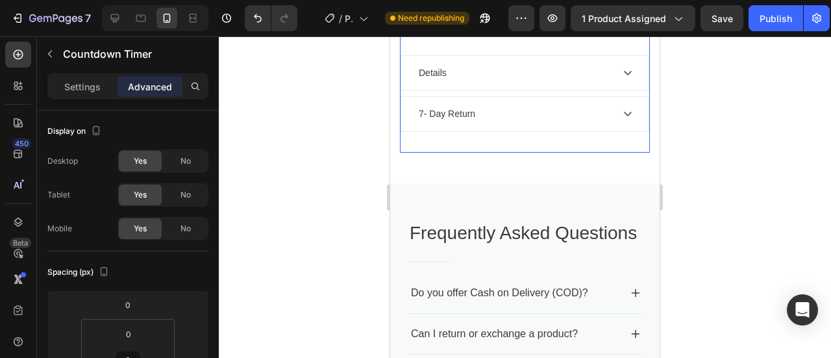
scroll to position [1410, 0]
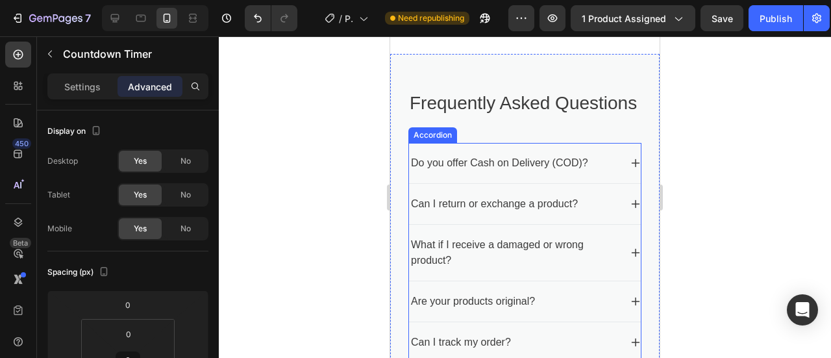
click at [631, 168] on icon at bounding box center [636, 163] width 10 height 10
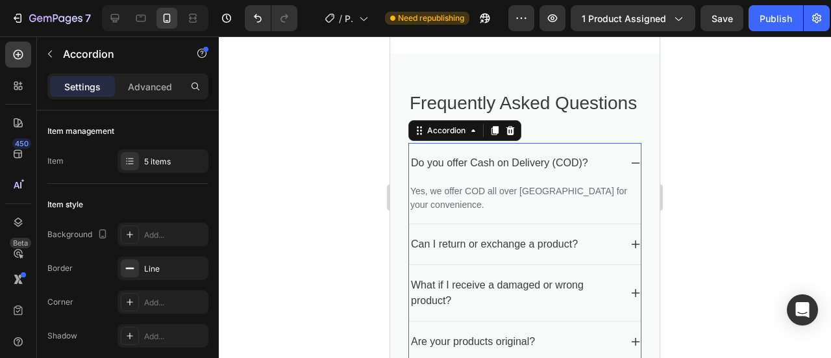
click at [631, 168] on icon at bounding box center [636, 163] width 10 height 10
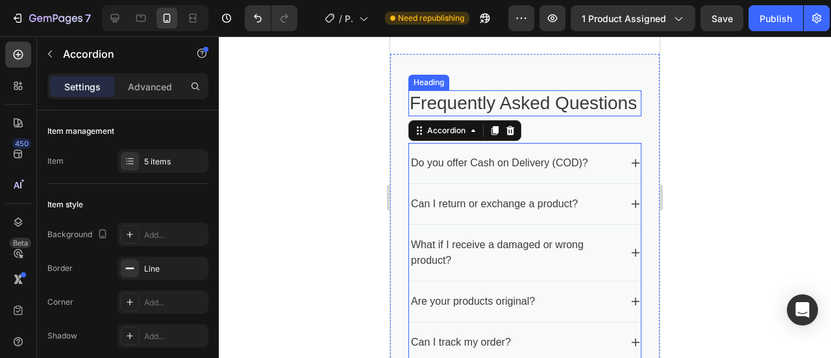
click at [493, 106] on p "Frequently Asked Questions" at bounding box center [525, 103] width 231 height 23
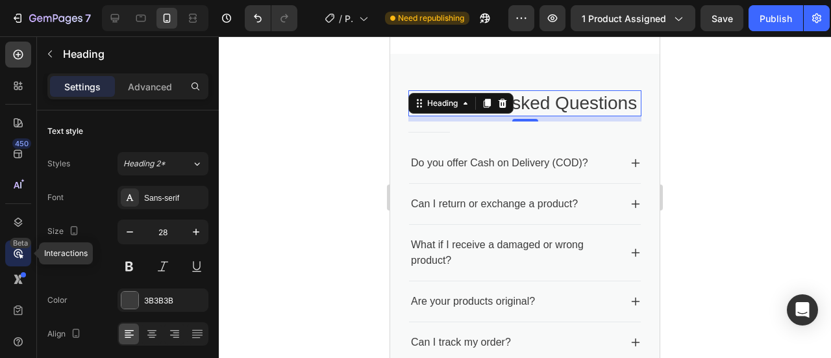
click at [16, 260] on div "Beta" at bounding box center [18, 253] width 26 height 26
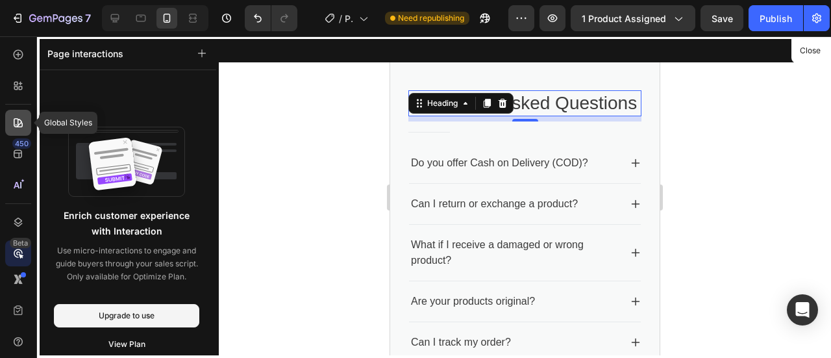
click at [17, 116] on icon at bounding box center [18, 122] width 13 height 13
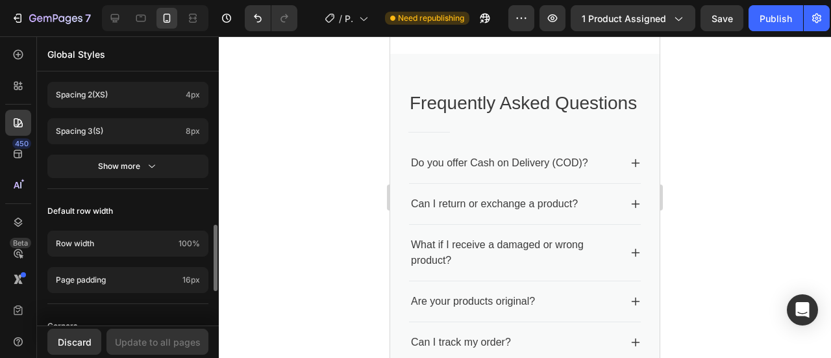
scroll to position [503, 0]
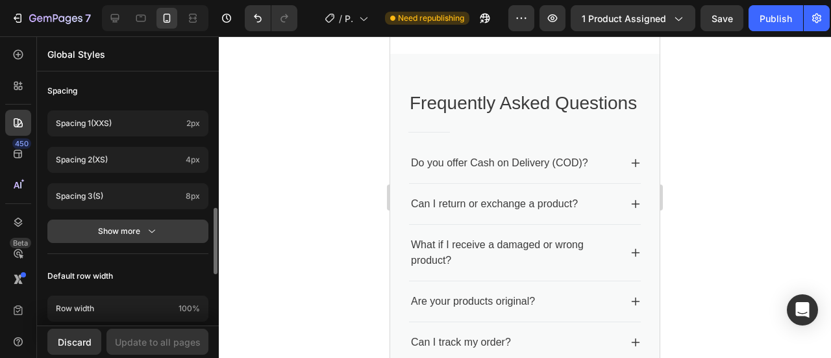
click at [87, 228] on button "Show more" at bounding box center [127, 230] width 161 height 23
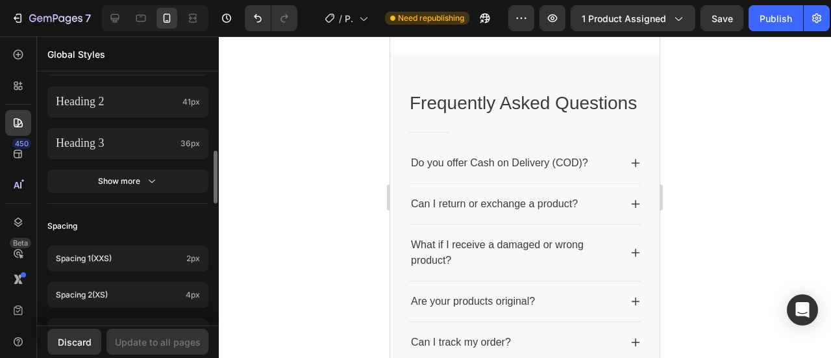
scroll to position [303, 0]
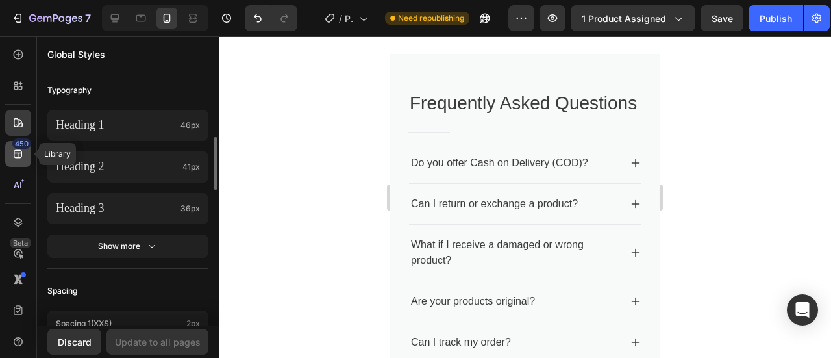
click at [17, 164] on div "450" at bounding box center [18, 154] width 26 height 26
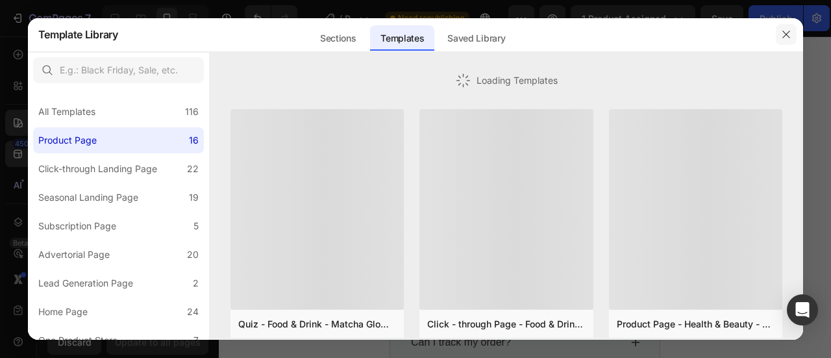
click at [792, 31] on button "button" at bounding box center [786, 34] width 21 height 21
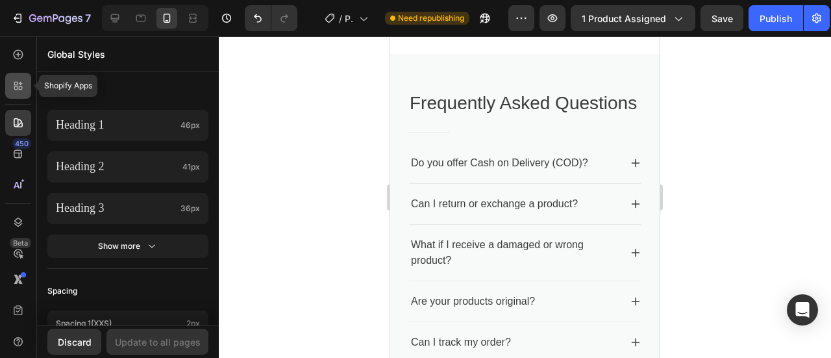
click at [14, 81] on icon at bounding box center [18, 85] width 13 height 13
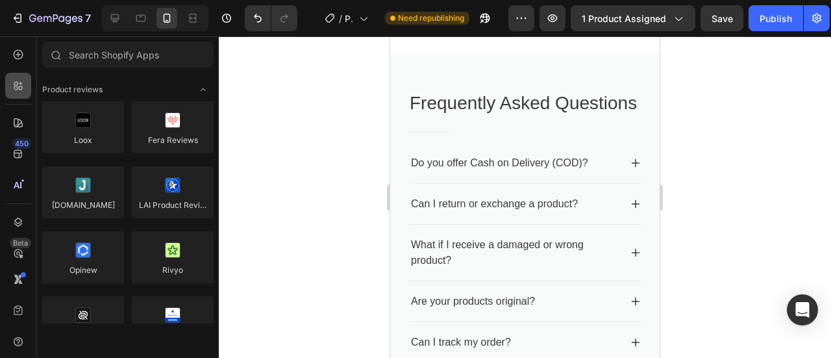
scroll to position [2710, 0]
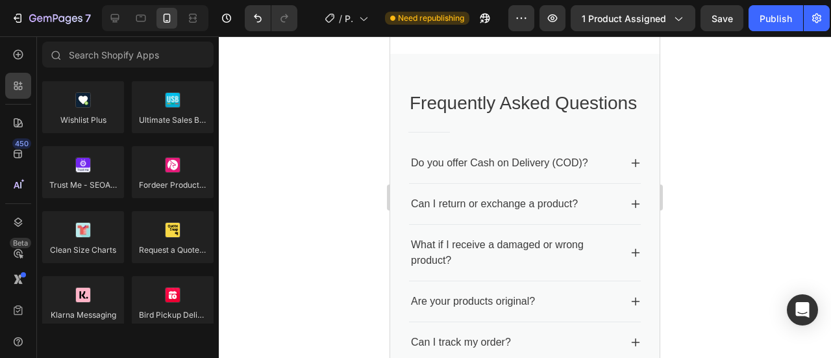
click at [355, 138] on div at bounding box center [525, 196] width 612 height 321
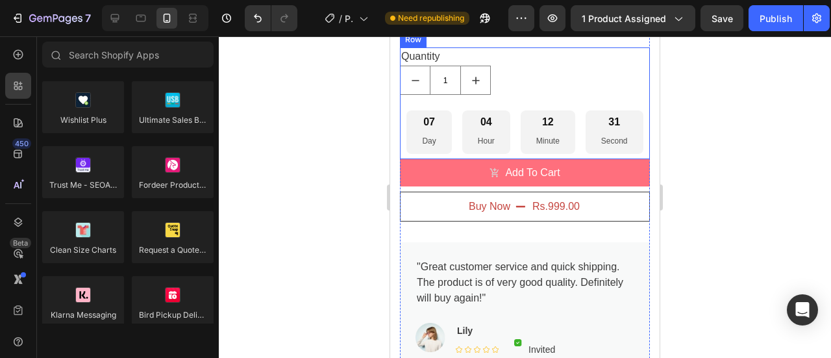
scroll to position [760, 0]
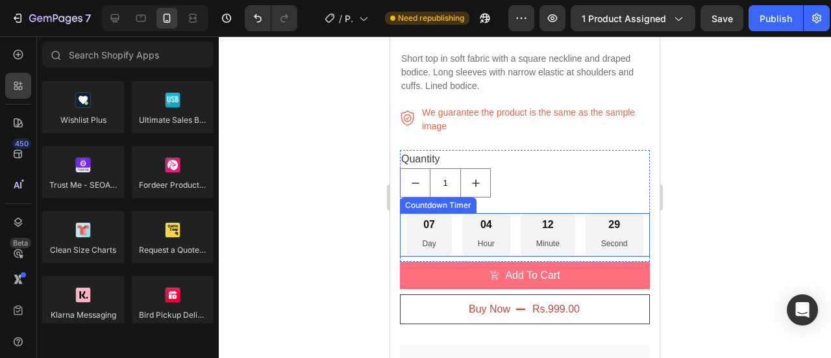
click at [488, 237] on p "Hour" at bounding box center [486, 244] width 17 height 14
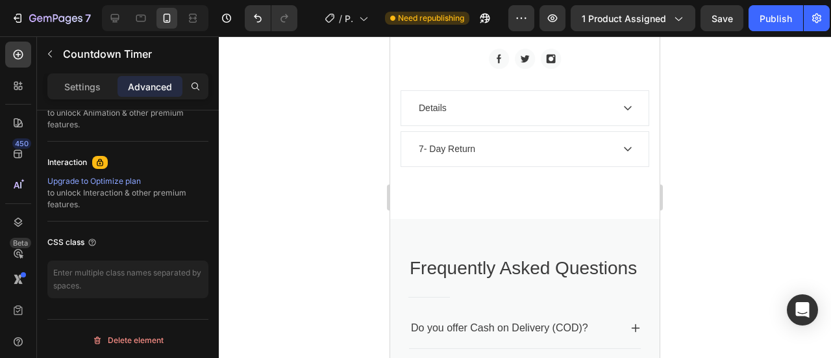
scroll to position [1215, 0]
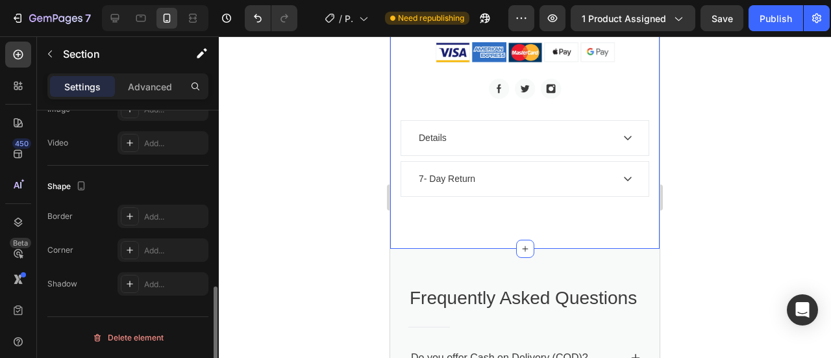
scroll to position [0, 0]
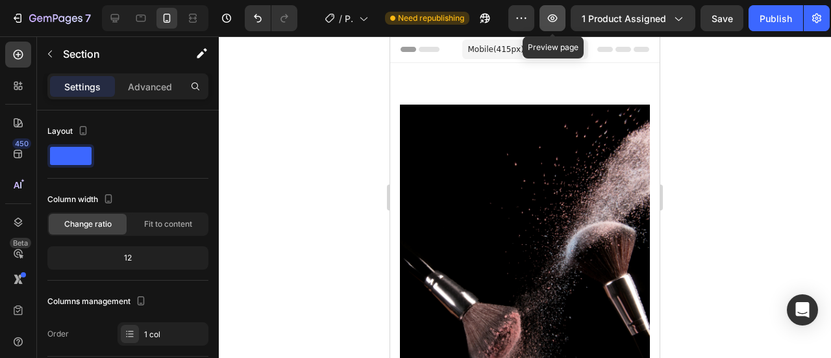
click at [548, 12] on icon "button" at bounding box center [552, 18] width 13 height 13
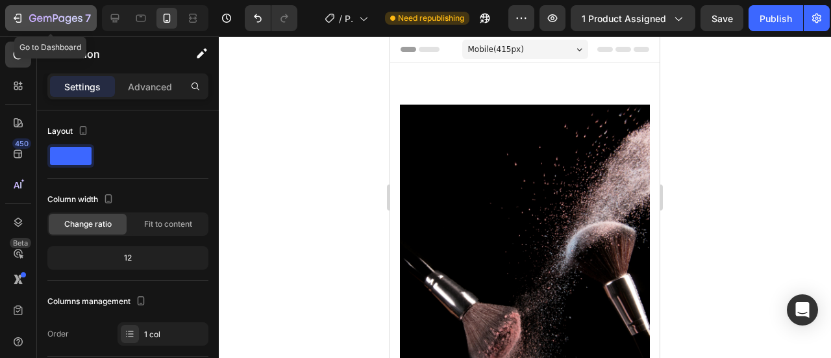
click at [14, 12] on icon "button" at bounding box center [17, 18] width 13 height 13
